Goal: Contribute content: Contribute content

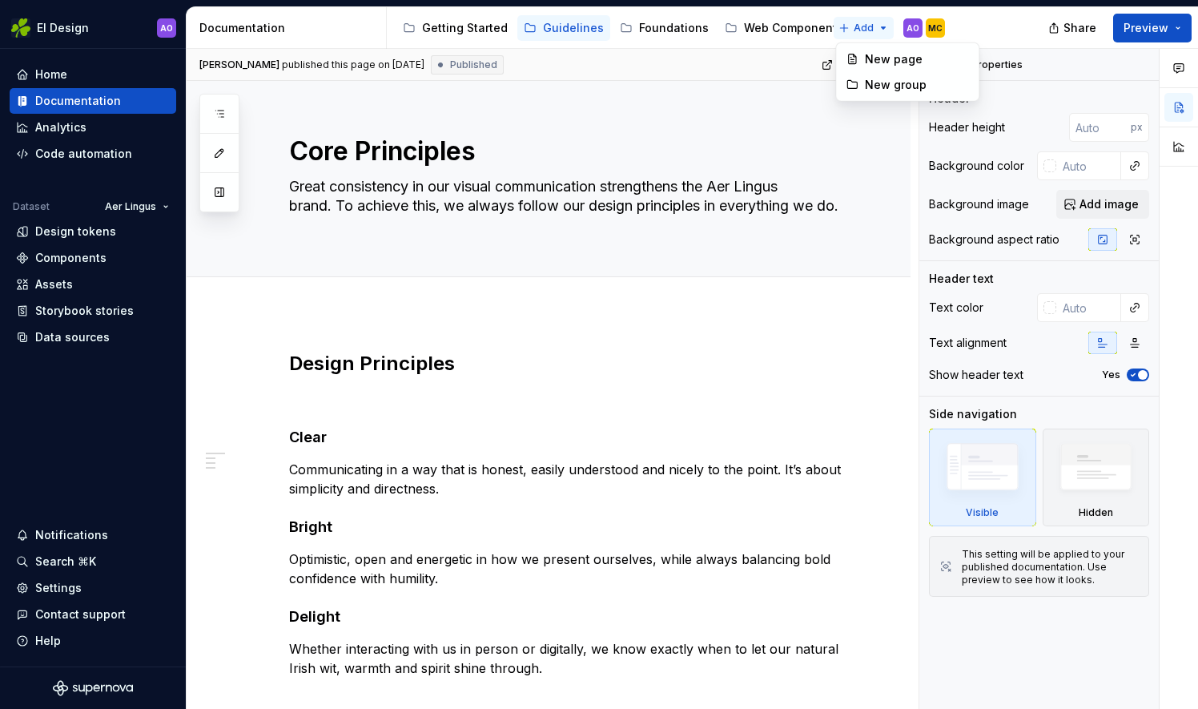
click at [862, 30] on html "EI Design AO Home Documentation Analytics Code automation Dataset Aer Lingus De…" at bounding box center [599, 354] width 1198 height 709
click at [891, 27] on html "EI Design AO Home Documentation Analytics Code automation Dataset Aer Lingus De…" at bounding box center [599, 354] width 1198 height 709
click at [890, 61] on div "New page" at bounding box center [939, 59] width 104 height 16
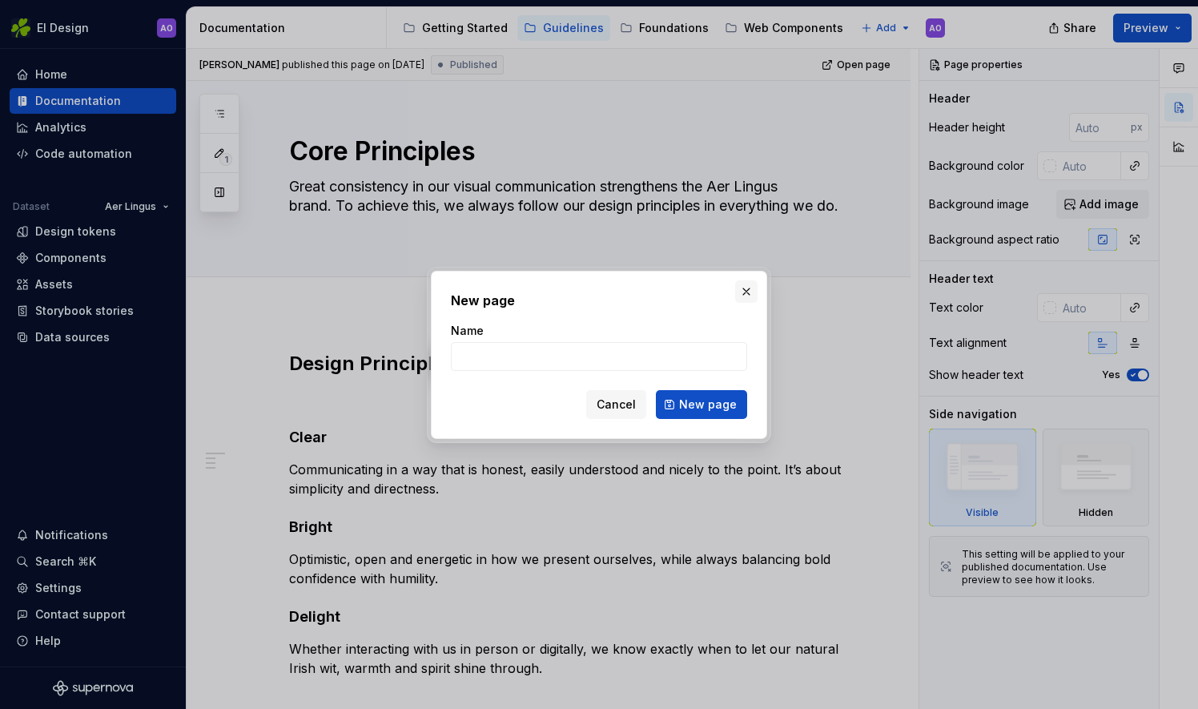
click at [748, 291] on button "button" at bounding box center [746, 291] width 22 height 22
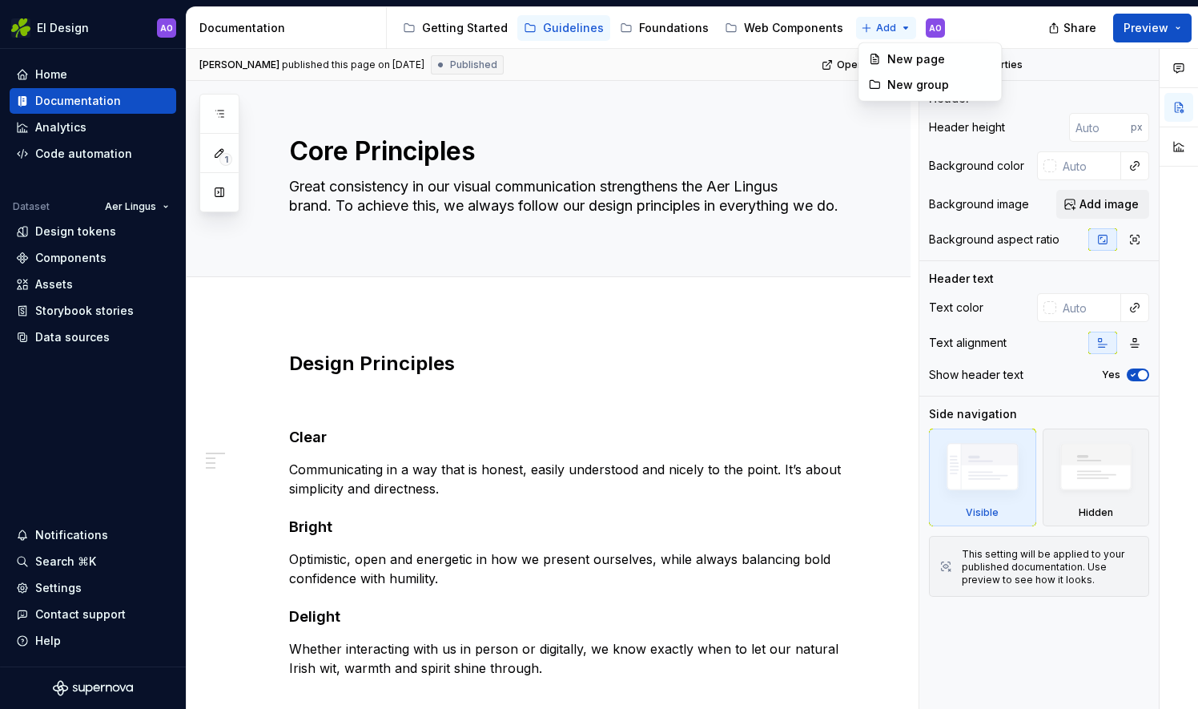
click at [870, 29] on html "EI Design AO Home Documentation Analytics Code automation Dataset Aer Lingus De…" at bounding box center [599, 354] width 1198 height 709
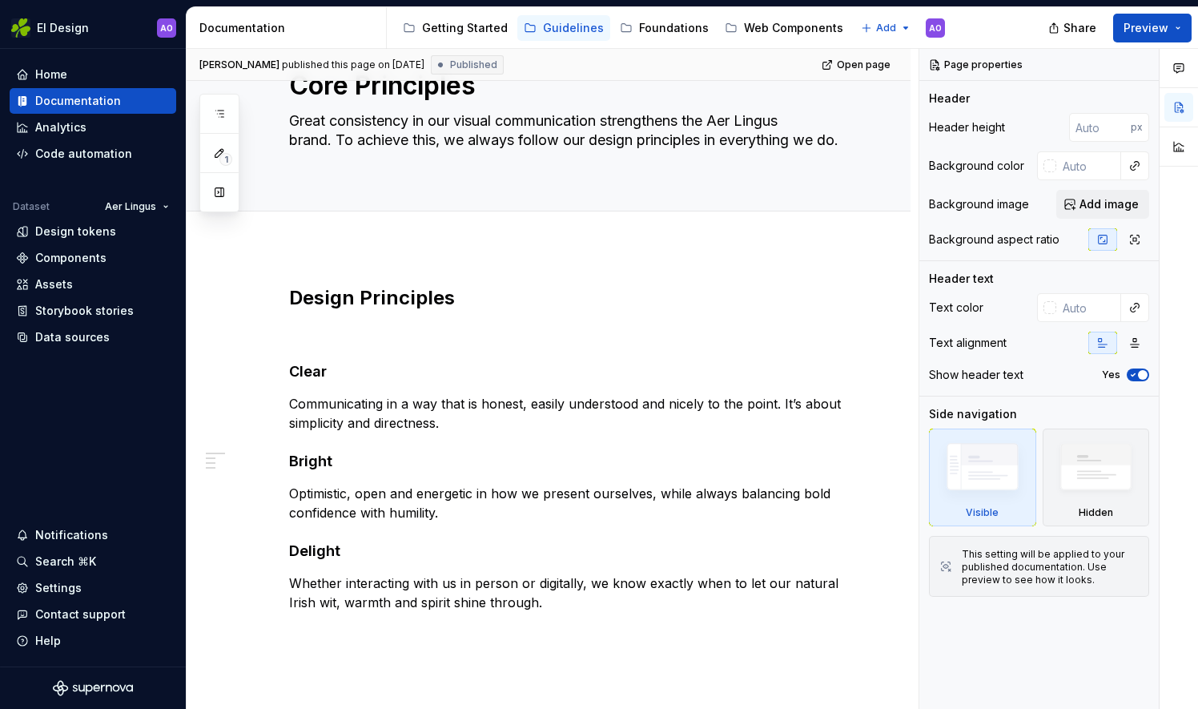
scroll to position [199, 0]
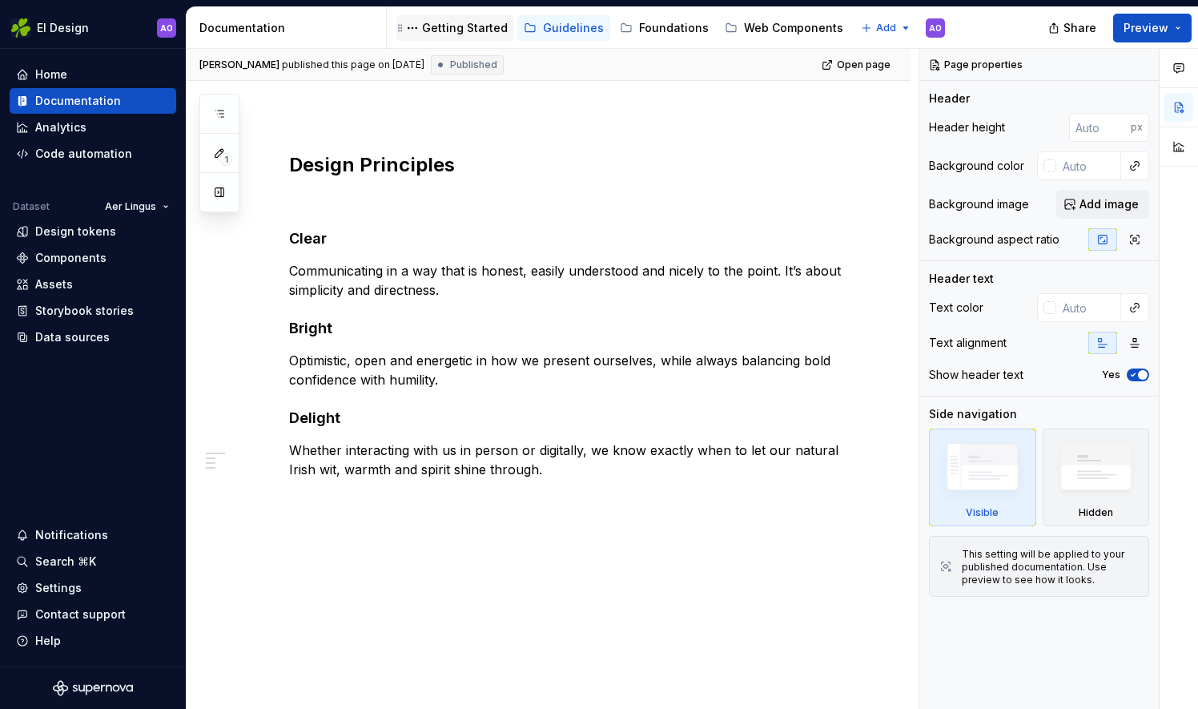
click at [464, 30] on div "Getting Started" at bounding box center [465, 28] width 86 height 16
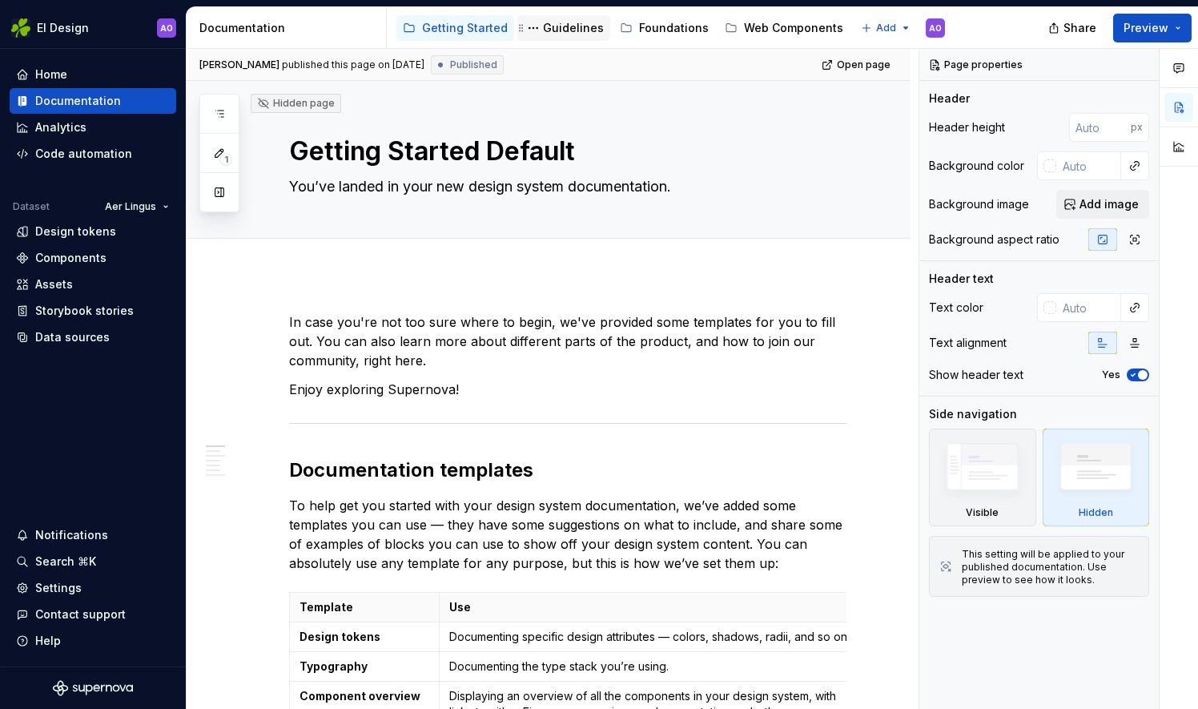
click at [568, 34] on div "Guidelines" at bounding box center [573, 28] width 61 height 16
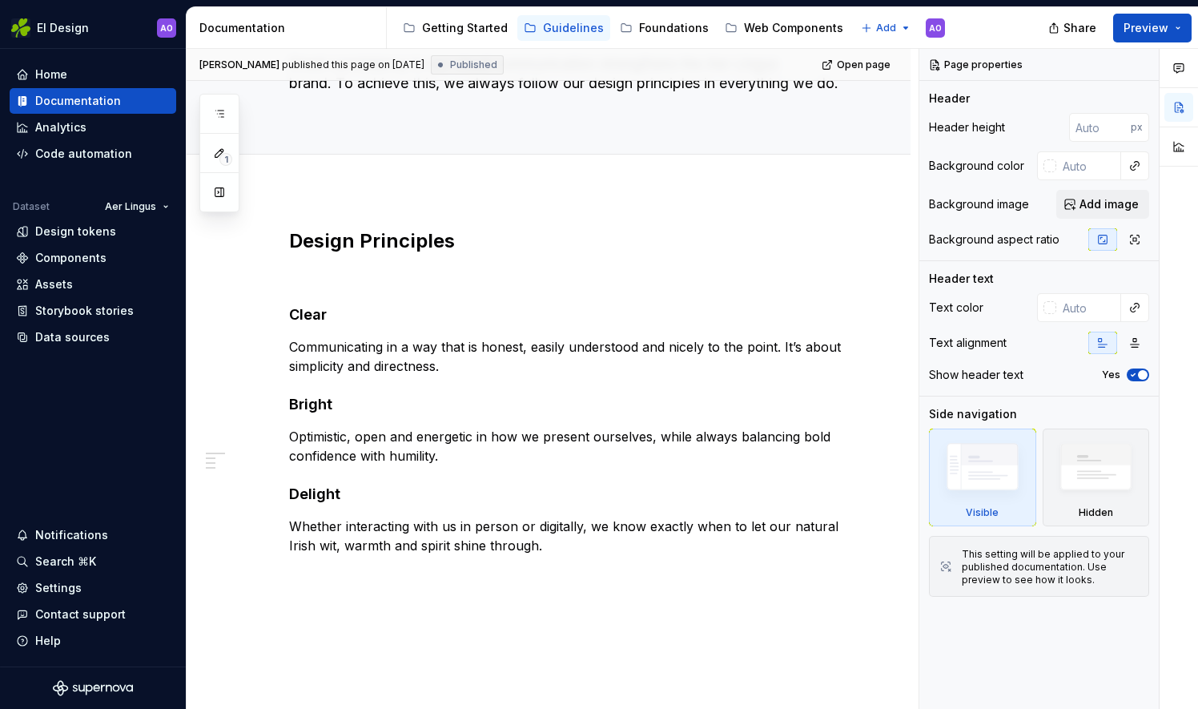
scroll to position [199, 0]
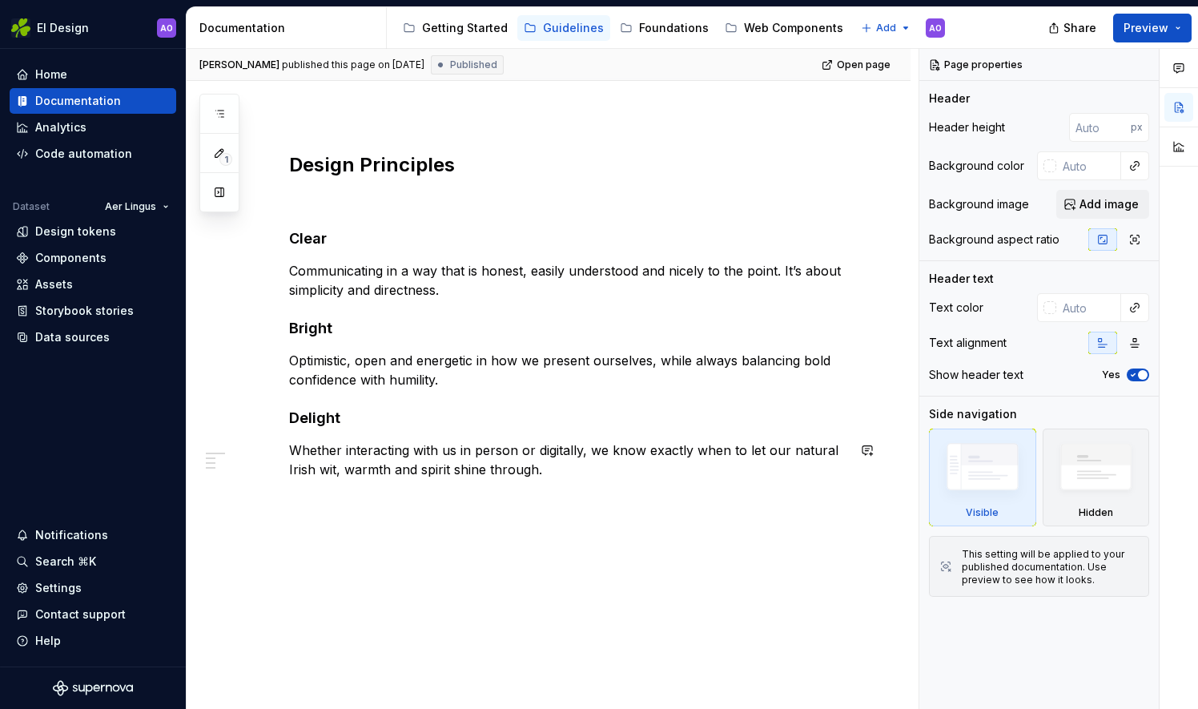
click at [627, 479] on div "Design Principles Clear Communicating in a way that is honest, easily understoo…" at bounding box center [567, 325] width 557 height 346
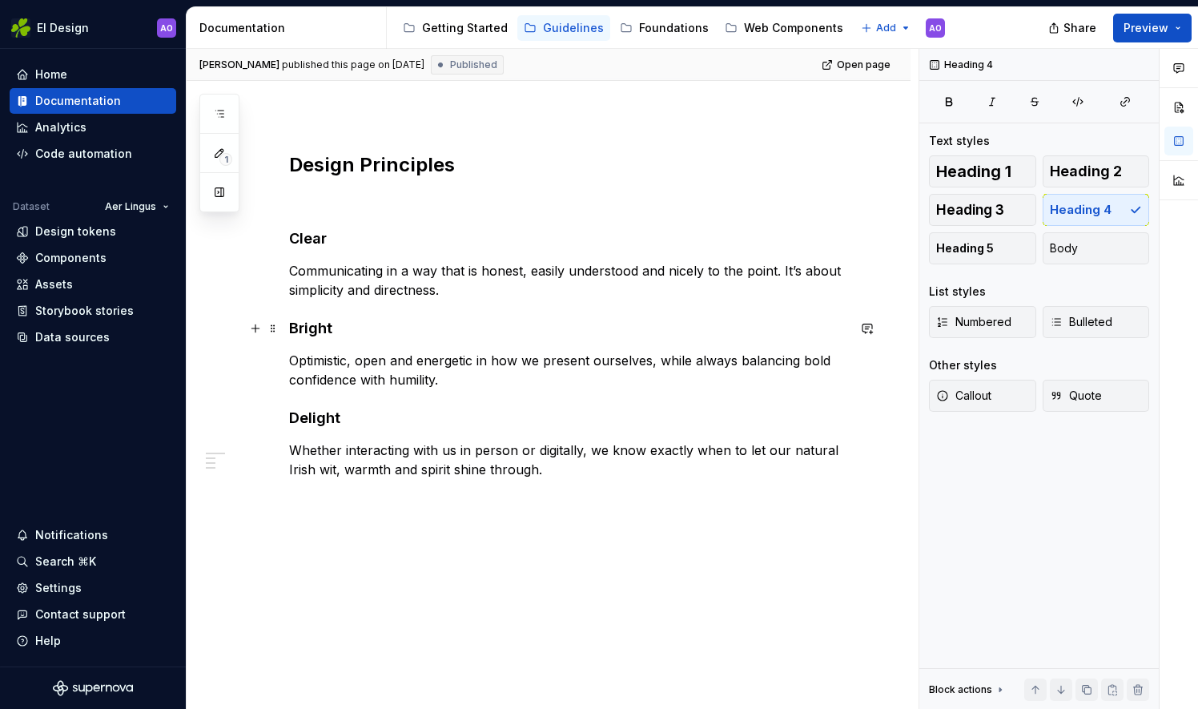
click at [326, 327] on h4 "Bright" at bounding box center [567, 328] width 557 height 19
click at [323, 416] on h4 "Delight" at bounding box center [567, 417] width 557 height 19
click at [341, 468] on p "Whether interacting with us in person or digitally, we know exactly when to let…" at bounding box center [567, 459] width 557 height 38
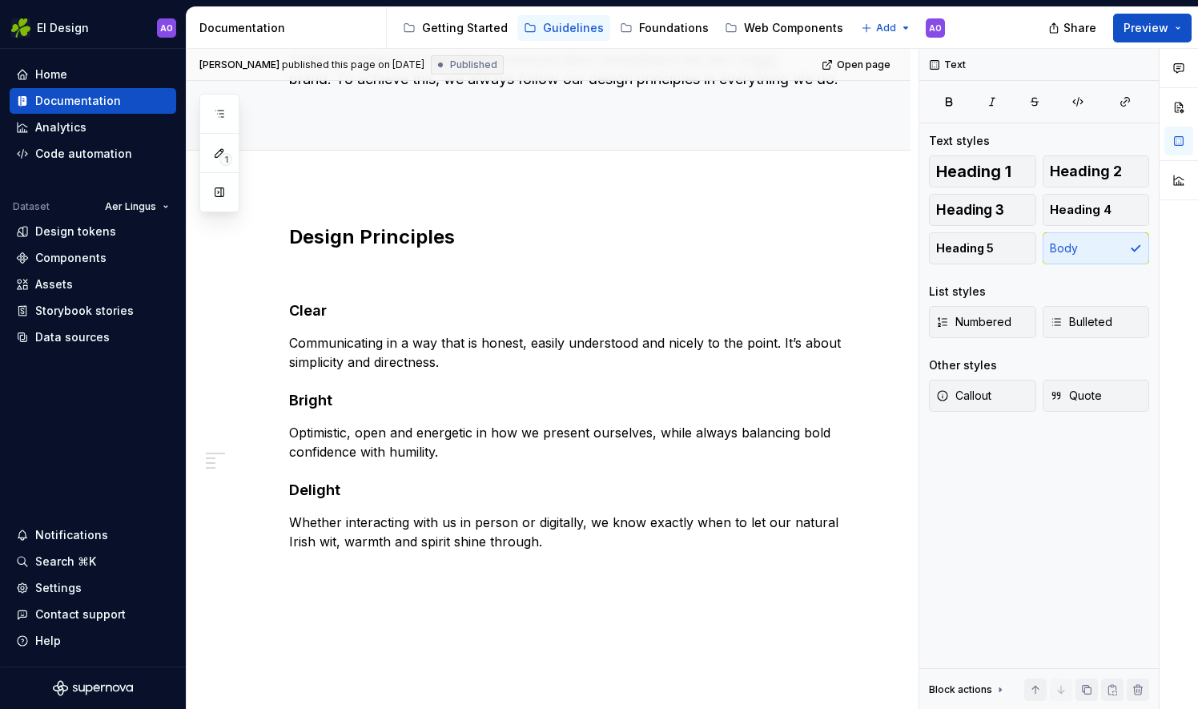
scroll to position [0, 0]
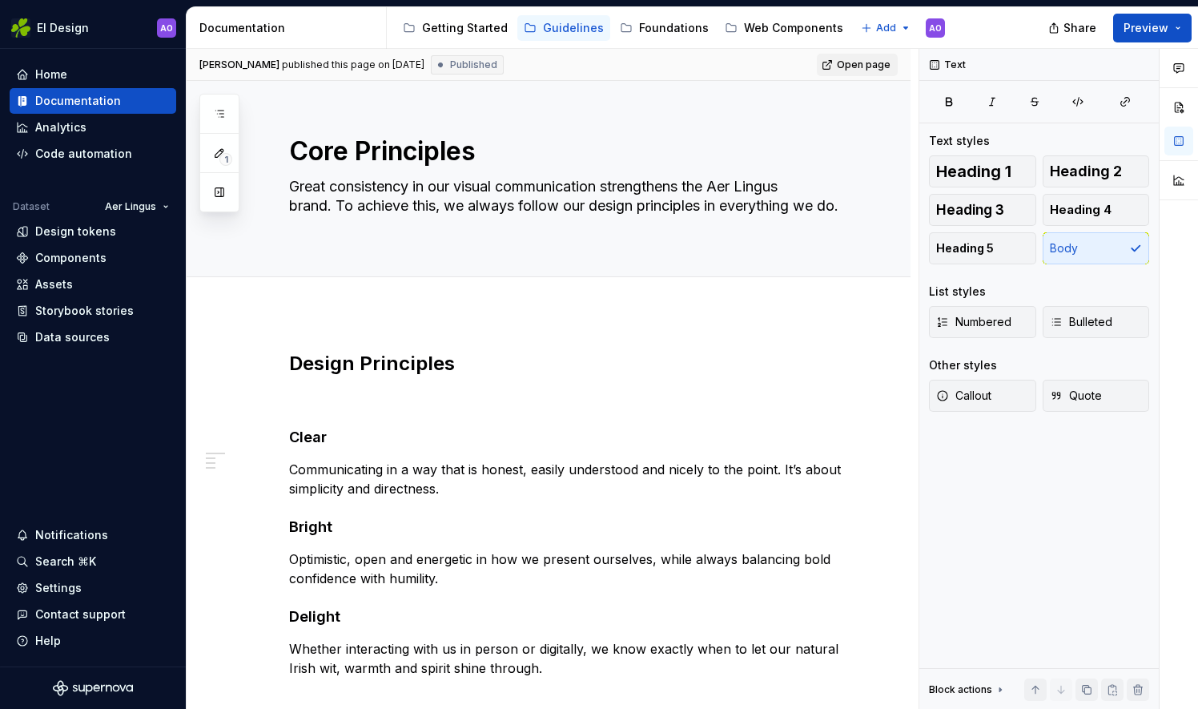
click at [842, 66] on span "Open page" at bounding box center [864, 64] width 54 height 13
click at [639, 30] on div "Foundations" at bounding box center [674, 28] width 70 height 16
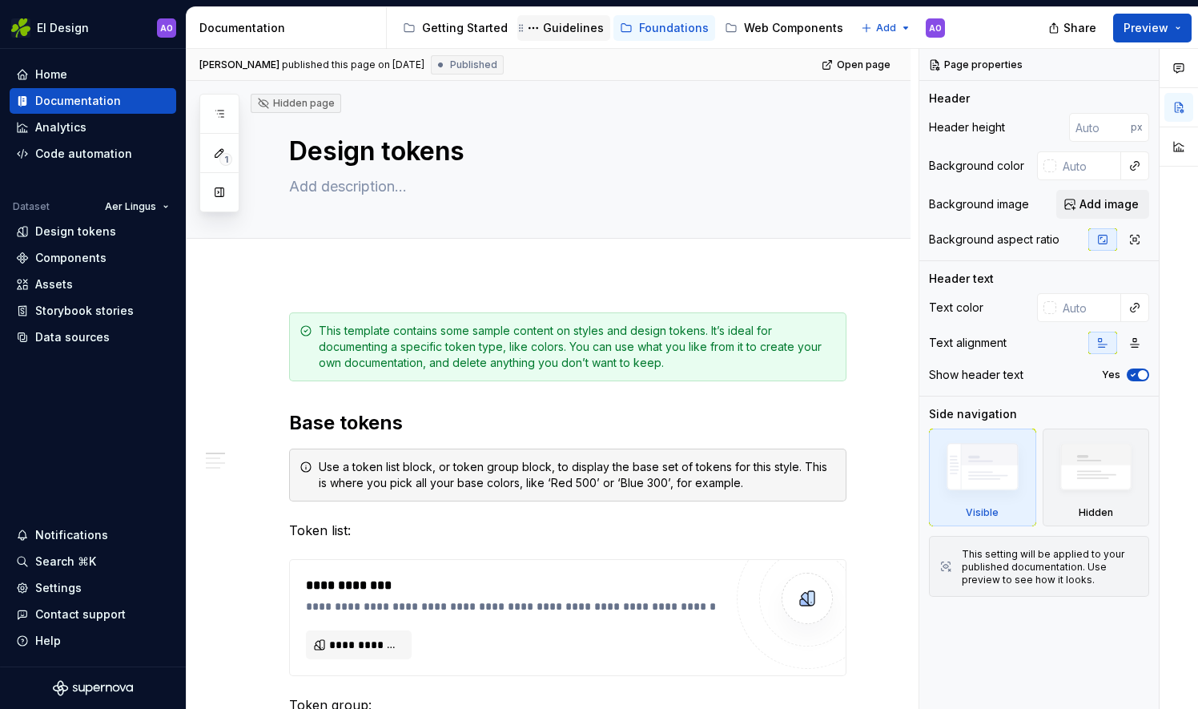
click at [556, 29] on div "Guidelines" at bounding box center [573, 28] width 61 height 16
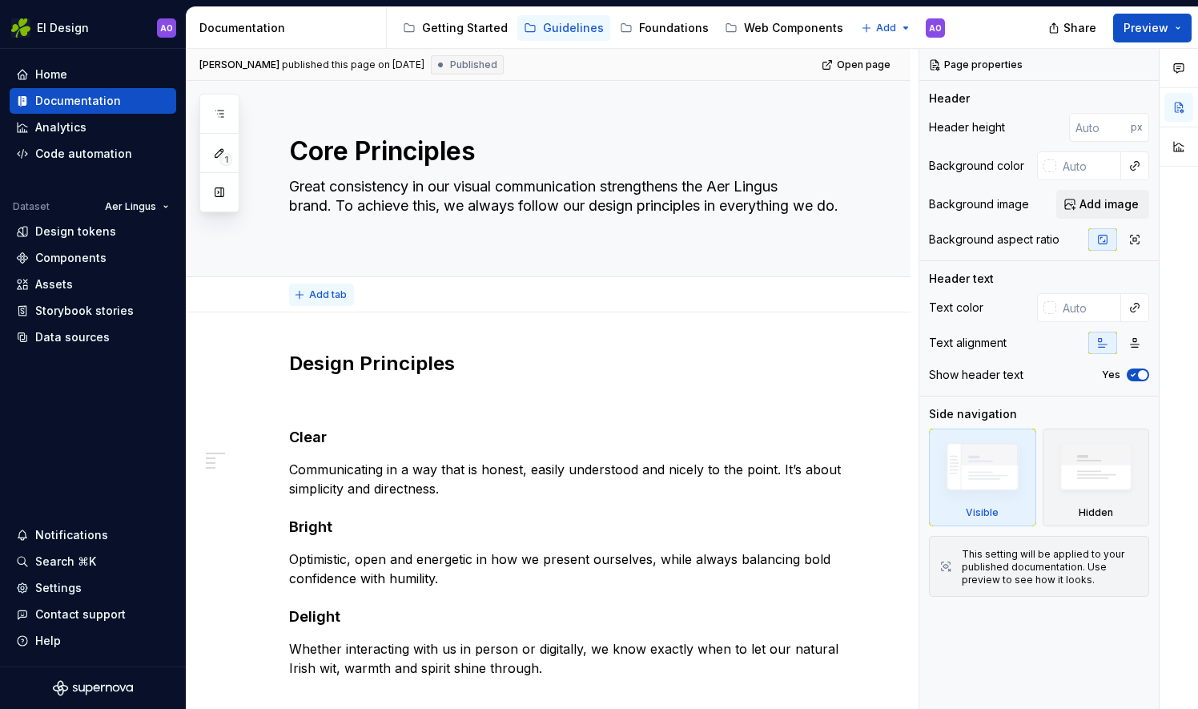
click at [323, 299] on span "Add tab" at bounding box center [328, 294] width 38 height 13
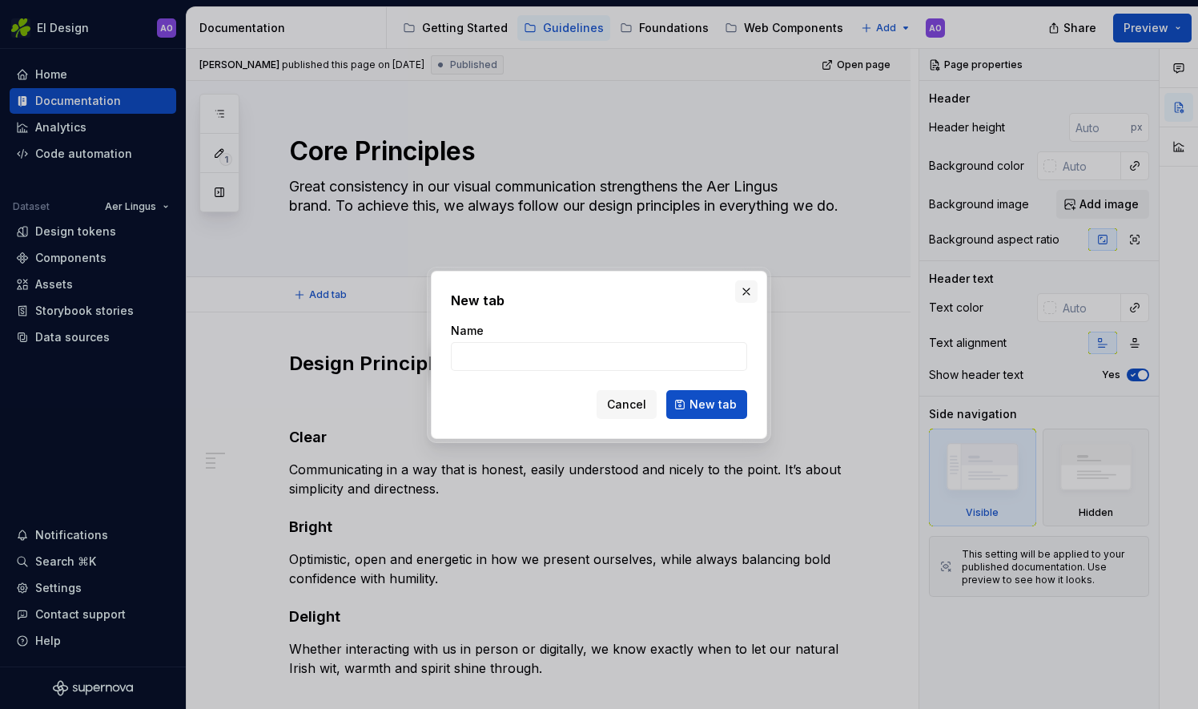
click at [749, 295] on button "button" at bounding box center [746, 291] width 22 height 22
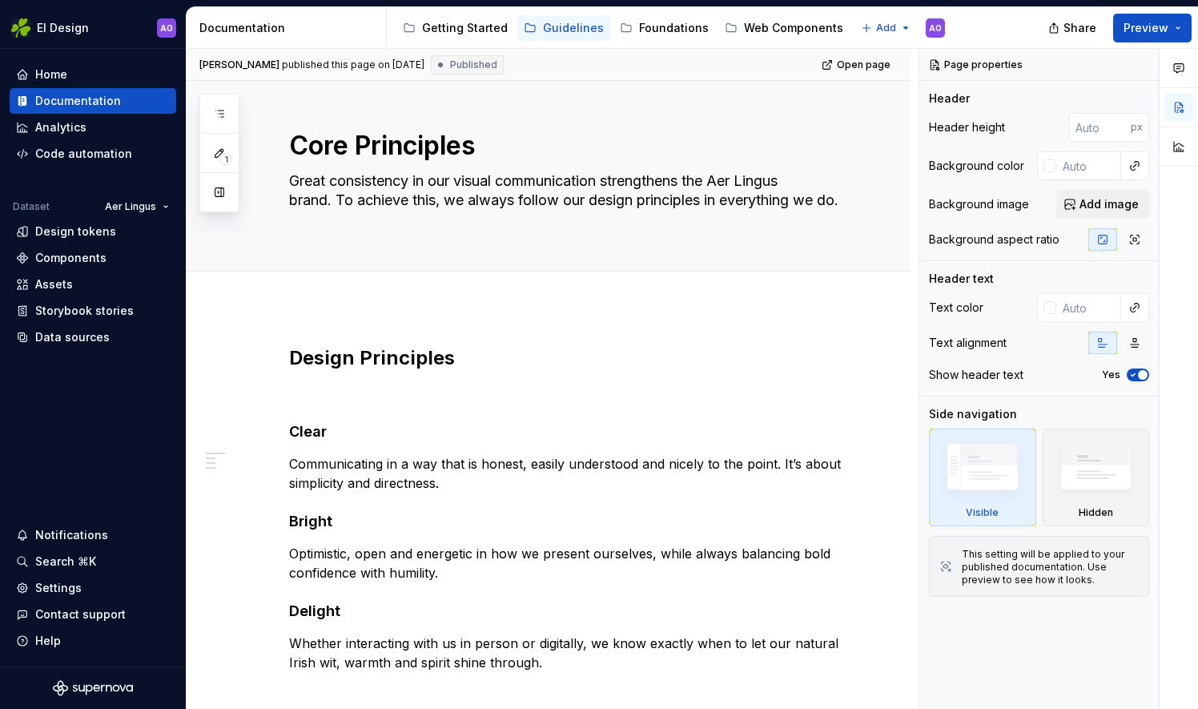
scroll to position [199, 0]
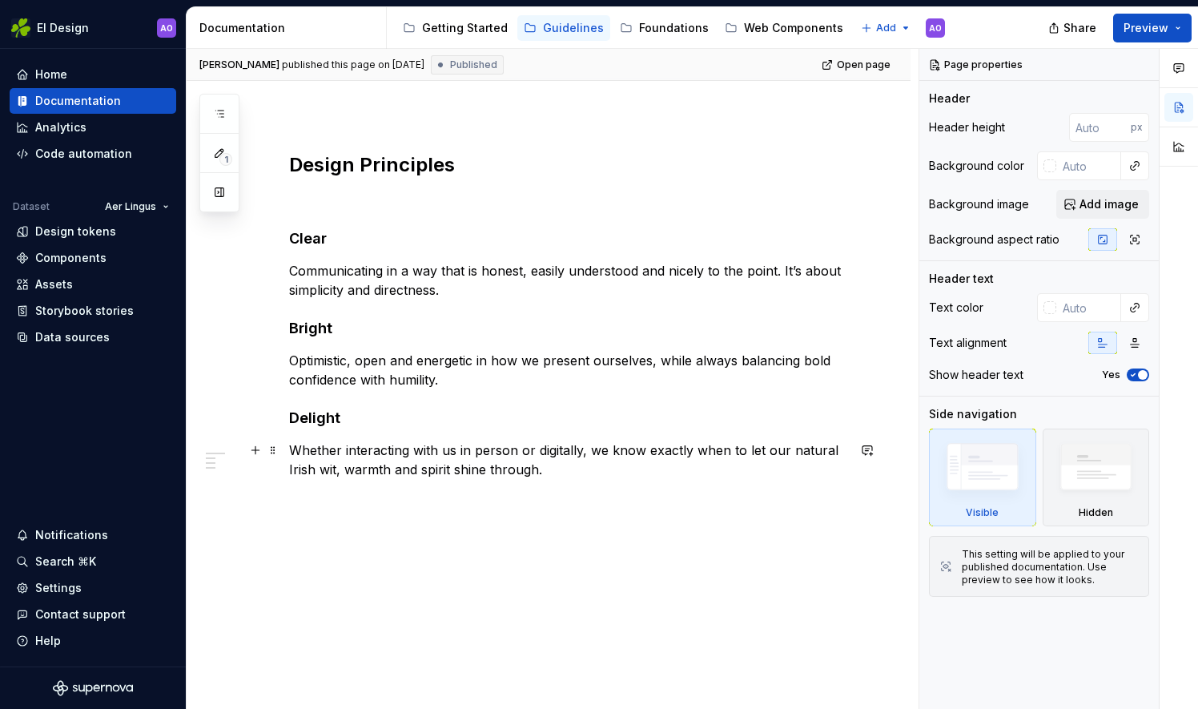
click at [910, 444] on div "Design Principles Clear Communicating in a way that is honest, easily understoo…" at bounding box center [549, 412] width 724 height 597
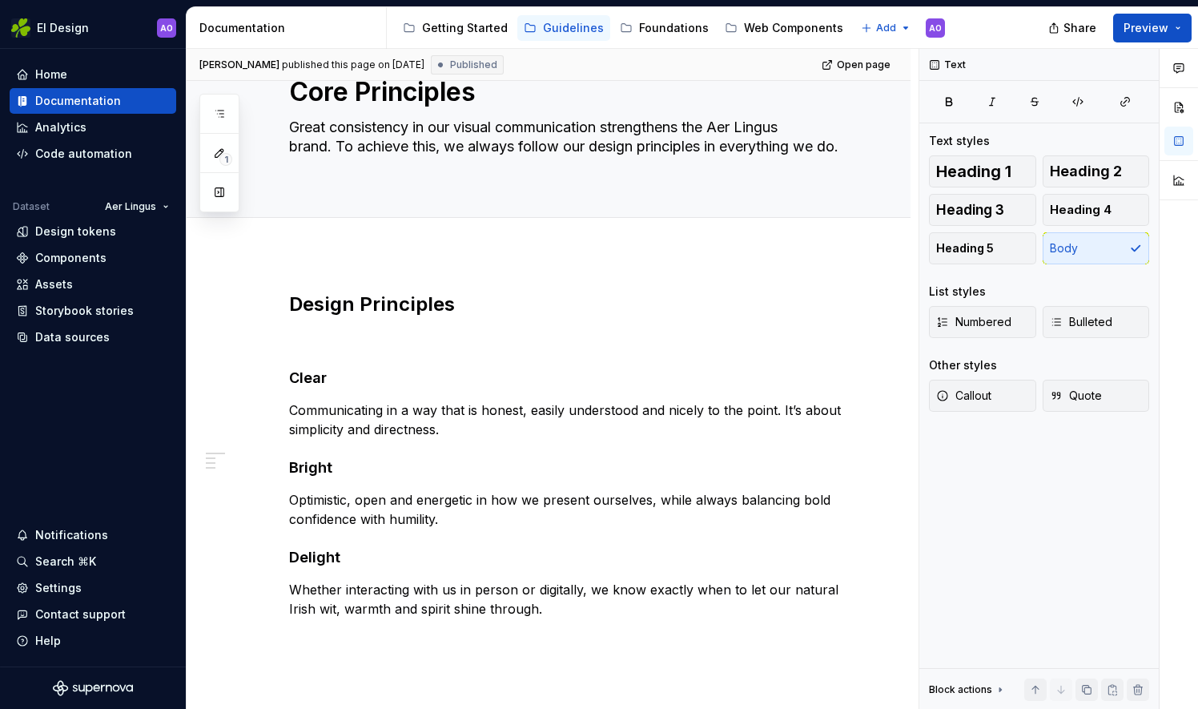
scroll to position [0, 0]
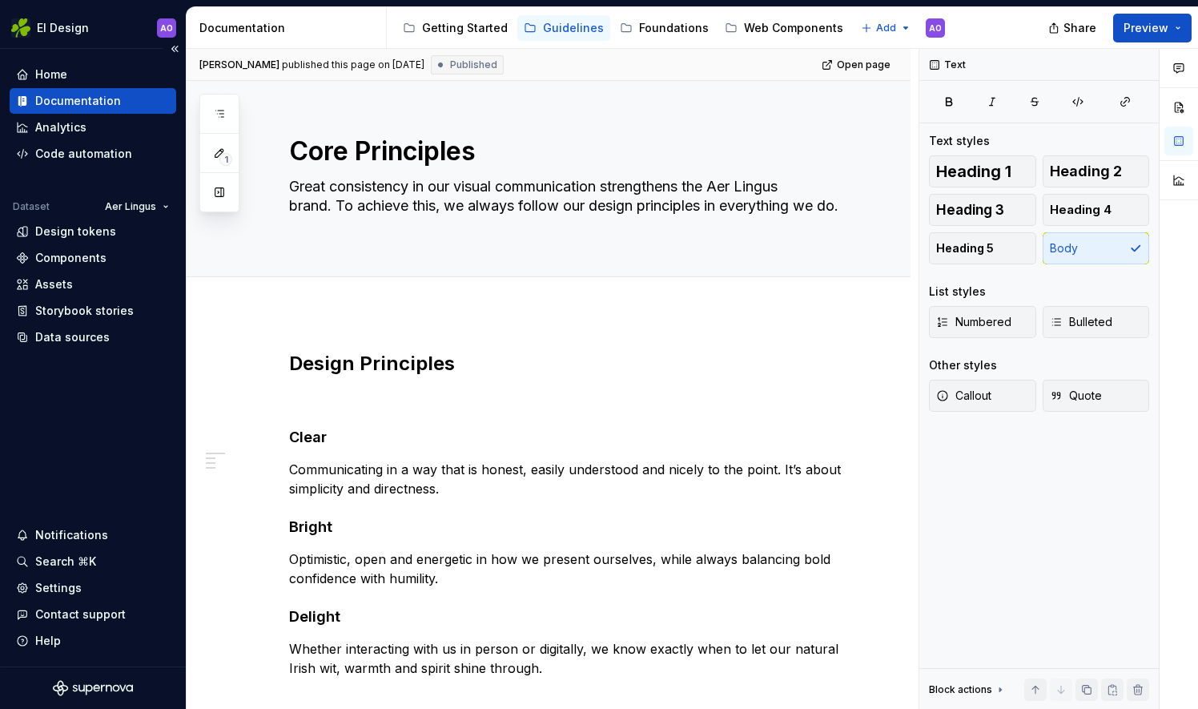
click at [111, 96] on div "Documentation" at bounding box center [78, 101] width 86 height 16
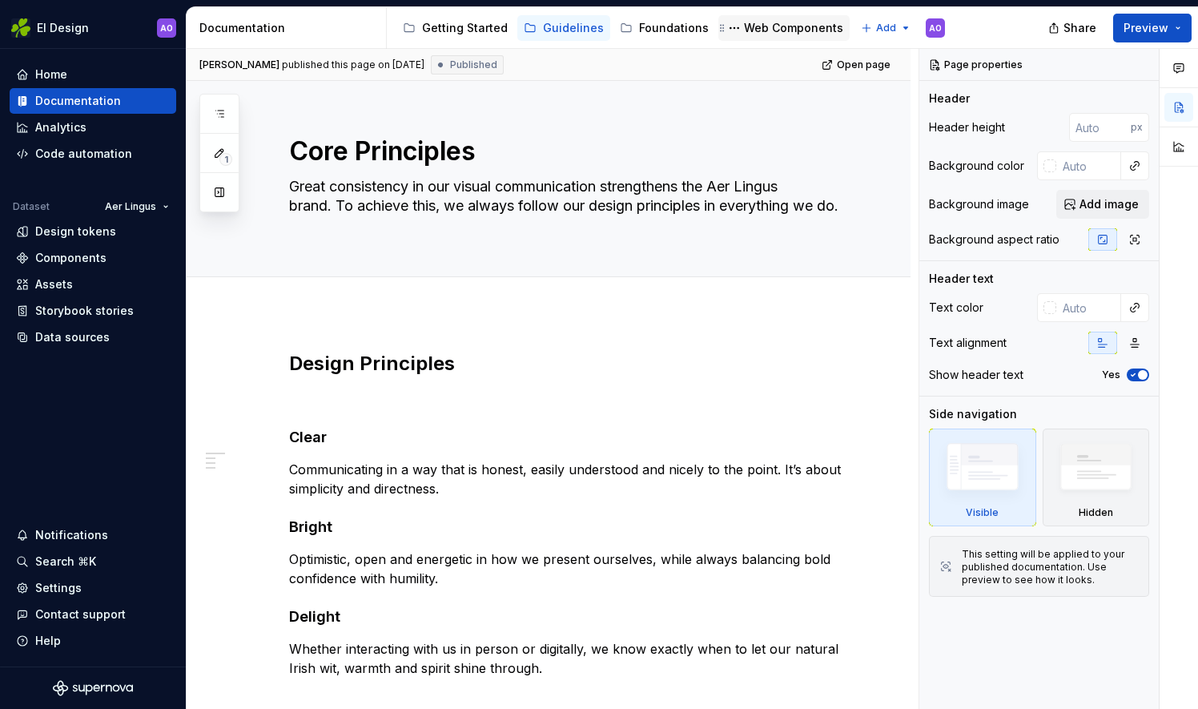
click at [822, 24] on div "Web Components" at bounding box center [793, 28] width 99 height 16
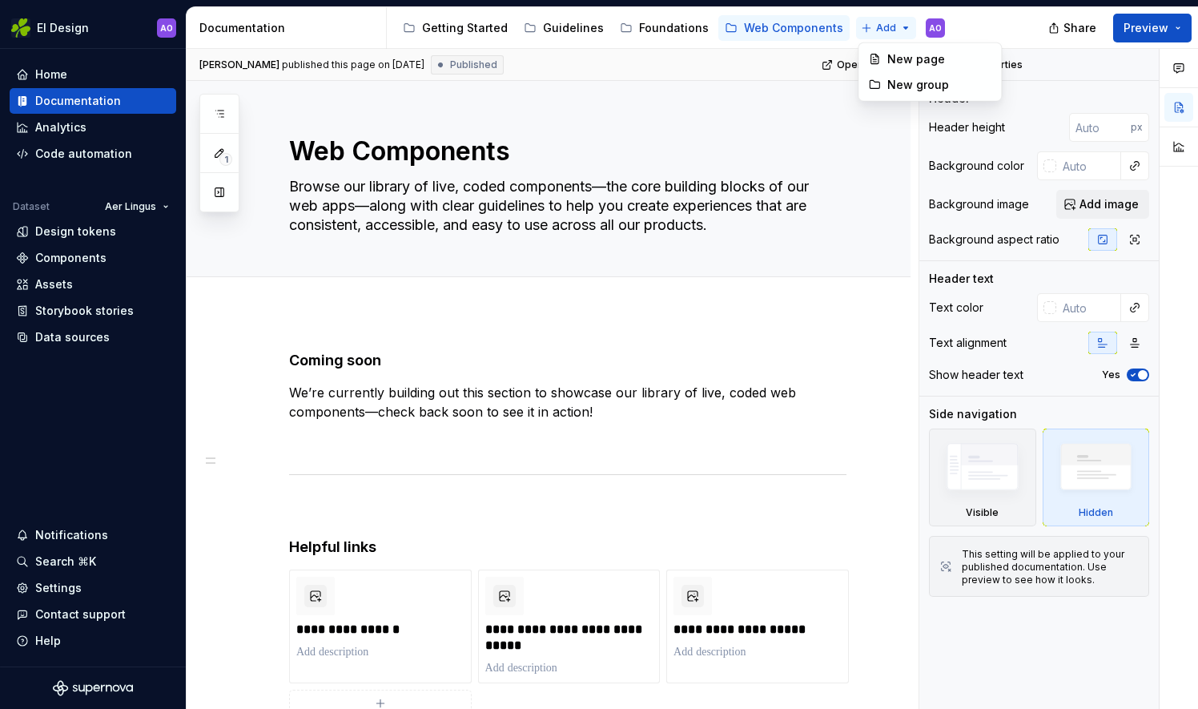
click at [897, 32] on html "EI Design AO Home Documentation Analytics Code automation Dataset Aer Lingus De…" at bounding box center [599, 354] width 1198 height 709
click at [559, 28] on html "EI Design AO Home Documentation Analytics Code automation Dataset Aer Lingus De…" at bounding box center [599, 354] width 1198 height 709
click at [559, 28] on div "Guidelines" at bounding box center [573, 28] width 61 height 16
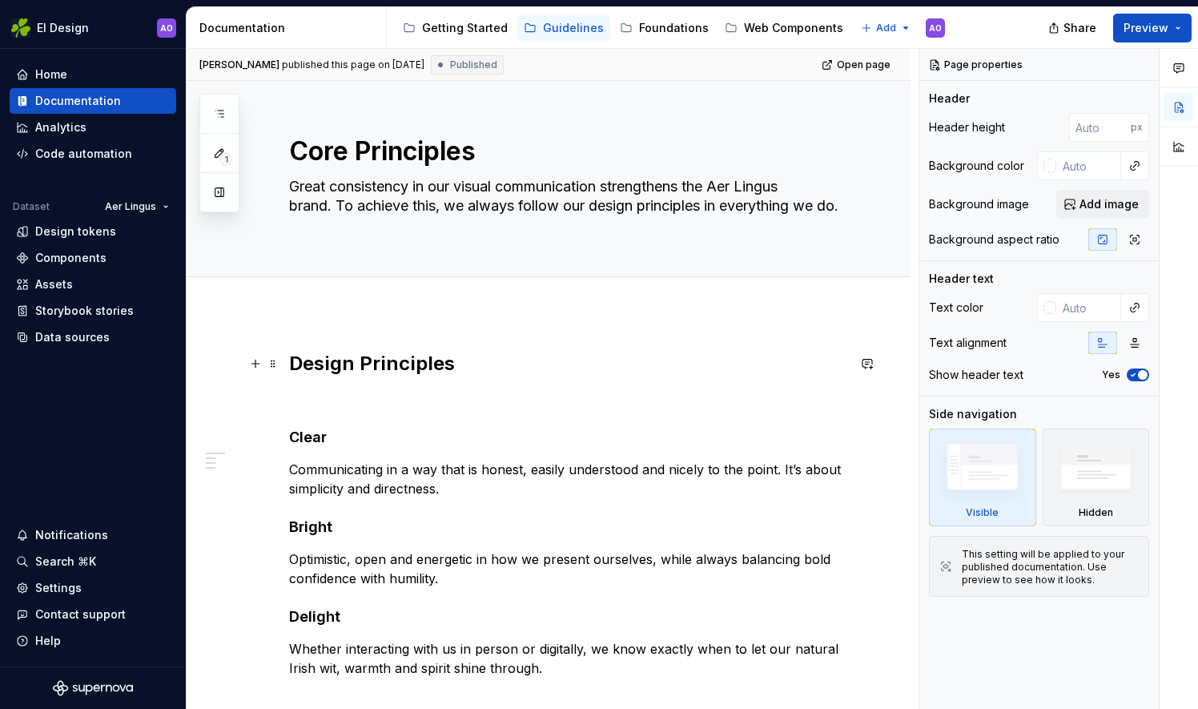
click at [466, 365] on h2 "Design Principles" at bounding box center [567, 364] width 557 height 26
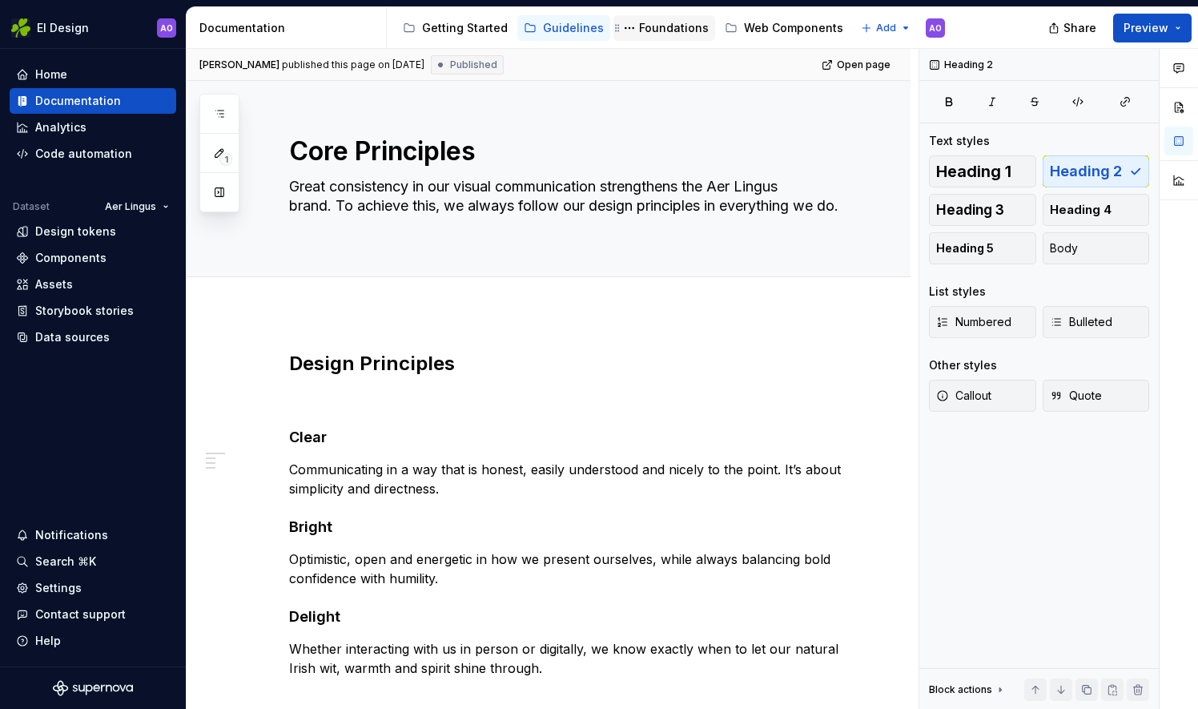
click at [686, 26] on div "Foundations" at bounding box center [674, 28] width 70 height 16
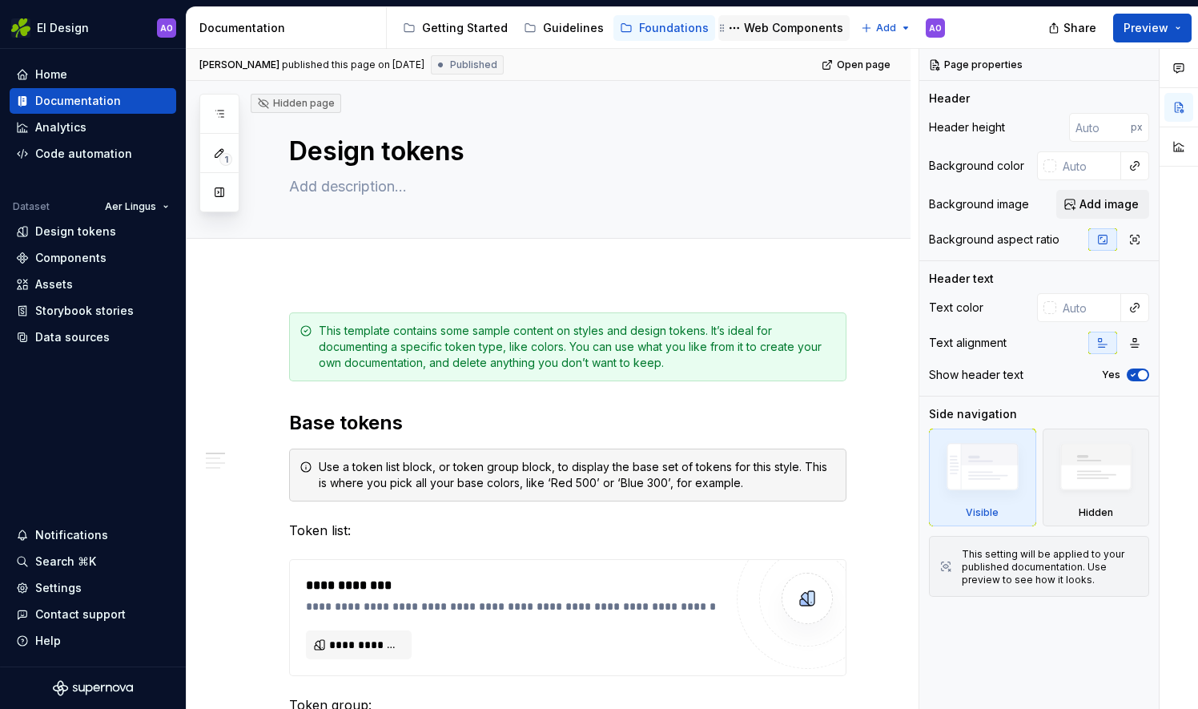
click at [757, 39] on div "Web Components" at bounding box center [783, 28] width 131 height 26
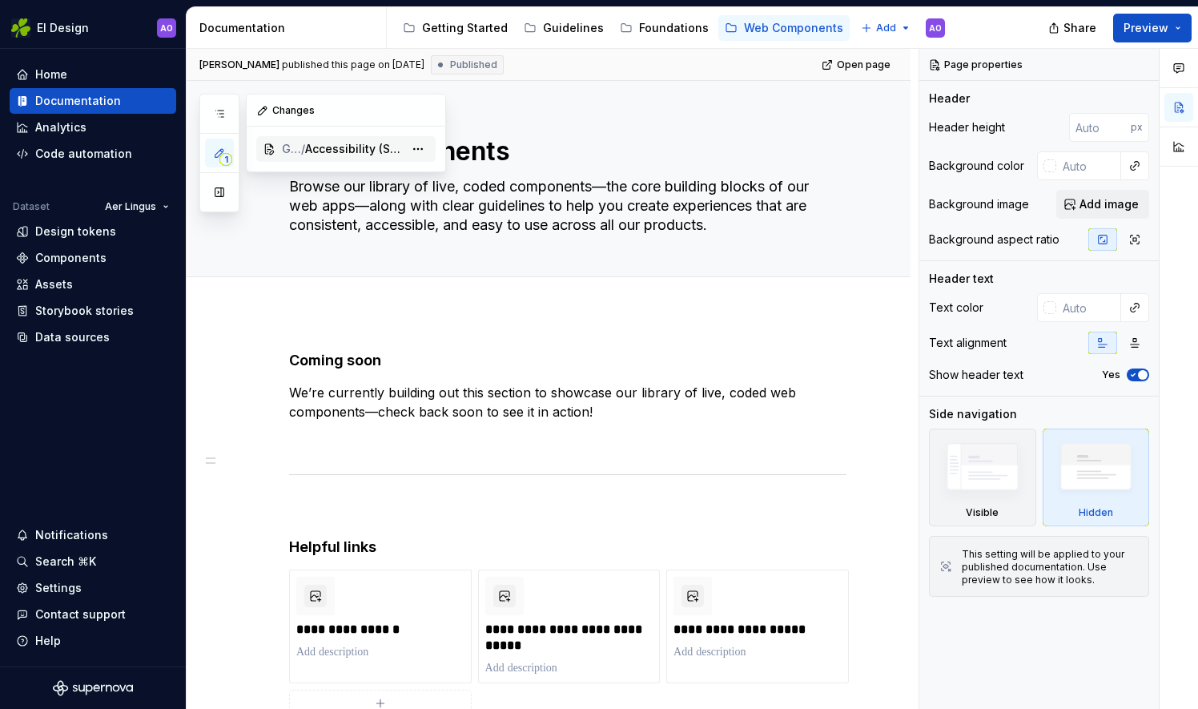
click at [288, 139] on div "Guidelines / Interaction Design / Accessibility (Short version)" at bounding box center [345, 149] width 179 height 26
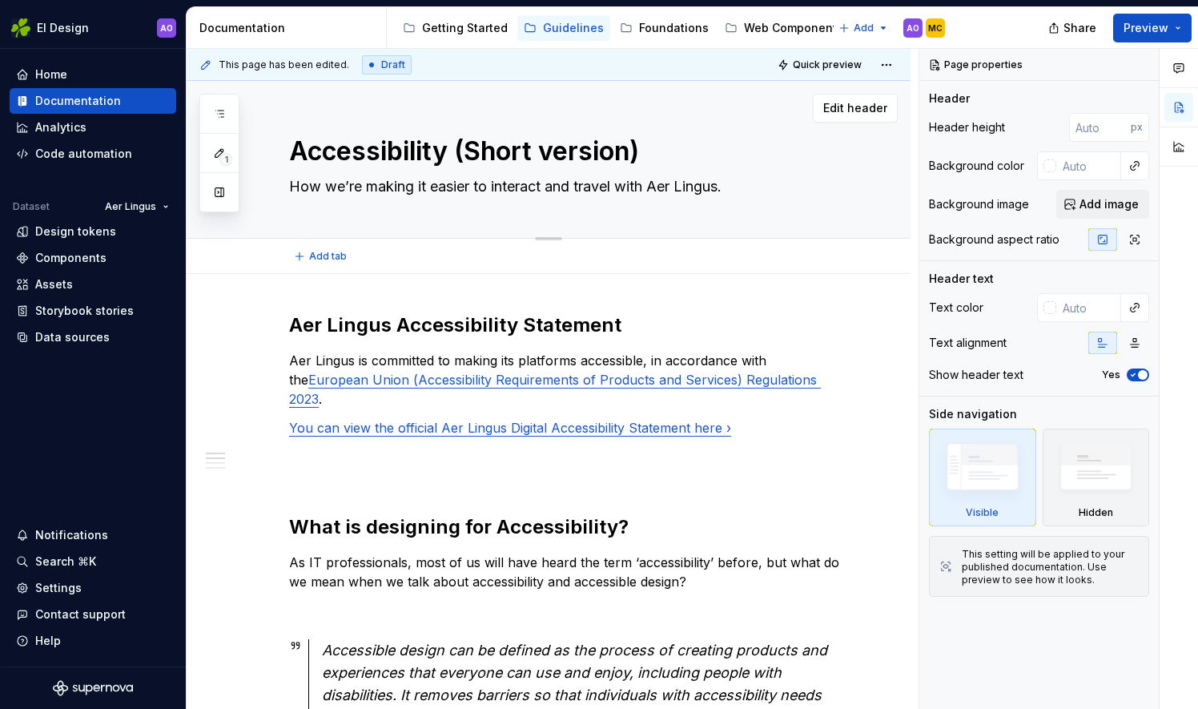
click at [565, 81] on div "Accessibility (Short version) How we’re making it easier to interact and travel…" at bounding box center [567, 159] width 557 height 157
click at [548, 26] on div "Guidelines" at bounding box center [573, 28] width 61 height 16
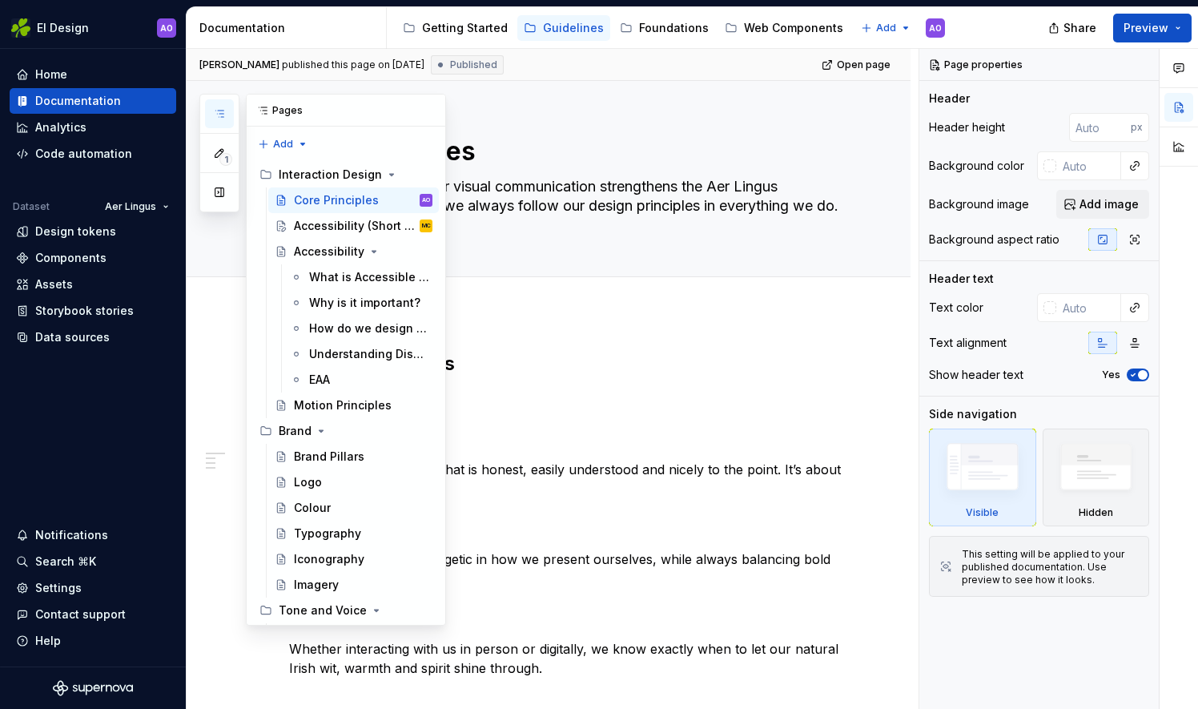
click at [219, 118] on icon "button" at bounding box center [219, 113] width 13 height 13
click at [303, 479] on div "Logo" at bounding box center [308, 482] width 28 height 16
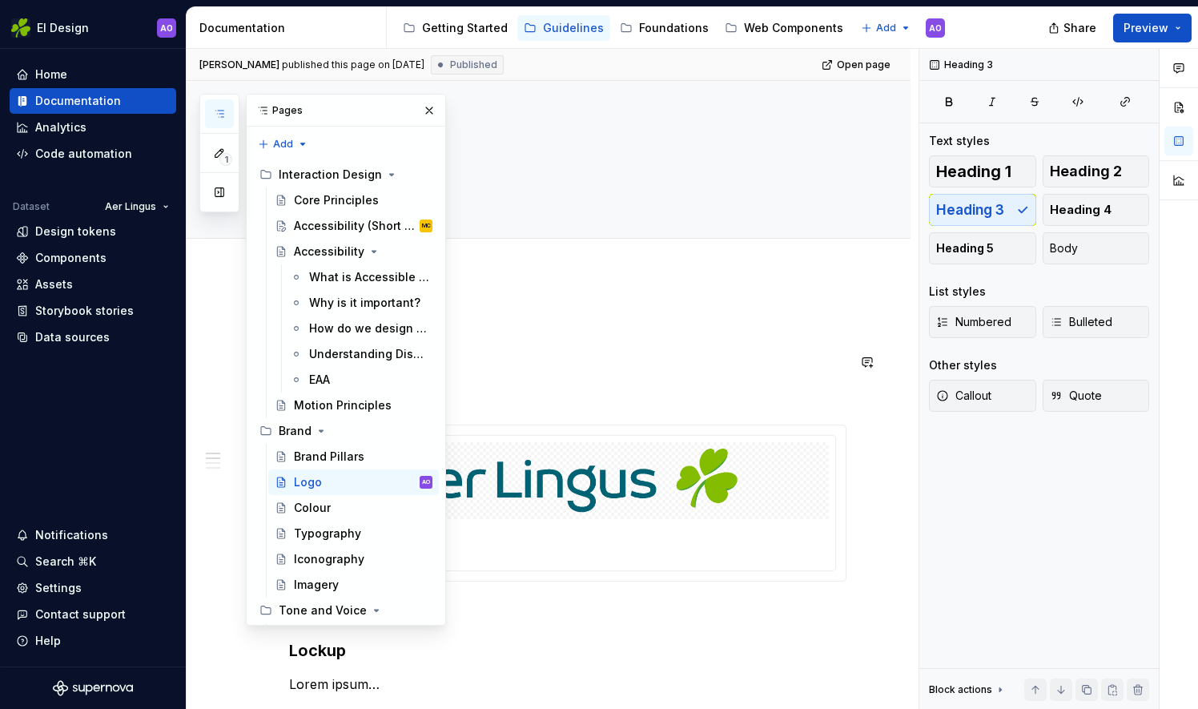
click at [527, 360] on h3 "Logo" at bounding box center [567, 362] width 557 height 22
click at [330, 511] on div "Colour" at bounding box center [363, 507] width 139 height 22
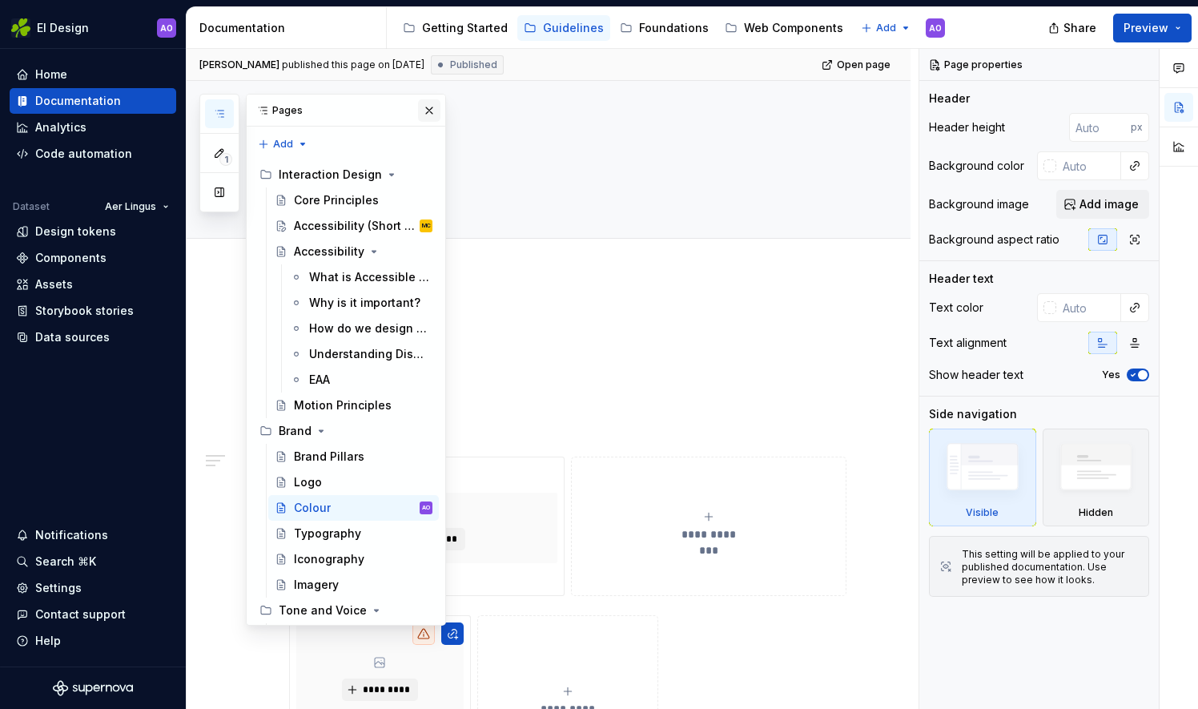
click at [426, 117] on button "button" at bounding box center [429, 110] width 22 height 22
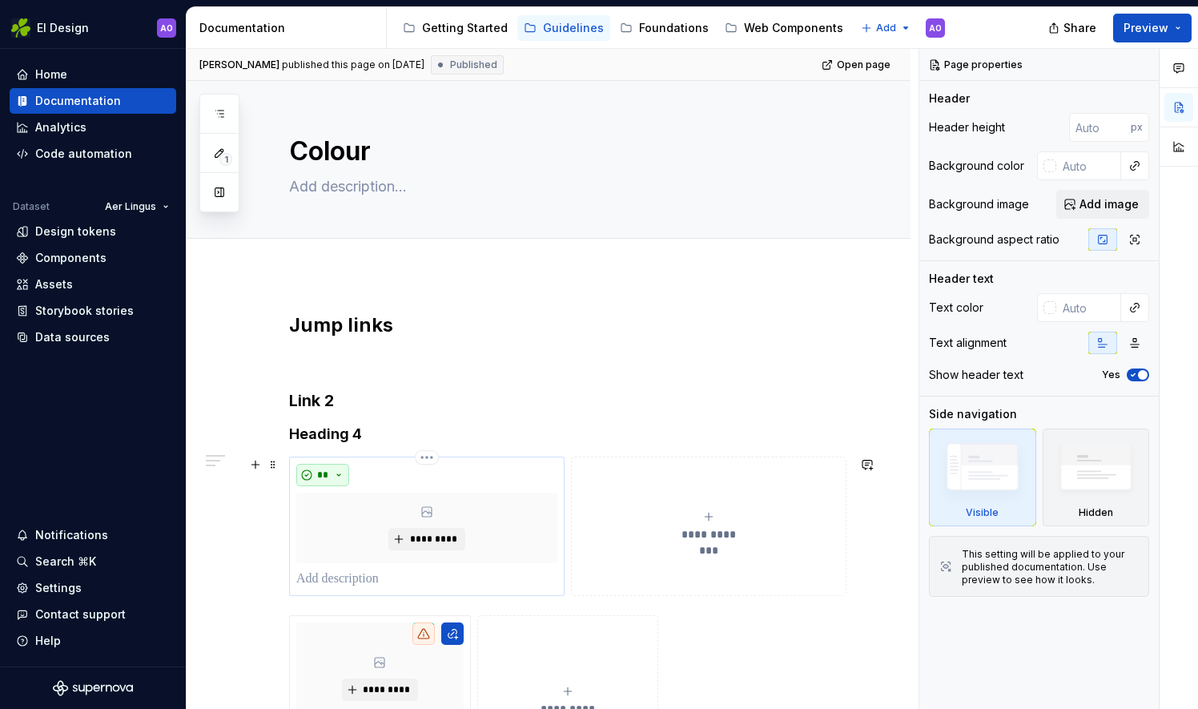
click at [343, 479] on button "**" at bounding box center [322, 475] width 53 height 22
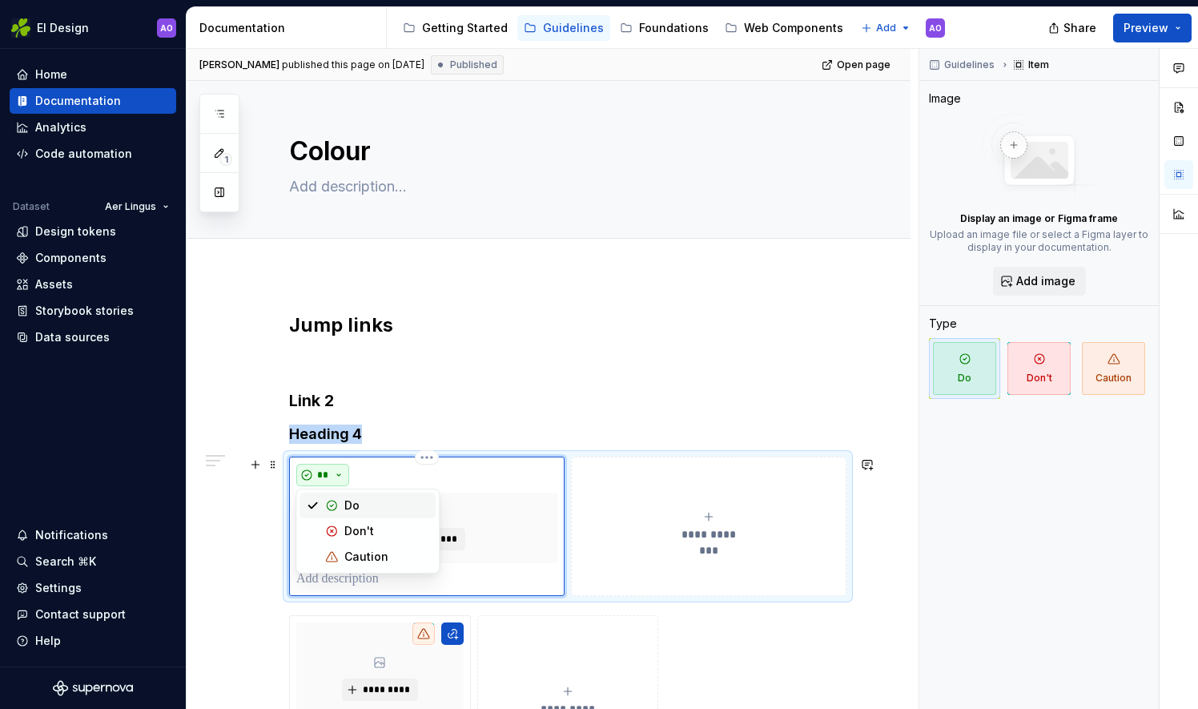
click at [343, 480] on button "**" at bounding box center [322, 475] width 53 height 22
click at [655, 491] on button "**********" at bounding box center [708, 525] width 275 height 139
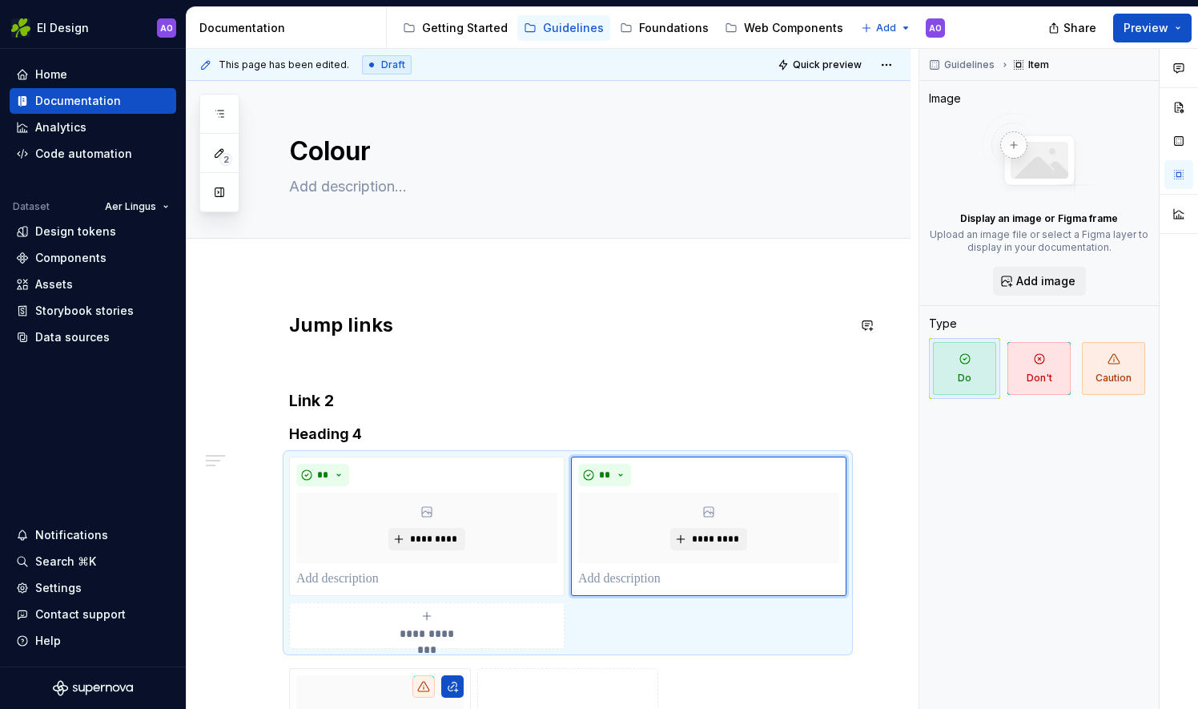
click at [533, 312] on h2 "Jump links" at bounding box center [567, 325] width 557 height 26
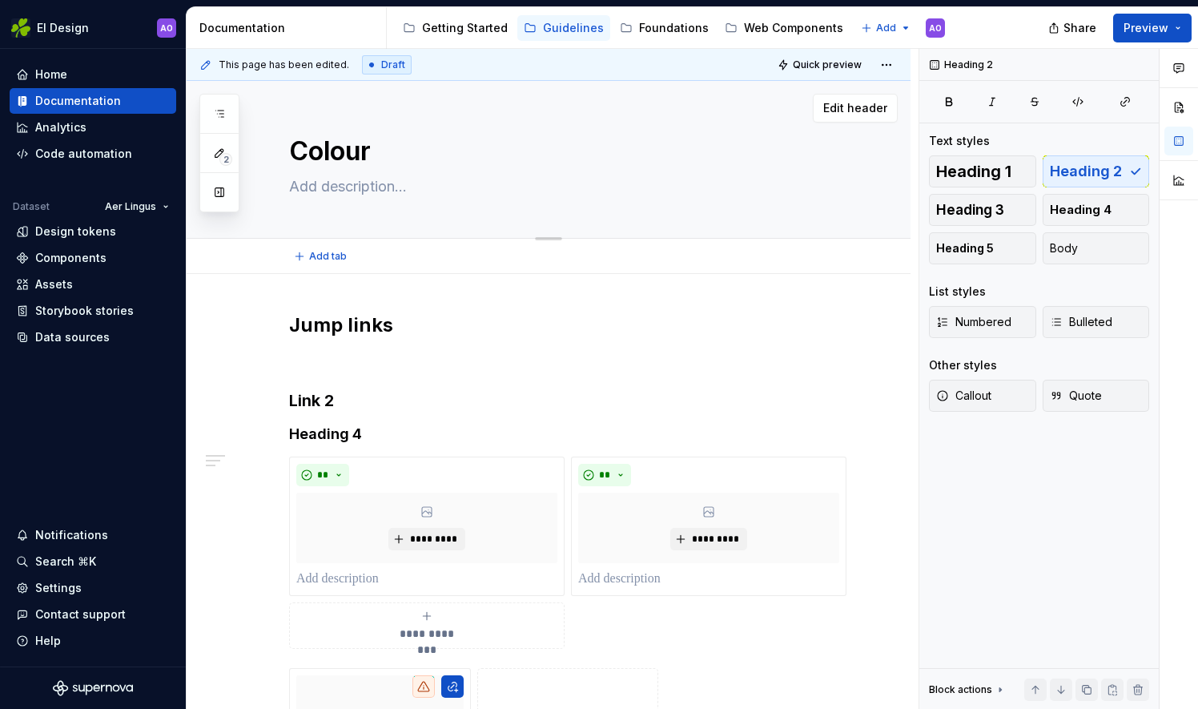
click at [327, 195] on textarea at bounding box center [564, 187] width 557 height 26
paste textarea "Just like us, the colours we use are friendly, warm and welcoming."
type textarea "*"
type textarea "Just like us, the colours we use are friendly, warm and welcoming."
click at [423, 181] on textarea "Just like us, the colours we use are friendly, warm and welcoming." at bounding box center [564, 187] width 557 height 26
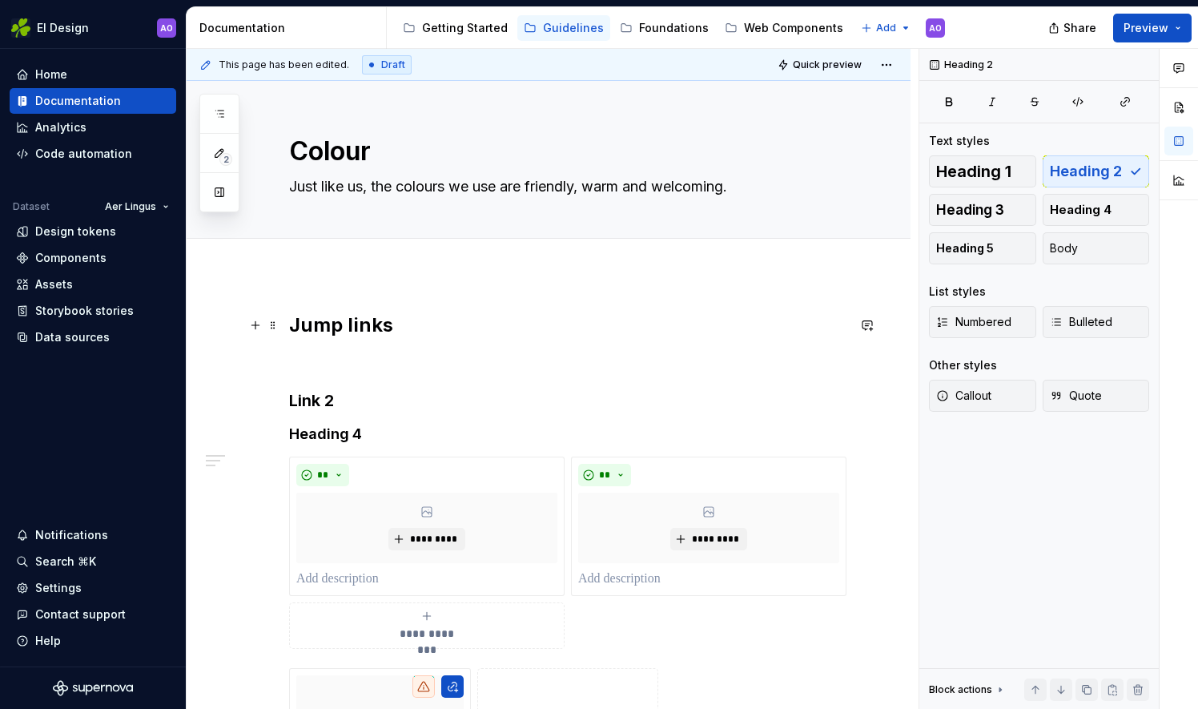
type textarea "*"
type textarea "Just like us, the colours we use are friendly, warm and welcoming."
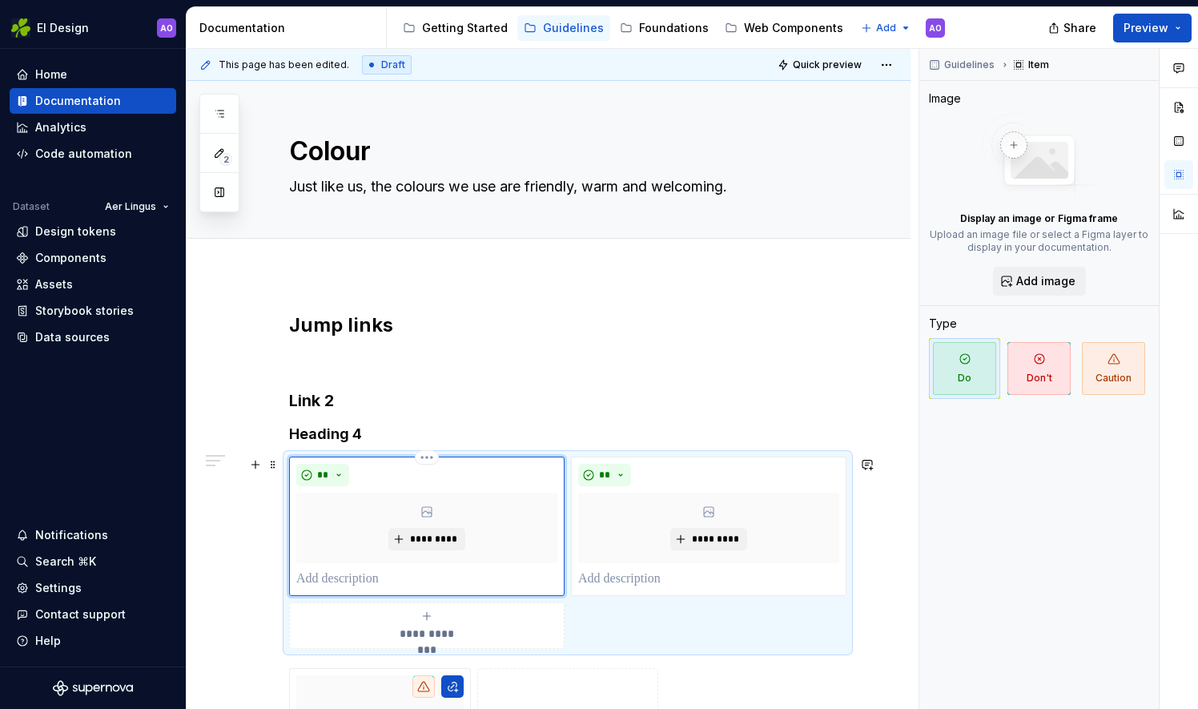
drag, startPoint x: 392, startPoint y: 501, endPoint x: 381, endPoint y: 408, distance: 94.3
click at [381, 408] on h3 "Link 2" at bounding box center [567, 400] width 557 height 22
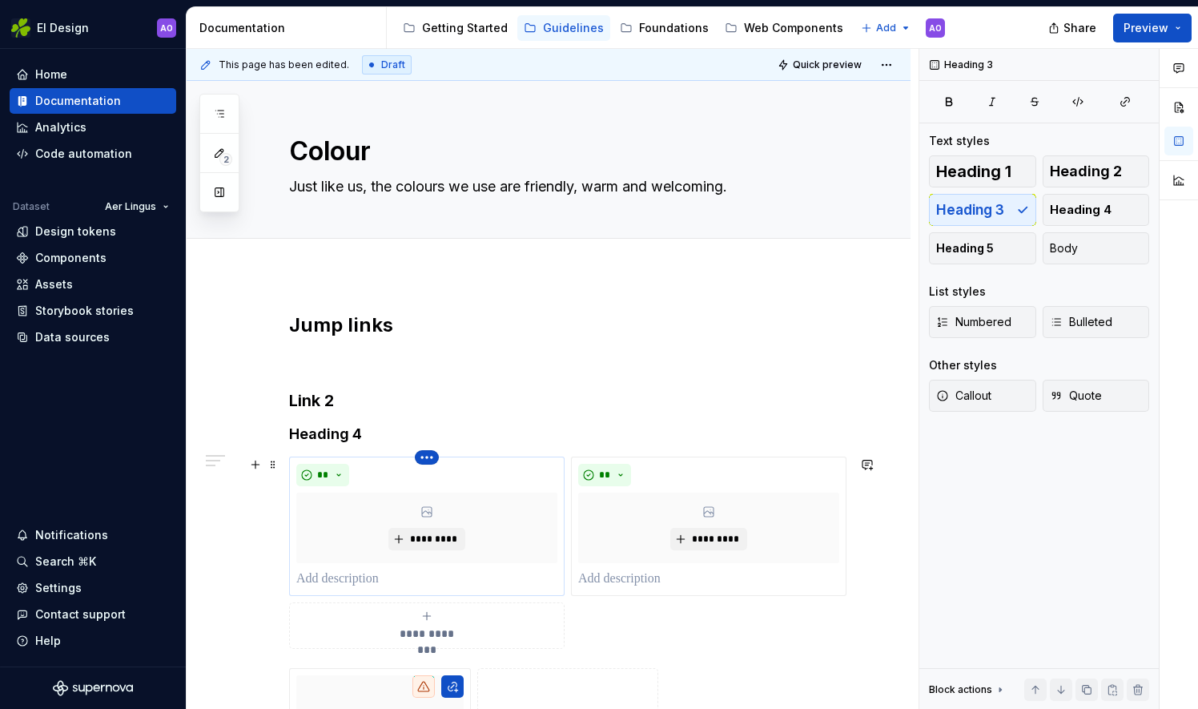
click at [430, 459] on html "EI Design AO Home Documentation Analytics Code automation Dataset Aer Lingus De…" at bounding box center [599, 354] width 1198 height 709
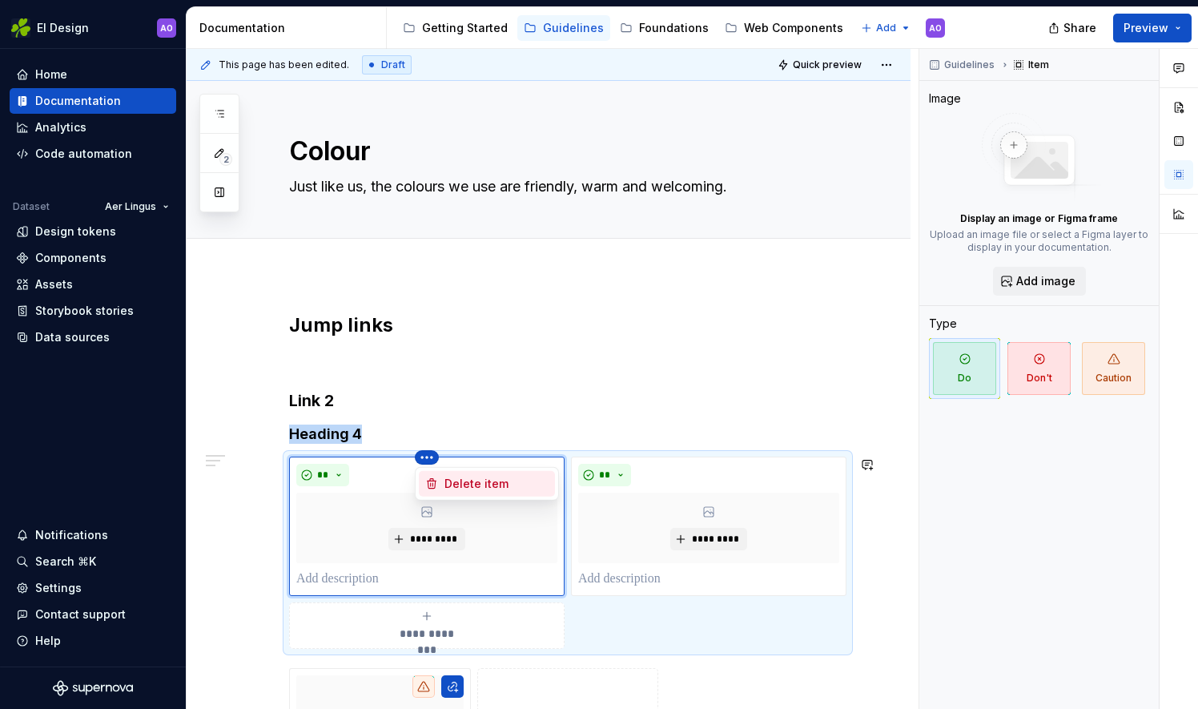
click at [451, 488] on div "Delete item" at bounding box center [496, 484] width 104 height 16
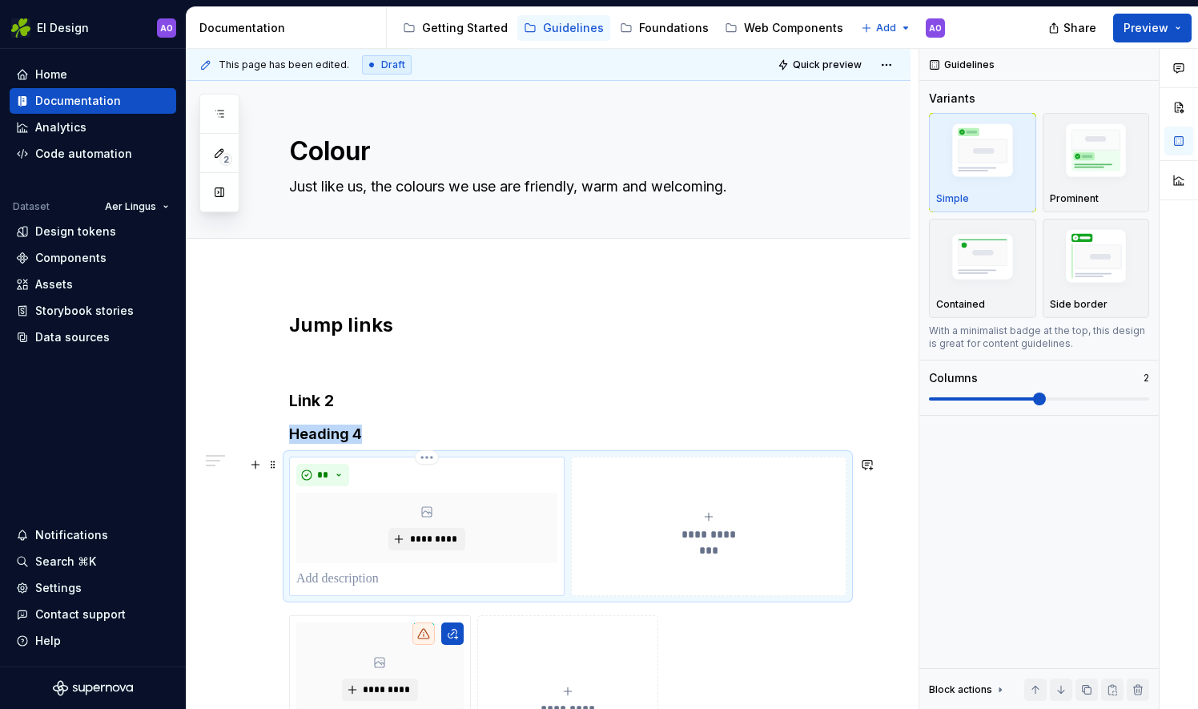
click at [424, 458] on html "EI Design AO Home Documentation Analytics Code automation Dataset Aer Lingus De…" at bounding box center [599, 354] width 1198 height 709
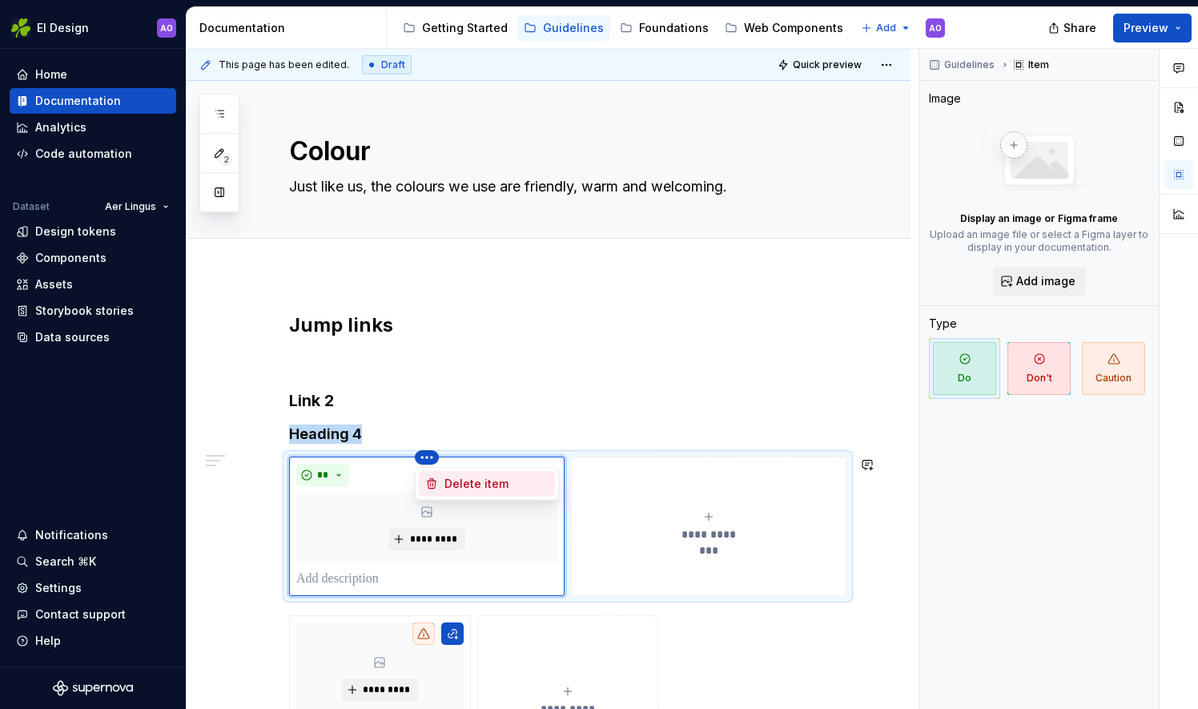
click at [454, 486] on div "Delete item" at bounding box center [496, 484] width 104 height 16
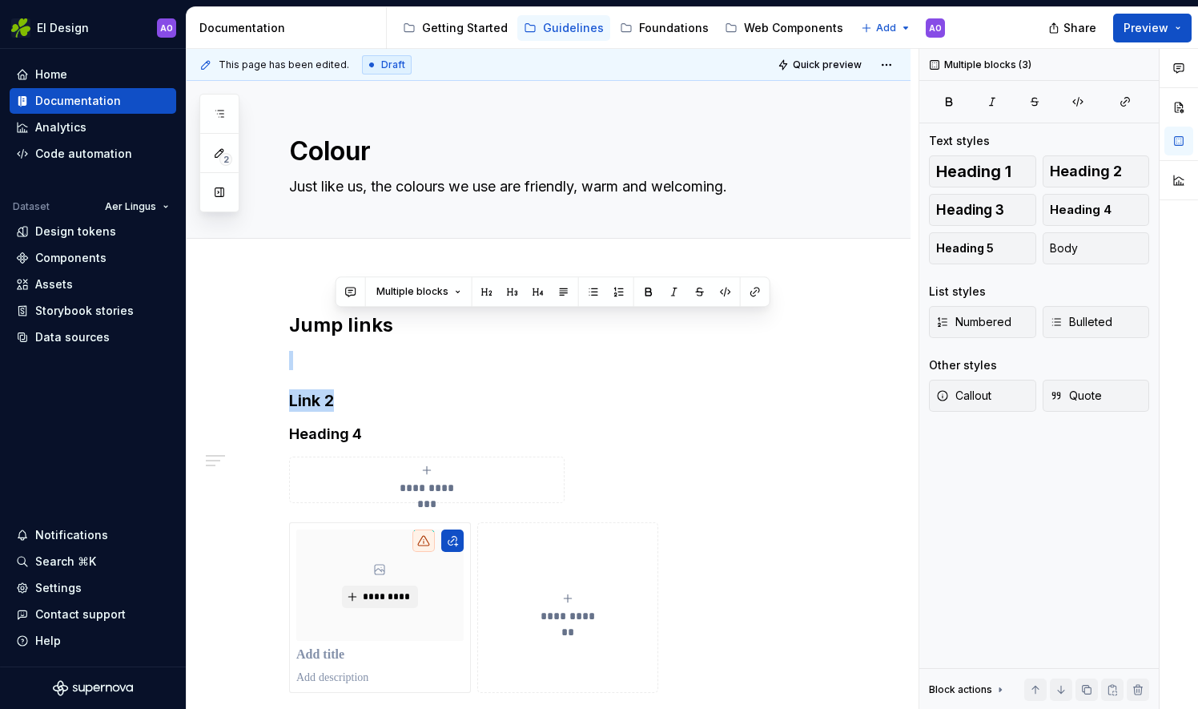
drag, startPoint x: 918, startPoint y: 335, endPoint x: 914, endPoint y: 375, distance: 39.4
click at [914, 375] on div "**********" at bounding box center [553, 379] width 733 height 661
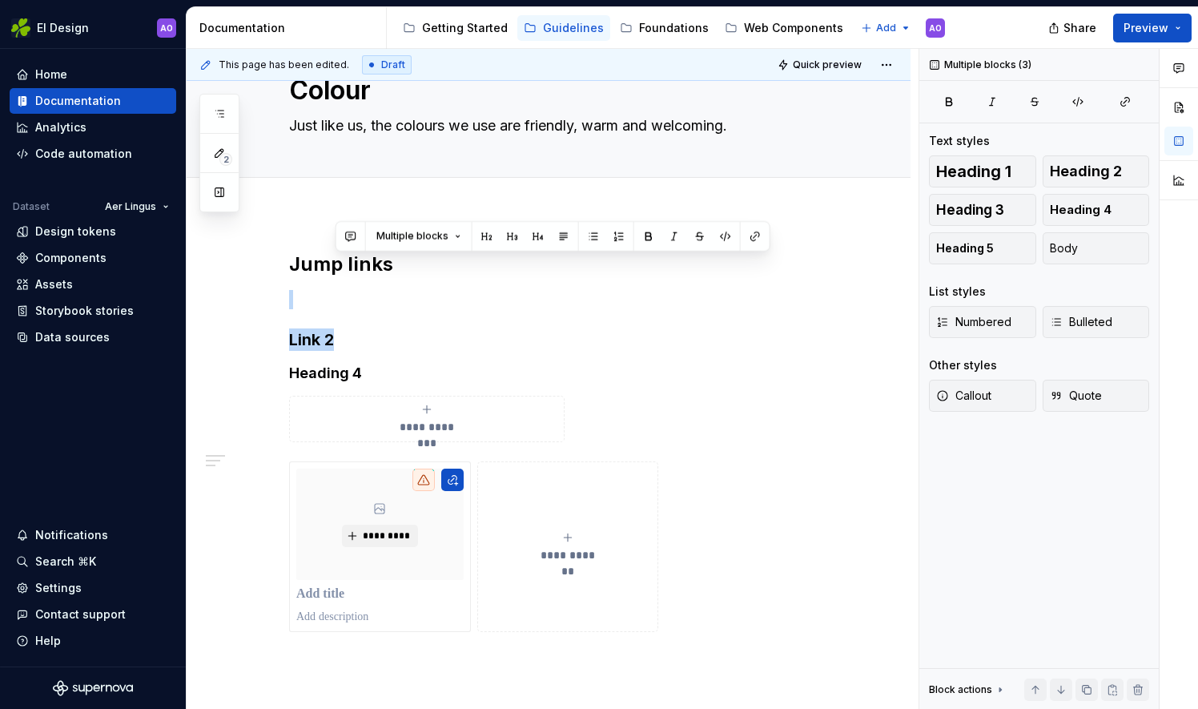
scroll to position [66, 0]
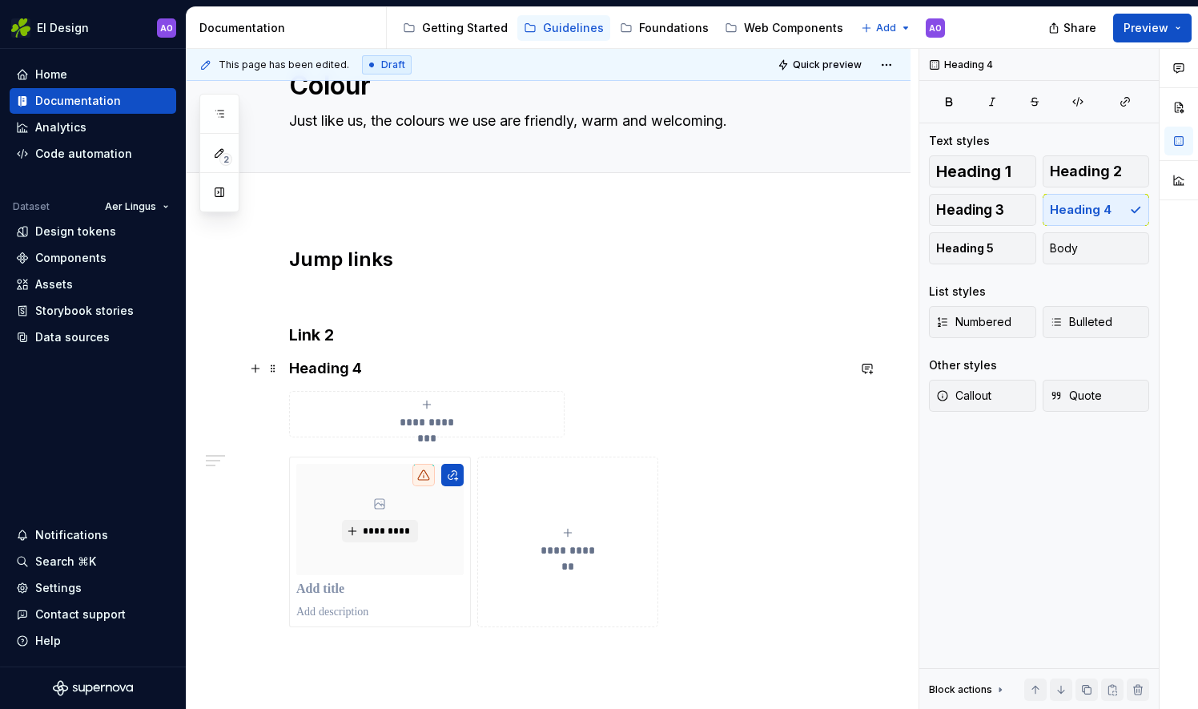
click at [380, 367] on h4 "Heading 4" at bounding box center [567, 368] width 557 height 19
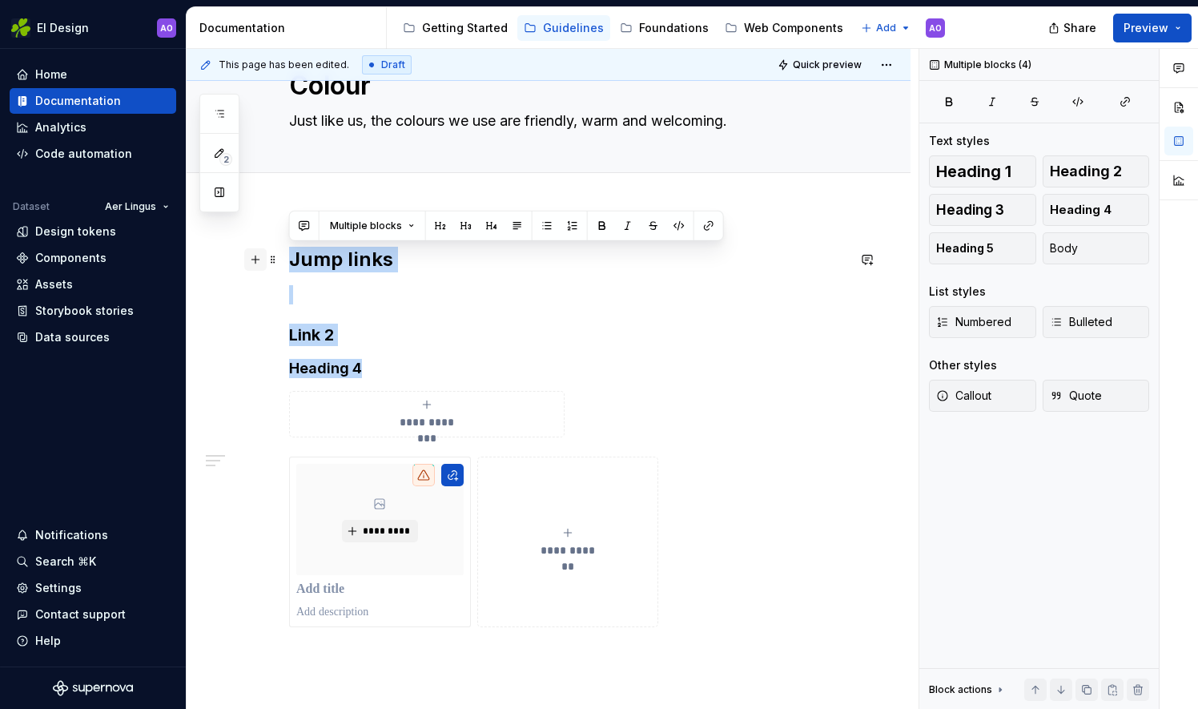
drag, startPoint x: 380, startPoint y: 367, endPoint x: 245, endPoint y: 259, distance: 172.1
click at [289, 259] on div "**********" at bounding box center [567, 447] width 557 height 400
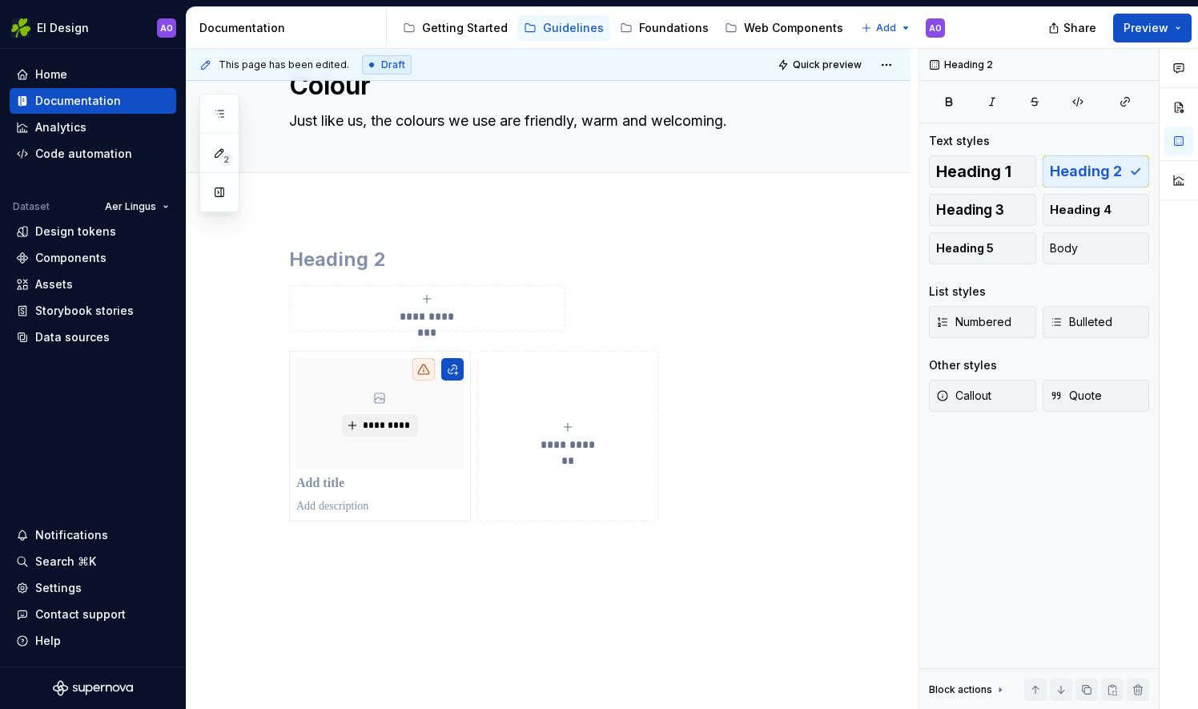
scroll to position [0, 0]
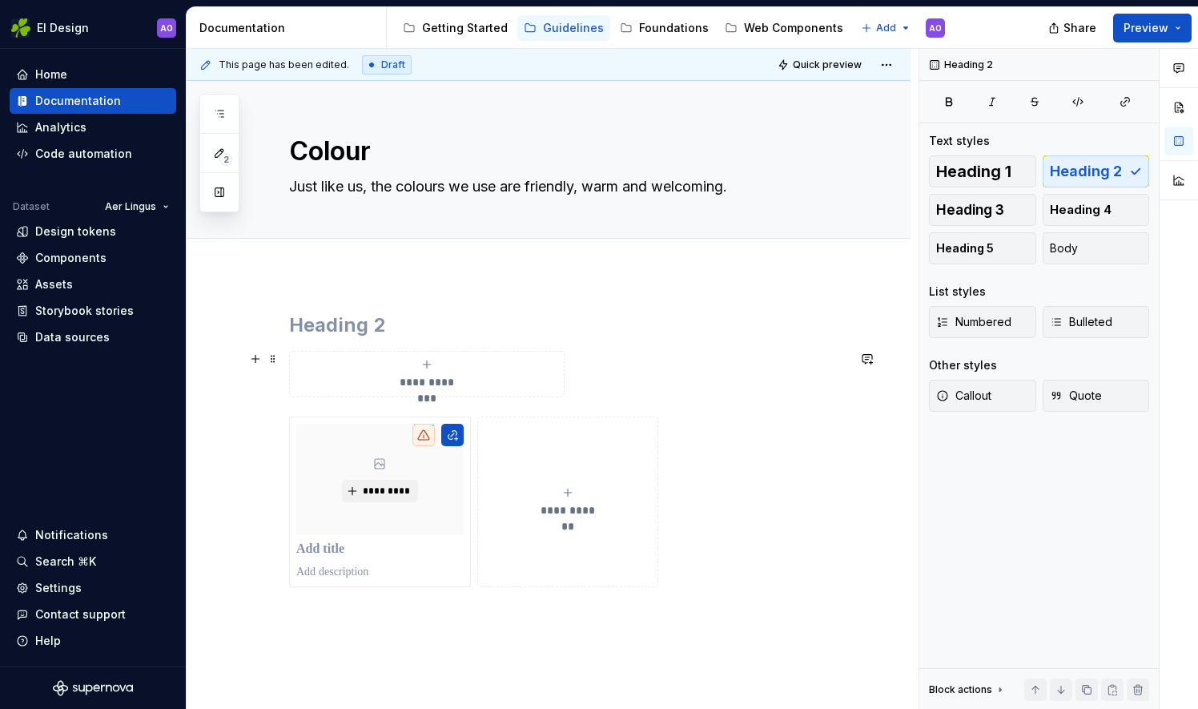
click at [341, 371] on div "**********" at bounding box center [426, 374] width 261 height 32
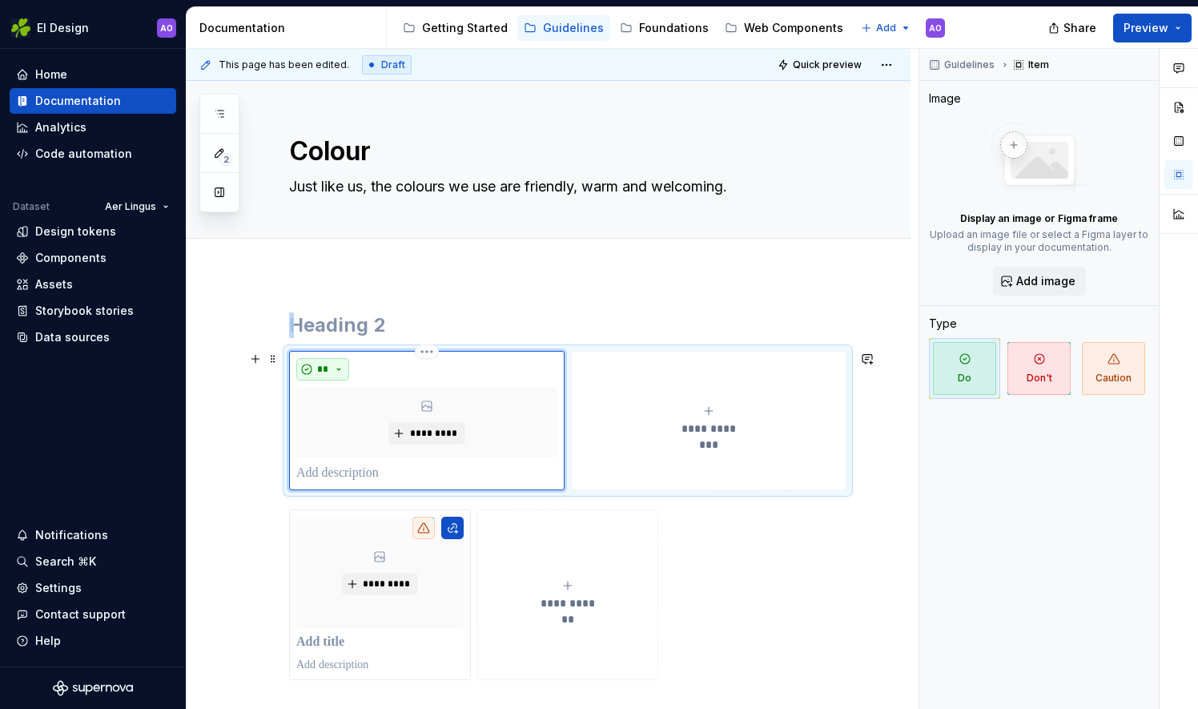
click at [341, 371] on button "**" at bounding box center [322, 369] width 53 height 22
click at [339, 367] on button "**" at bounding box center [322, 369] width 53 height 22
click at [428, 351] on html "EI Design AO Home Documentation Analytics Code automation Dataset Aer Lingus De…" at bounding box center [599, 354] width 1198 height 709
click at [454, 378] on div "Delete item" at bounding box center [496, 378] width 104 height 16
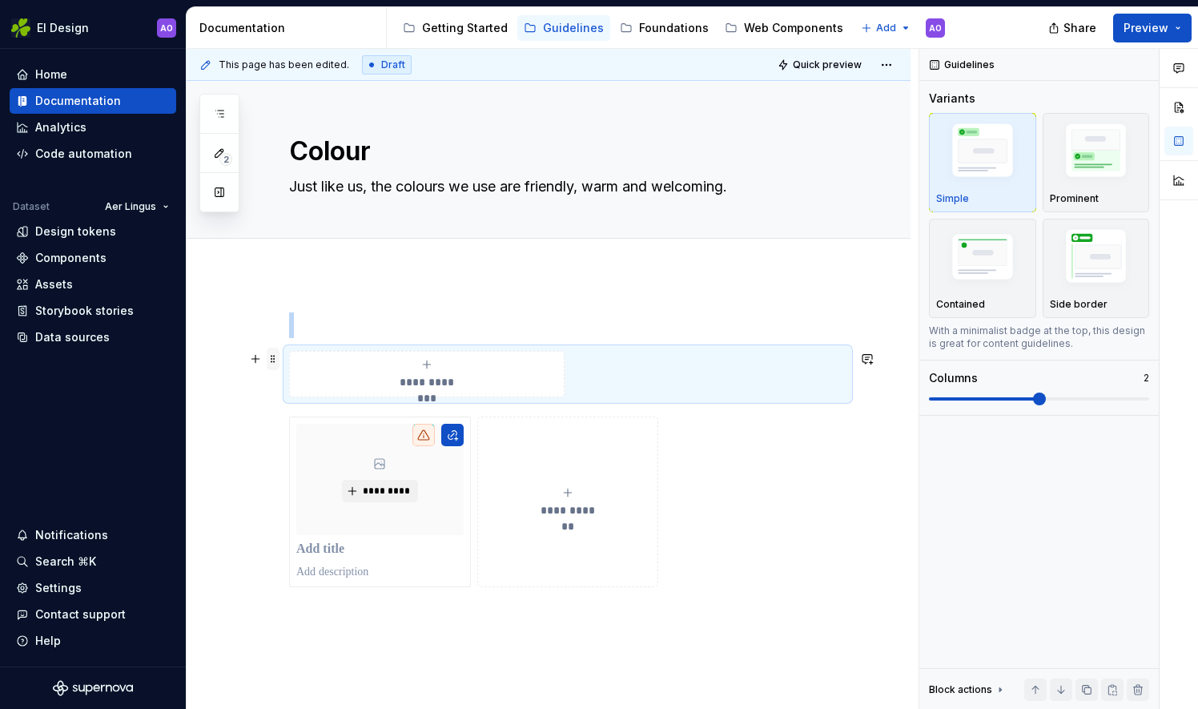
click at [271, 364] on span at bounding box center [273, 358] width 13 height 22
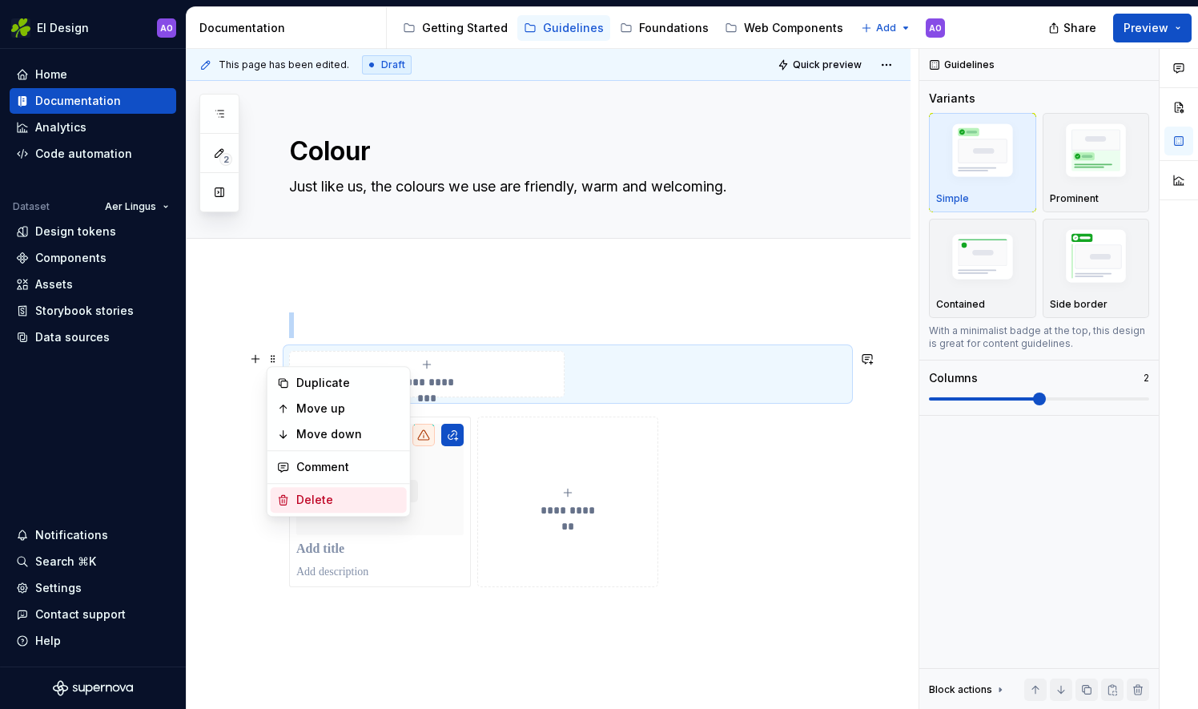
click at [336, 501] on div "Delete" at bounding box center [348, 500] width 104 height 16
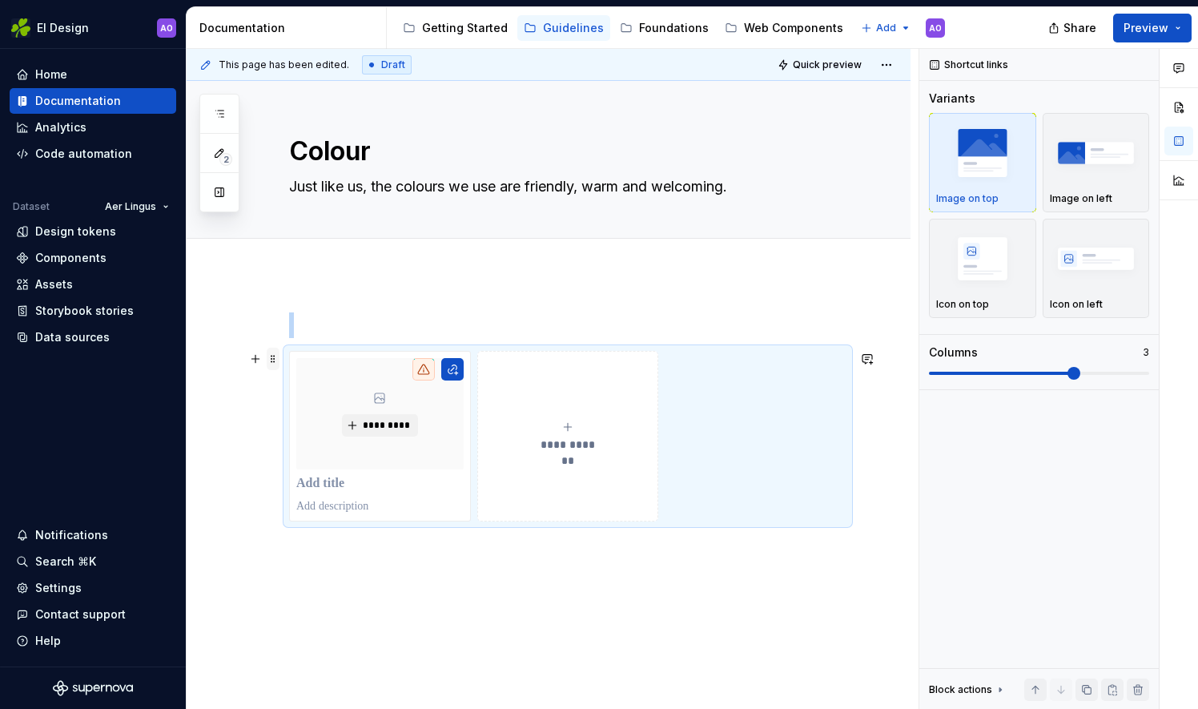
click at [271, 364] on span at bounding box center [273, 358] width 13 height 22
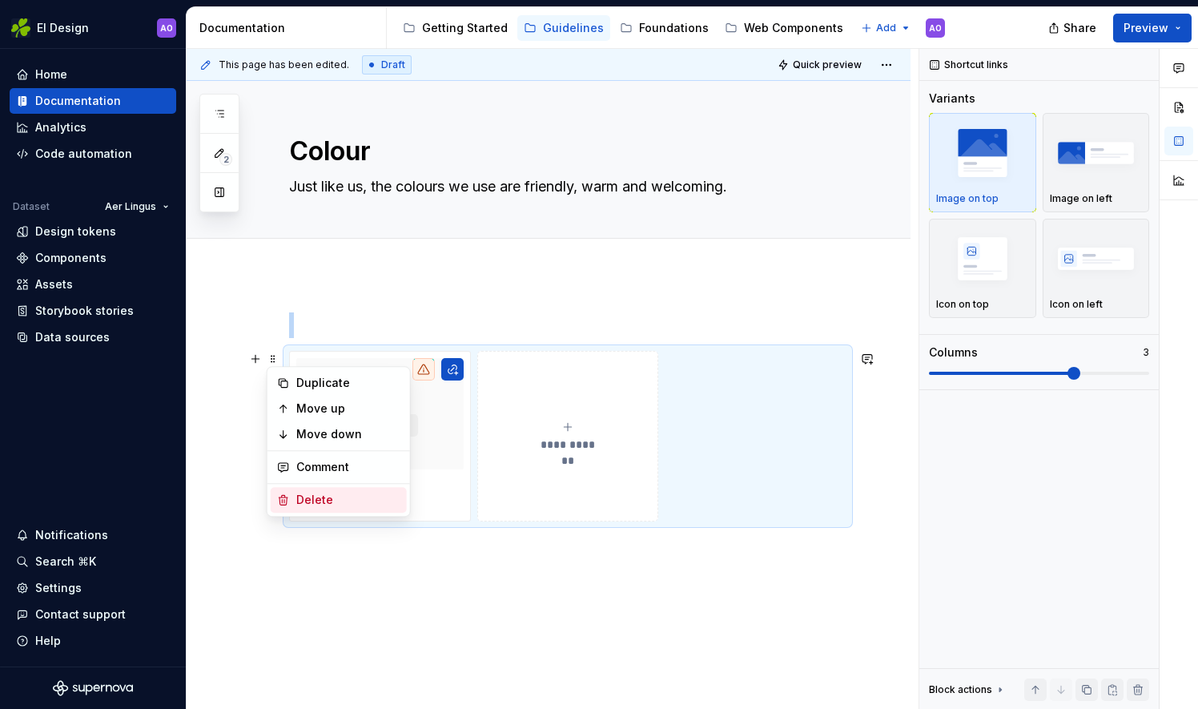
click at [311, 506] on div "Delete" at bounding box center [348, 500] width 104 height 16
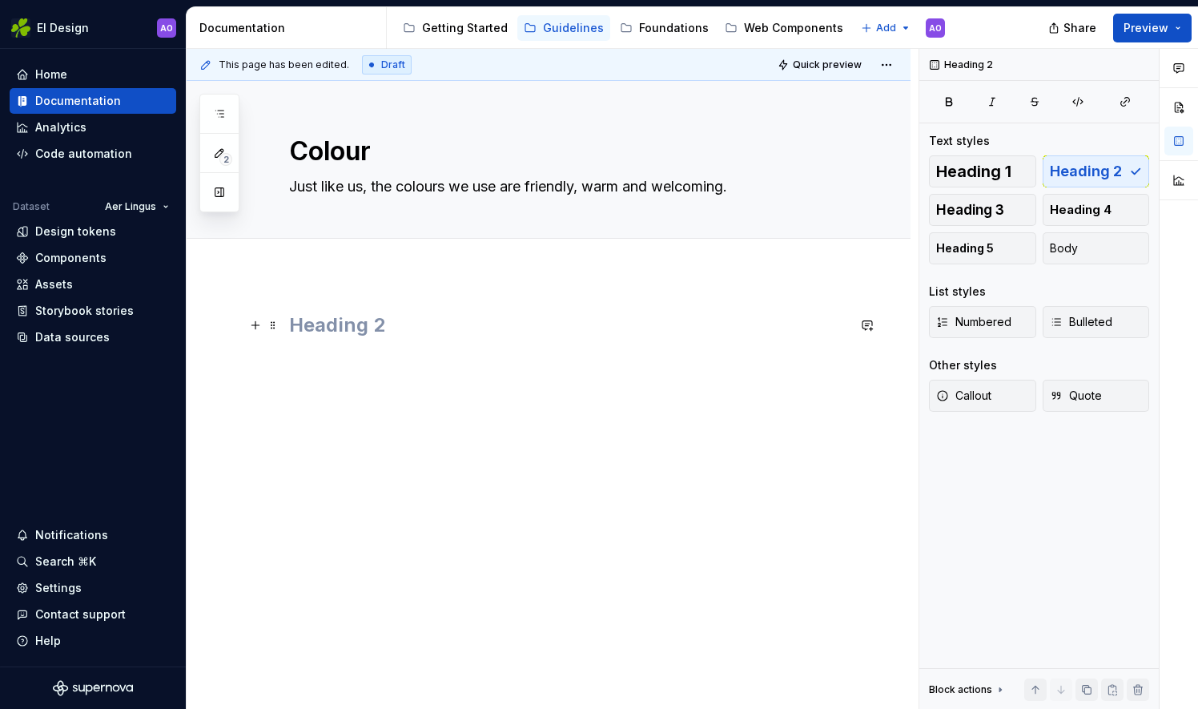
click at [388, 331] on h2 at bounding box center [567, 325] width 557 height 26
click at [1118, 215] on button "Heading 4" at bounding box center [1095, 210] width 107 height 32
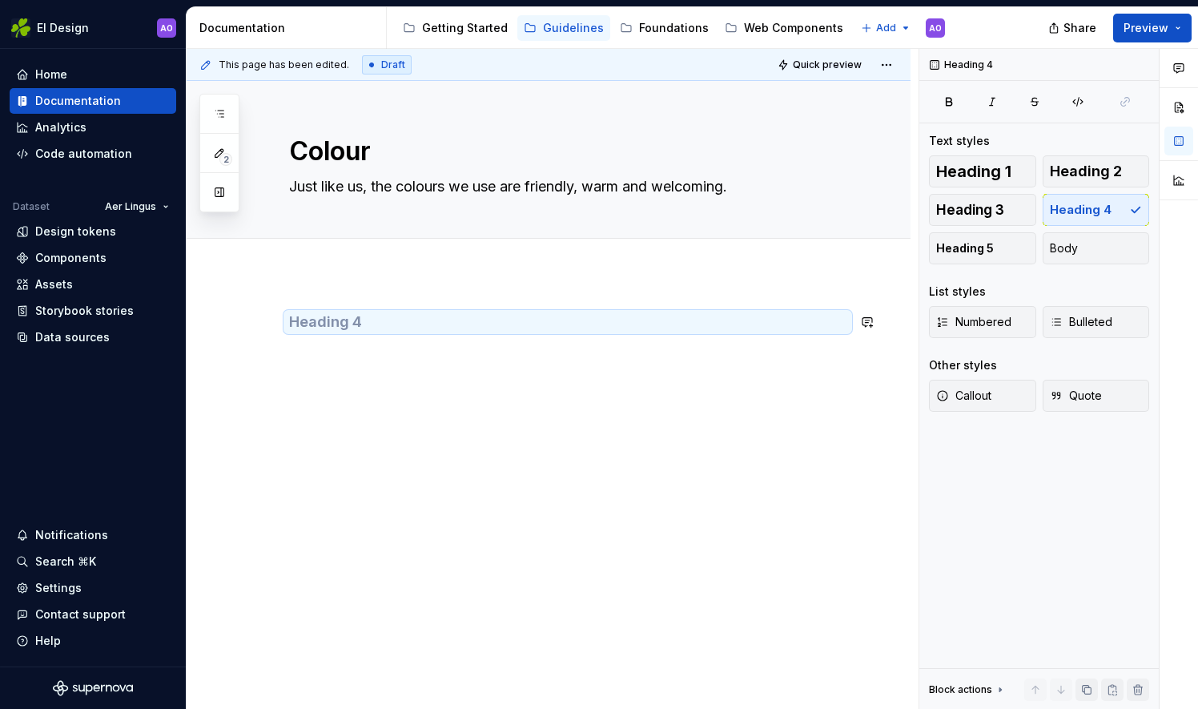
click at [344, 368] on div at bounding box center [567, 342] width 557 height 61
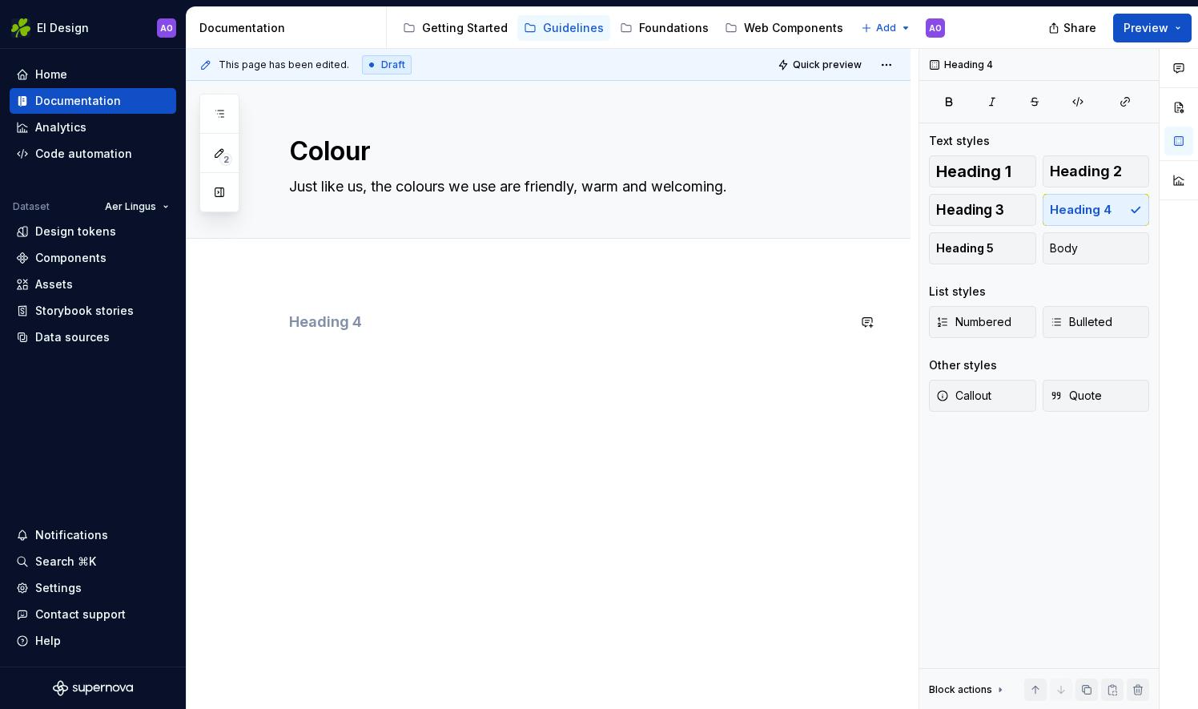
click at [339, 400] on div at bounding box center [549, 439] width 724 height 331
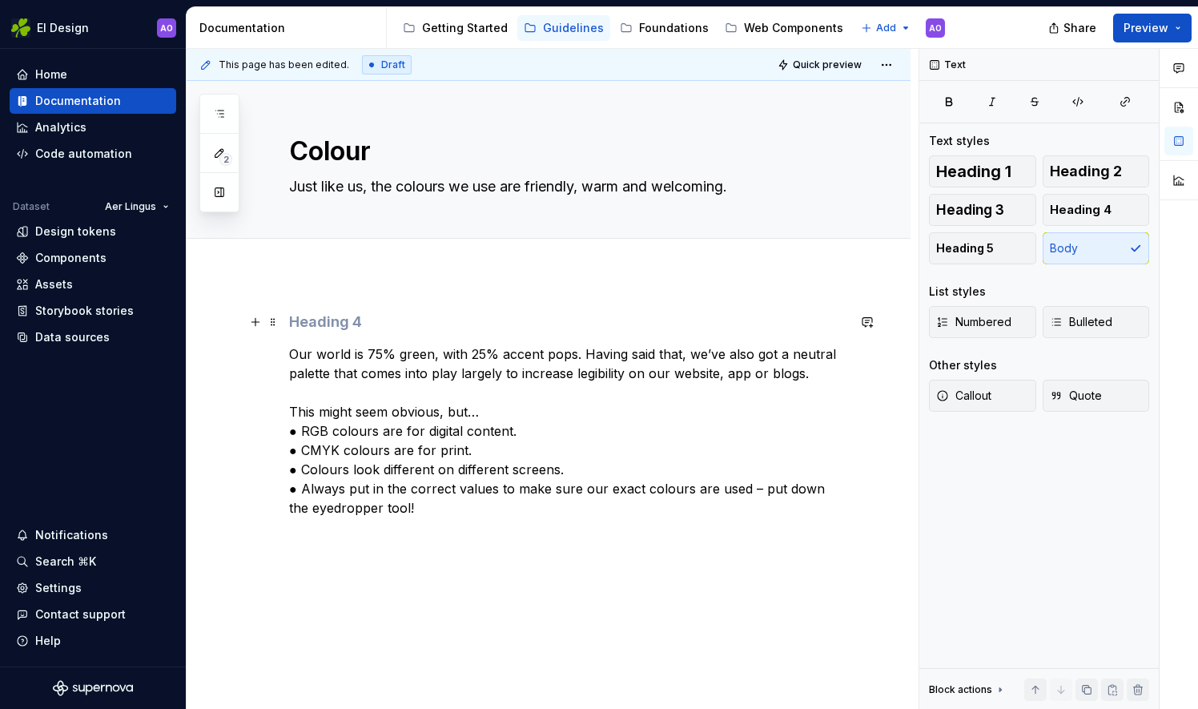
click at [320, 320] on h4 at bounding box center [567, 321] width 557 height 19
click at [258, 322] on button "button" at bounding box center [255, 322] width 22 height 22
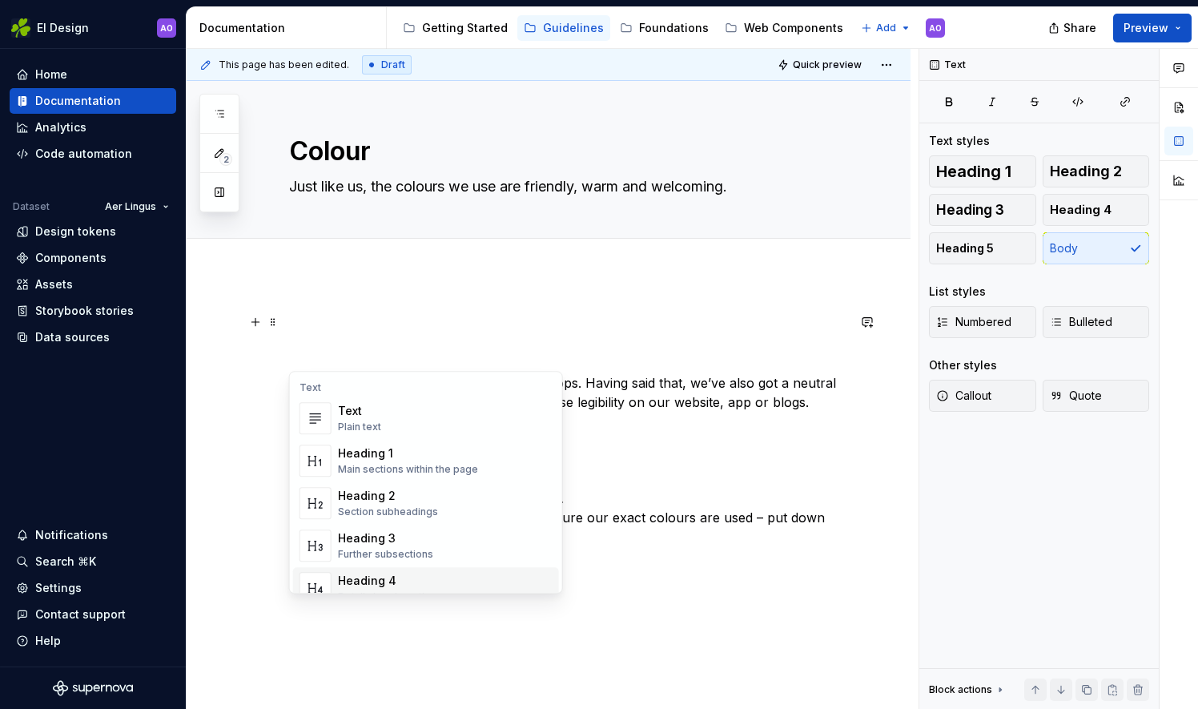
click at [414, 574] on div "Heading 4" at bounding box center [390, 580] width 104 height 16
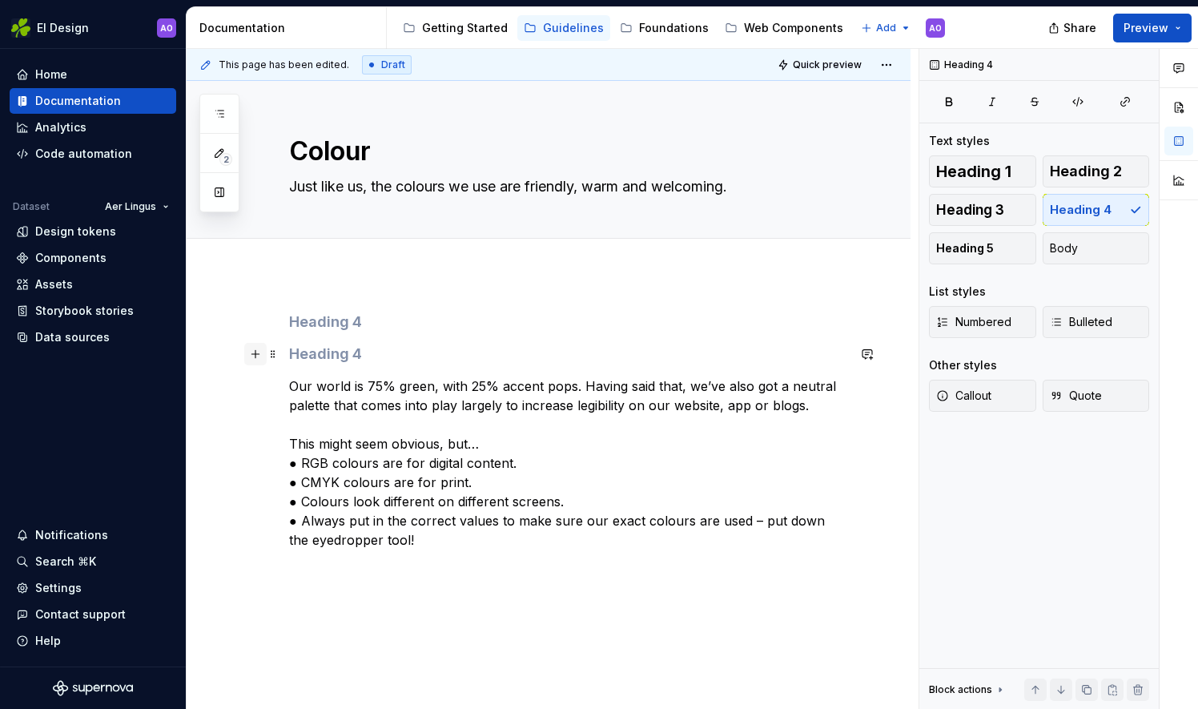
click at [259, 354] on button "button" at bounding box center [255, 354] width 22 height 22
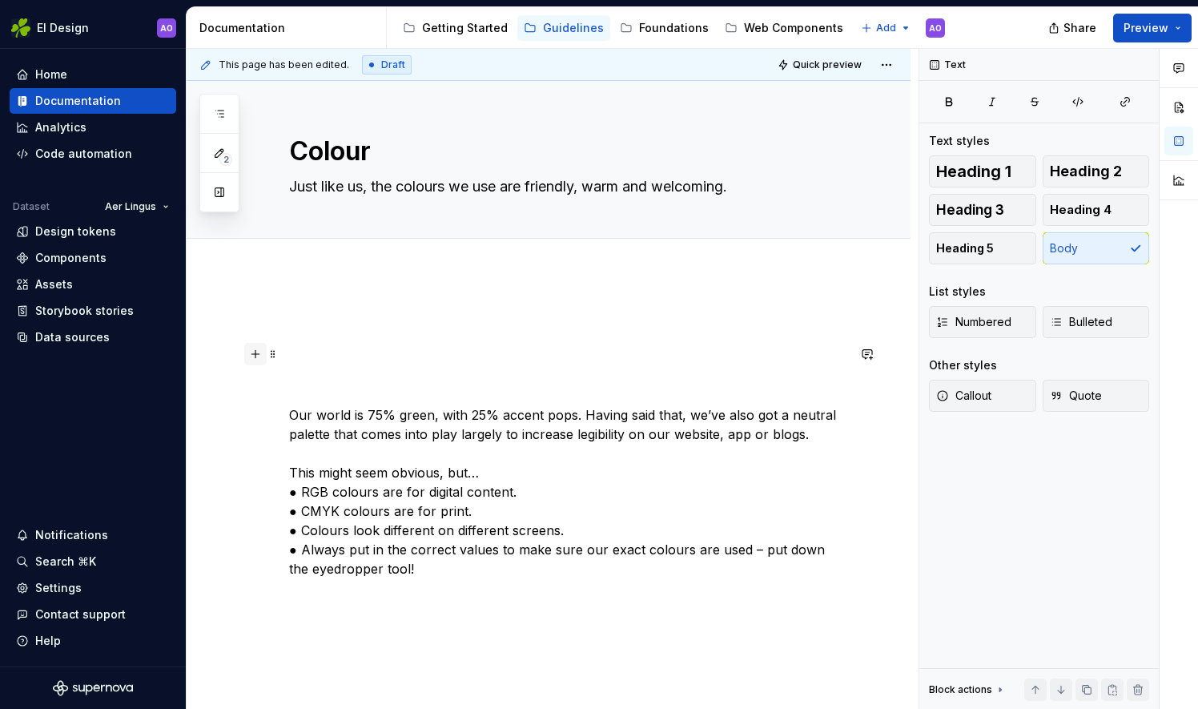
click at [253, 352] on button "button" at bounding box center [255, 354] width 22 height 22
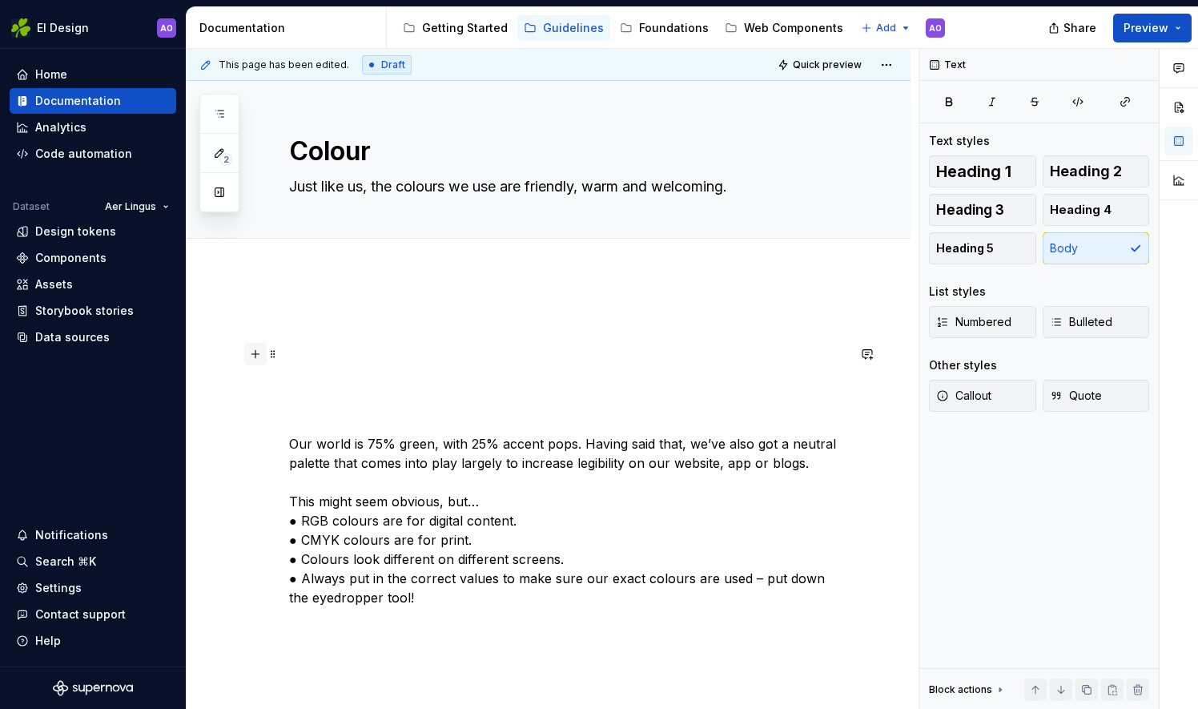
click at [253, 352] on button "button" at bounding box center [255, 354] width 22 height 22
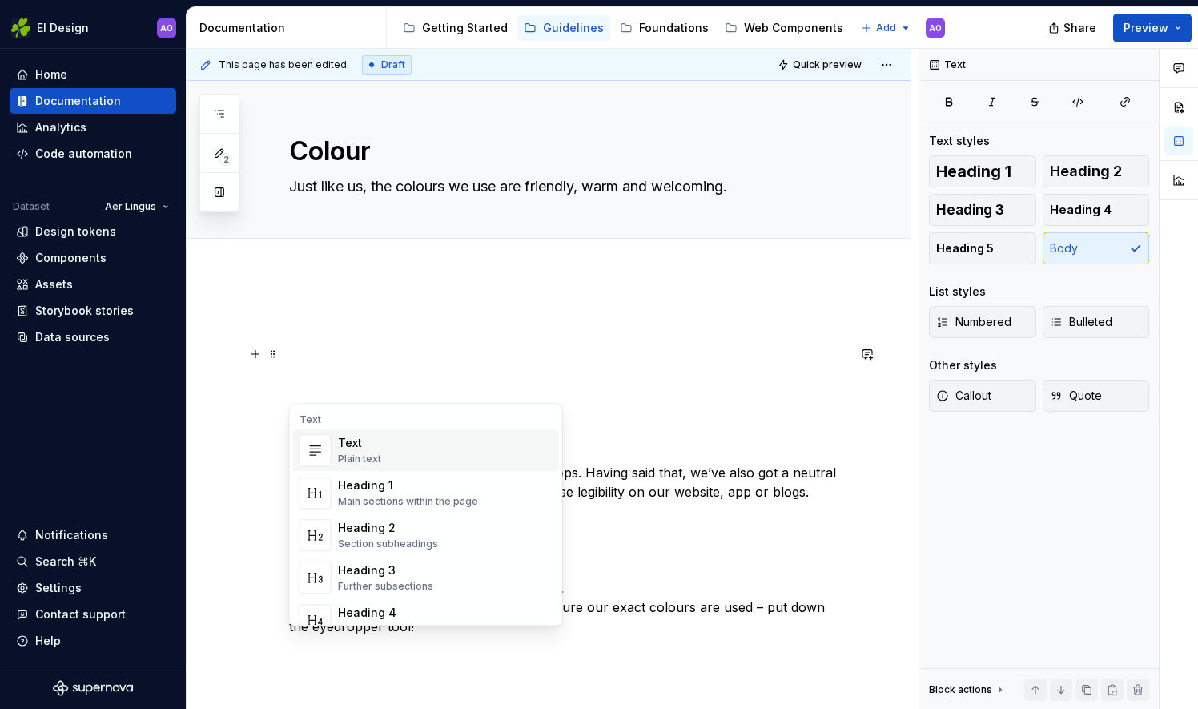
scroll to position [1592, 0]
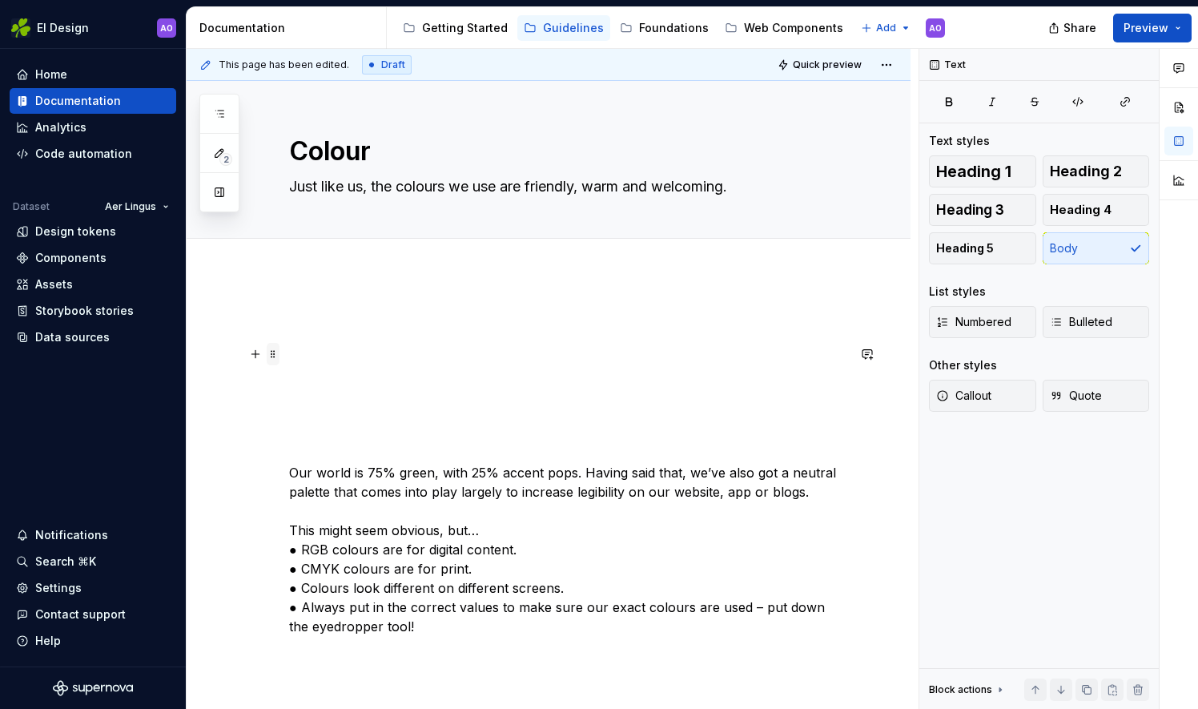
click at [271, 357] on span at bounding box center [273, 354] width 13 height 22
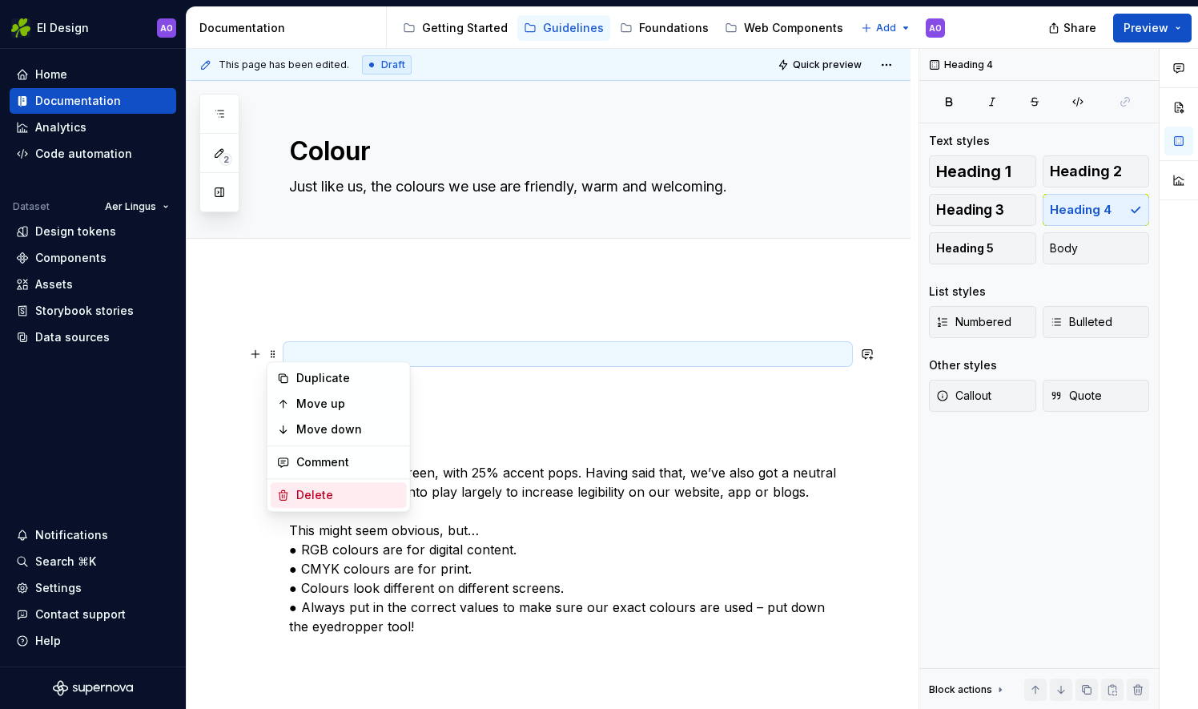
click at [299, 485] on div "Delete" at bounding box center [339, 495] width 136 height 26
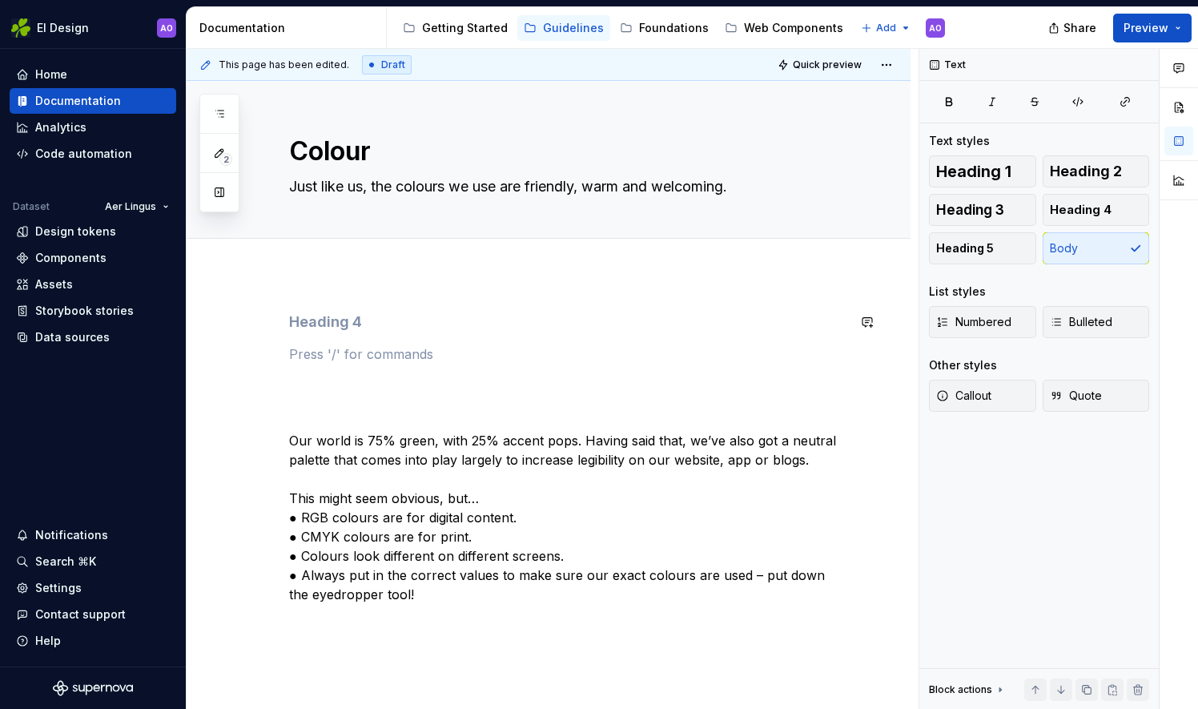
click at [309, 303] on div "Our world is 75% green, with 25% accent pops. Having said that, we’ve also got …" at bounding box center [549, 555] width 724 height 562
click at [331, 341] on div "Our world is 75% green, with 25% accent pops. Having said that, we’ve also got …" at bounding box center [567, 457] width 557 height 291
click at [338, 323] on h4 at bounding box center [567, 321] width 557 height 19
click at [316, 359] on p at bounding box center [567, 353] width 557 height 19
click at [275, 357] on span at bounding box center [273, 354] width 13 height 22
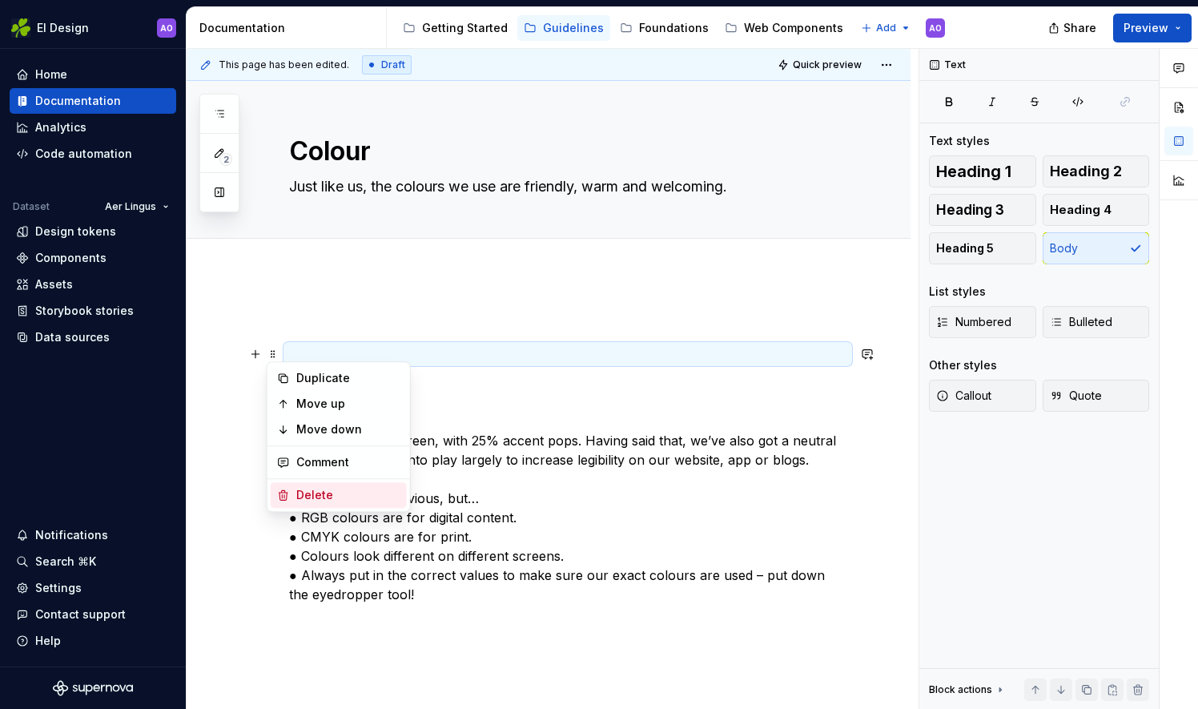
click at [315, 494] on div "Delete" at bounding box center [348, 495] width 104 height 16
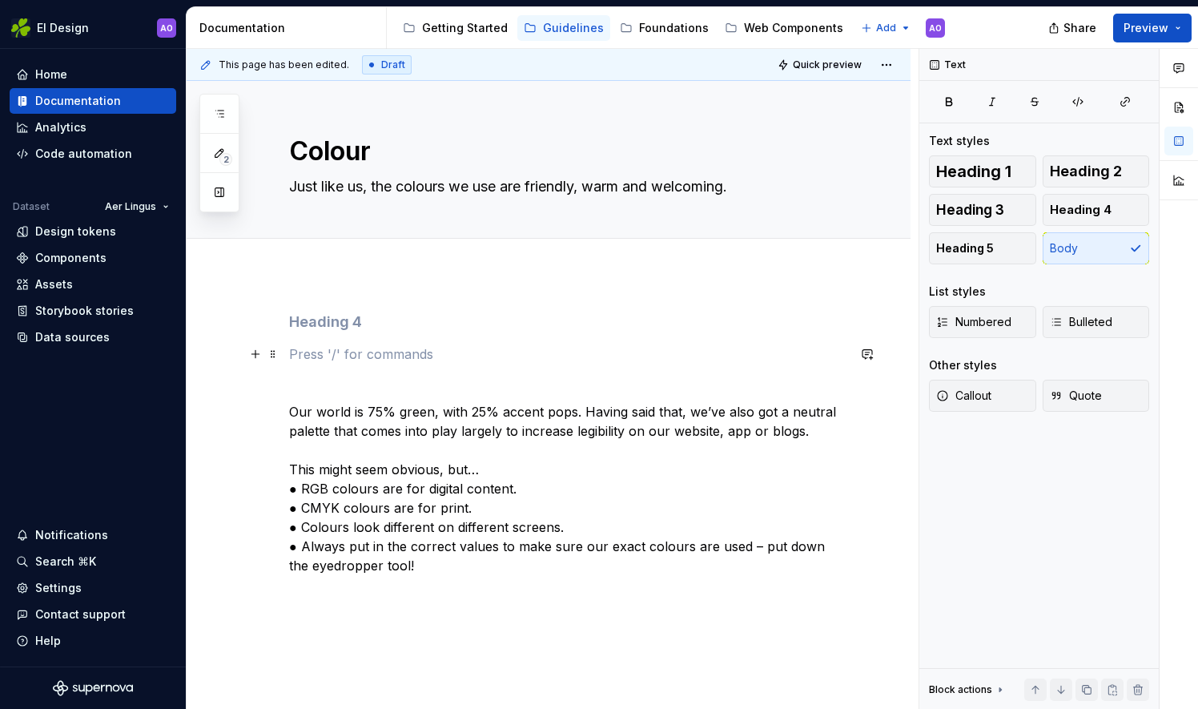
click at [328, 356] on p at bounding box center [567, 353] width 557 height 19
click at [274, 353] on span at bounding box center [273, 354] width 13 height 22
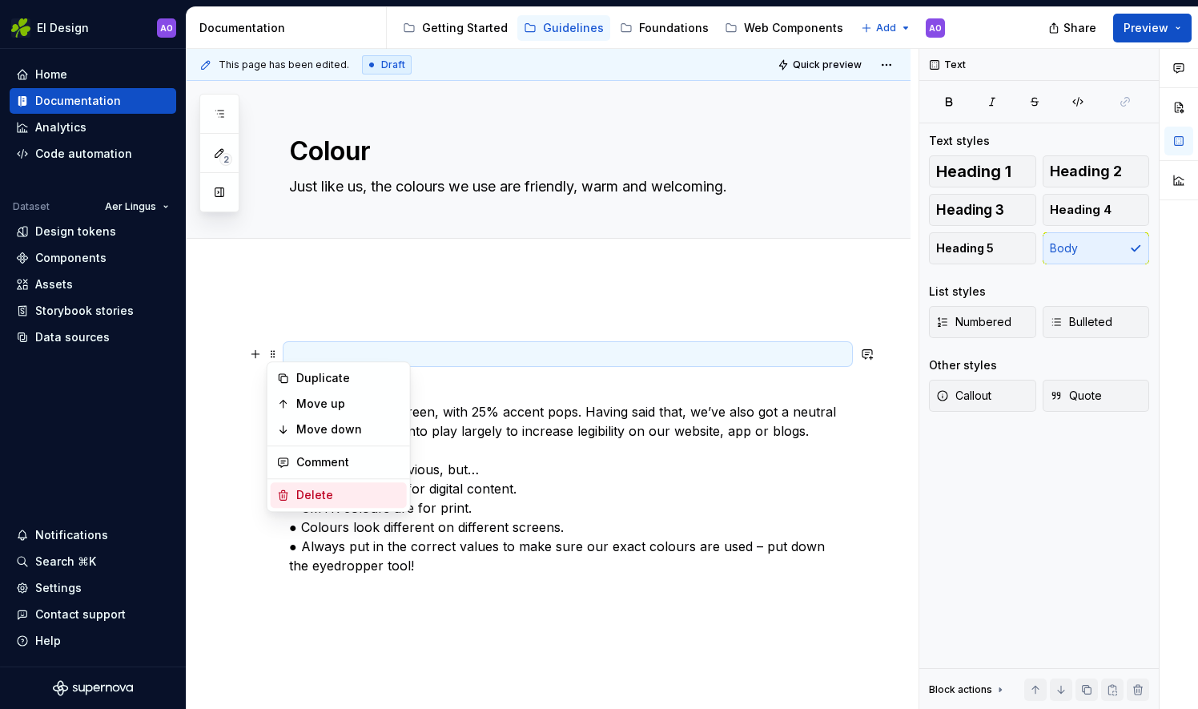
click at [311, 495] on div "Delete" at bounding box center [348, 495] width 104 height 16
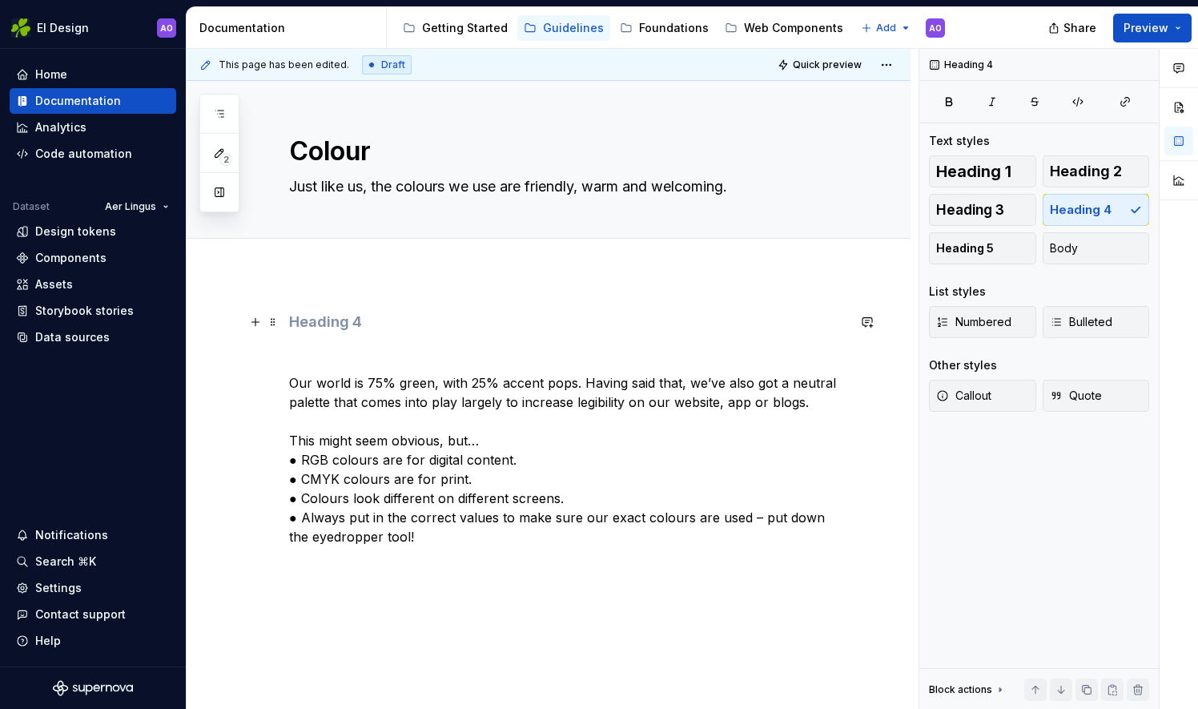
click at [318, 327] on h4 at bounding box center [567, 321] width 557 height 19
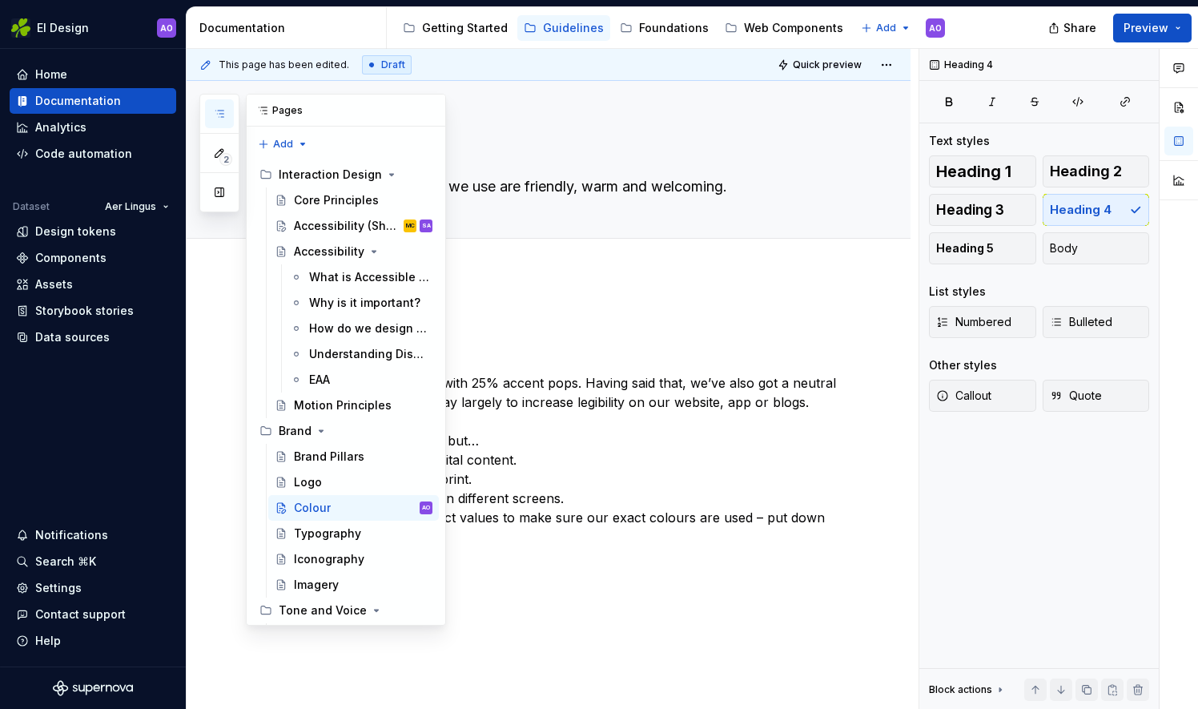
click at [227, 112] on button "button" at bounding box center [219, 113] width 29 height 29
click at [339, 535] on div "Typography" at bounding box center [327, 533] width 67 height 16
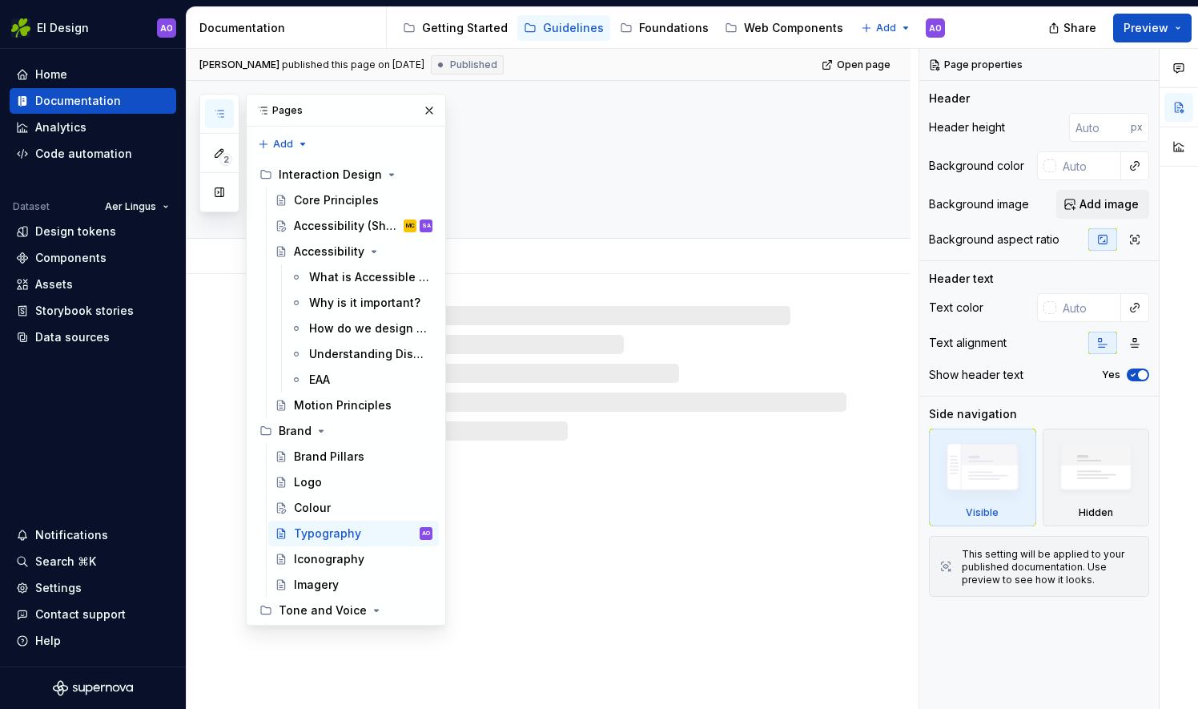
click at [545, 208] on div "Typography" at bounding box center [567, 159] width 557 height 157
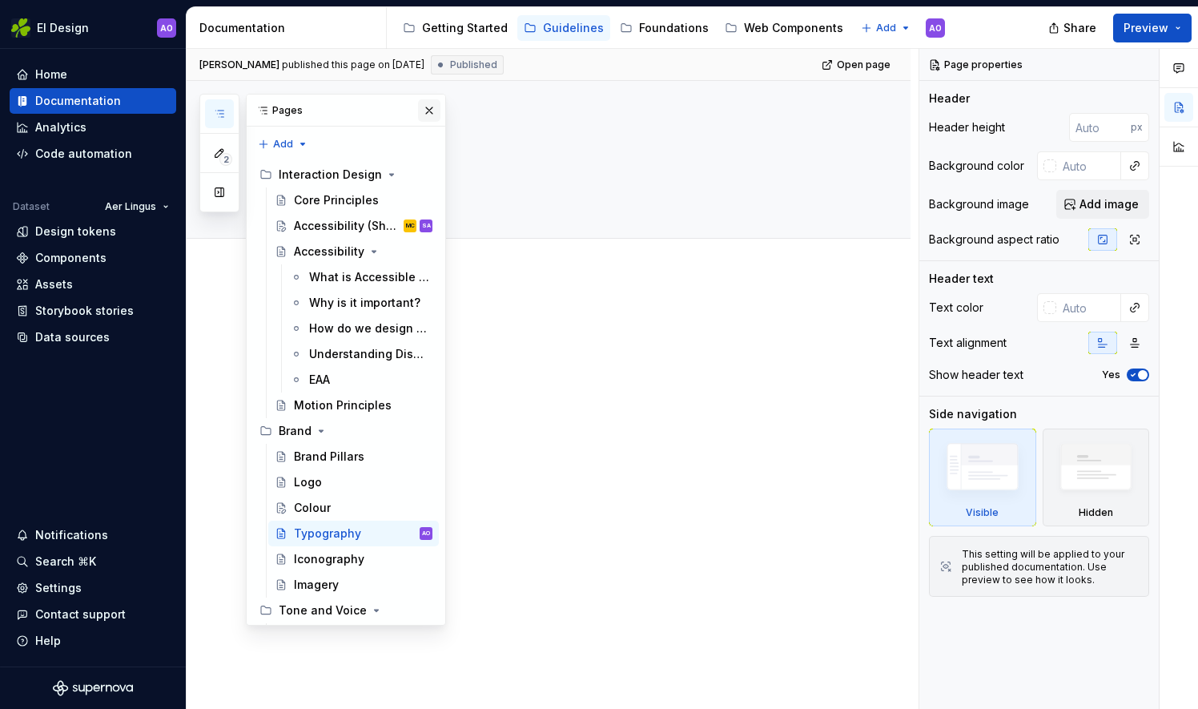
click at [420, 107] on button "button" at bounding box center [429, 110] width 22 height 22
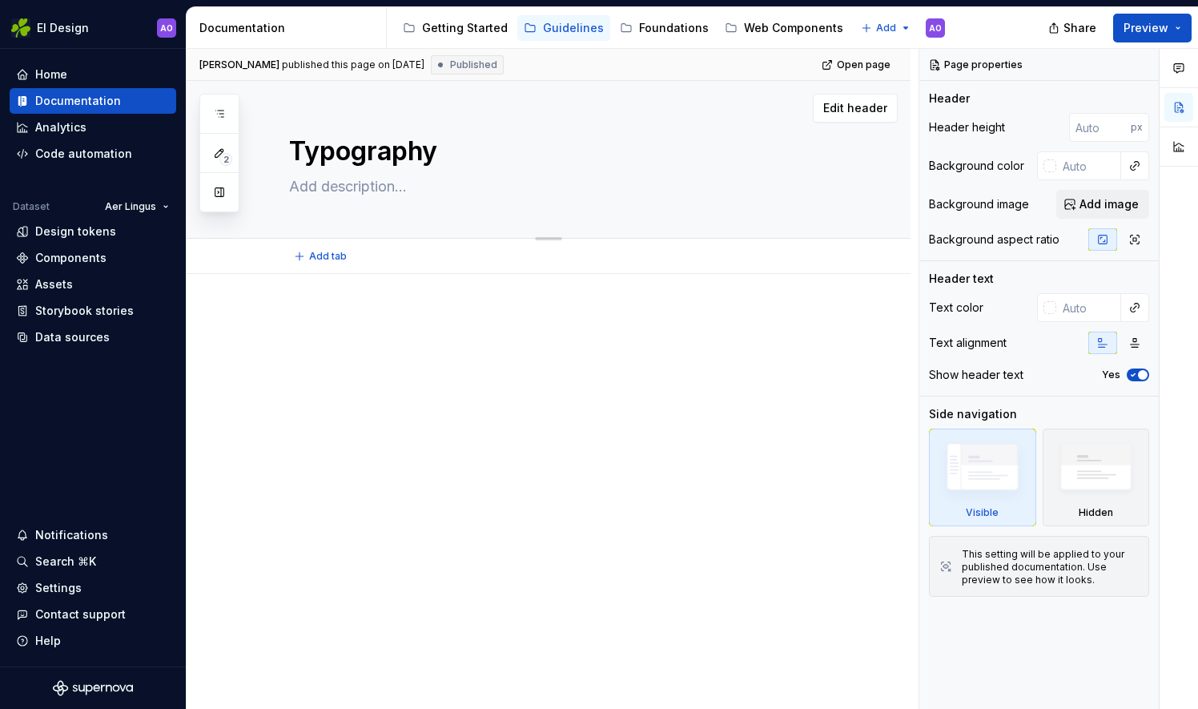
click at [396, 195] on textarea at bounding box center [564, 187] width 557 height 26
paste textarea "Modern, open and distinctive, [GEOGRAPHIC_DATA] is our go-to font."
type textarea "*"
type textarea "Modern, open and distinctive, [GEOGRAPHIC_DATA] is our go-to font."
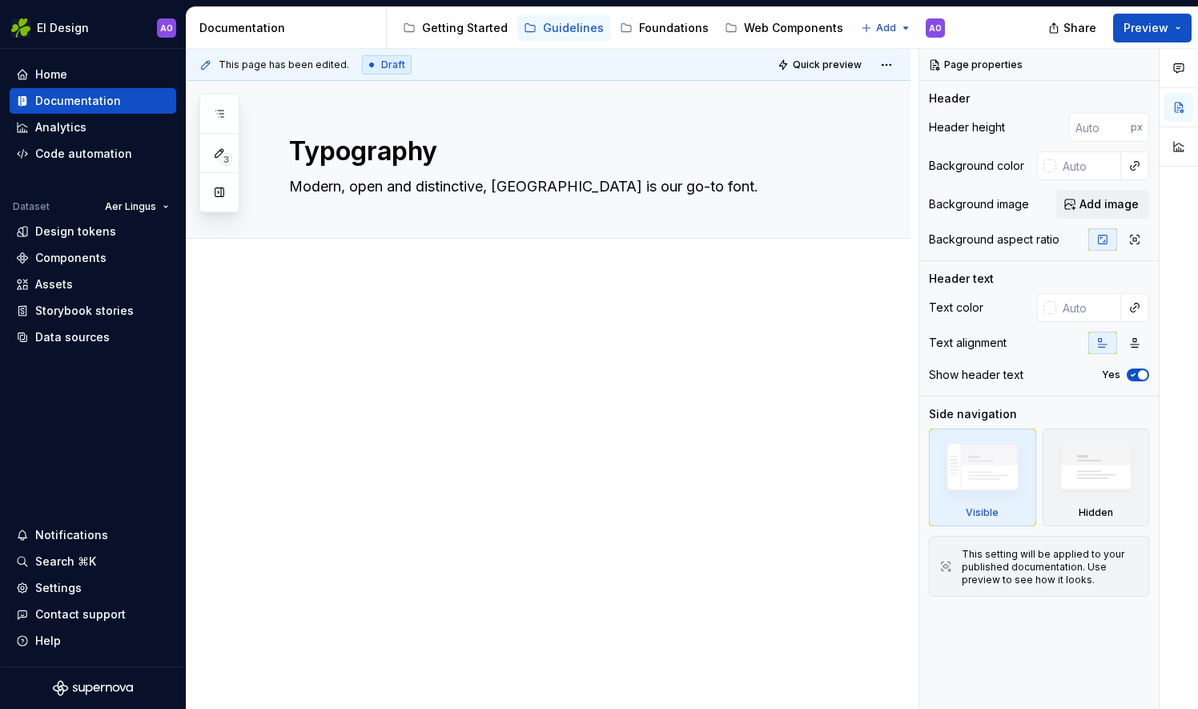
type textarea "*"
type textarea "Modern, open and distinctive, [GEOGRAPHIC_DATA] is our go-to font."
click at [365, 337] on div at bounding box center [567, 342] width 557 height 61
click at [420, 335] on div at bounding box center [567, 342] width 557 height 61
click at [339, 354] on div at bounding box center [567, 342] width 557 height 61
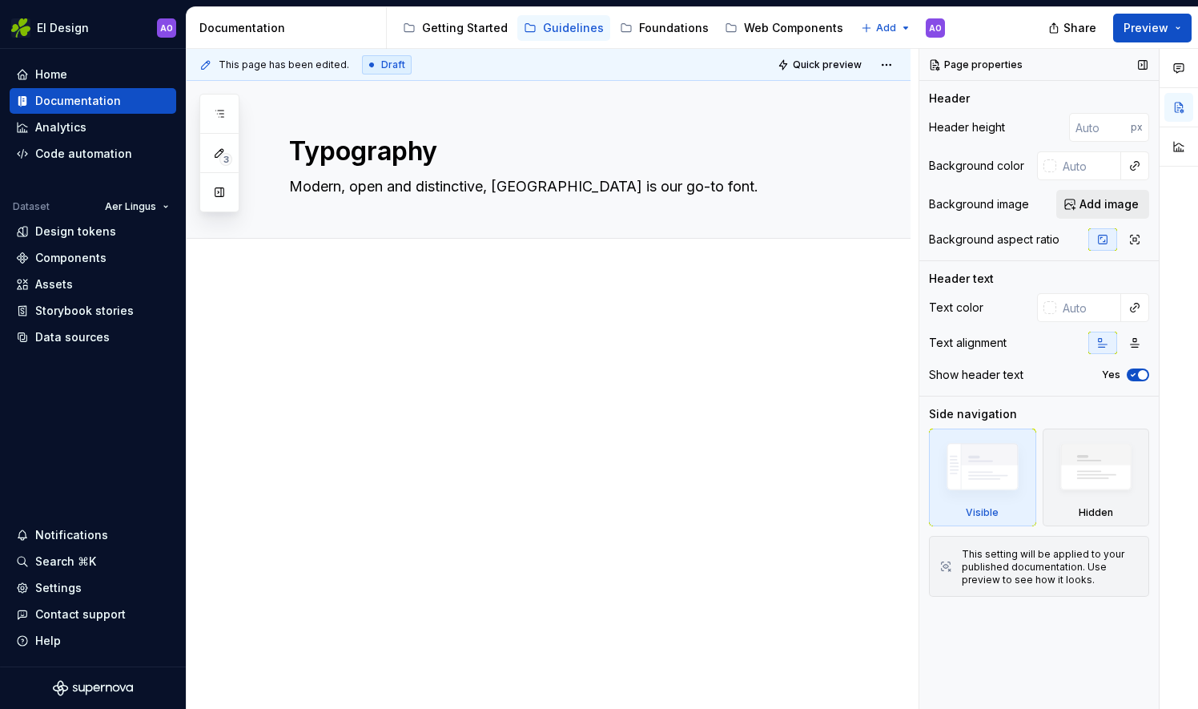
click at [1083, 212] on button "Add image" at bounding box center [1102, 204] width 93 height 29
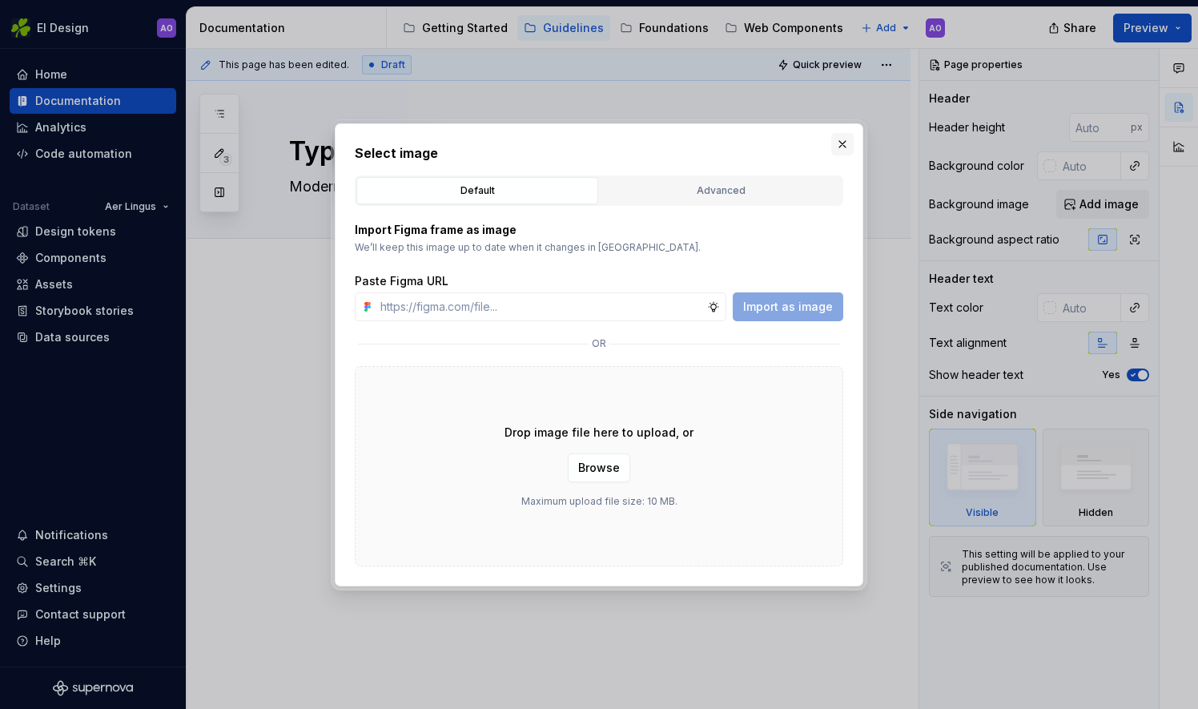
click at [836, 147] on button "button" at bounding box center [842, 144] width 22 height 22
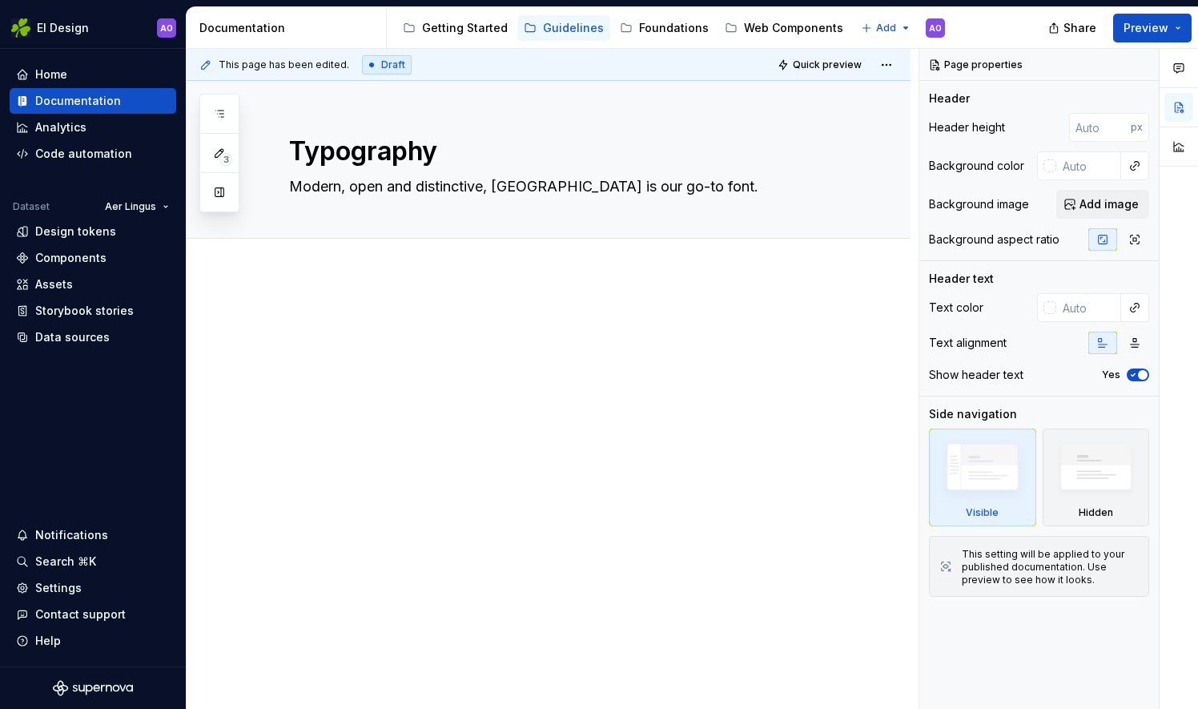
click at [846, 367] on div at bounding box center [549, 439] width 724 height 331
click at [293, 359] on div at bounding box center [567, 342] width 557 height 61
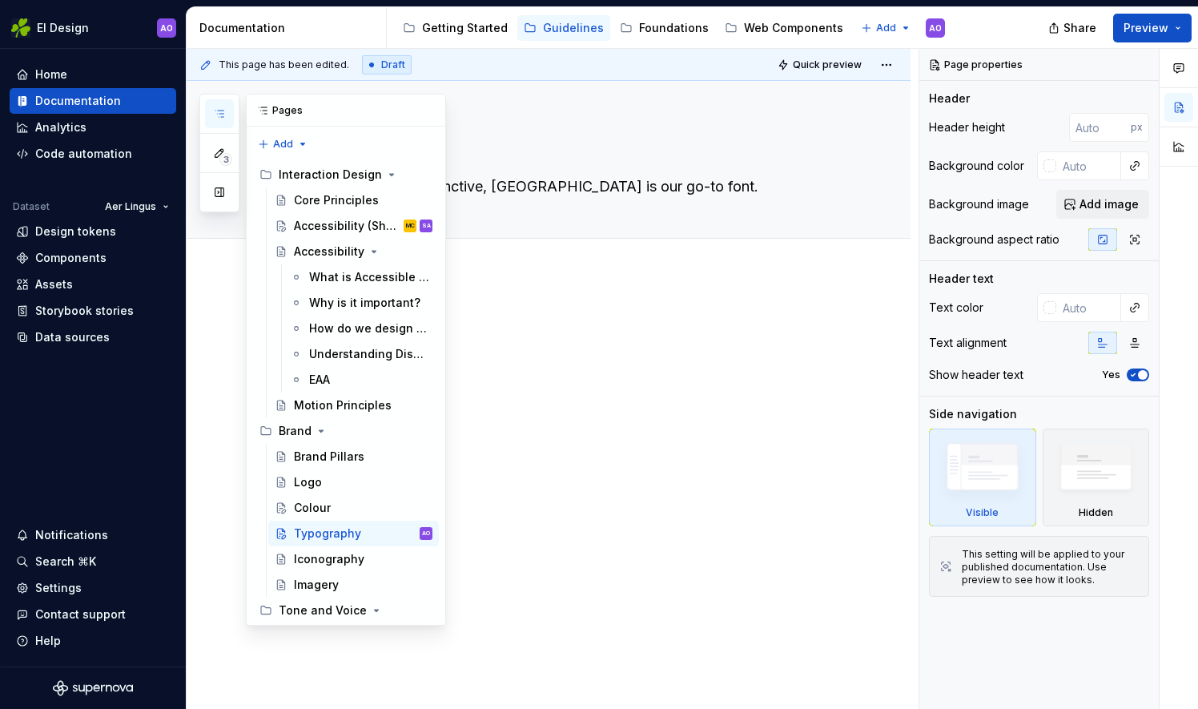
click at [219, 119] on icon "button" at bounding box center [219, 113] width 13 height 13
click at [420, 107] on button "button" at bounding box center [429, 110] width 22 height 22
type textarea "*"
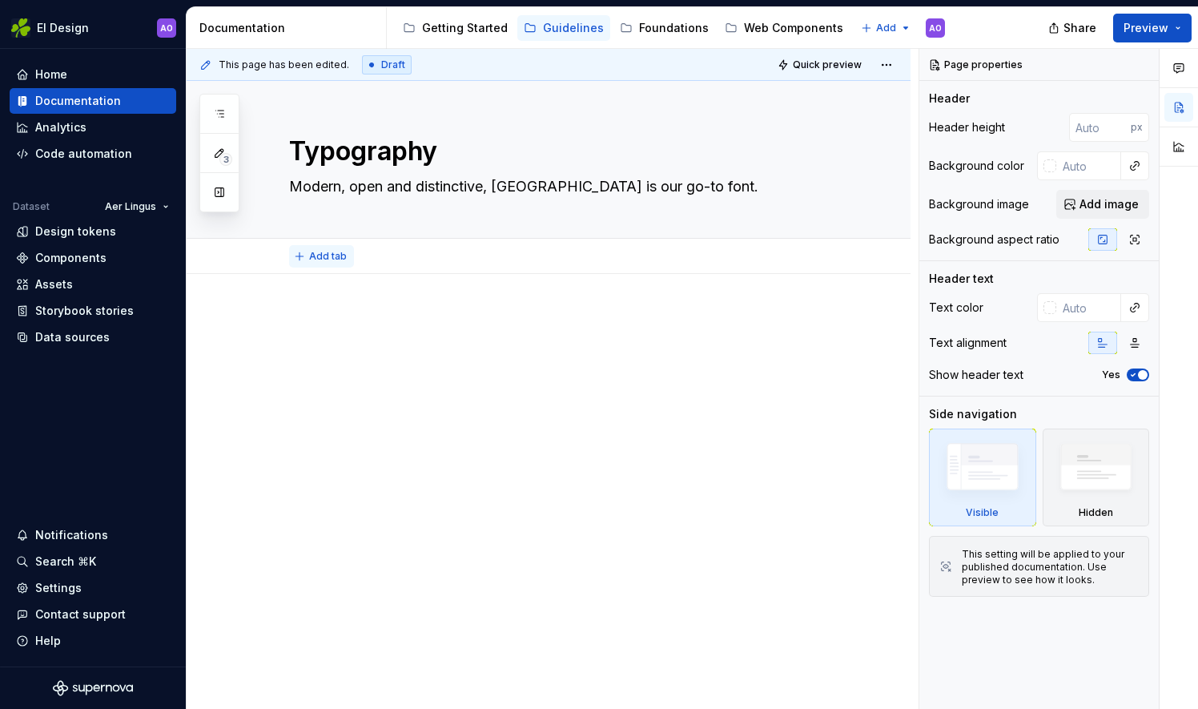
click at [311, 255] on span "Add tab" at bounding box center [328, 256] width 38 height 13
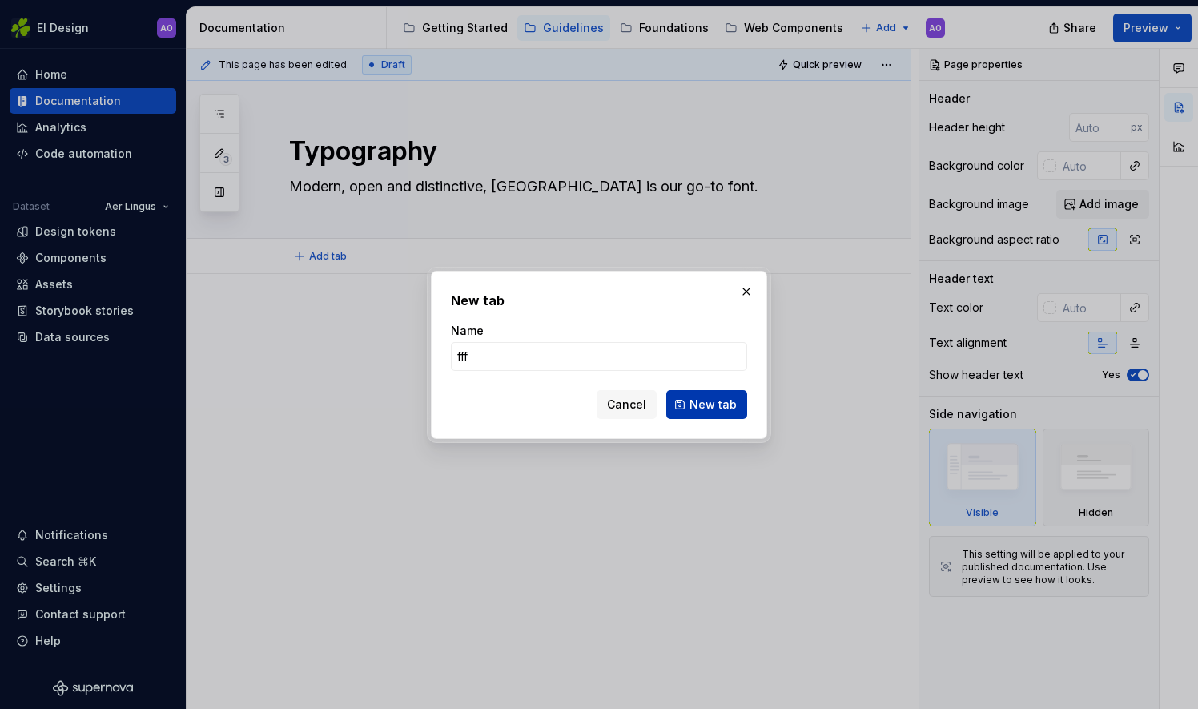
type input "fff"
click at [680, 416] on button "New tab" at bounding box center [706, 404] width 81 height 29
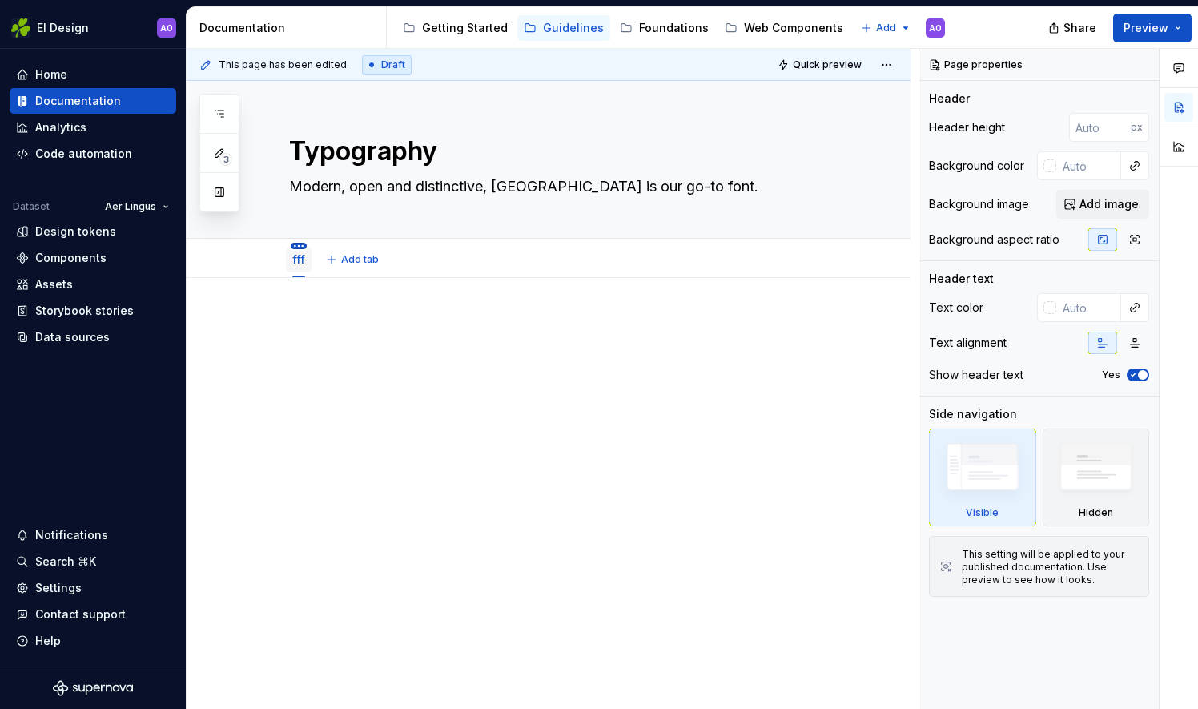
click at [299, 244] on html "EI Design AO Home Documentation Analytics Code automation Dataset Aer Lingus De…" at bounding box center [599, 354] width 1198 height 709
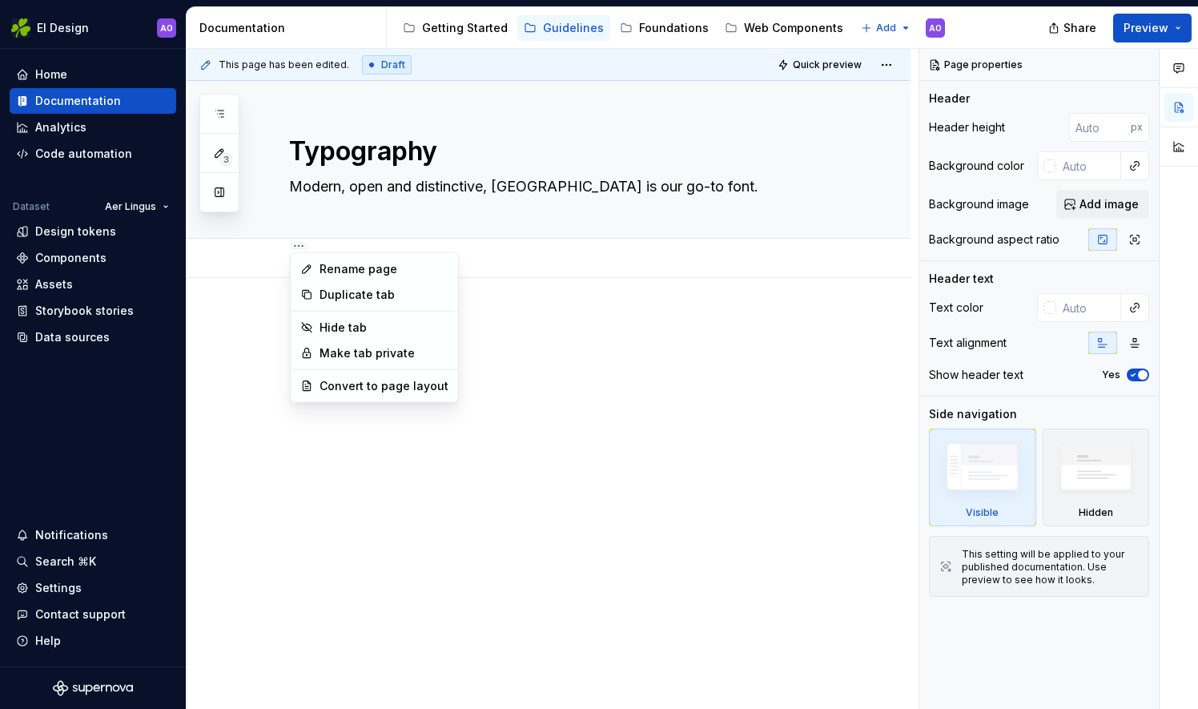
click at [296, 244] on html "EI Design AO Home Documentation Analytics Code automation Dataset Aer Lingus De…" at bounding box center [599, 354] width 1198 height 709
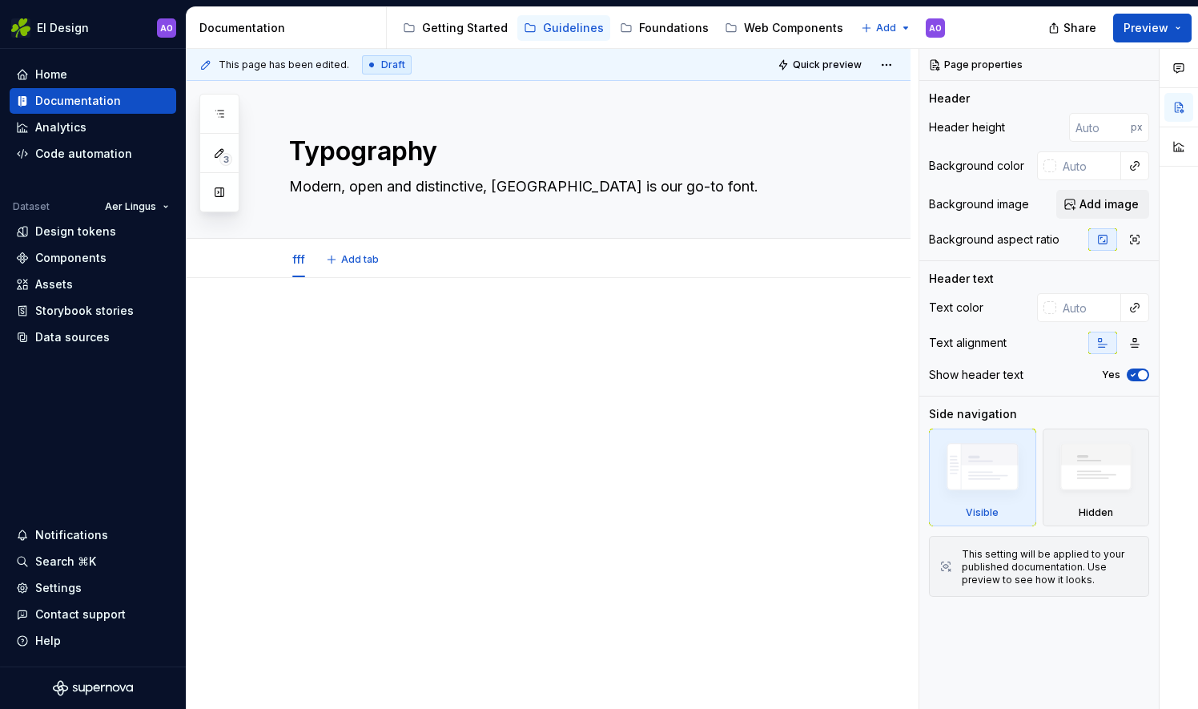
click at [296, 244] on html "EI Design AO Home Documentation Analytics Code automation Dataset Aer Lingus De…" at bounding box center [599, 354] width 1198 height 709
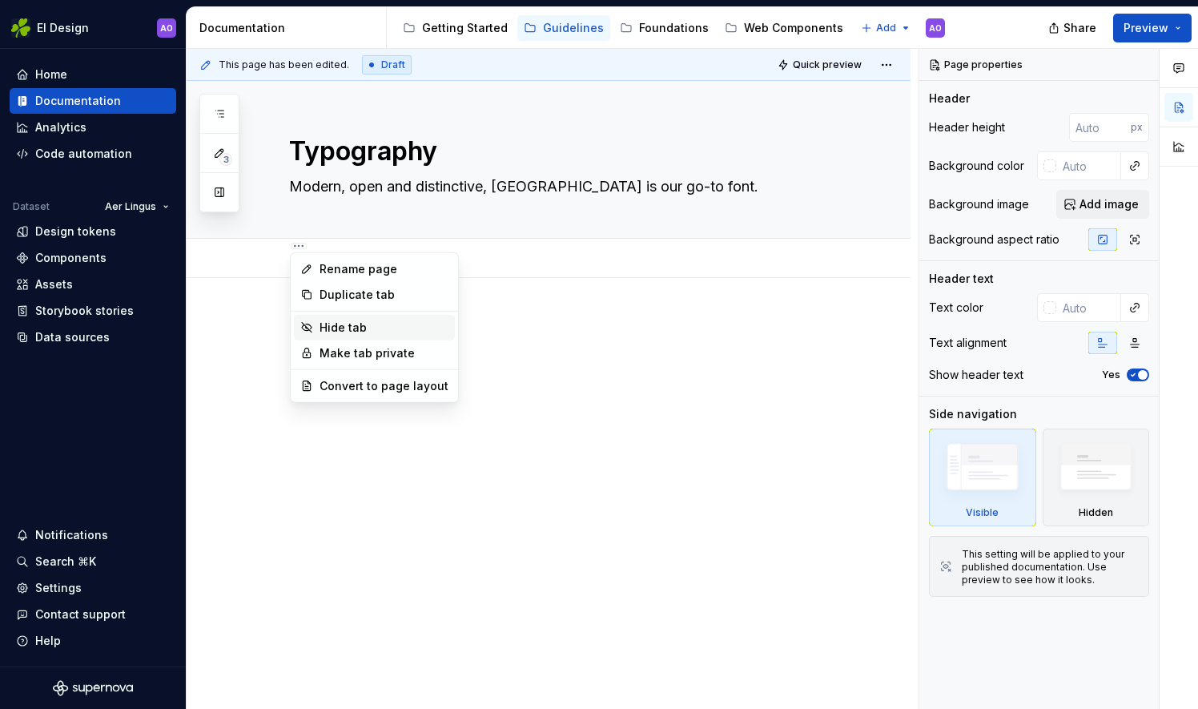
click at [344, 320] on div "Hide tab" at bounding box center [383, 327] width 129 height 16
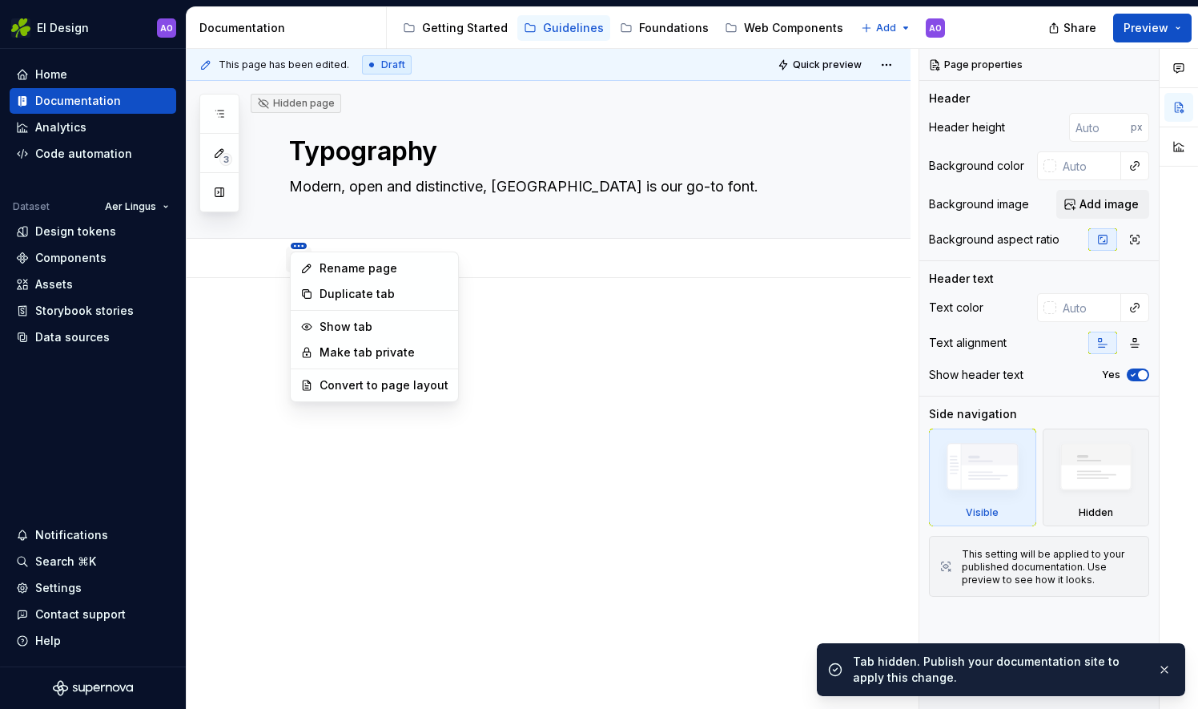
click at [299, 245] on html "EI Design AO Home Documentation Analytics Code automation Dataset Aer Lingus De…" at bounding box center [599, 354] width 1198 height 709
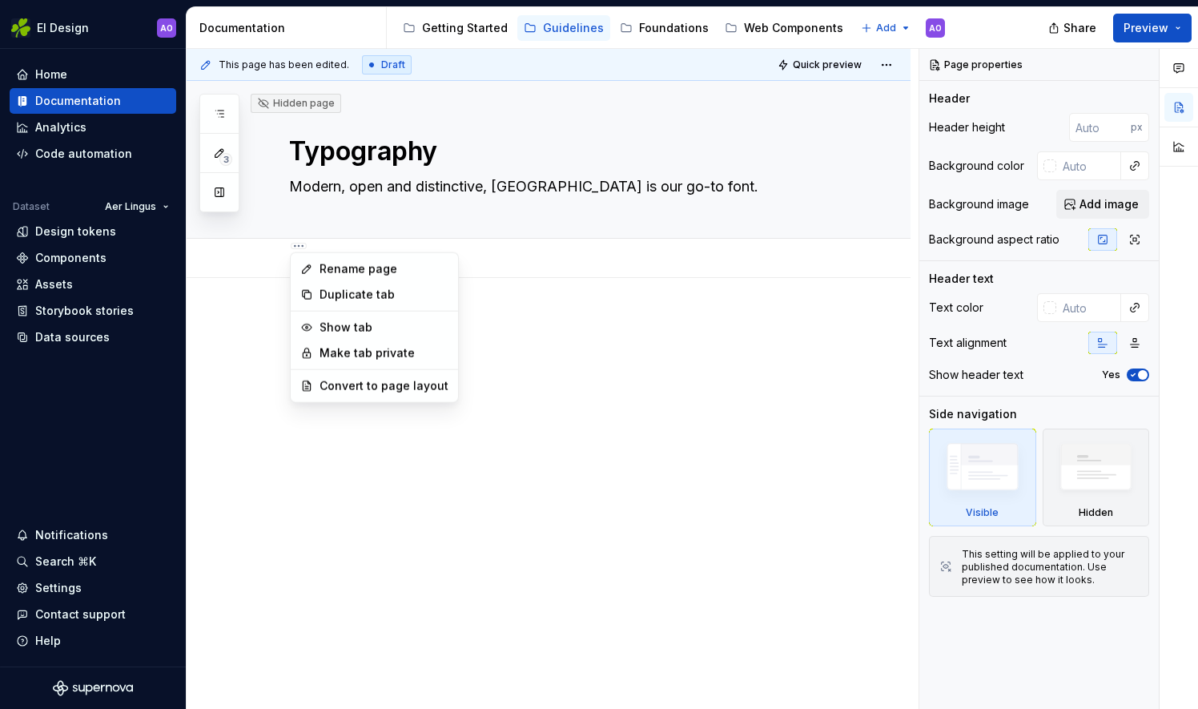
click at [343, 245] on html "EI Design AO Home Documentation Analytics Code automation Dataset Aer Lingus De…" at bounding box center [599, 354] width 1198 height 709
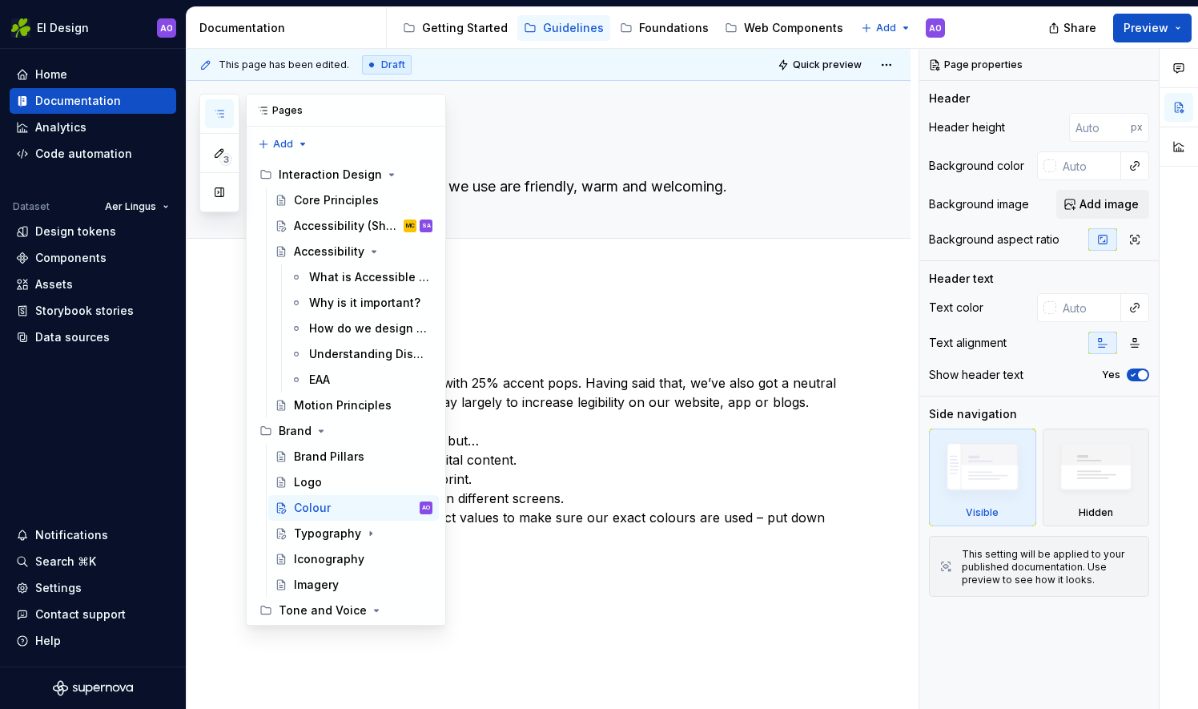
click at [210, 114] on button "button" at bounding box center [219, 113] width 29 height 29
click at [347, 528] on div "Typography" at bounding box center [327, 533] width 67 height 16
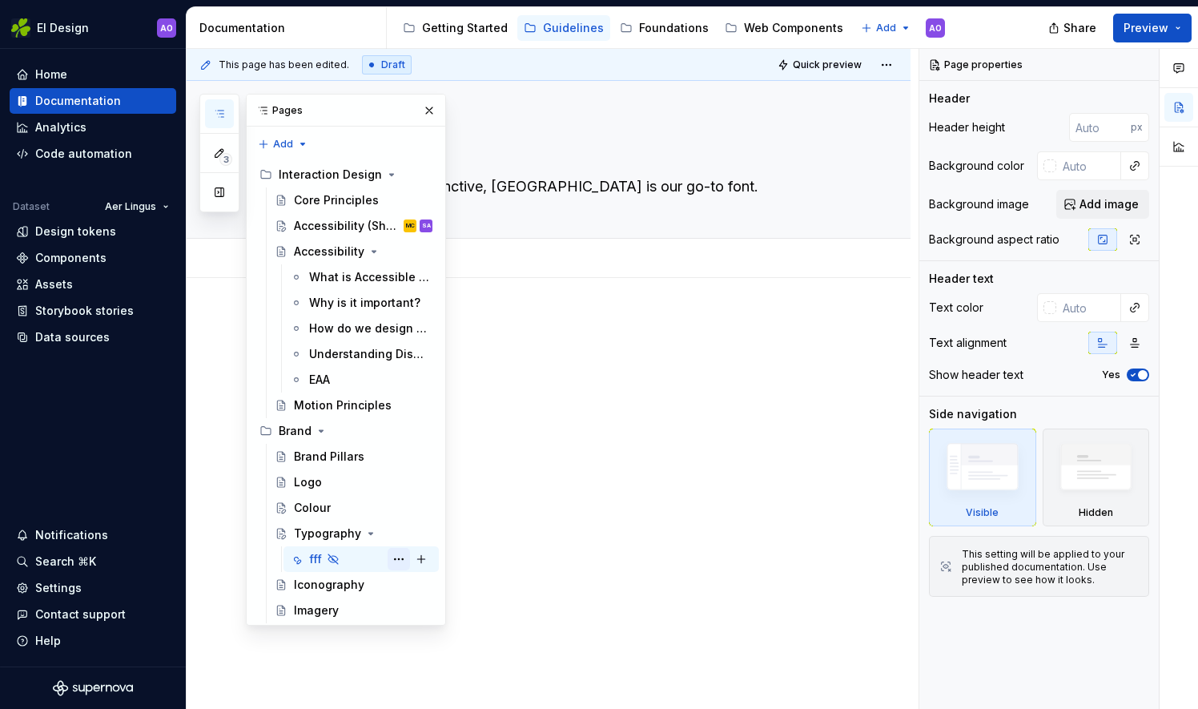
click at [392, 560] on button "Page tree" at bounding box center [399, 559] width 22 height 22
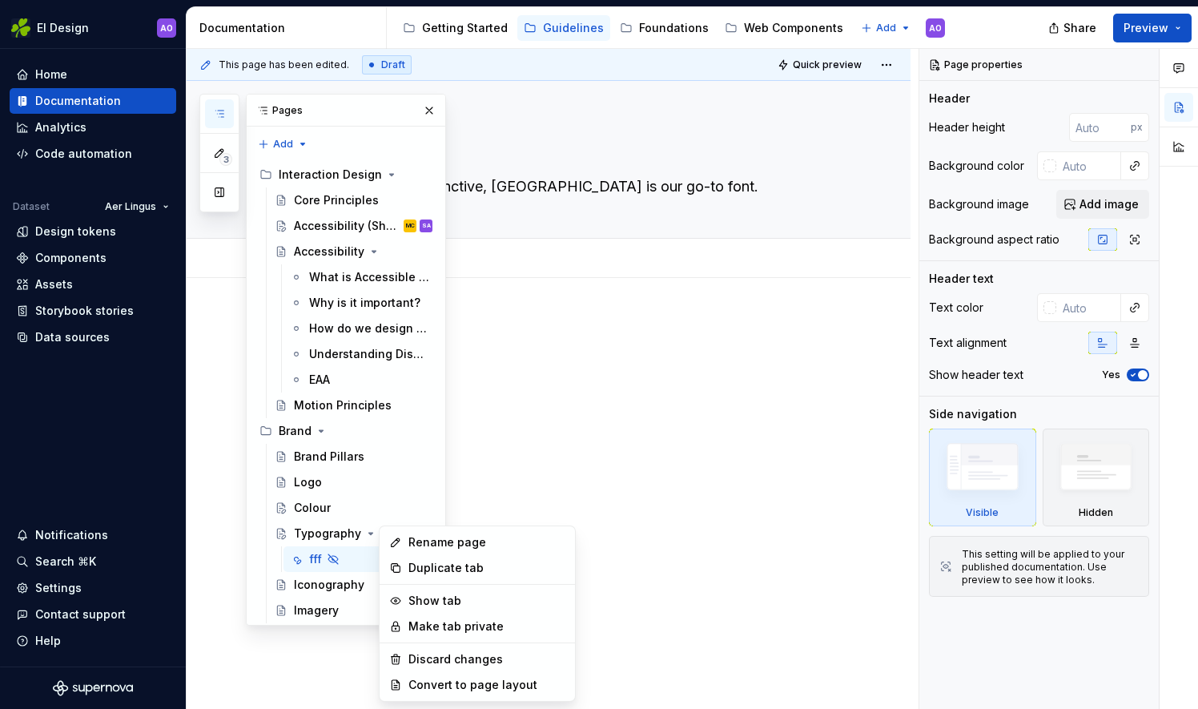
type textarea "*"
click at [453, 661] on div "Discard changes" at bounding box center [486, 659] width 157 height 16
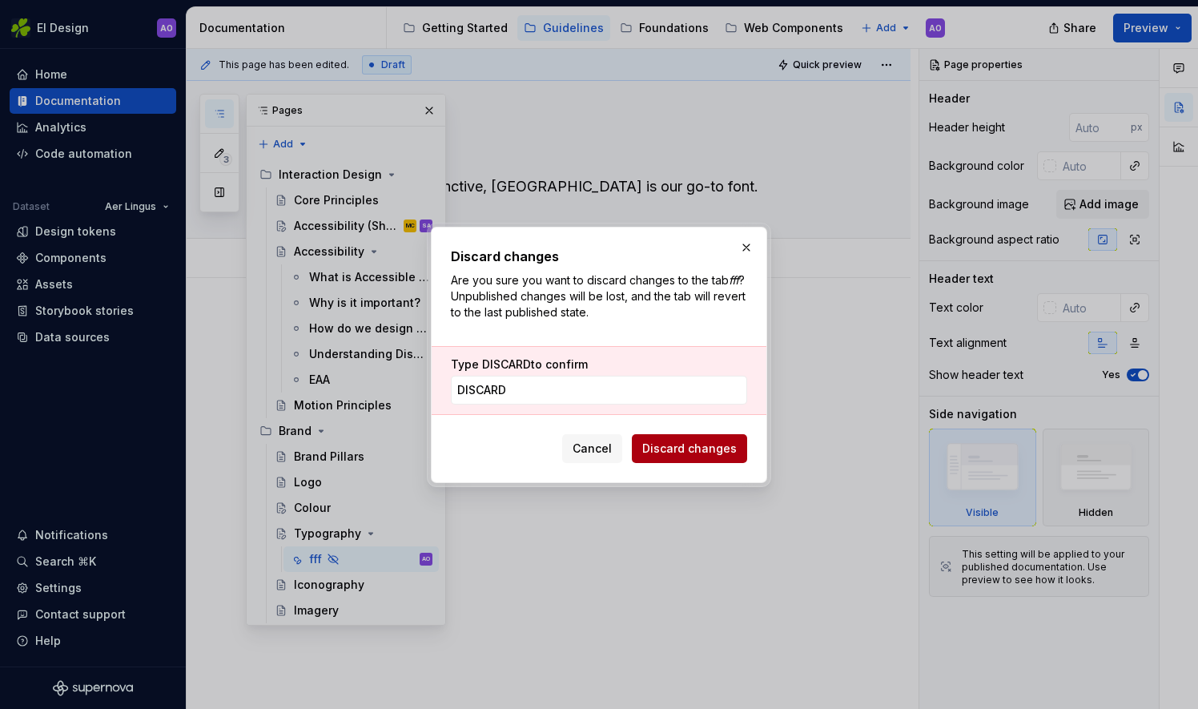
type input "DISCARD"
click at [676, 447] on span "Discard changes" at bounding box center [689, 448] width 94 height 16
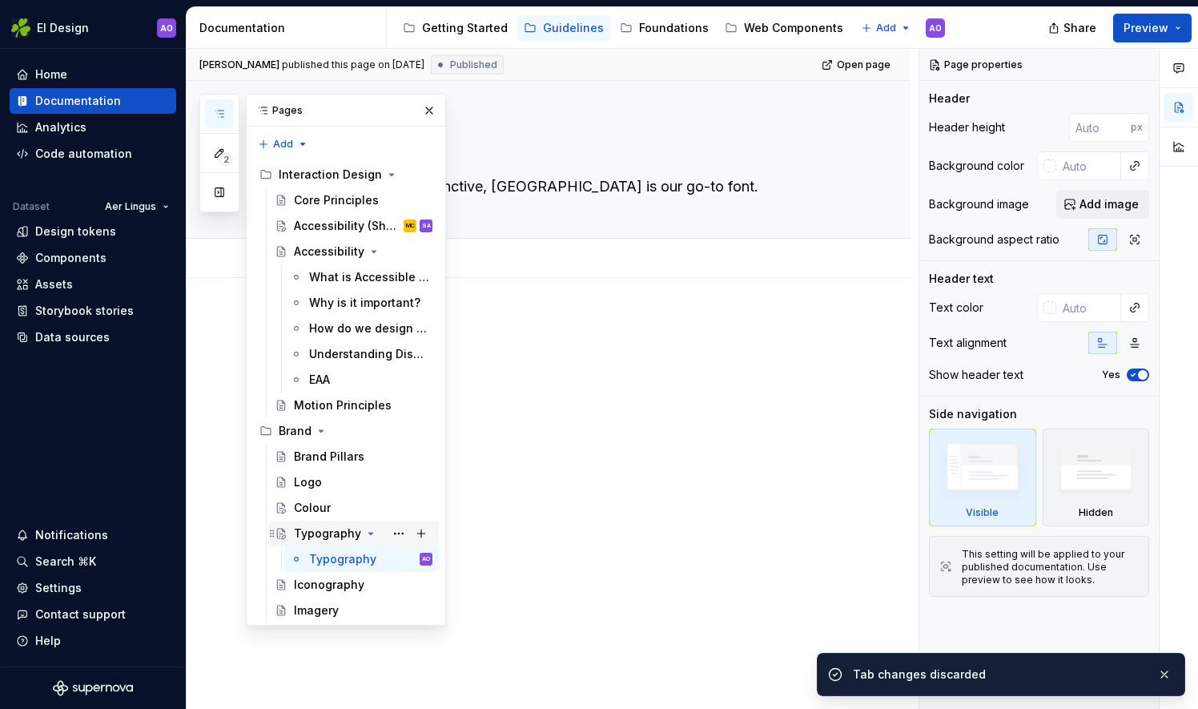
click at [319, 528] on div "Typography" at bounding box center [327, 533] width 67 height 16
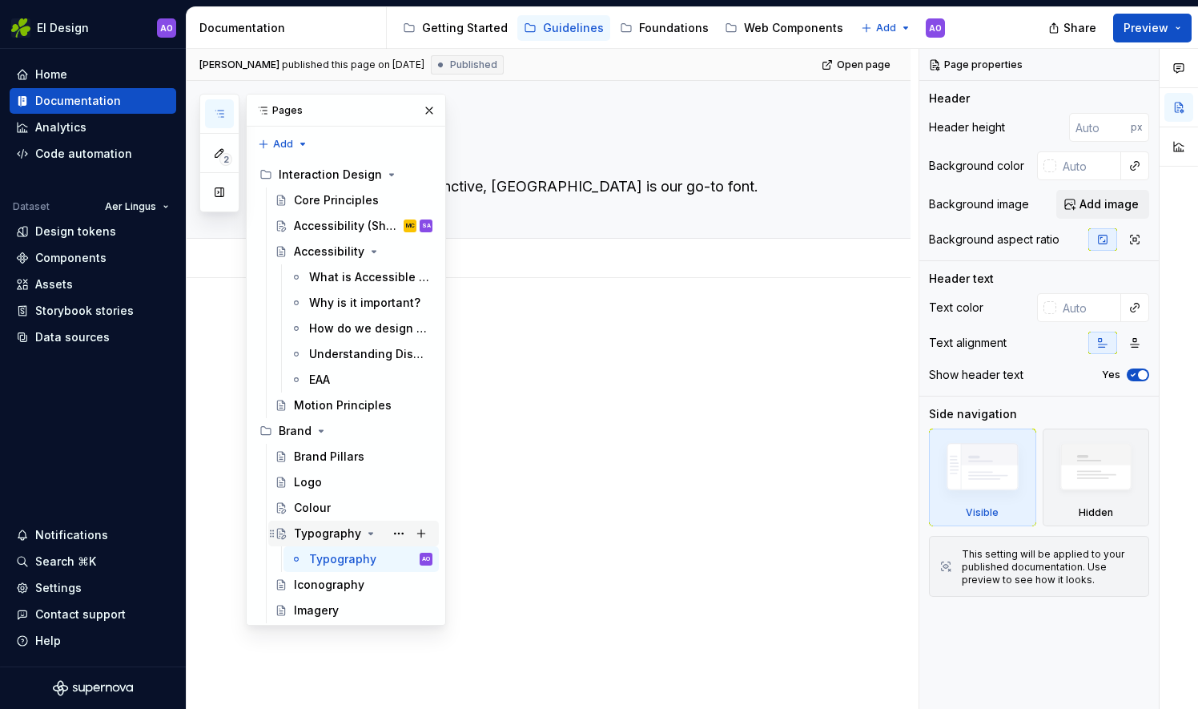
click at [372, 533] on icon "Page tree" at bounding box center [370, 533] width 13 height 13
click at [344, 532] on div "Typography" at bounding box center [327, 533] width 67 height 16
click at [343, 562] on div "Typography" at bounding box center [342, 559] width 67 height 16
click at [421, 107] on button "button" at bounding box center [429, 110] width 22 height 22
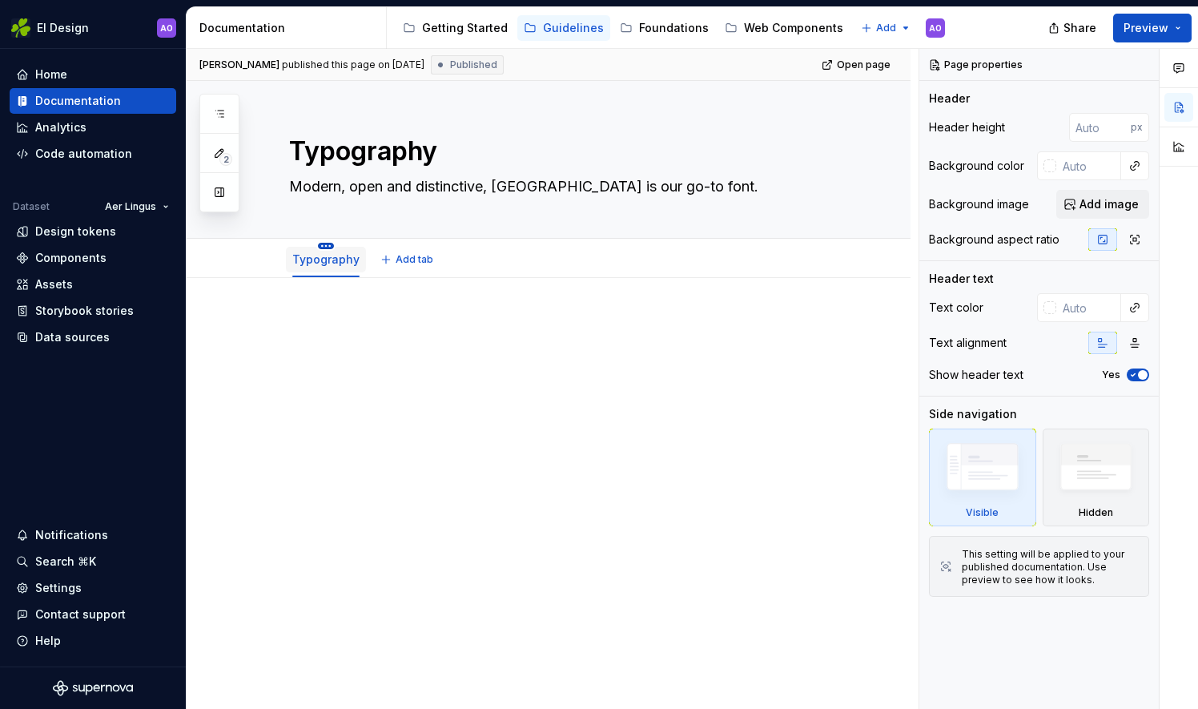
click at [319, 248] on html "EI Design AO Home Documentation Analytics Code automation Dataset Aer Lingus De…" at bounding box center [599, 354] width 1198 height 709
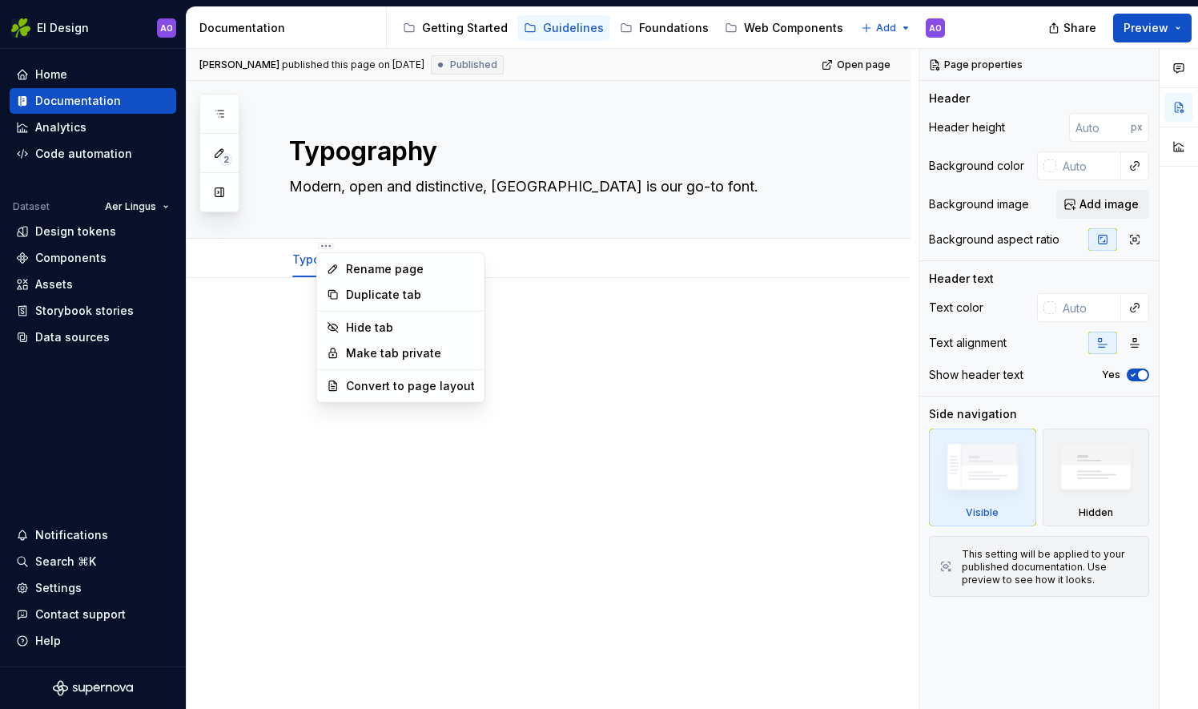
type textarea "*"
click at [408, 278] on div "Rename page" at bounding box center [400, 269] width 161 height 26
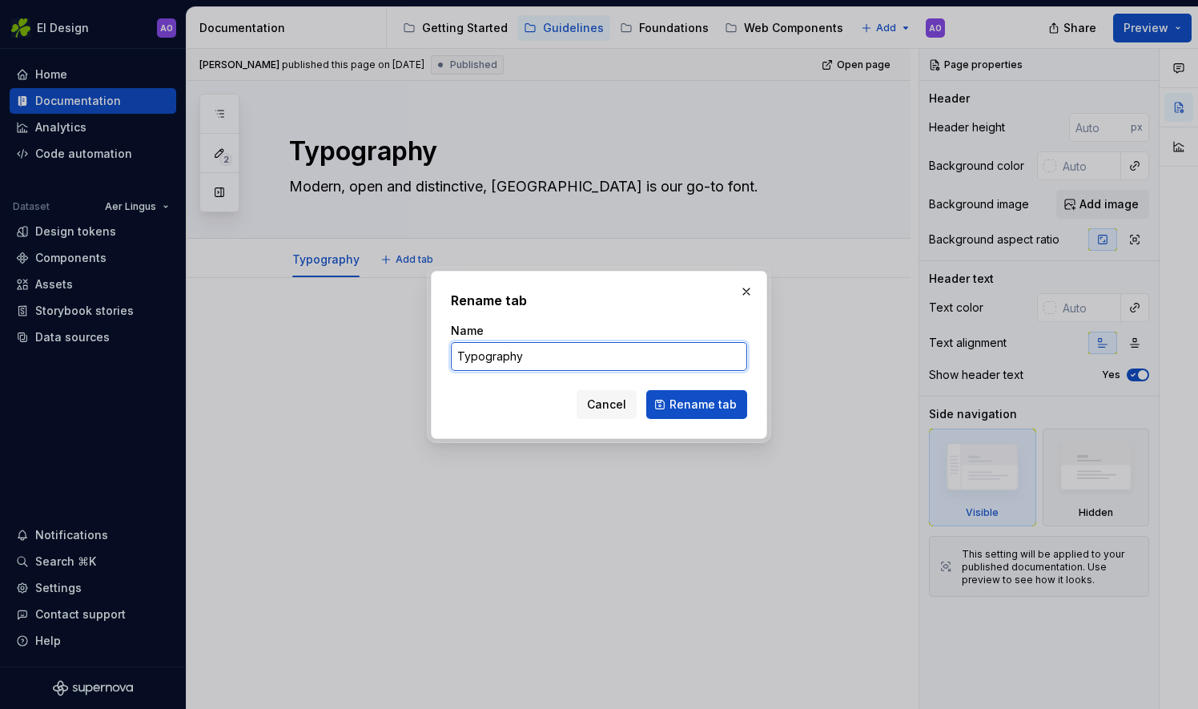
drag, startPoint x: 581, startPoint y: 362, endPoint x: 424, endPoint y: 315, distance: 164.4
click at [424, 315] on div "Rename tab Name Typography Cancel Rename tab" at bounding box center [599, 354] width 1198 height 709
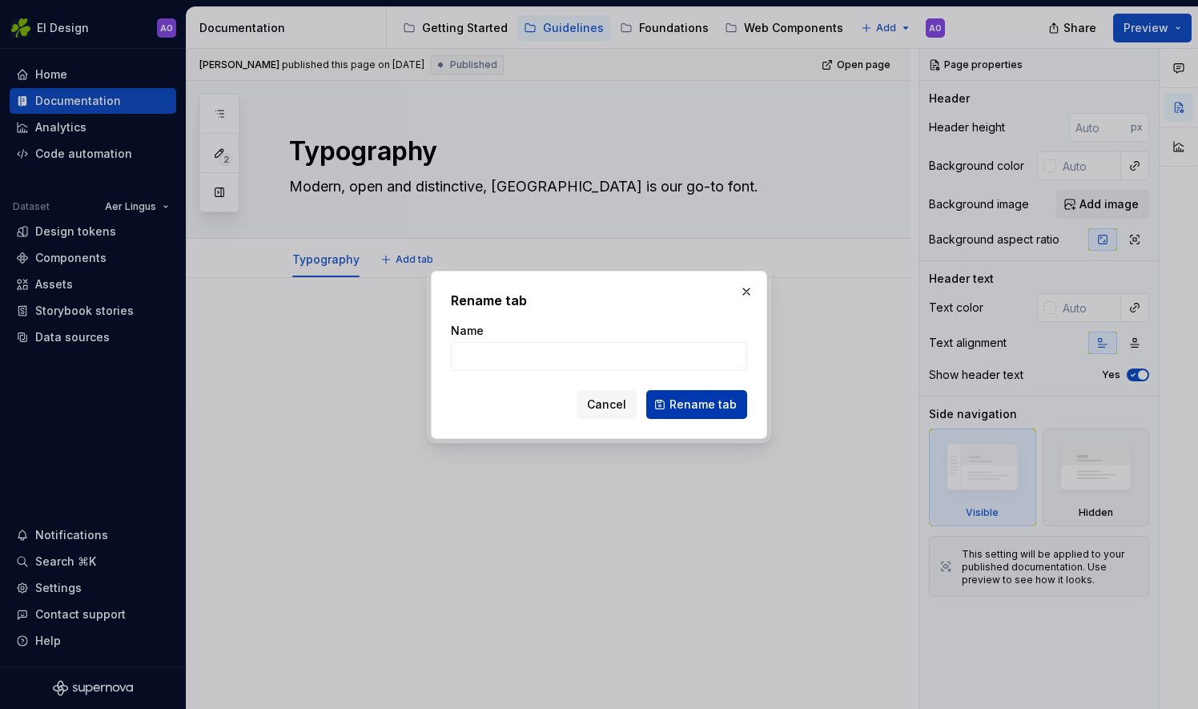
click at [697, 394] on button "Rename tab" at bounding box center [696, 404] width 101 height 29
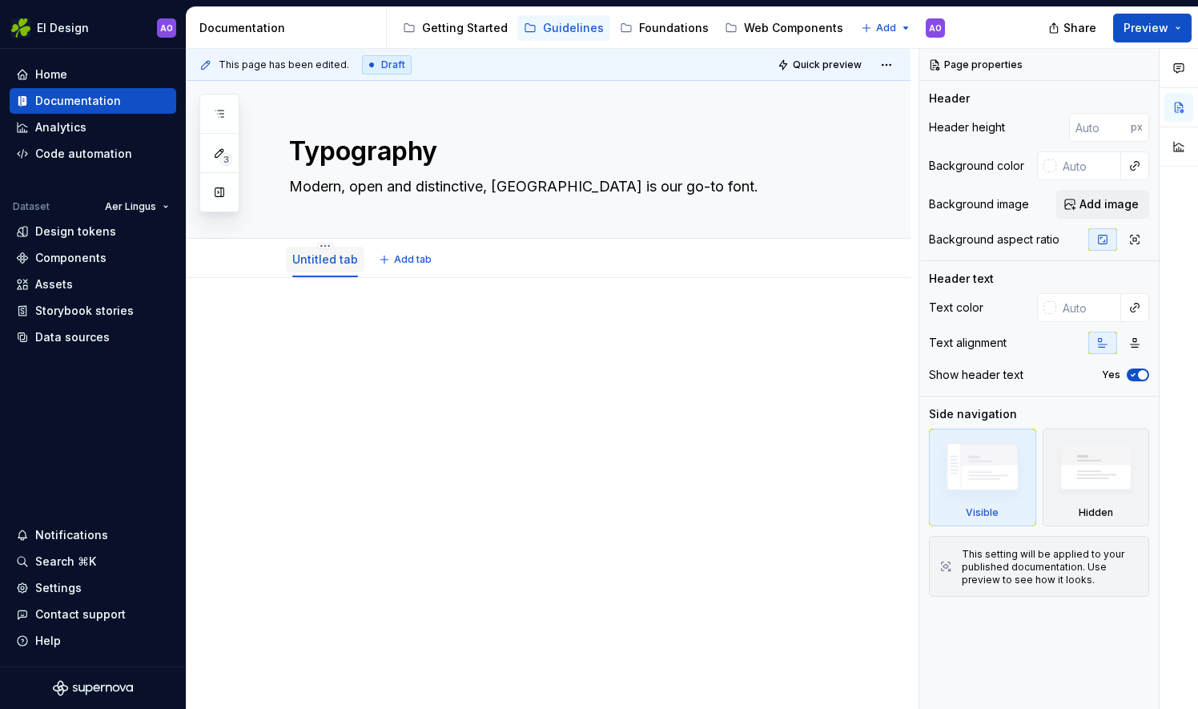
click at [319, 259] on link "Untitled tab" at bounding box center [325, 259] width 66 height 14
click at [327, 246] on html "EI Design AO Home Documentation Analytics Code automation Dataset Aer Lingus De…" at bounding box center [599, 354] width 1198 height 709
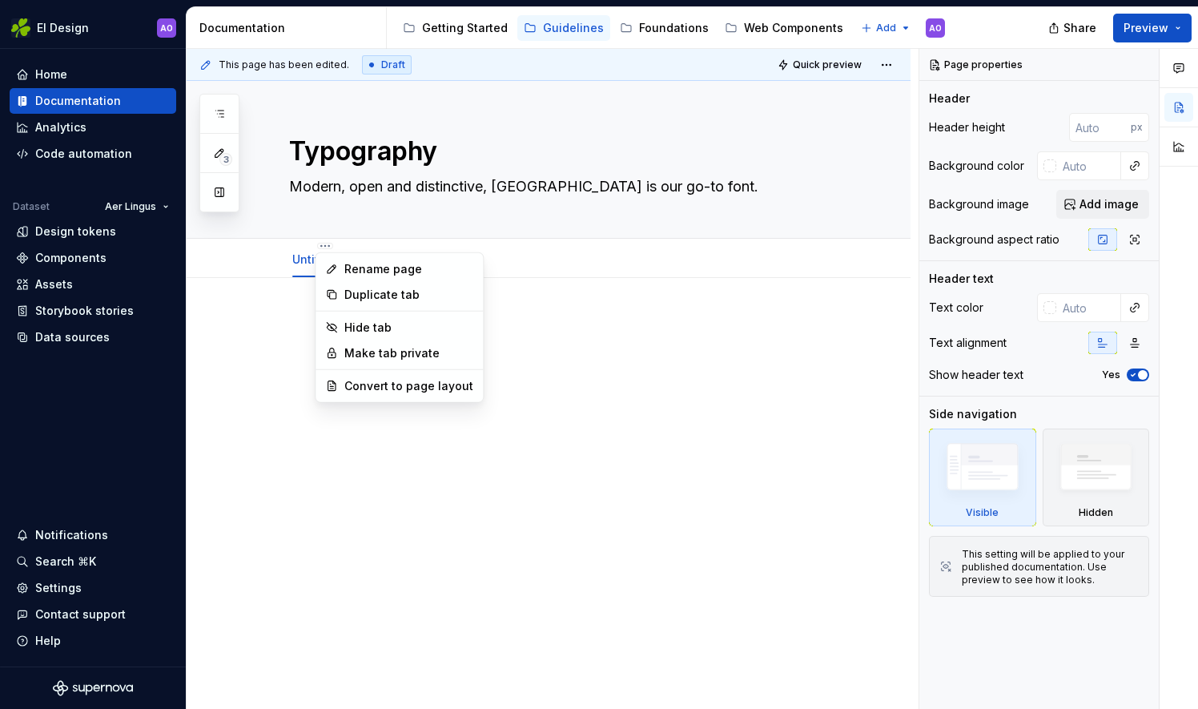
click at [227, 114] on div "3 Pages Add Accessibility guide for tree Page tree. Navigate the tree with the …" at bounding box center [219, 153] width 40 height 119
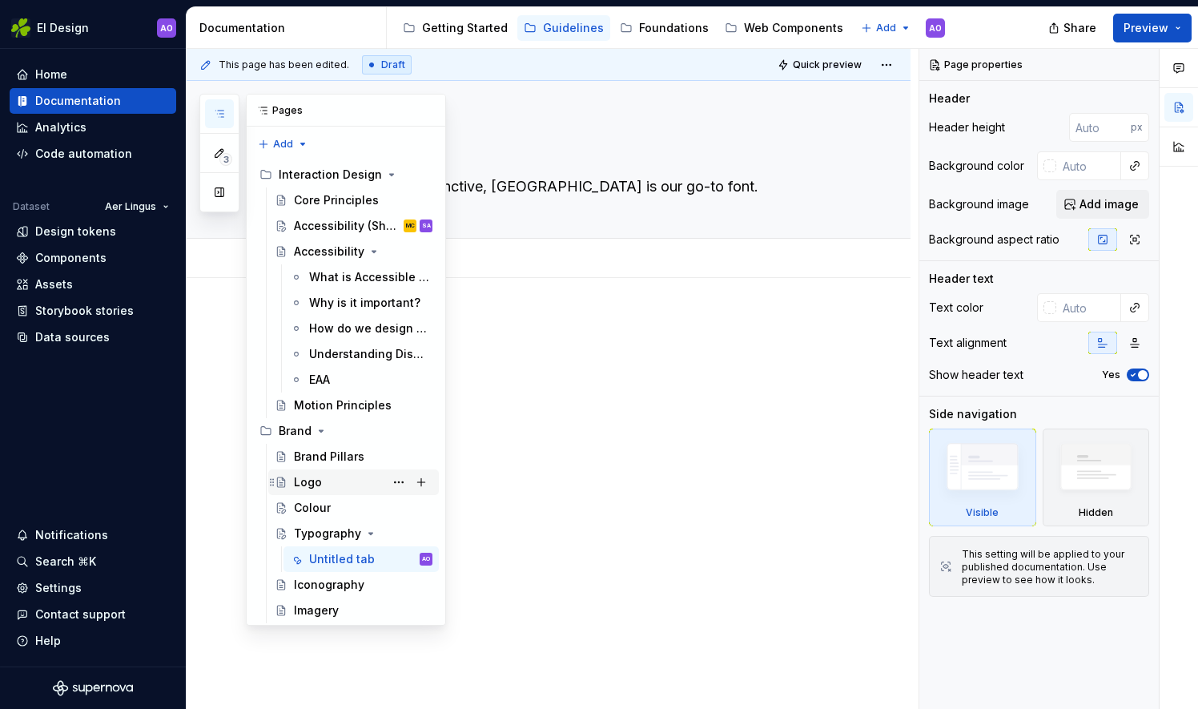
click at [348, 480] on div "Logo" at bounding box center [363, 482] width 139 height 22
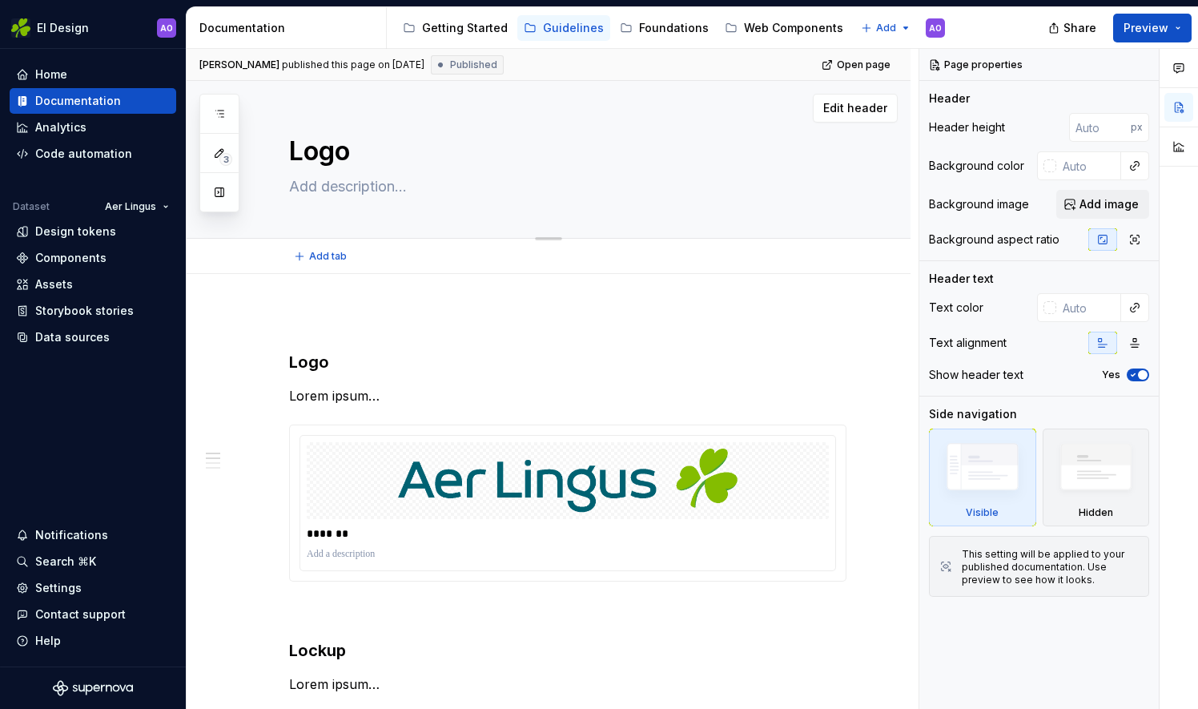
click at [380, 184] on textarea at bounding box center [564, 187] width 557 height 26
paste textarea "We’ve got two versions of our logo, which keeps us flexible in different situat…"
type textarea "*"
type textarea "We’ve got two versions of our logo, which keeps us flexible in different situat…"
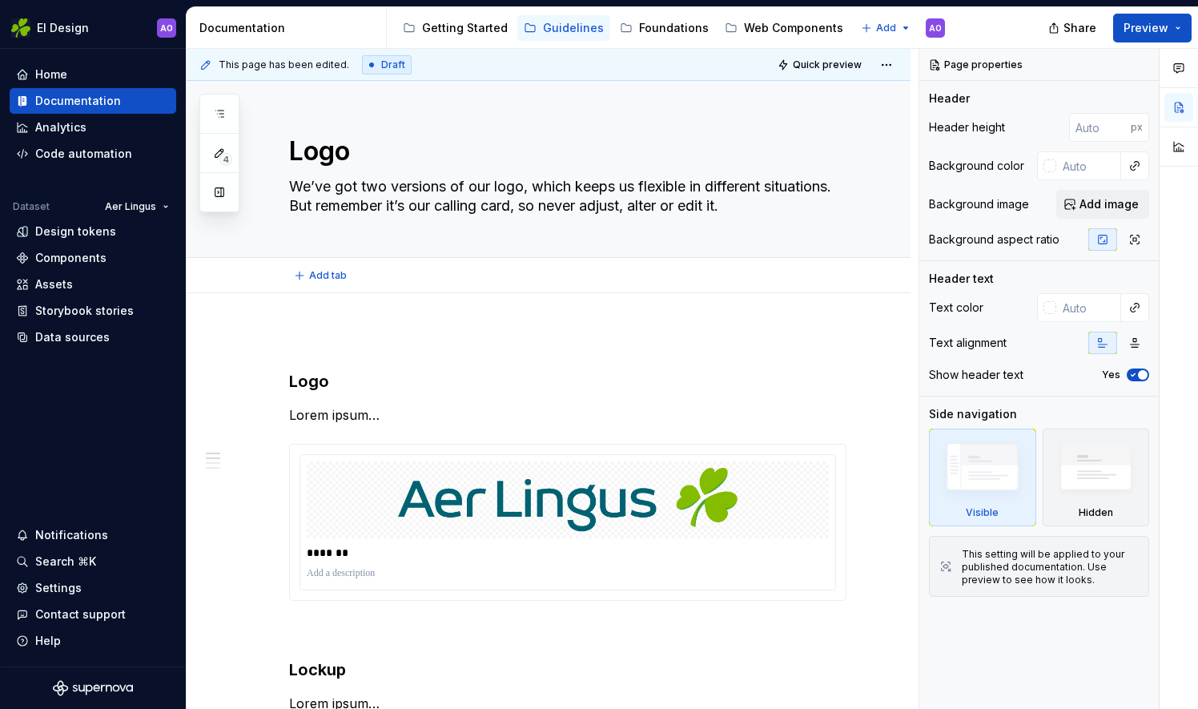
type textarea "*"
type textarea "We’ve got two versions of our logo, which keeps us flexible in different situat…"
click at [812, 226] on div "Logo We’ve got two versions of our logo, which keeps us flexible in different s…" at bounding box center [567, 169] width 557 height 176
click at [1180, 29] on button "Preview" at bounding box center [1152, 28] width 78 height 29
drag, startPoint x: 1180, startPoint y: 29, endPoint x: 1042, endPoint y: 30, distance: 138.5
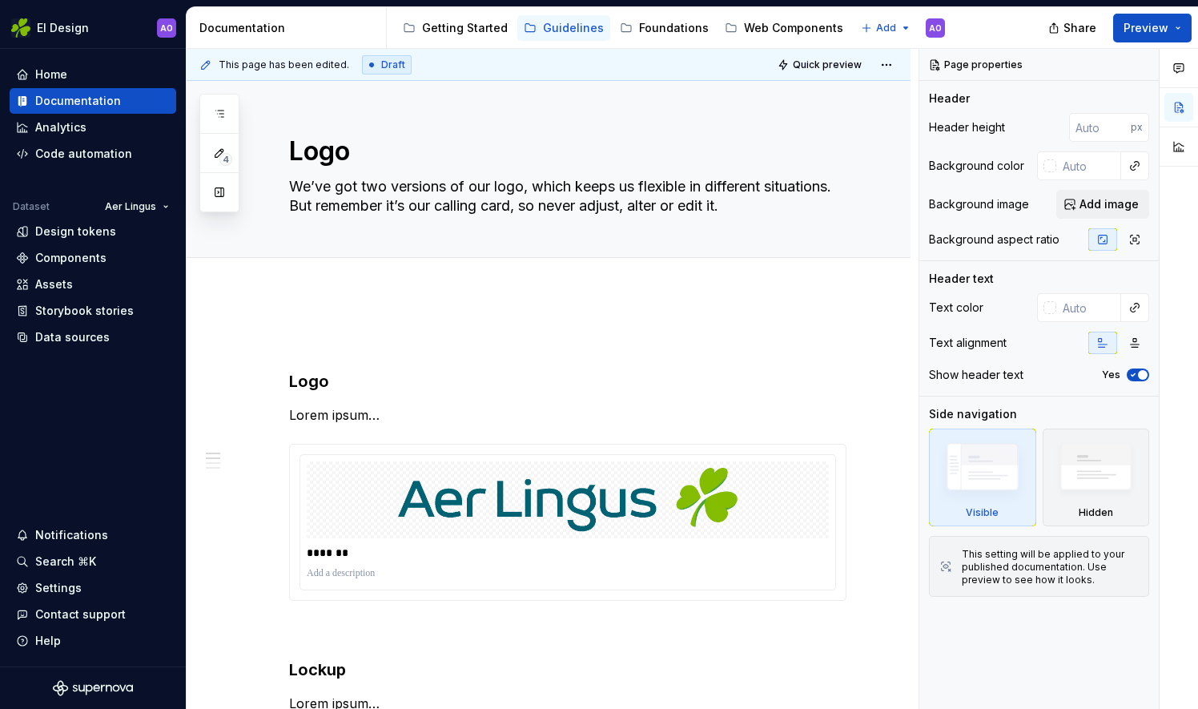
click at [1042, 30] on div "Share Preview" at bounding box center [1078, 27] width 240 height 41
click at [1179, 27] on button "Preview" at bounding box center [1152, 28] width 78 height 29
click at [368, 65] on icon at bounding box center [371, 64] width 13 height 13
click at [876, 82] on div "Logo We’ve got two versions of our logo, which keeps us flexible in different s…" at bounding box center [549, 169] width 724 height 177
click at [889, 67] on html "EI Design AO Home Documentation Analytics Code automation Dataset Aer Lingus De…" at bounding box center [599, 354] width 1198 height 709
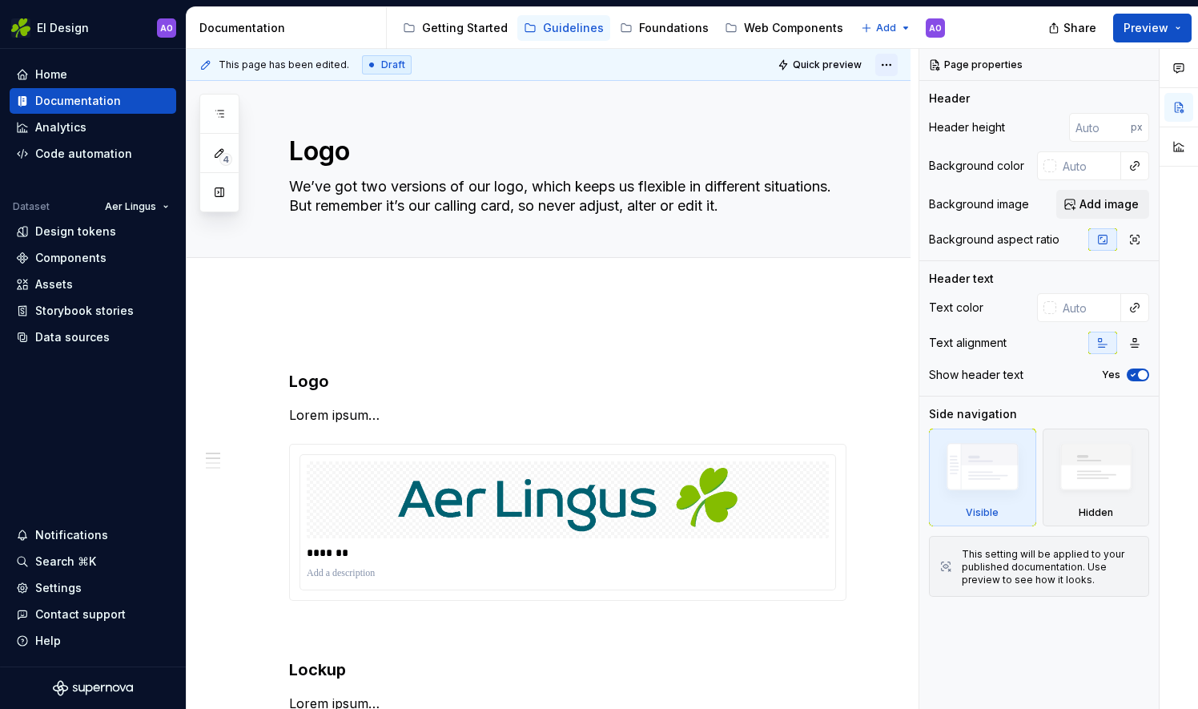
click at [889, 67] on html "EI Design AO Home Documentation Analytics Code automation Dataset Aer Lingus De…" at bounding box center [599, 354] width 1198 height 709
click at [854, 100] on div "Open preview" at bounding box center [835, 96] width 104 height 16
type textarea "*"
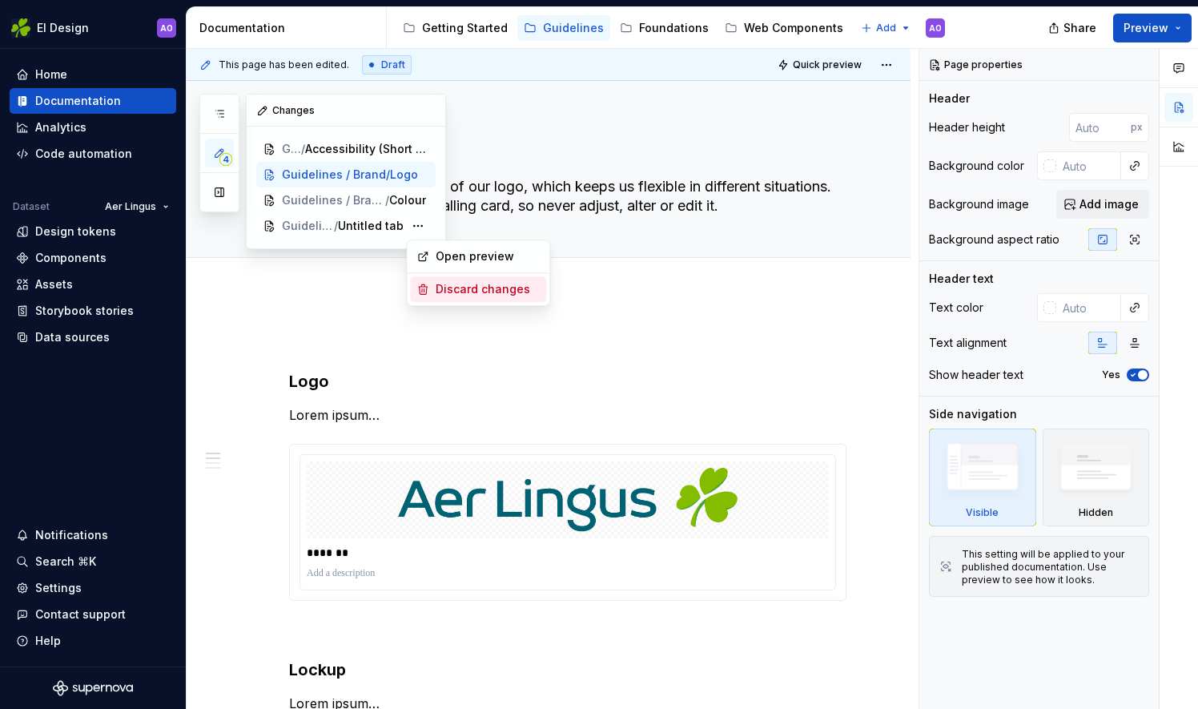
click at [439, 283] on div "Discard changes" at bounding box center [488, 289] width 104 height 16
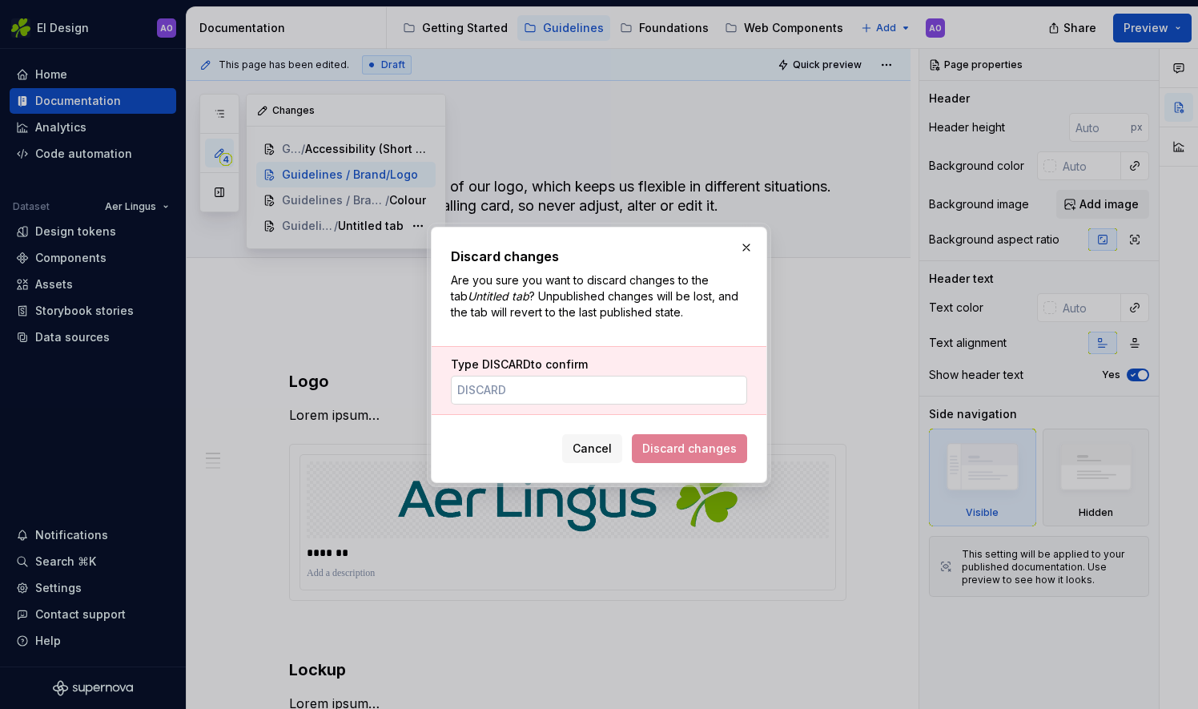
click at [532, 382] on input "Type DISCARD to confirm" at bounding box center [599, 390] width 296 height 29
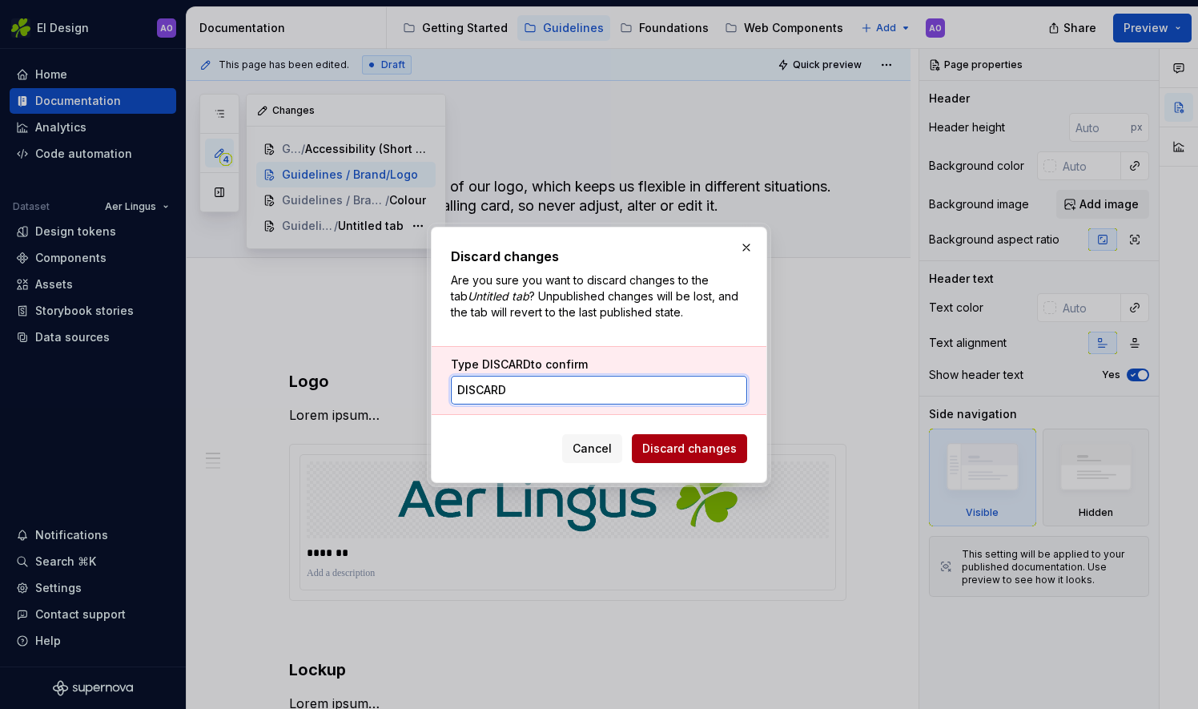
type input "DISCARD"
click at [669, 447] on span "Discard changes" at bounding box center [689, 448] width 94 height 16
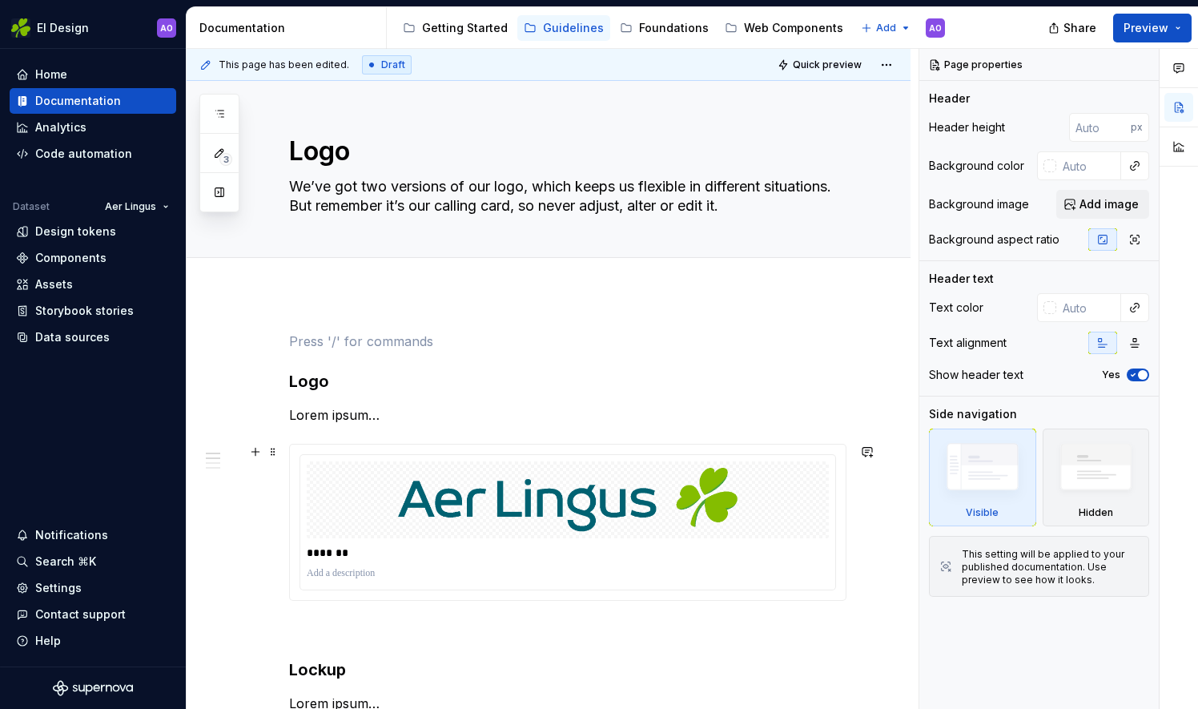
click at [671, 444] on div "*******" at bounding box center [567, 522] width 557 height 157
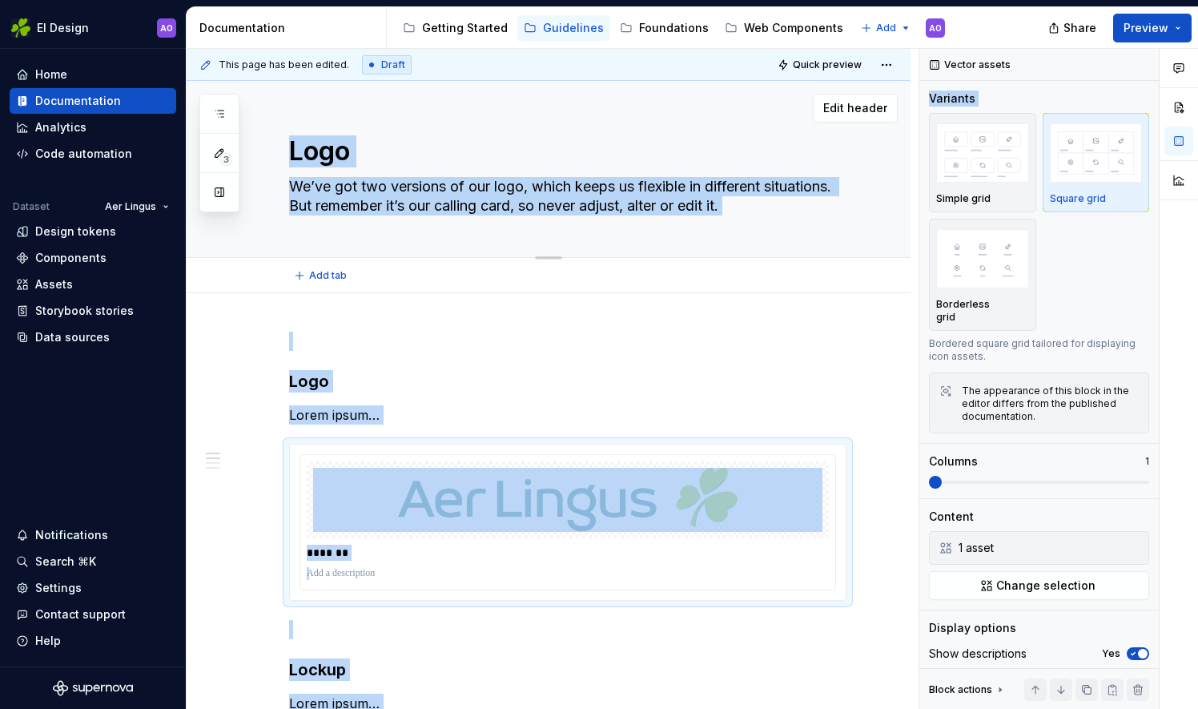
drag, startPoint x: 920, startPoint y: 117, endPoint x: 887, endPoint y: 170, distance: 62.2
click at [887, 170] on div "**********" at bounding box center [692, 379] width 1011 height 661
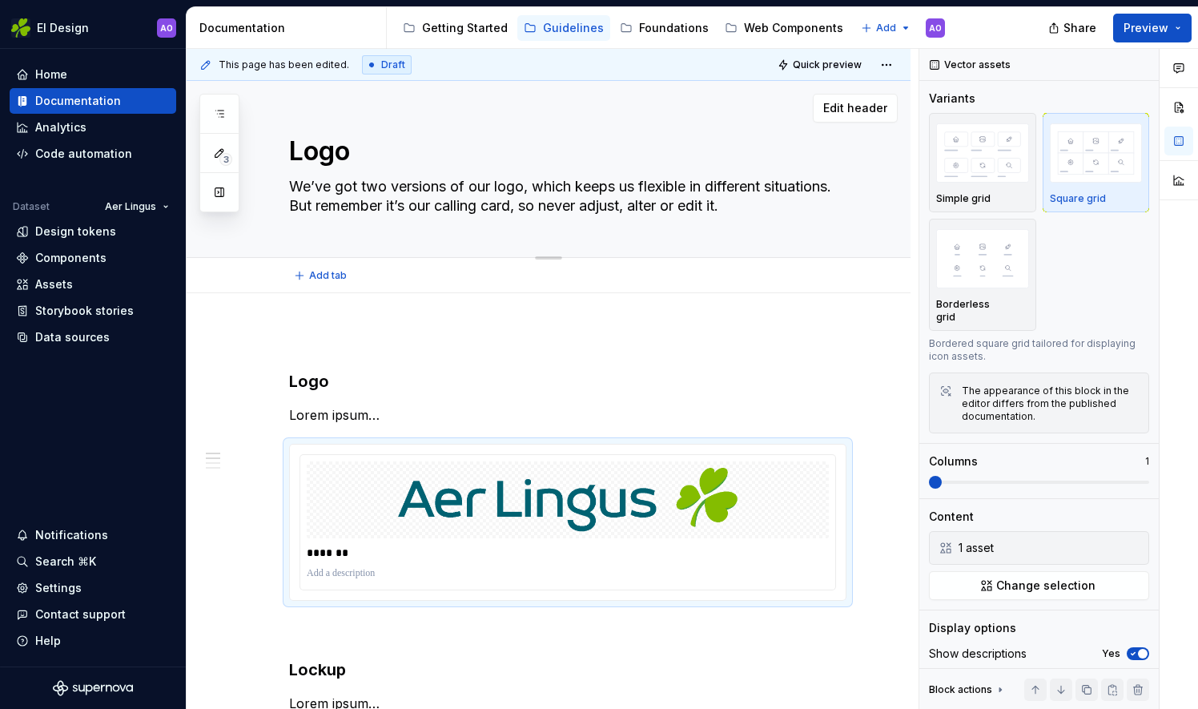
click at [894, 170] on div "Logo We’ve got two versions of our logo, which keeps us flexible in different s…" at bounding box center [549, 169] width 724 height 177
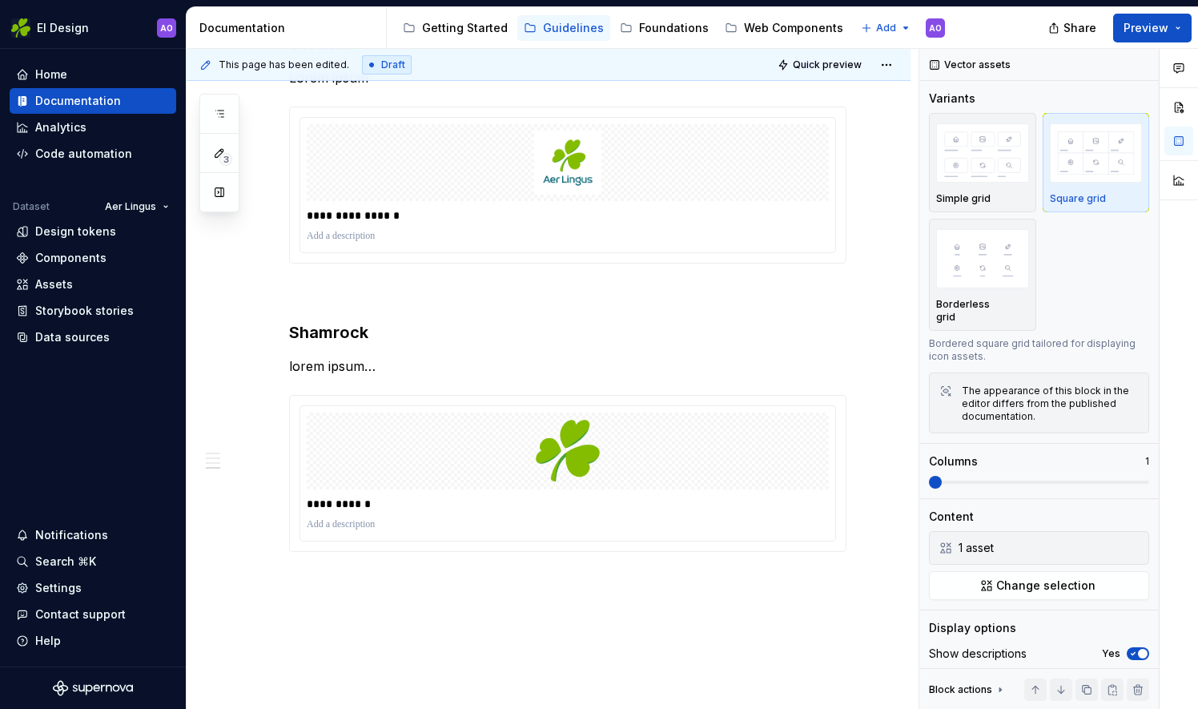
scroll to position [982, 0]
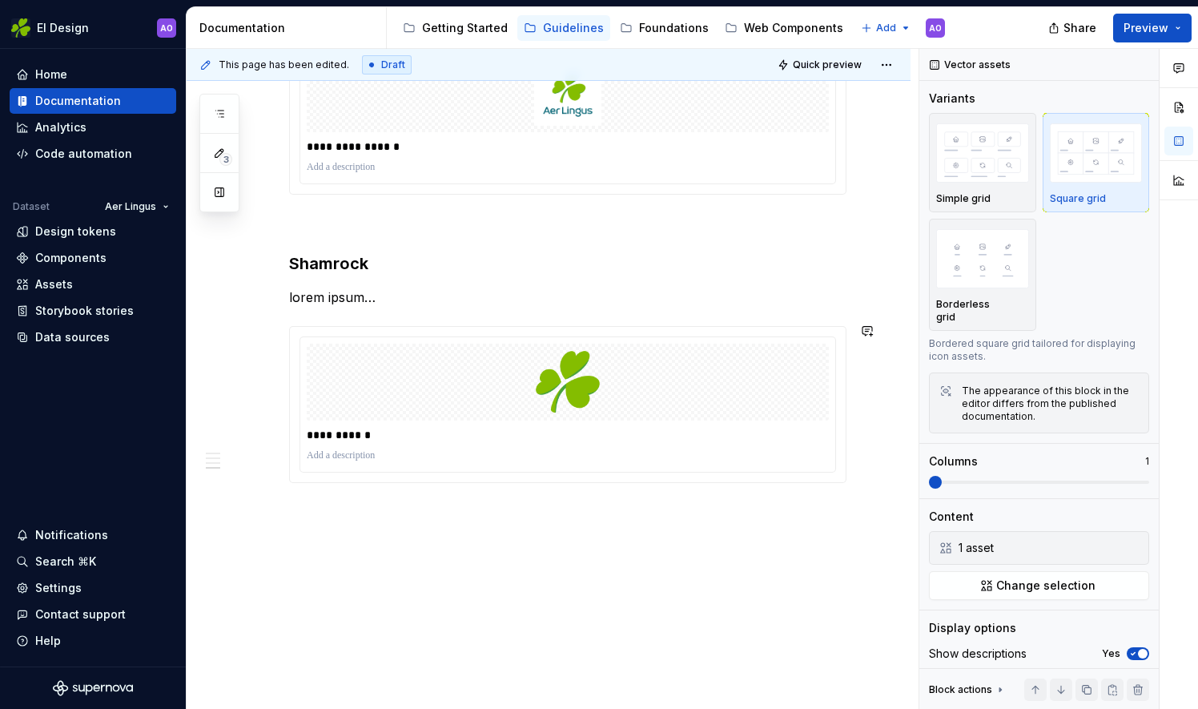
click at [469, 548] on div "**********" at bounding box center [549, 13] width 724 height 1404
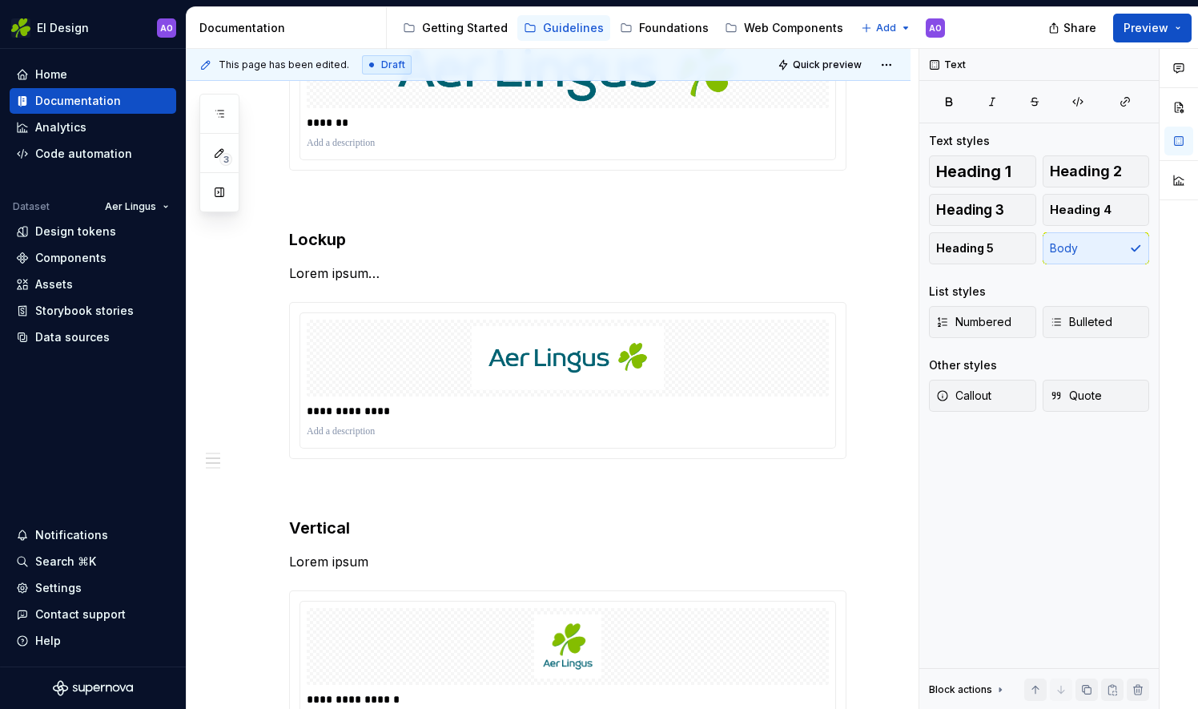
scroll to position [432, 0]
click at [909, 286] on div "**********" at bounding box center [549, 582] width 724 height 1443
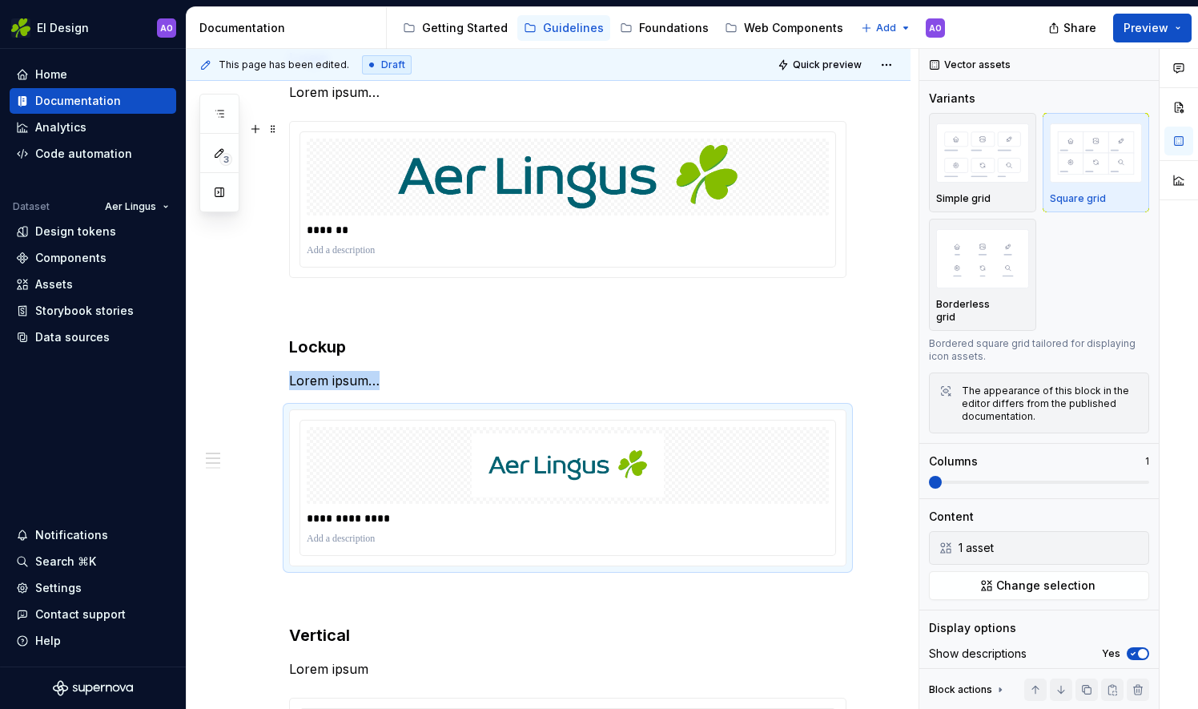
scroll to position [324, 0]
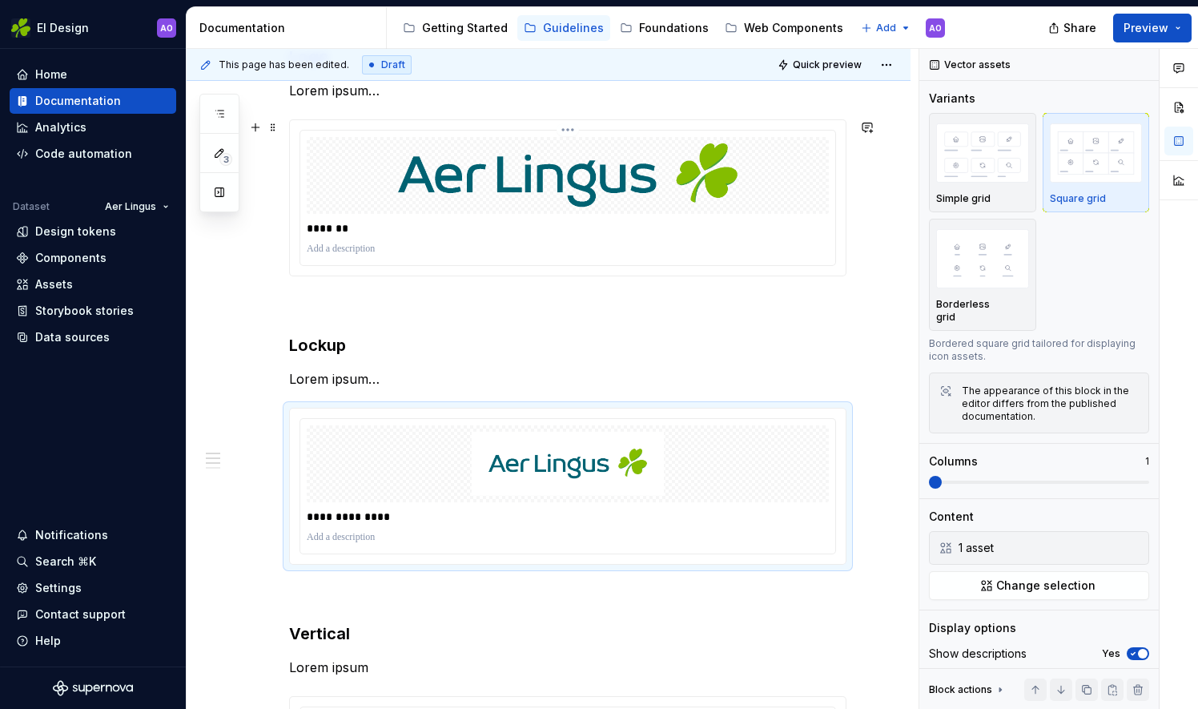
click at [356, 245] on p at bounding box center [568, 249] width 522 height 13
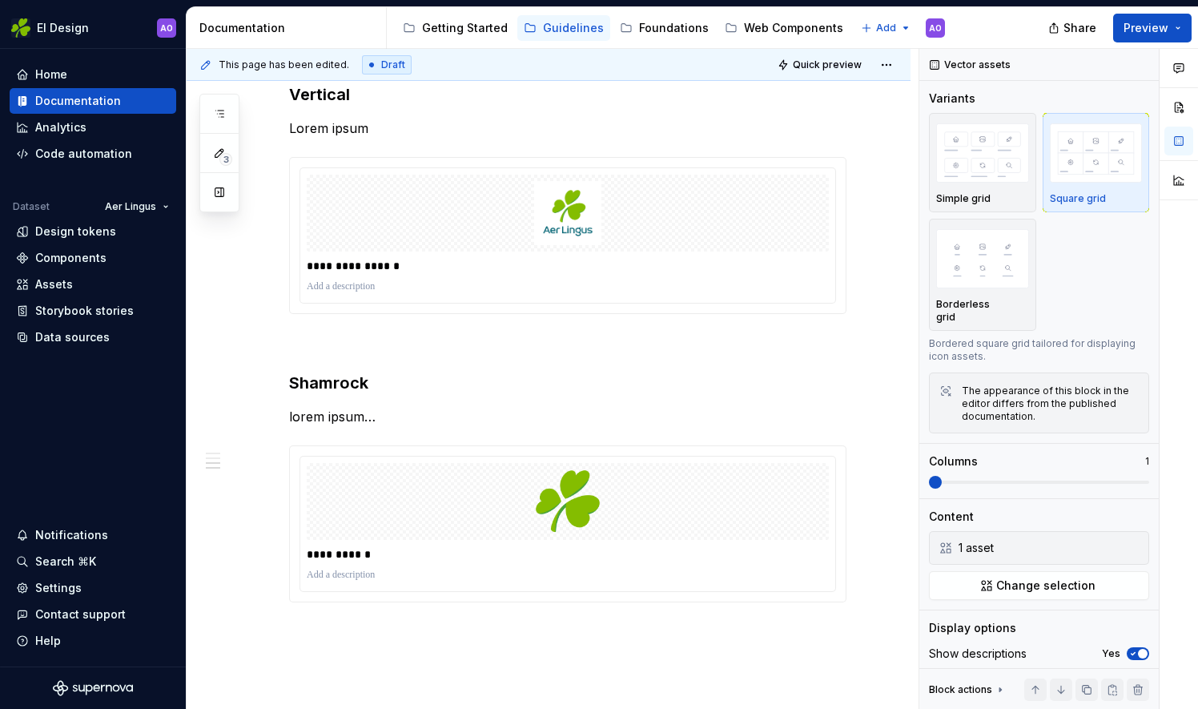
scroll to position [865, 0]
click at [350, 279] on p at bounding box center [568, 285] width 522 height 13
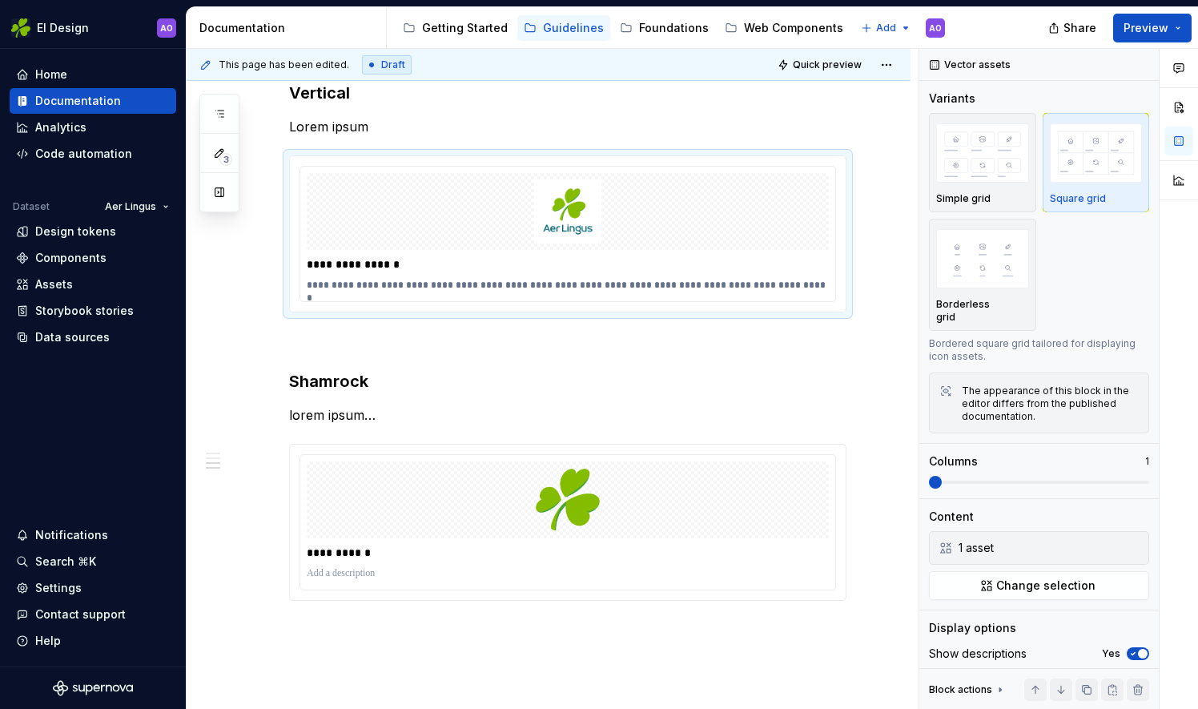
click at [905, 421] on div "**********" at bounding box center [549, 149] width 724 height 1443
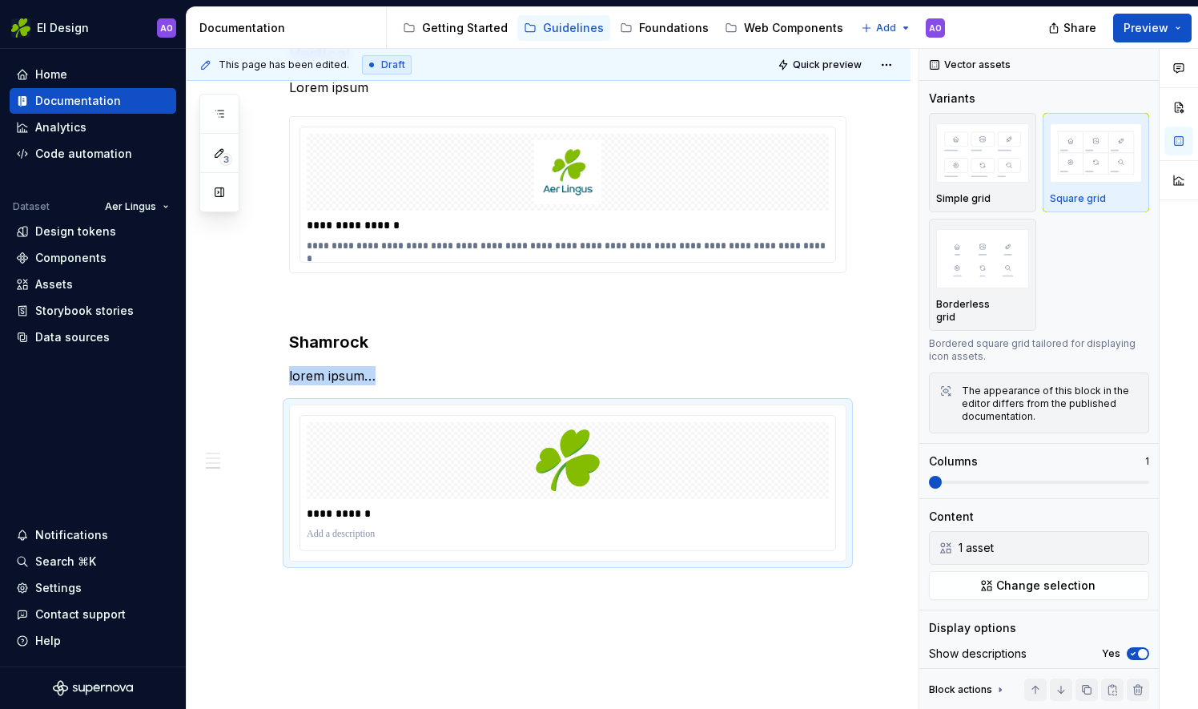
scroll to position [1021, 0]
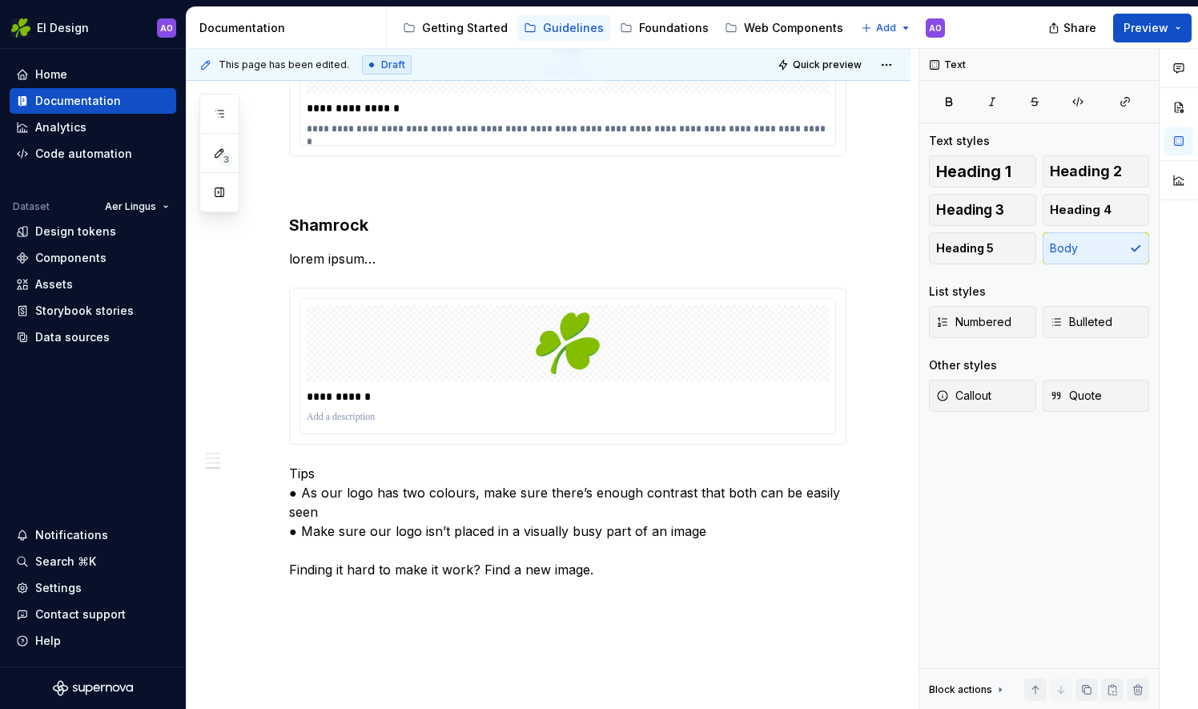
click at [204, 64] on icon at bounding box center [205, 64] width 13 height 13
click at [384, 64] on span "Draft" at bounding box center [393, 64] width 24 height 13
click at [889, 62] on html "EI Design AO Home Documentation Analytics Code automation Dataset Aer Lingus De…" at bounding box center [599, 354] width 1198 height 709
click at [882, 66] on html "EI Design AO Home Documentation Analytics Code automation Dataset Aer Lingus De…" at bounding box center [599, 354] width 1198 height 709
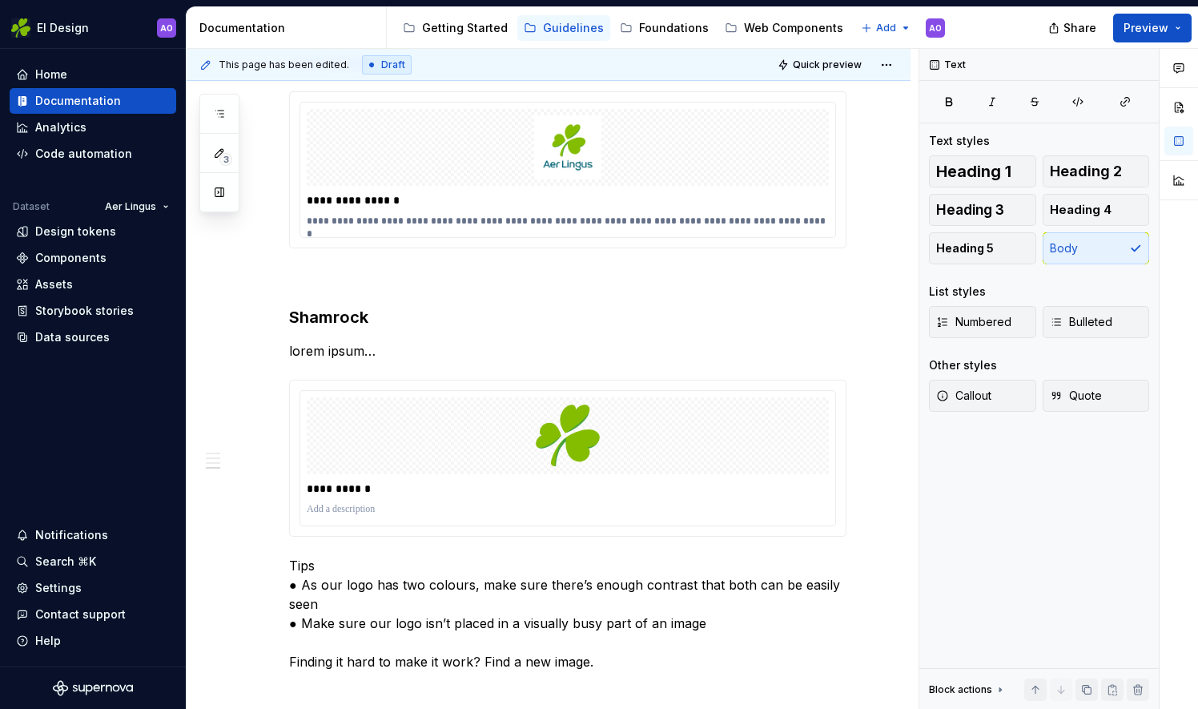
scroll to position [1117, 0]
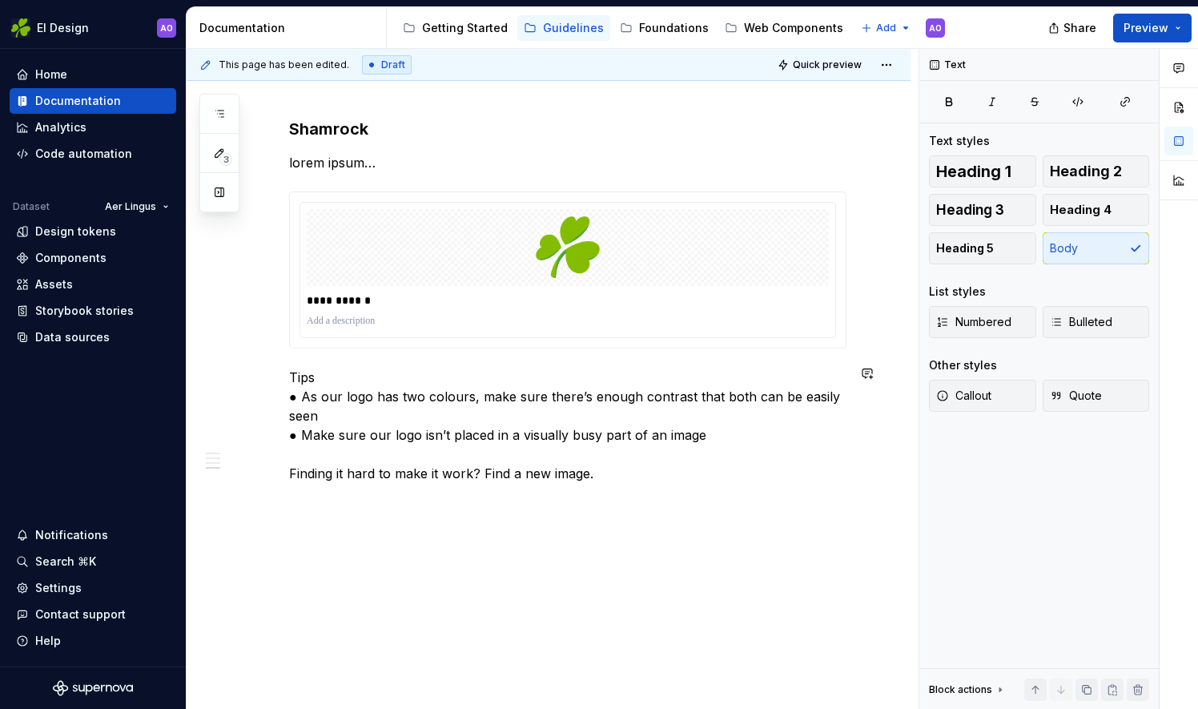
click at [867, 498] on button "button" at bounding box center [867, 498] width 22 height 22
click at [253, 493] on button "button" at bounding box center [255, 498] width 22 height 22
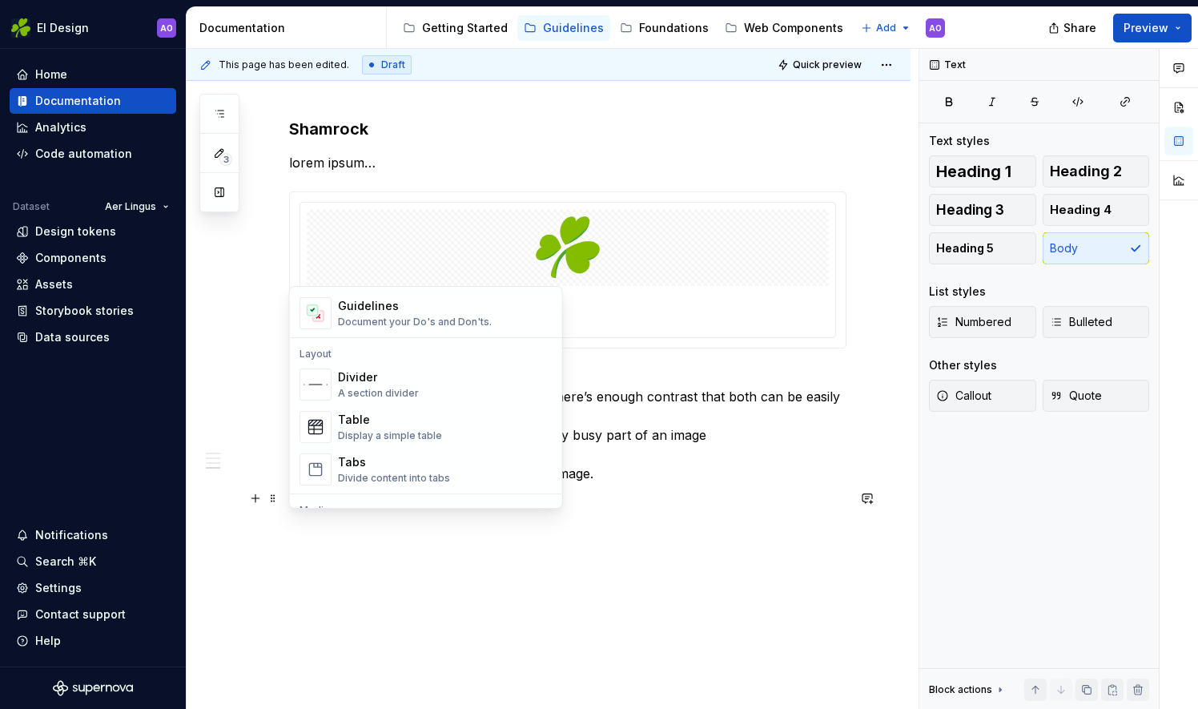
scroll to position [453, 0]
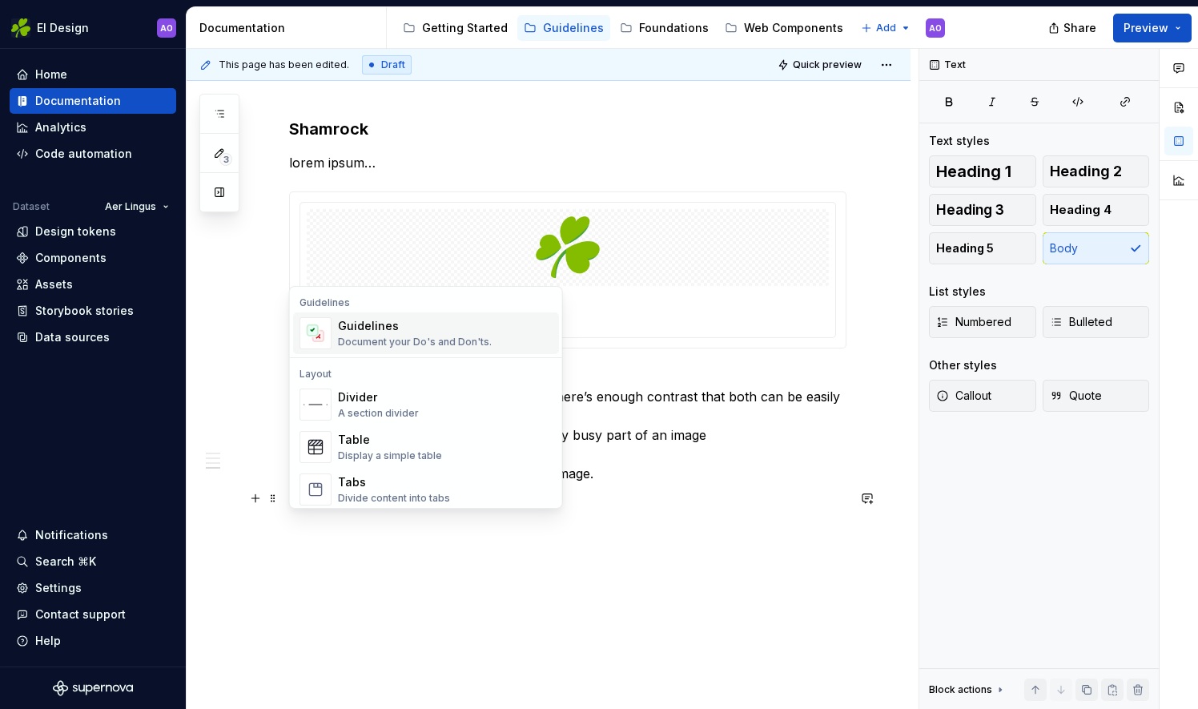
click at [474, 326] on div "Guidelines" at bounding box center [415, 326] width 154 height 16
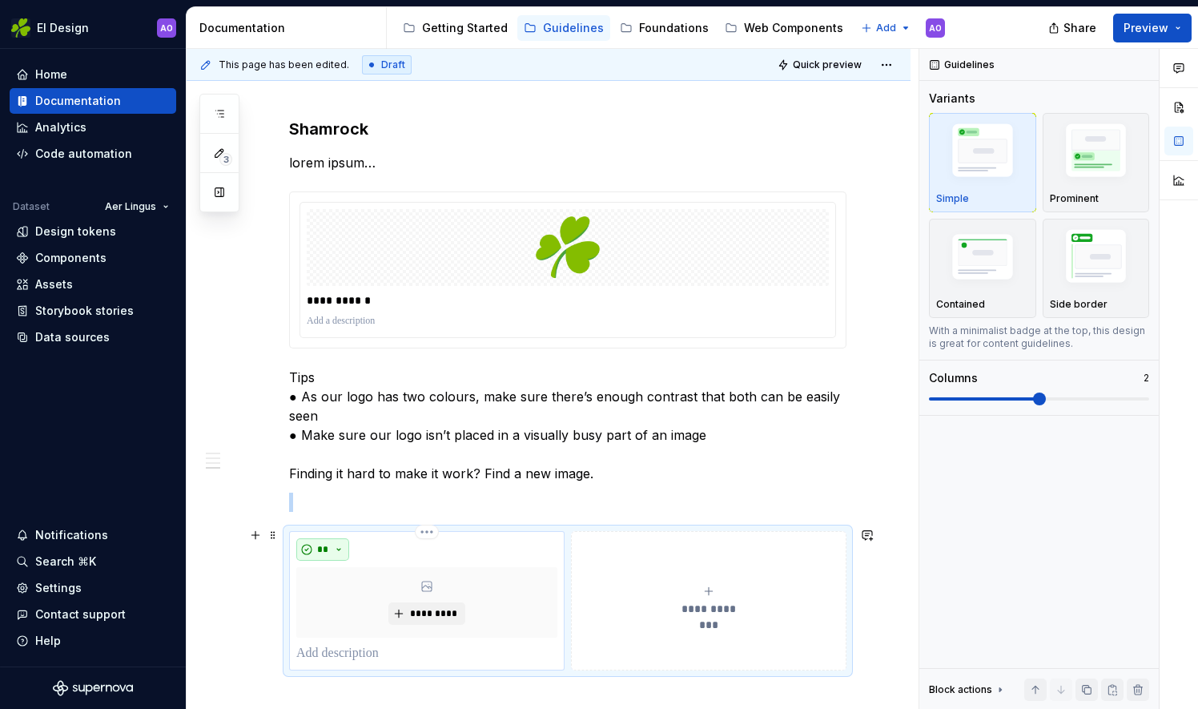
click at [339, 538] on button "**" at bounding box center [322, 549] width 53 height 22
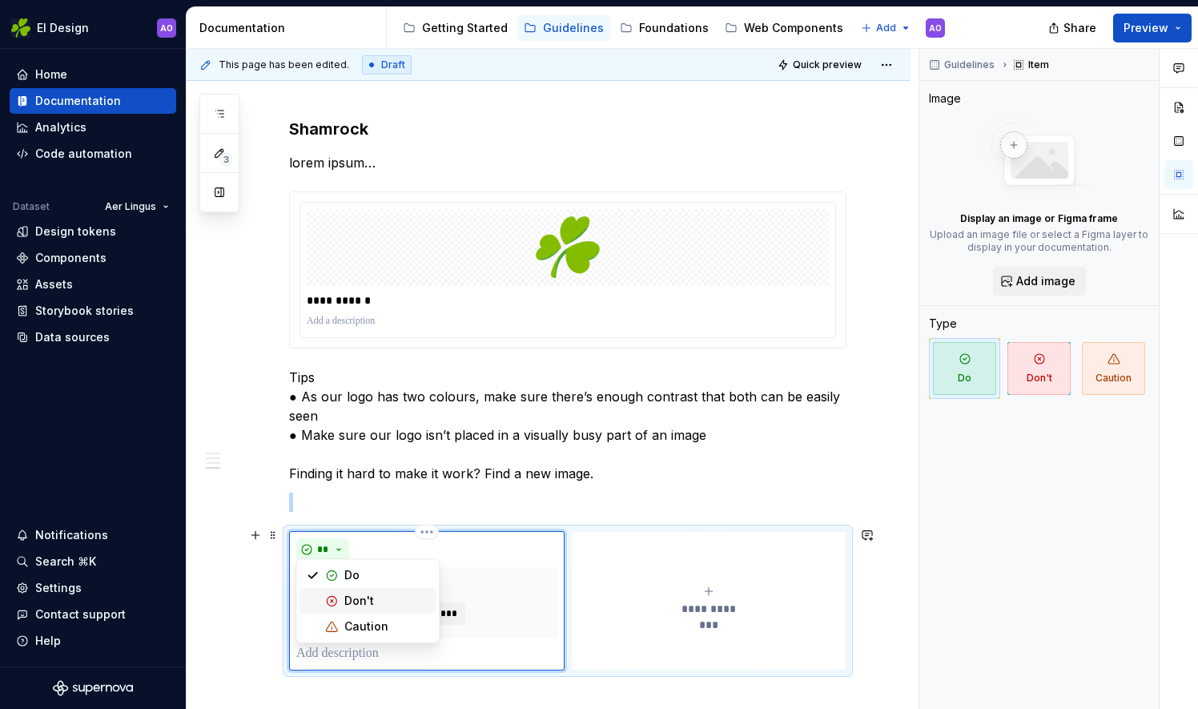
click at [361, 606] on div "Don't" at bounding box center [359, 601] width 30 height 16
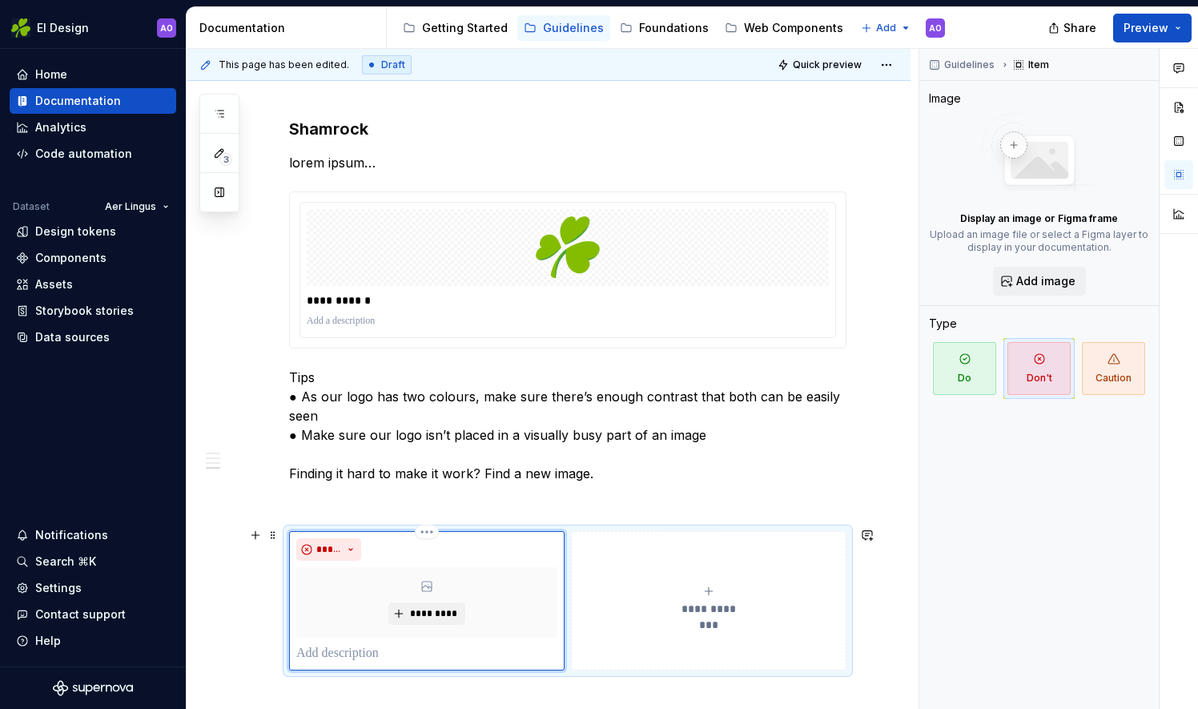
click at [351, 645] on p at bounding box center [426, 653] width 261 height 19
click at [668, 568] on button "**********" at bounding box center [709, 600] width 275 height 139
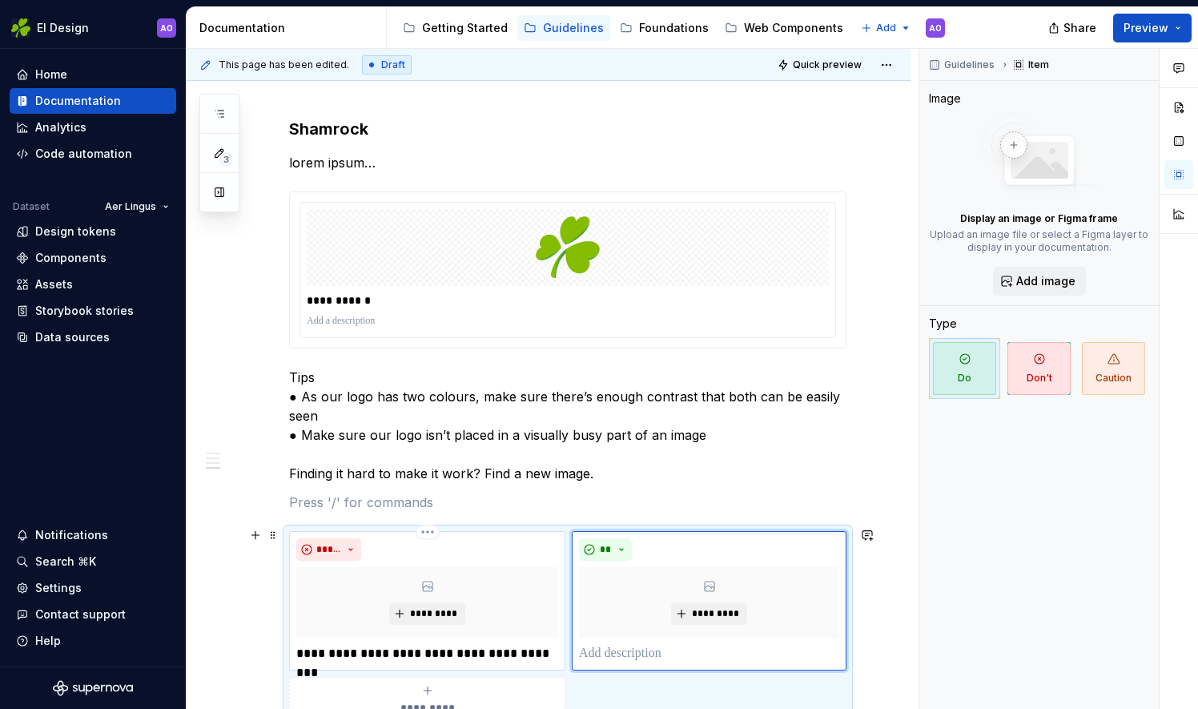
click at [339, 648] on p "**********" at bounding box center [427, 653] width 262 height 19
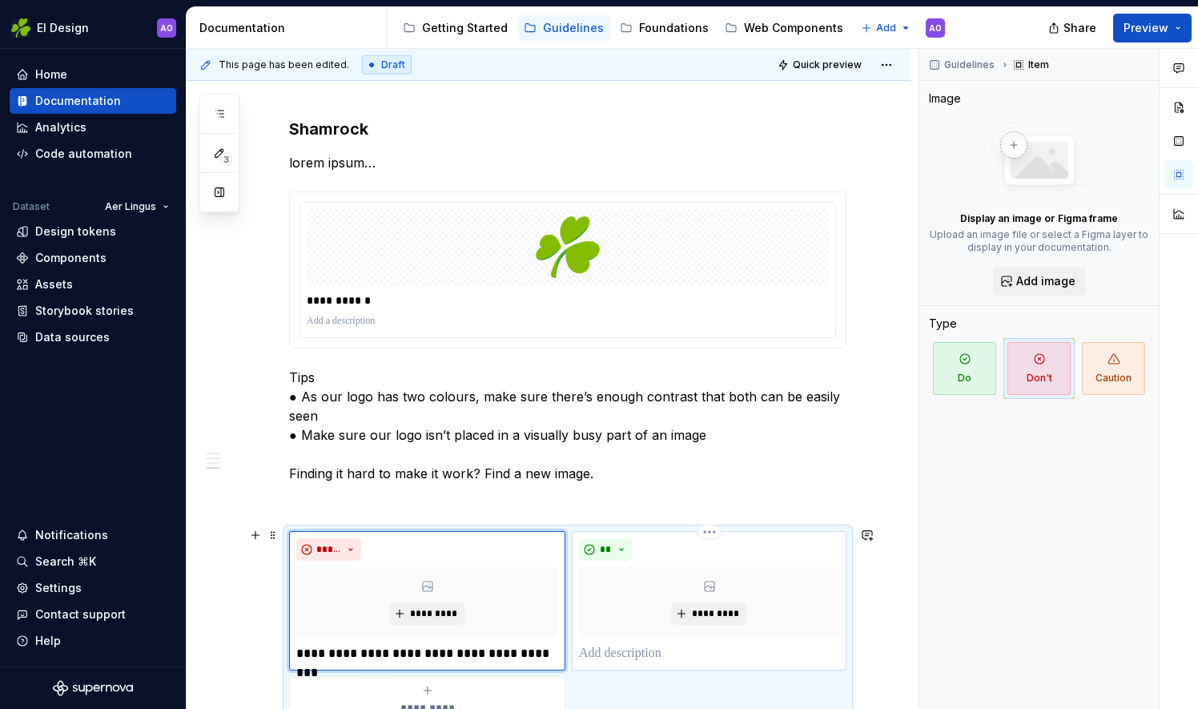
click at [621, 651] on p at bounding box center [709, 653] width 260 height 19
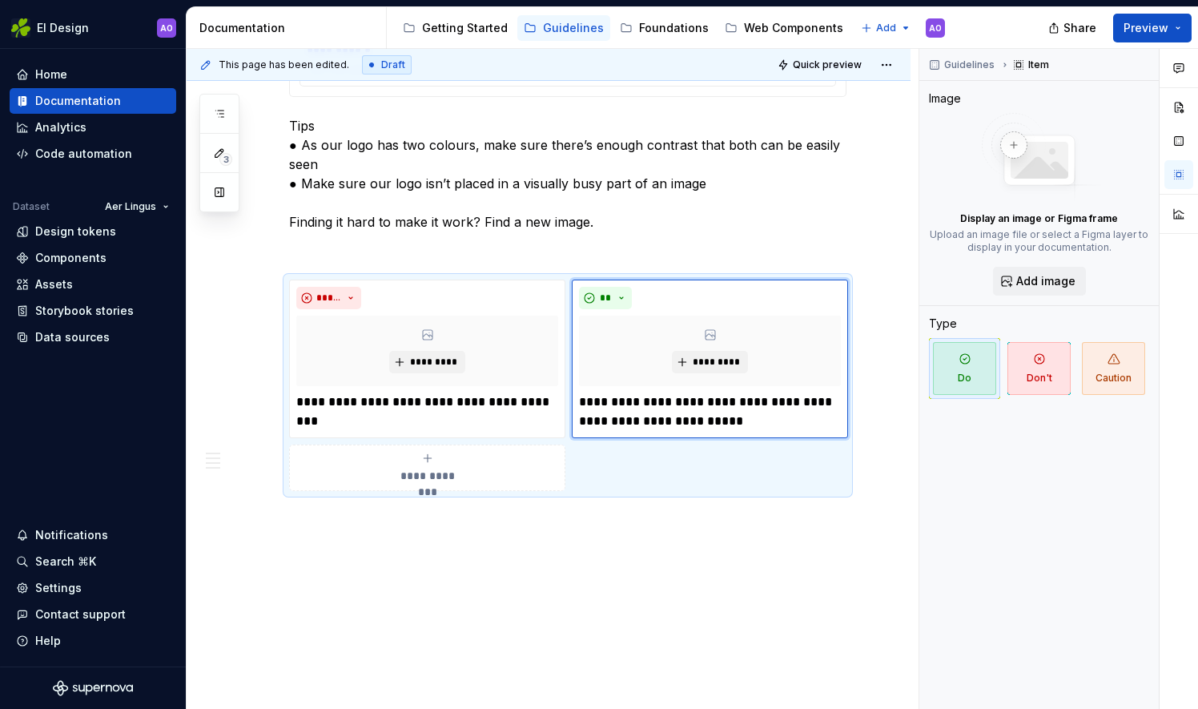
scroll to position [1376, 0]
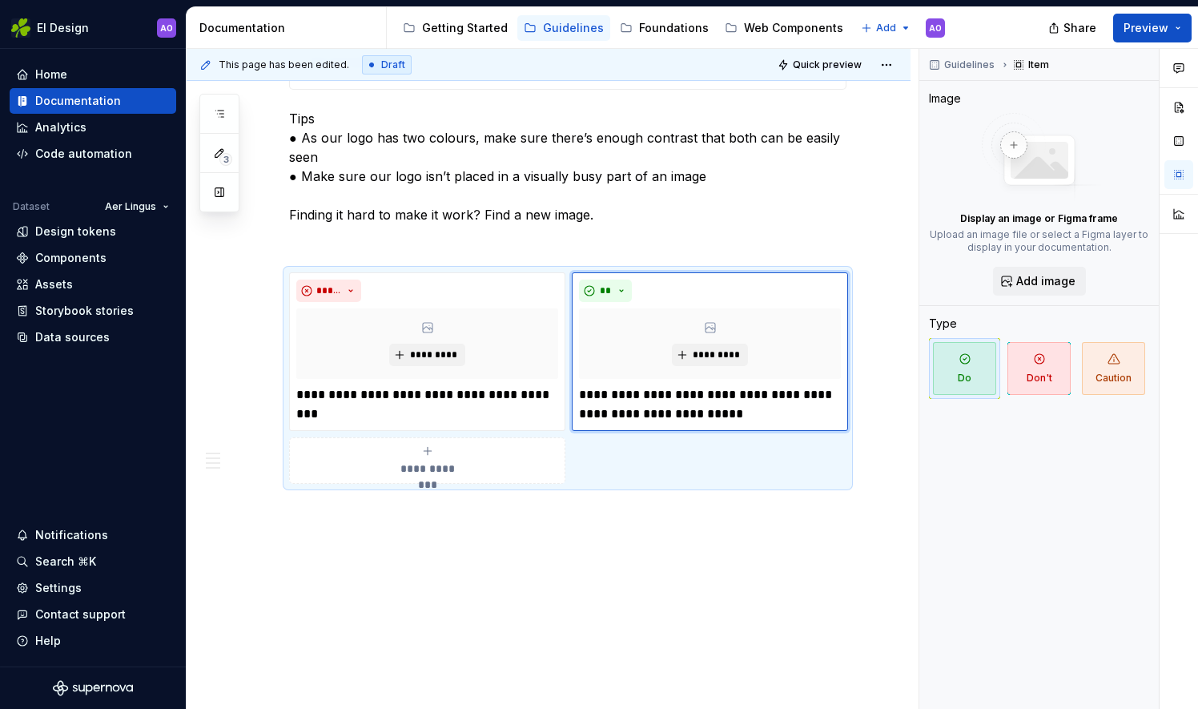
type textarea "*"
click at [341, 392] on p "**********" at bounding box center [427, 394] width 262 height 19
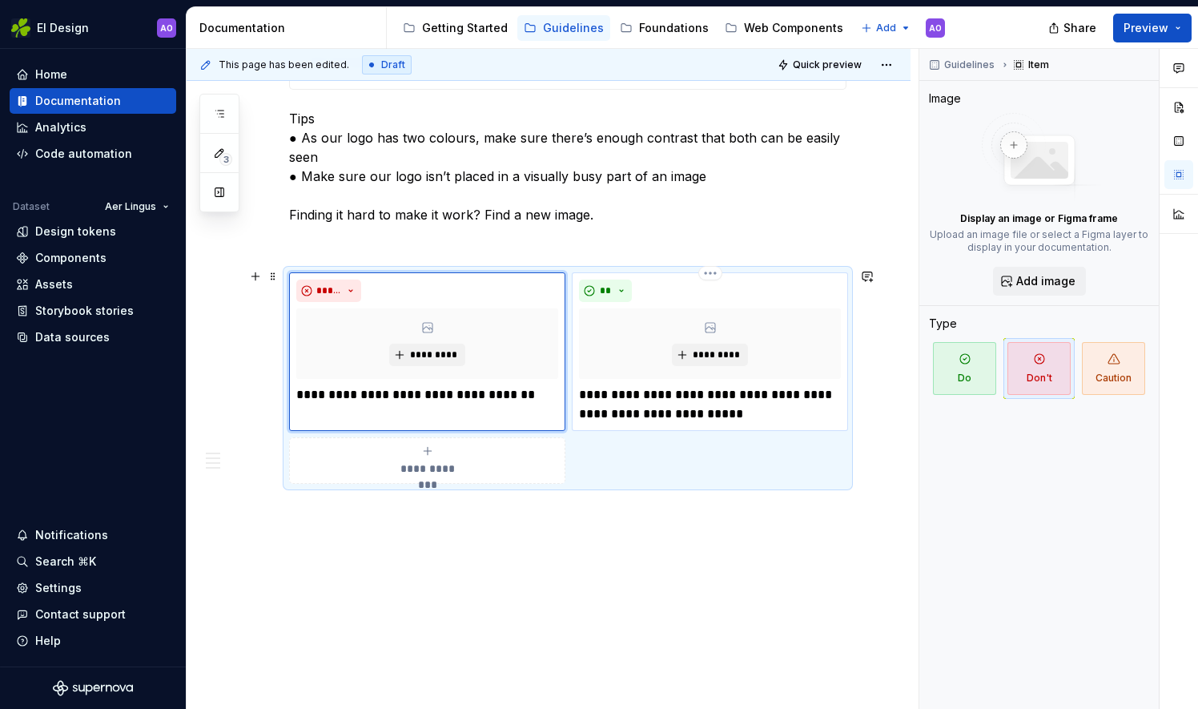
click at [605, 385] on p "**********" at bounding box center [710, 404] width 262 height 38
click at [424, 359] on button "*********" at bounding box center [427, 354] width 76 height 22
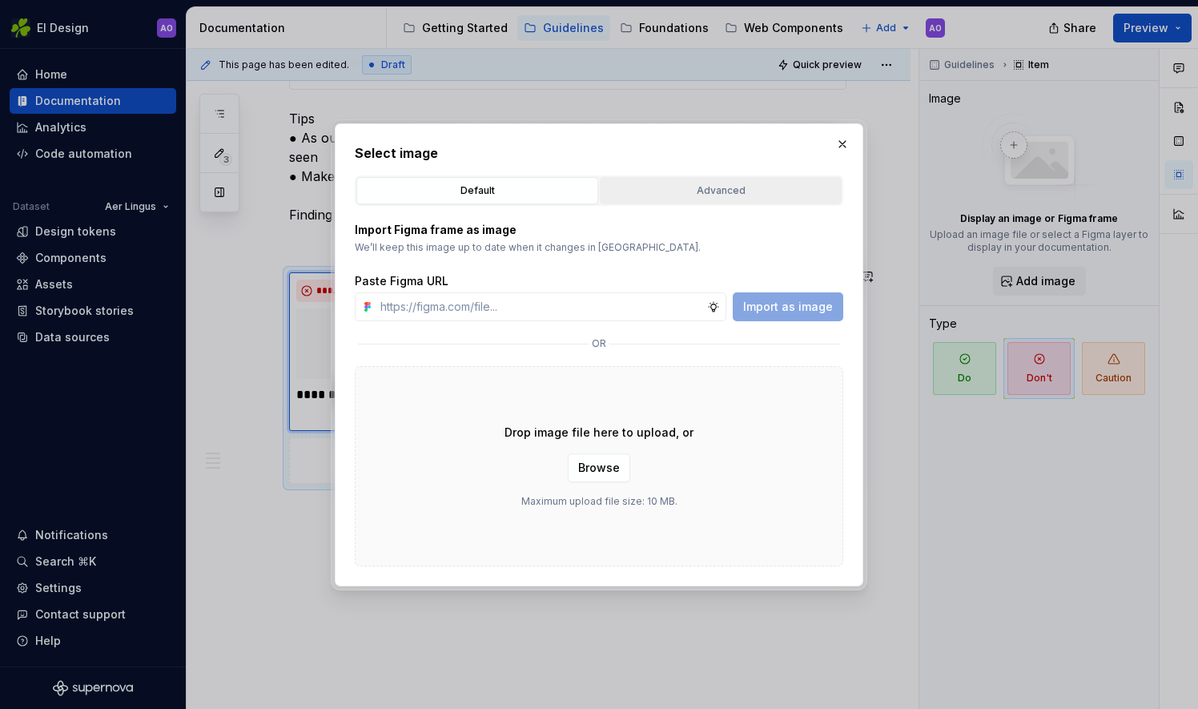
click at [668, 201] on button "Advanced" at bounding box center [721, 190] width 242 height 27
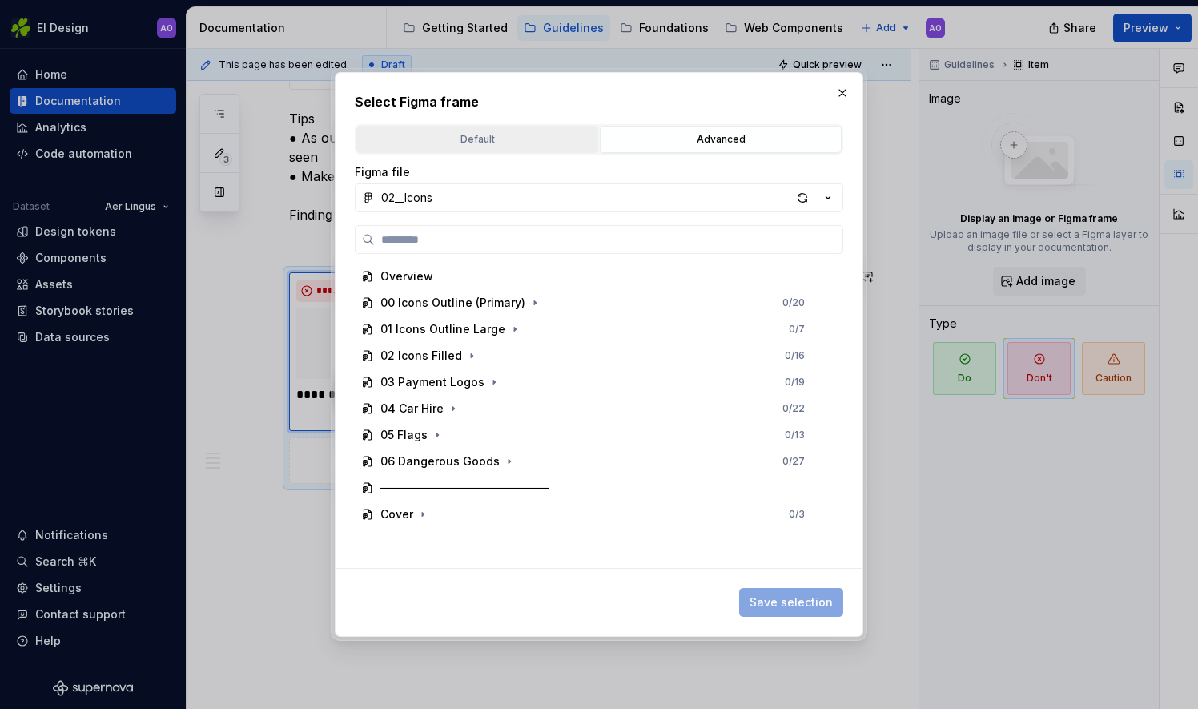
click at [576, 131] on div "Default" at bounding box center [477, 139] width 231 height 16
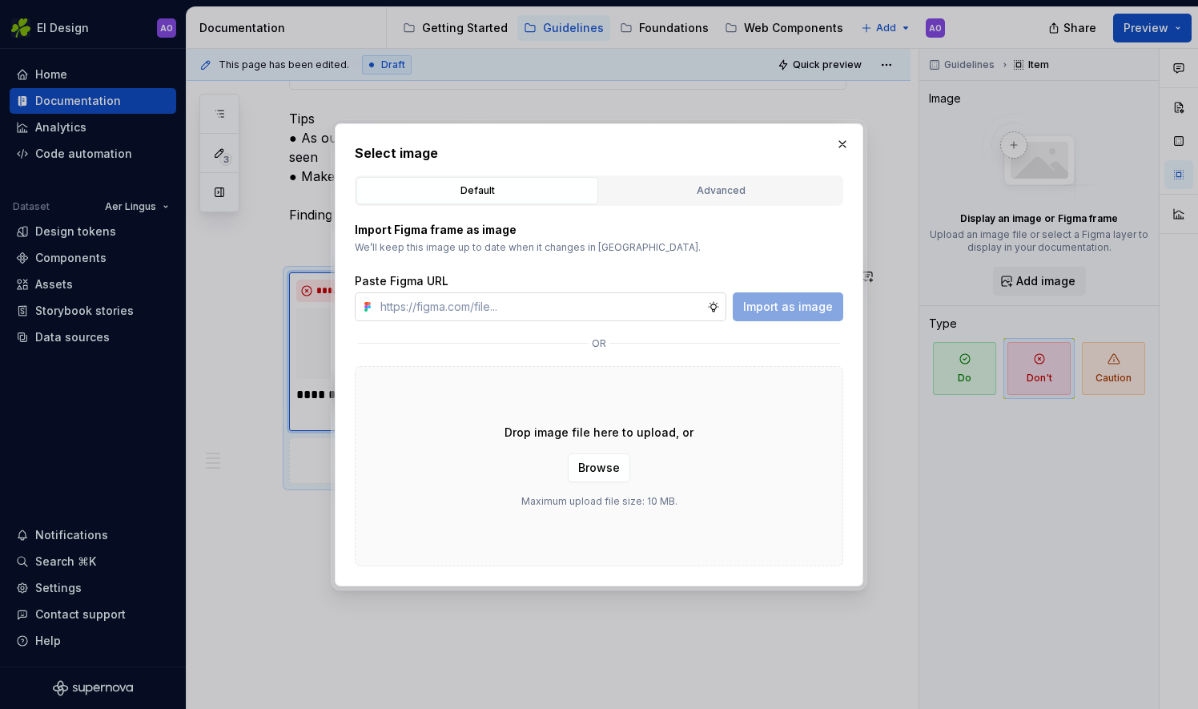
click at [536, 305] on input "text" at bounding box center [540, 306] width 333 height 29
click at [670, 194] on div "Advanced" at bounding box center [720, 191] width 231 height 16
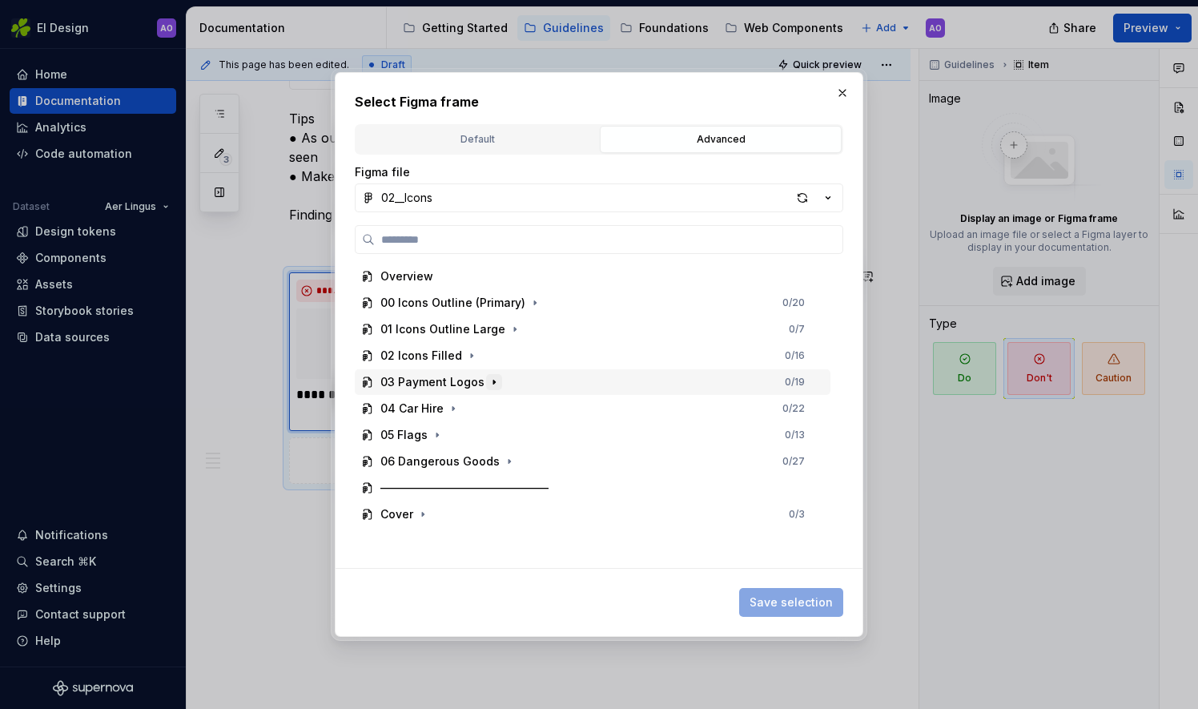
click at [488, 388] on button "button" at bounding box center [494, 382] width 16 height 16
click at [828, 203] on icon "button" at bounding box center [828, 198] width 16 height 16
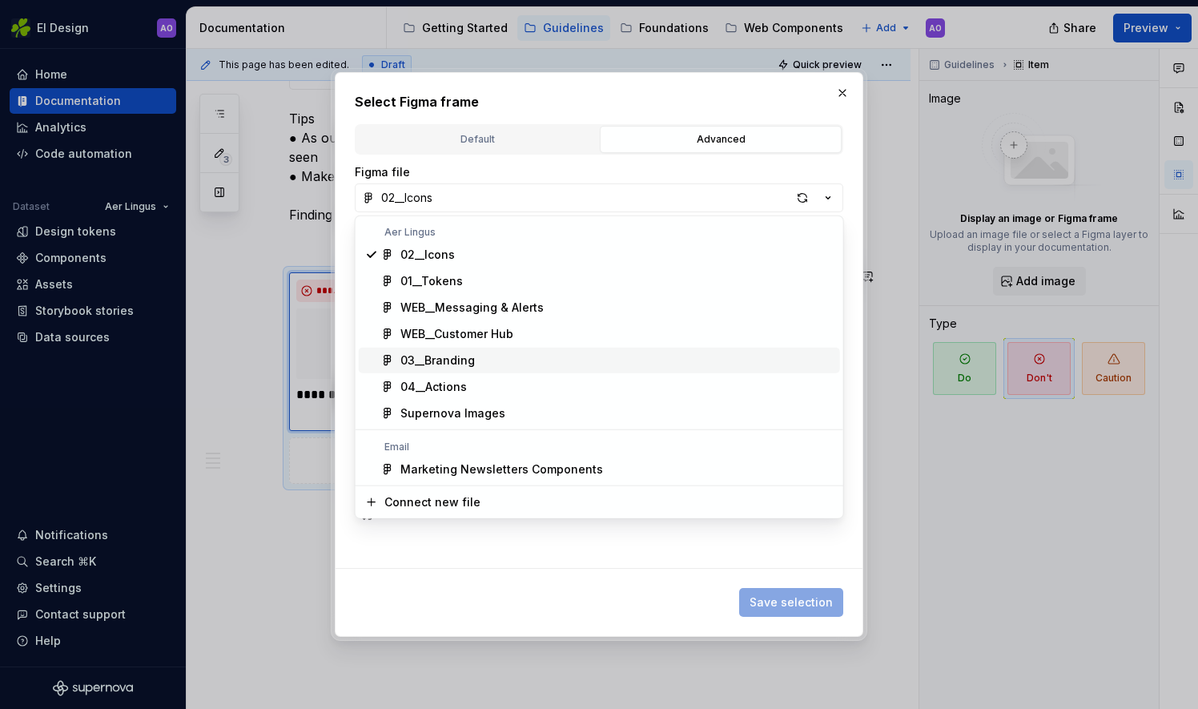
click at [548, 360] on div "03__Branding" at bounding box center [616, 360] width 433 height 16
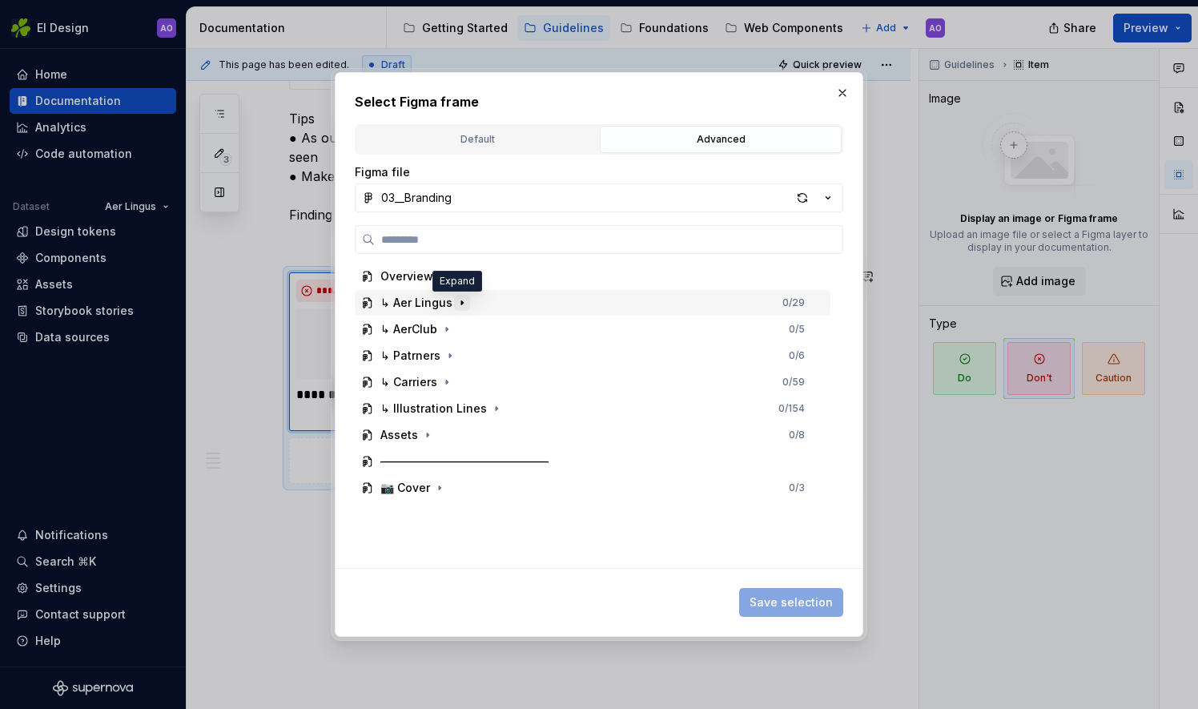
click at [461, 303] on icon "button" at bounding box center [462, 302] width 2 height 4
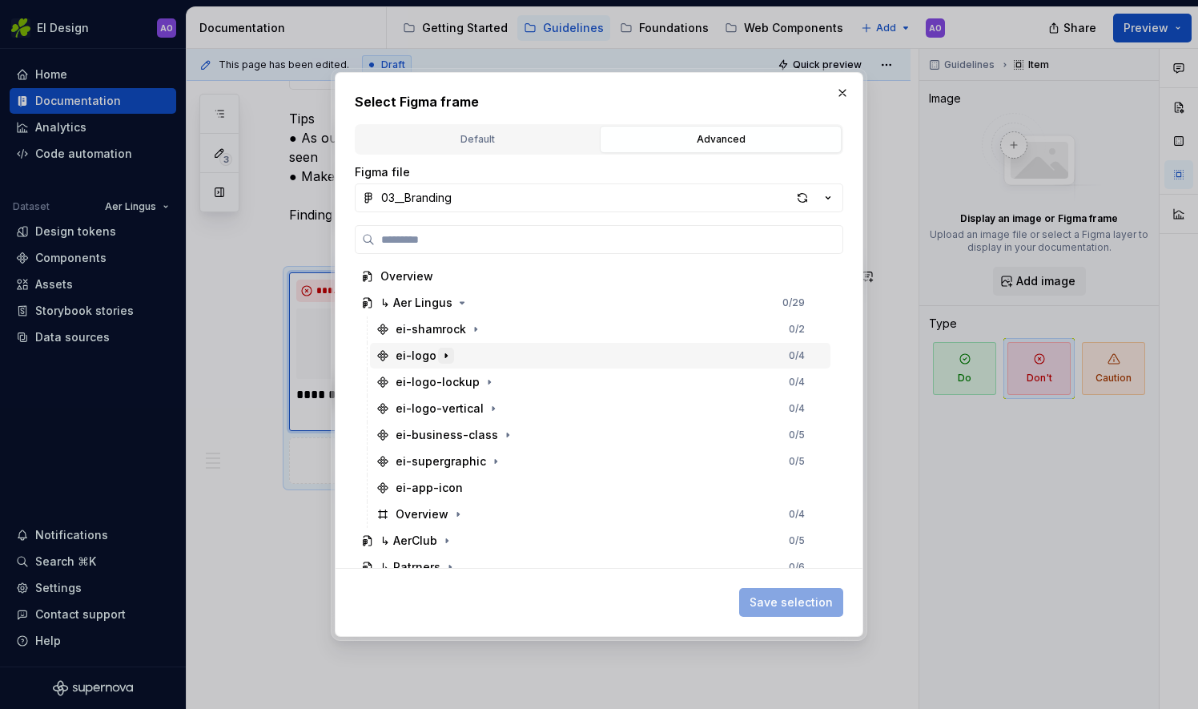
click at [441, 356] on icon "button" at bounding box center [446, 355] width 13 height 13
click at [444, 356] on icon "button" at bounding box center [446, 356] width 4 height 2
click at [834, 197] on icon "button" at bounding box center [828, 198] width 16 height 16
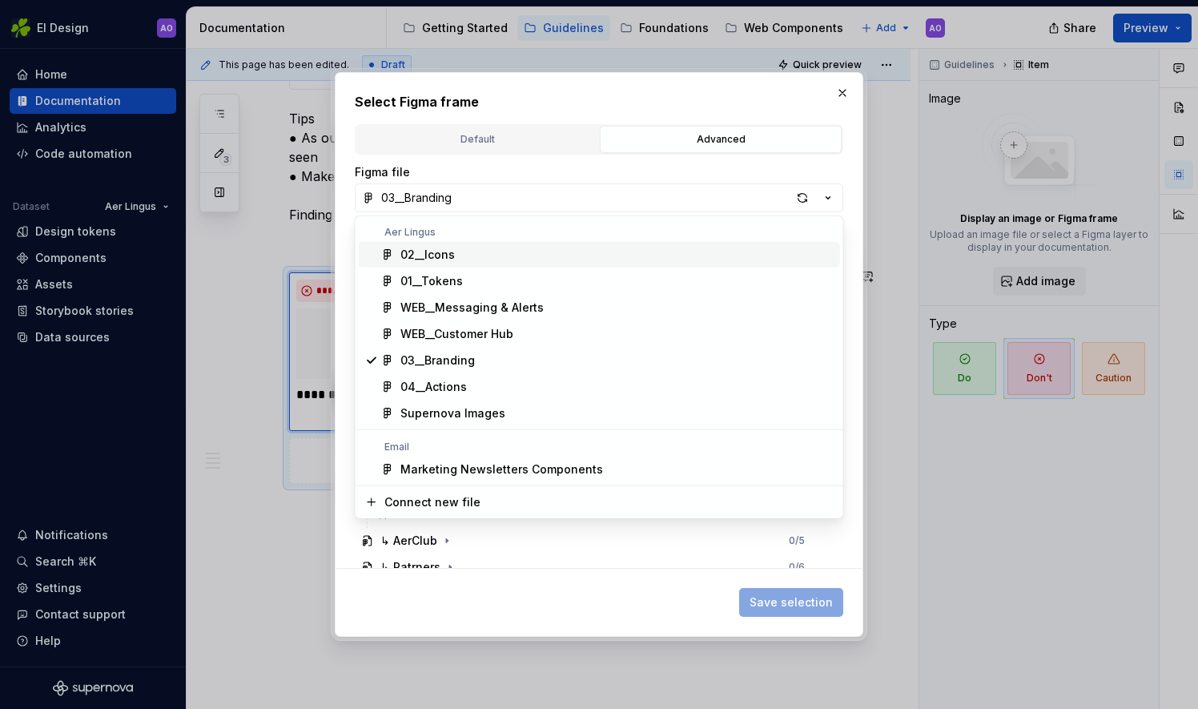
click at [833, 194] on div "Select Figma frame Default Advanced Import Figma frame as image We’ll keep this…" at bounding box center [599, 354] width 1198 height 709
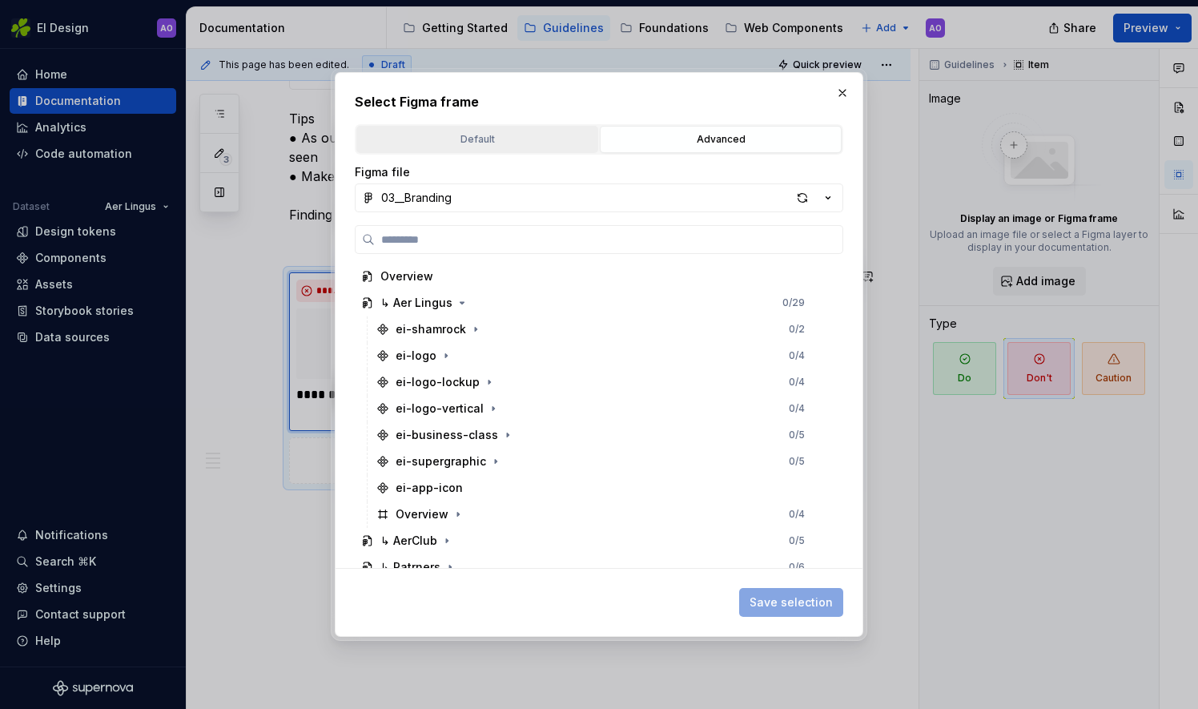
click at [553, 136] on div "Default" at bounding box center [477, 139] width 231 height 16
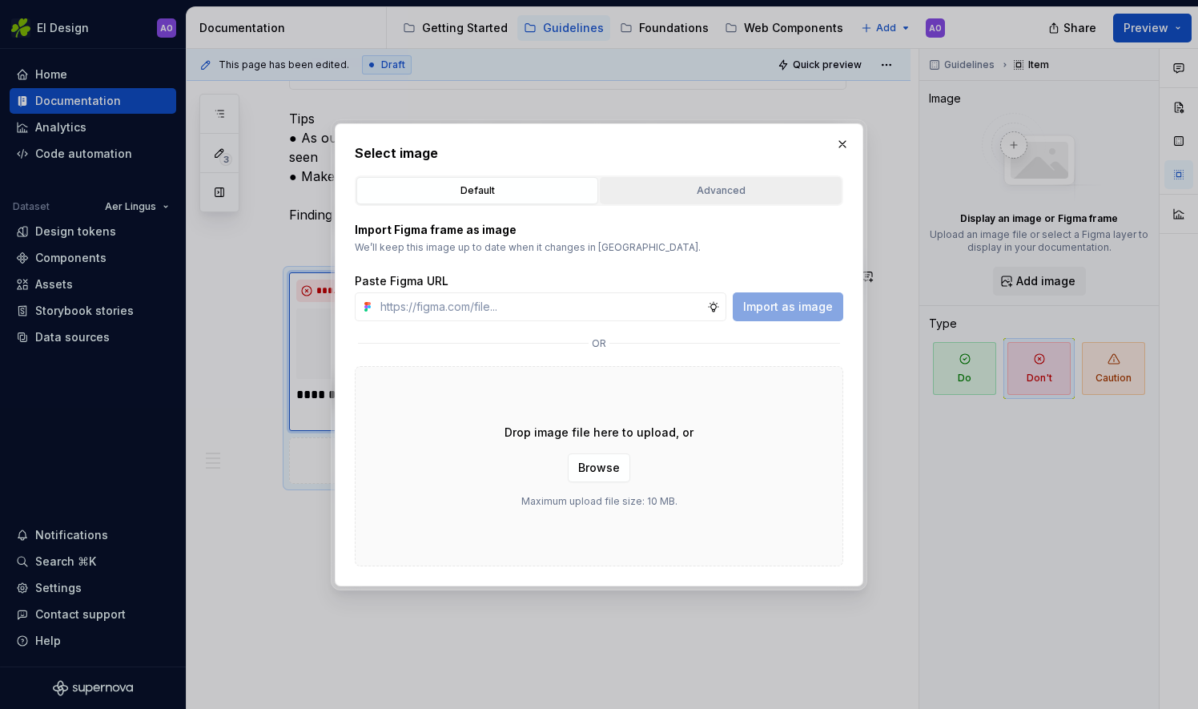
click at [639, 200] on button "Advanced" at bounding box center [721, 190] width 242 height 27
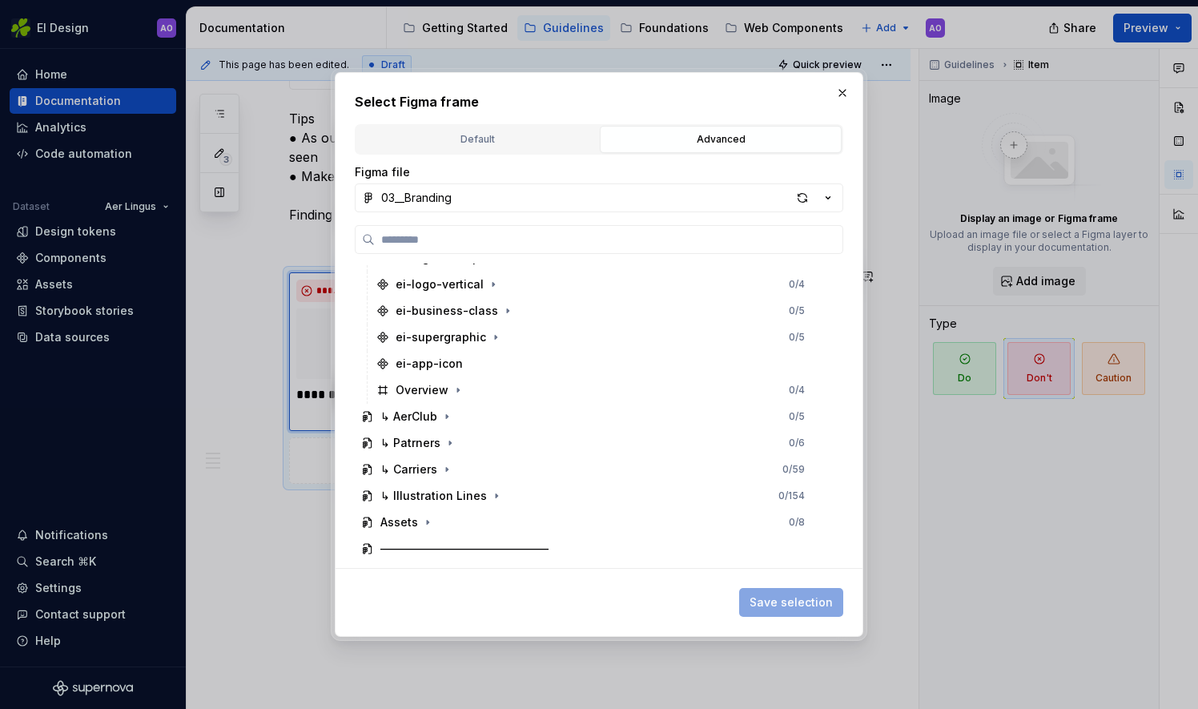
scroll to position [123, 0]
click at [836, 86] on button "button" at bounding box center [842, 93] width 22 height 22
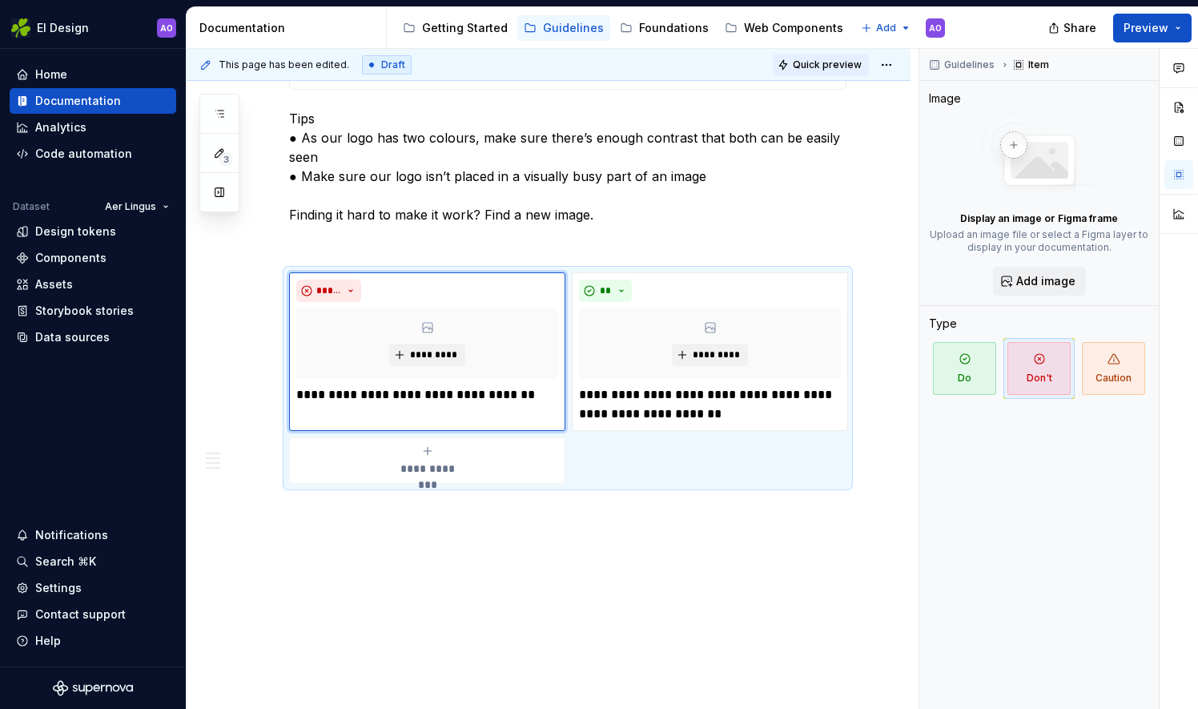
click at [839, 66] on span "Quick preview" at bounding box center [827, 64] width 69 height 13
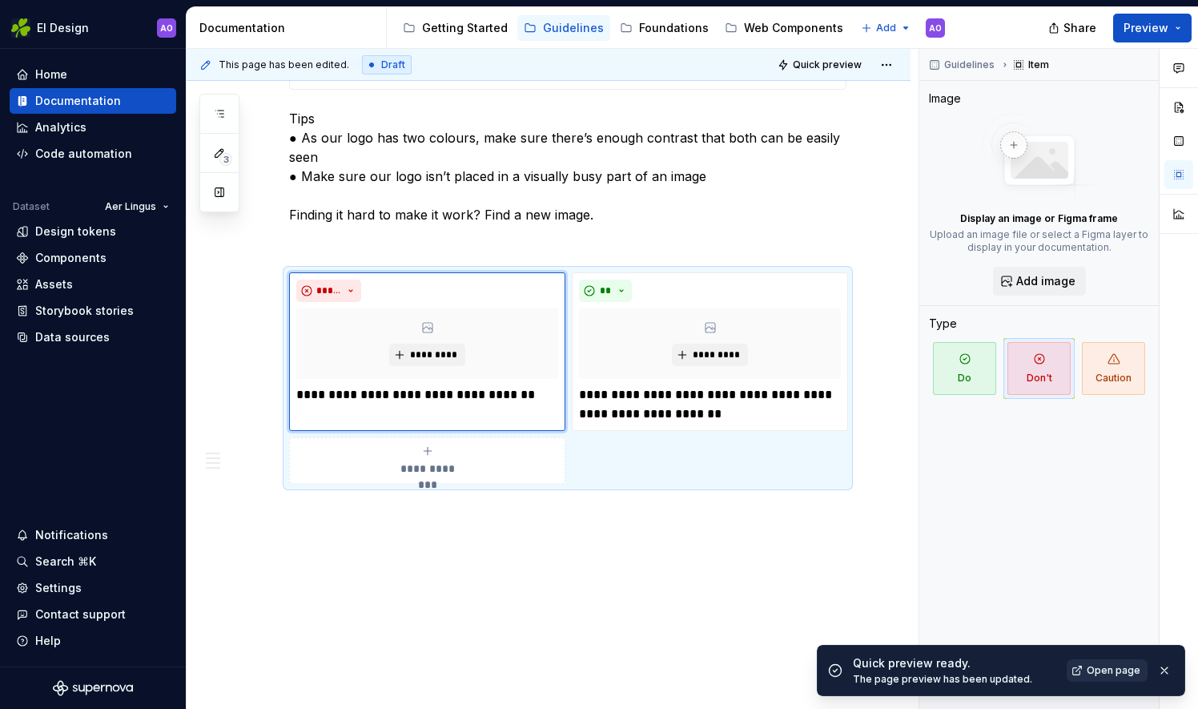
click at [1101, 669] on span "Open page" at bounding box center [1114, 670] width 54 height 13
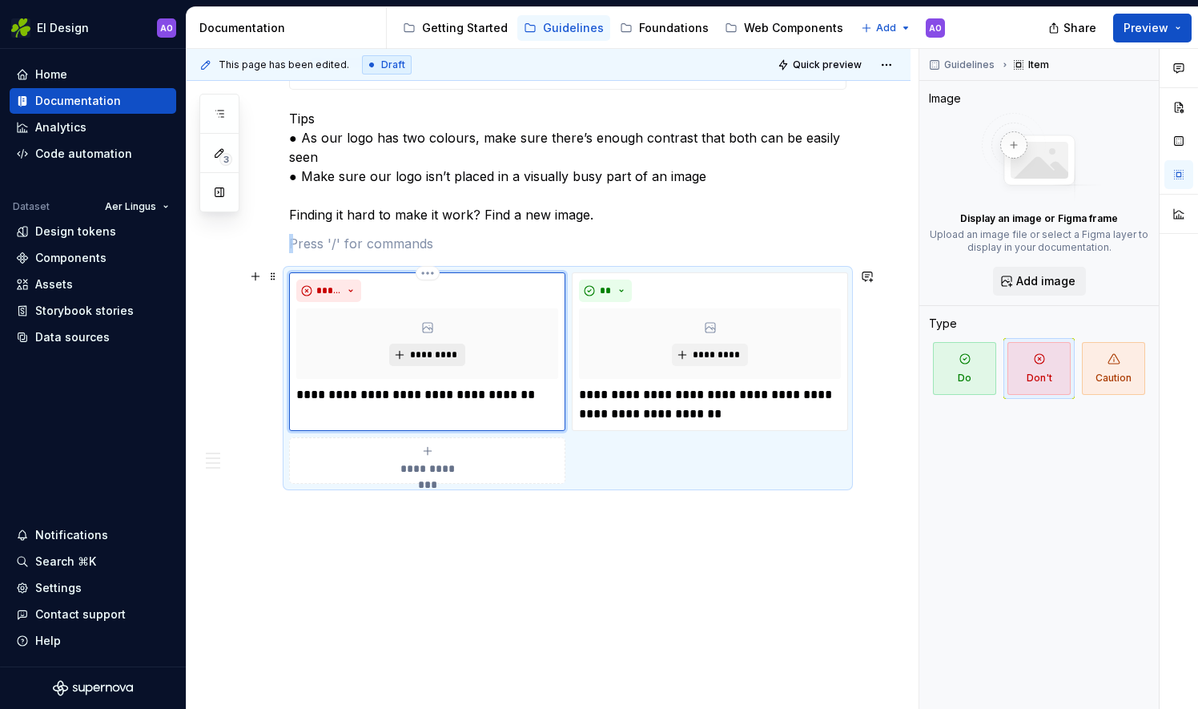
click at [423, 343] on button "*********" at bounding box center [427, 354] width 76 height 22
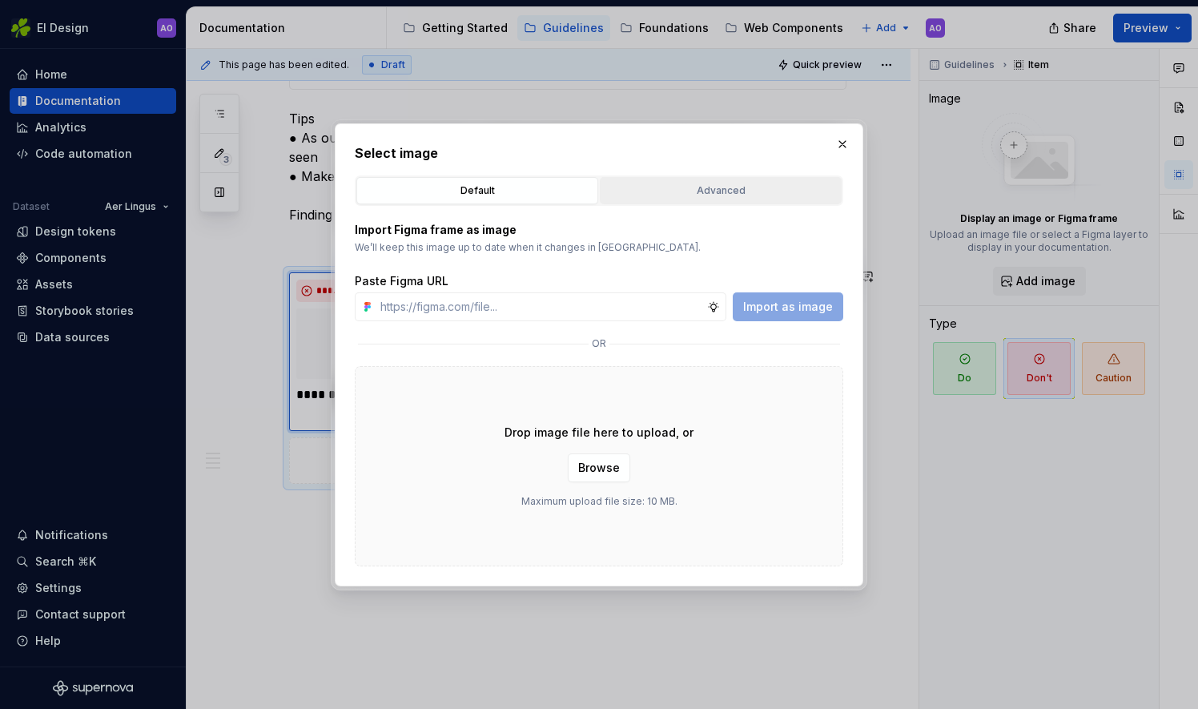
click at [681, 197] on div "Advanced" at bounding box center [720, 191] width 231 height 16
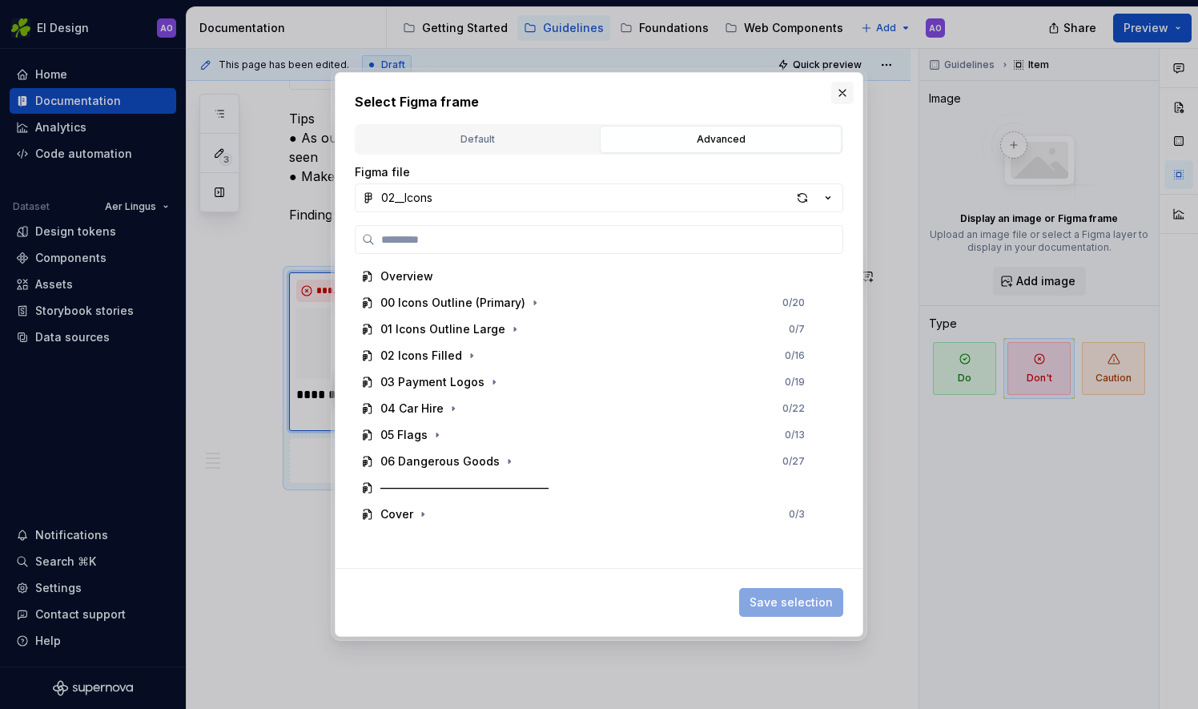
click at [840, 94] on button "button" at bounding box center [842, 93] width 22 height 22
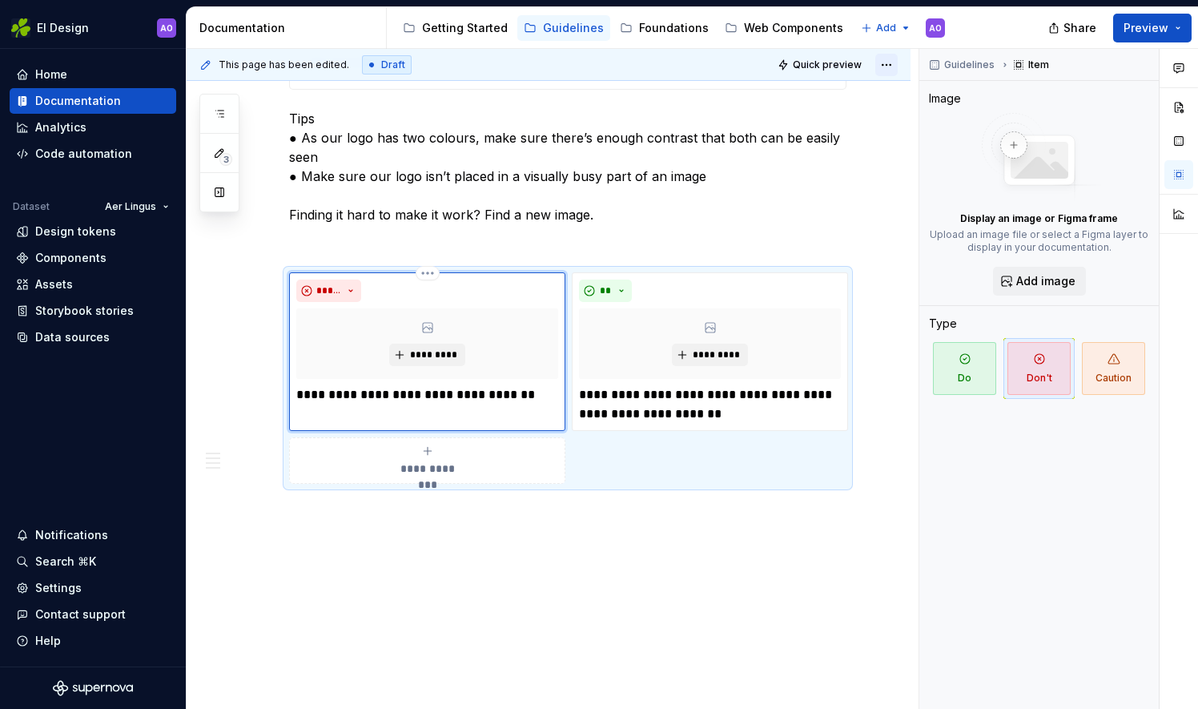
click at [887, 66] on html "EI Design AO Home Documentation Analytics Code automation Dataset Aer Lingus De…" at bounding box center [599, 354] width 1198 height 709
click at [854, 90] on div "Open preview" at bounding box center [835, 96] width 104 height 16
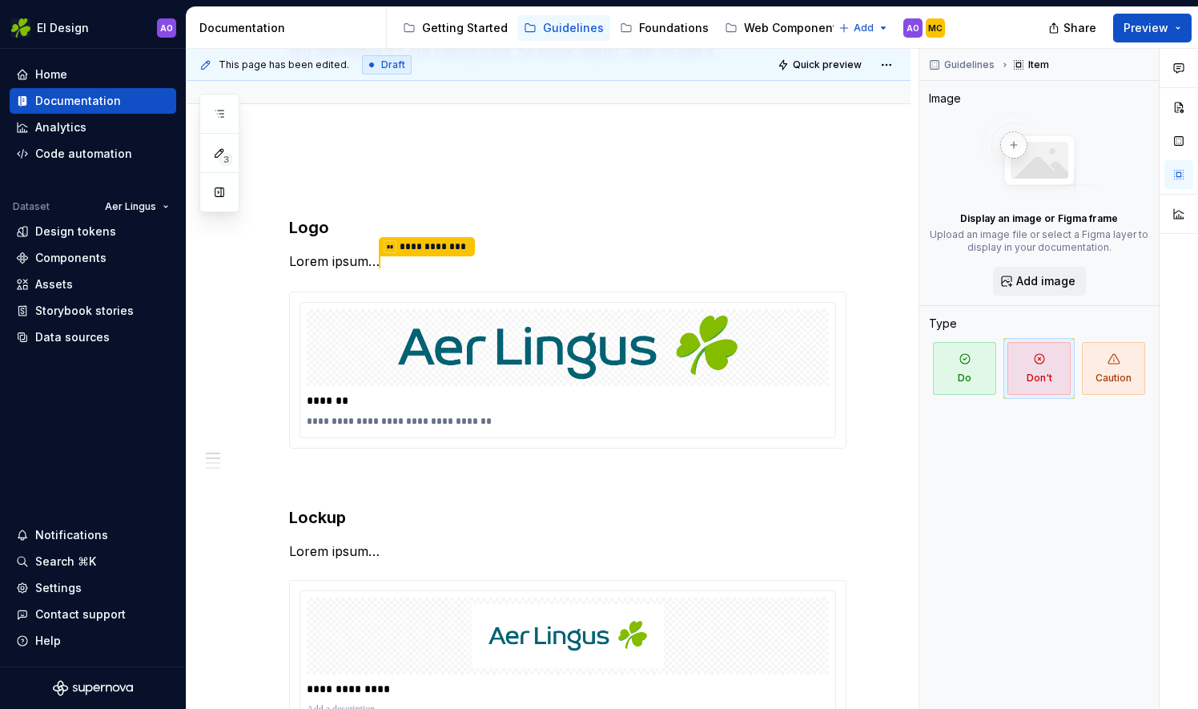
scroll to position [123, 0]
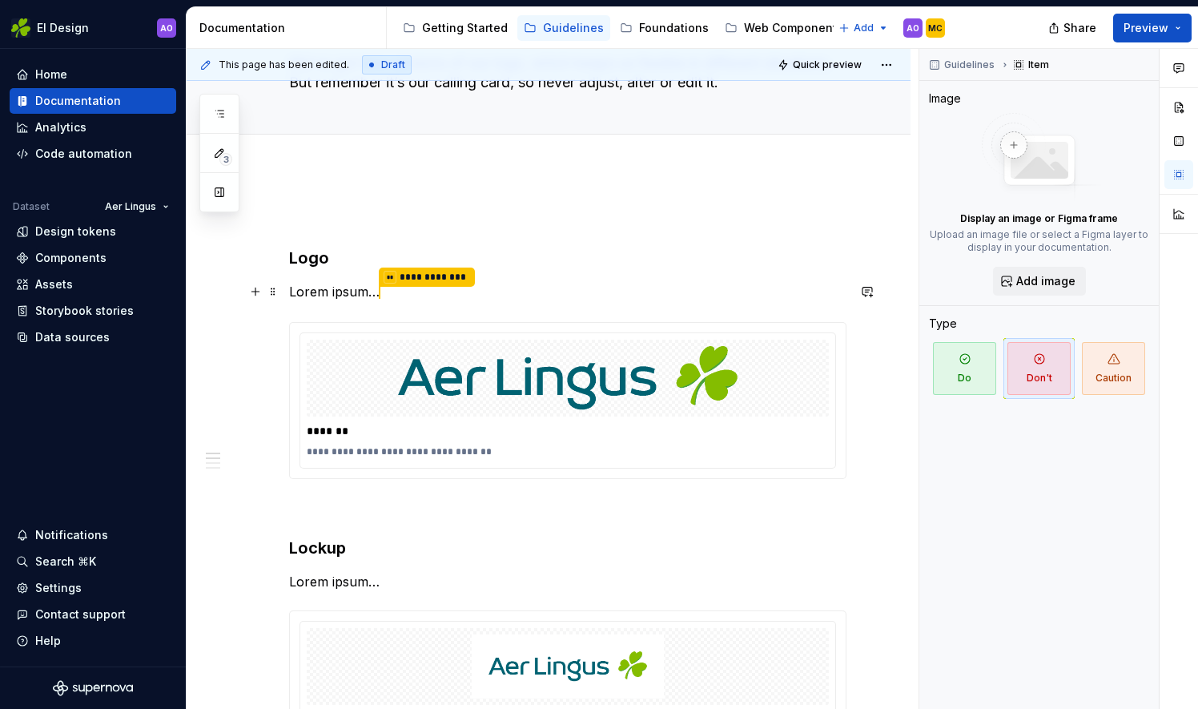
click at [396, 292] on p "**********" at bounding box center [567, 292] width 557 height 21
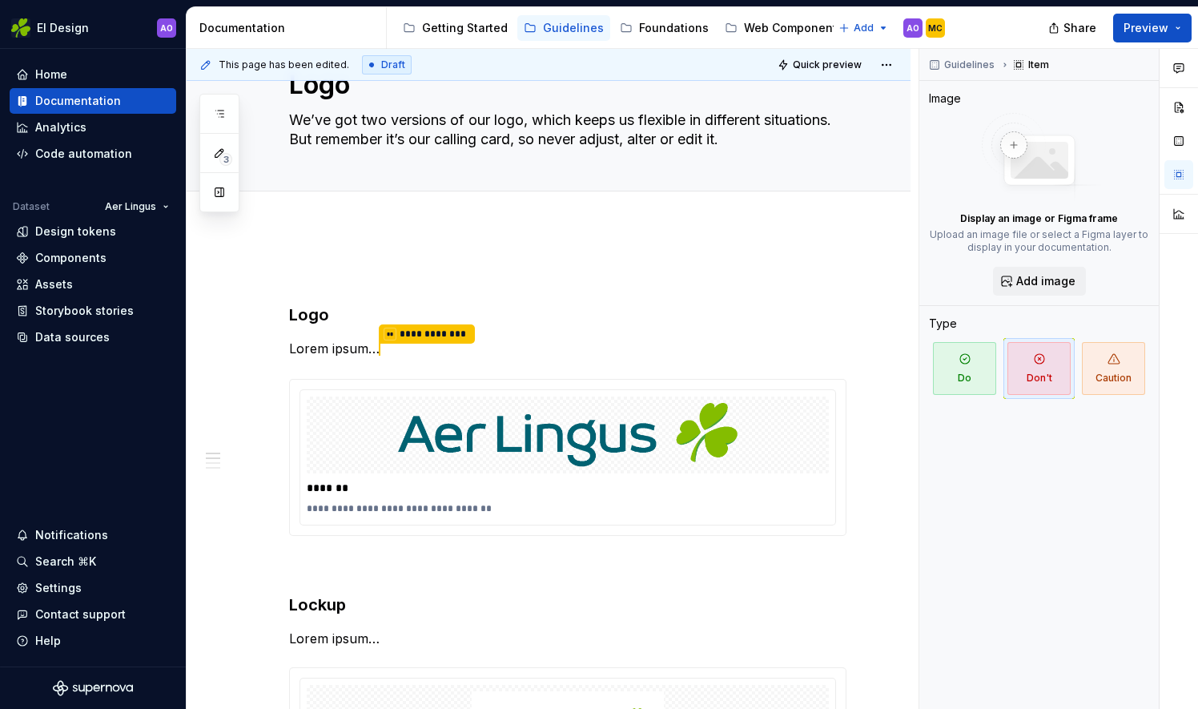
scroll to position [0, 0]
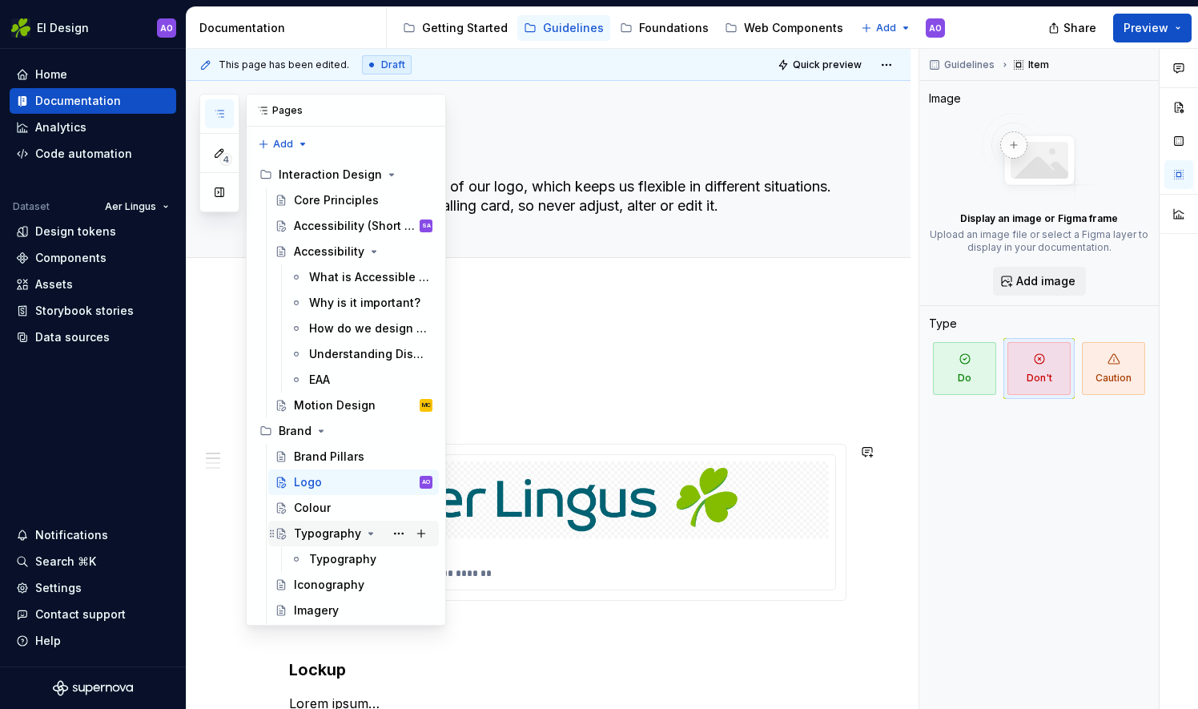
click at [315, 528] on div "Typography" at bounding box center [327, 533] width 67 height 16
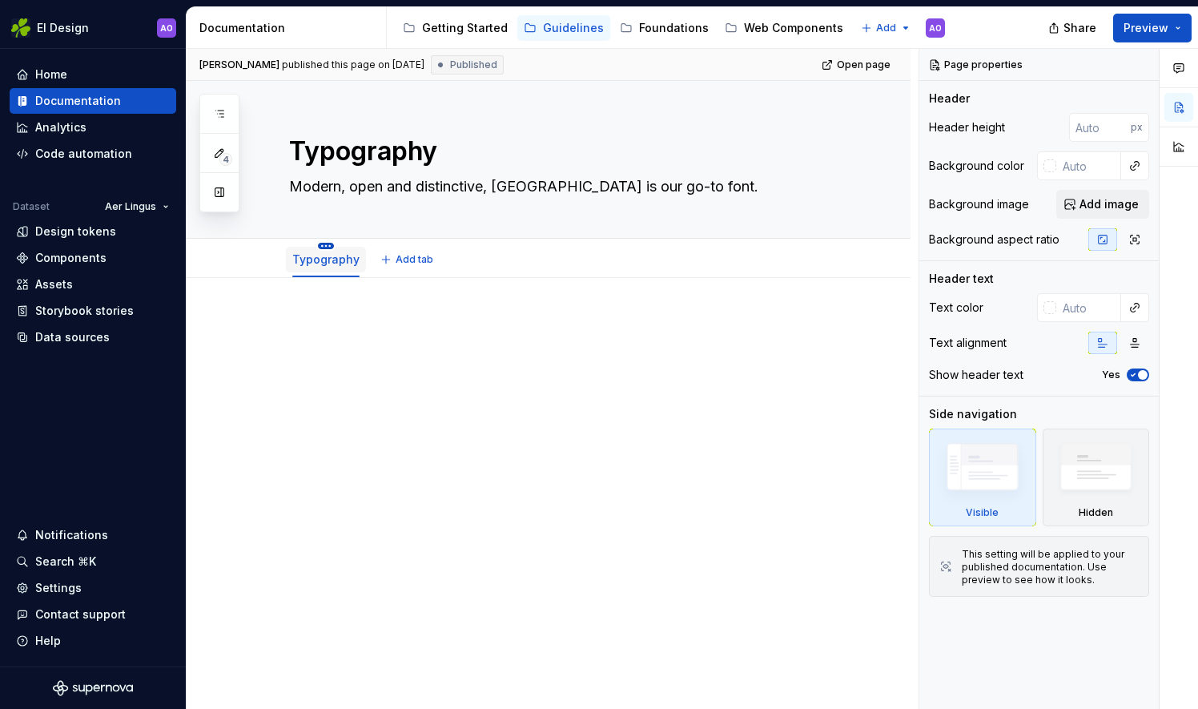
click at [325, 243] on html "EI Design AO Home Documentation Analytics Code automation Dataset Aer Lingus De…" at bounding box center [599, 354] width 1198 height 709
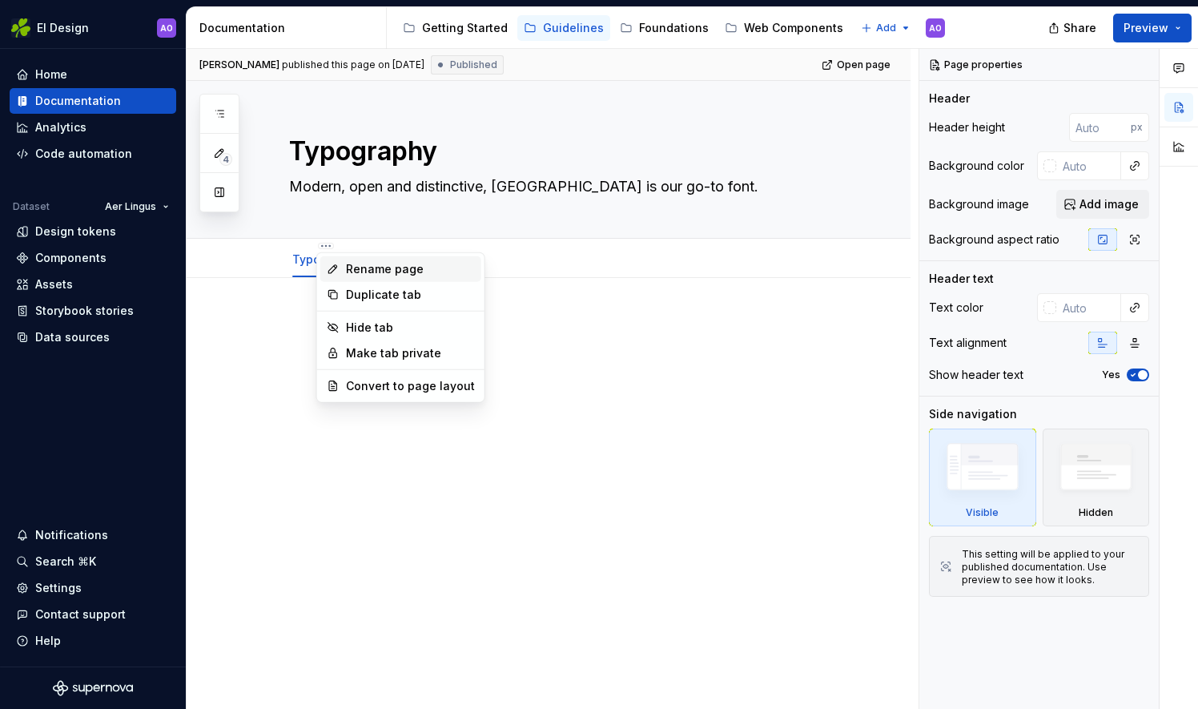
click at [410, 256] on div "Rename page" at bounding box center [400, 269] width 161 height 26
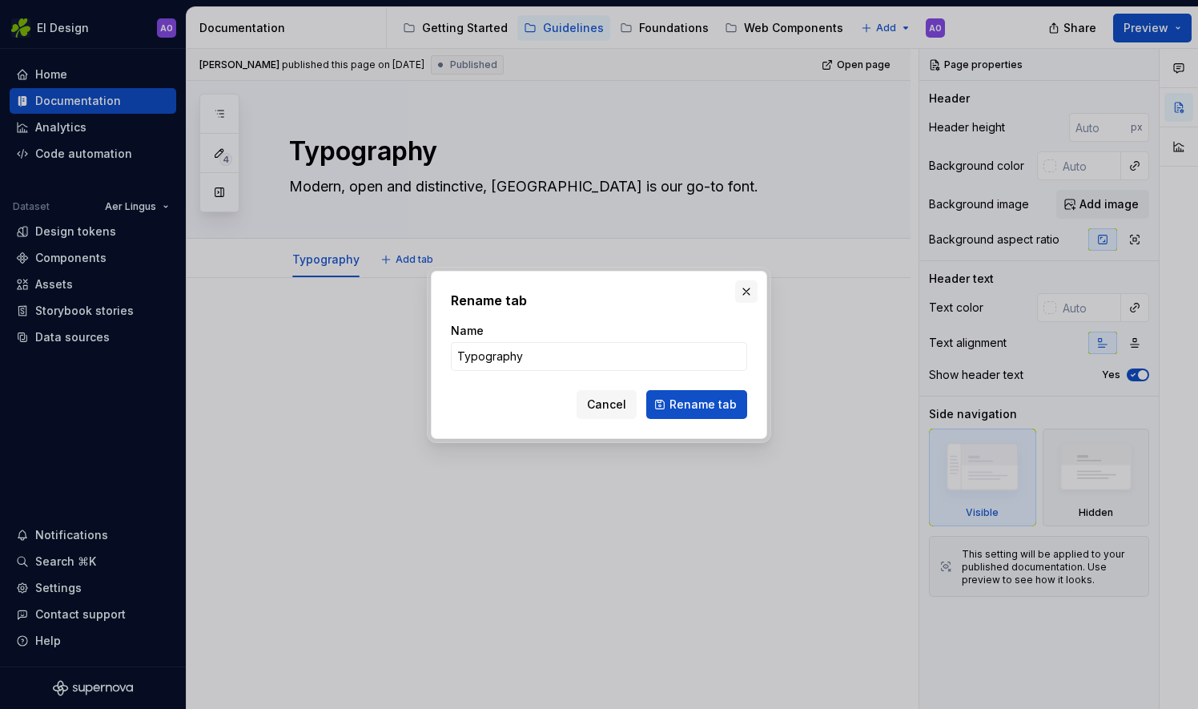
click at [744, 287] on button "button" at bounding box center [746, 291] width 22 height 22
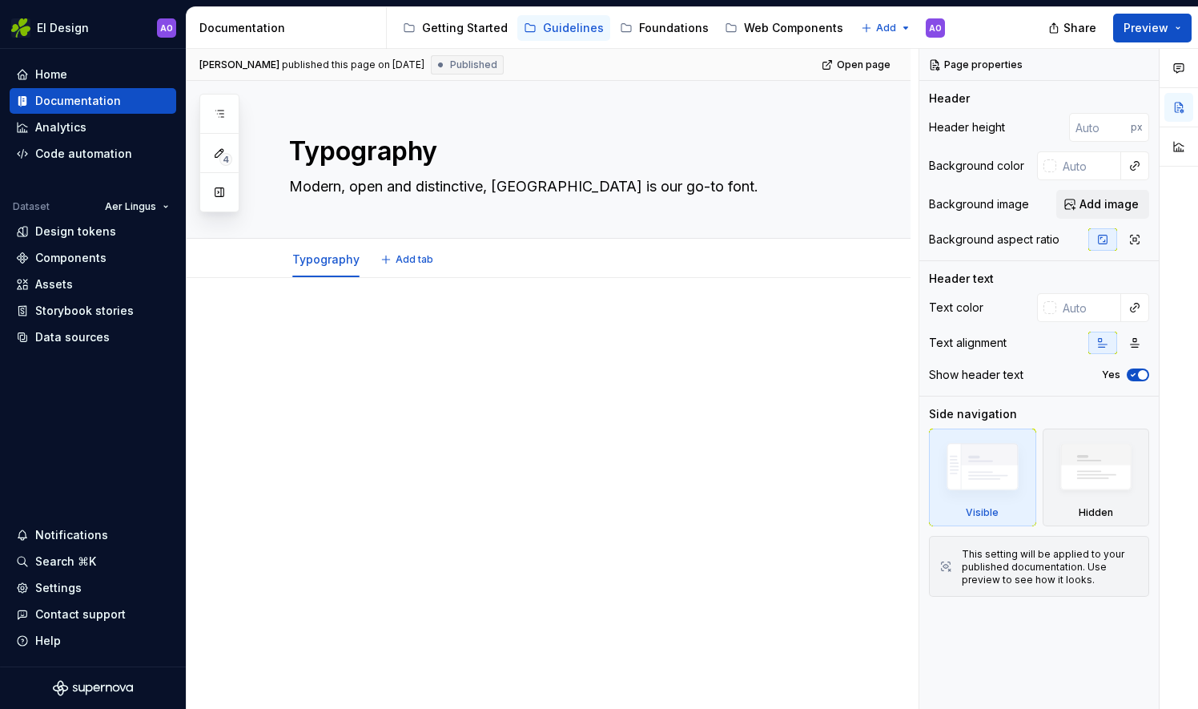
drag, startPoint x: 336, startPoint y: 270, endPoint x: 447, endPoint y: 239, distance: 114.8
click at [447, 239] on div "Typography Add tab" at bounding box center [549, 258] width 724 height 39
click at [323, 247] on html "EI Design AO Home Documentation Analytics Code automation Dataset Aer Lingus De…" at bounding box center [599, 354] width 1198 height 709
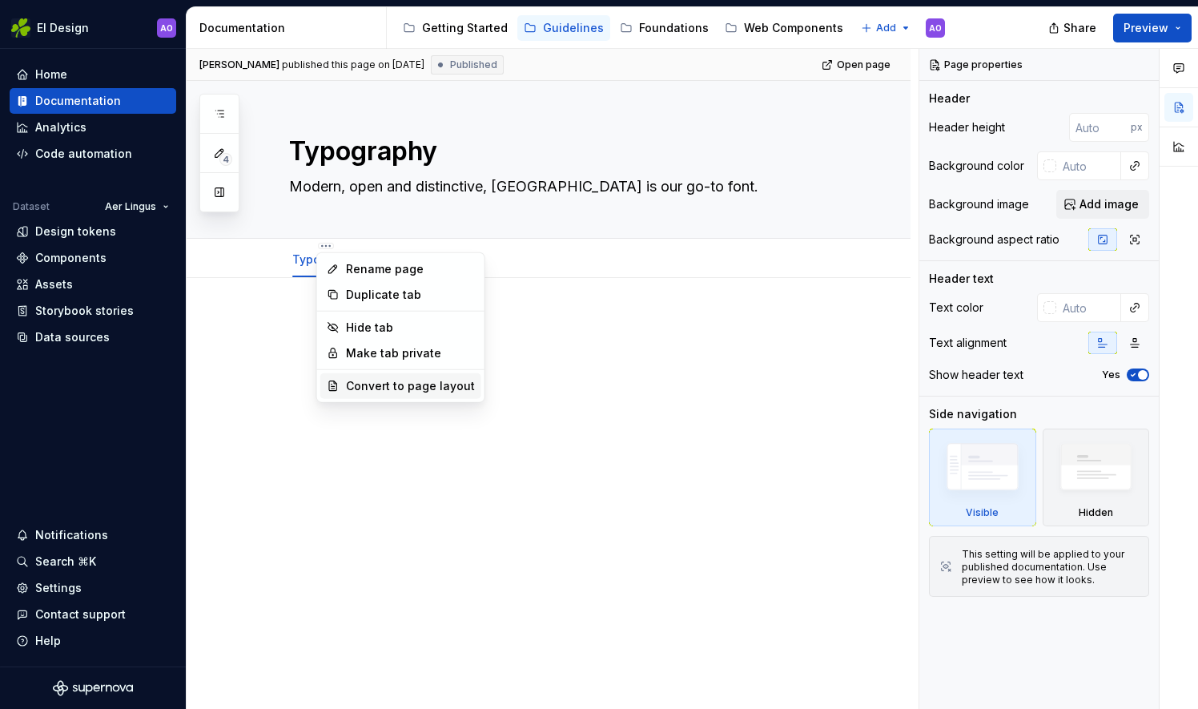
click at [401, 387] on div "Convert to page layout" at bounding box center [410, 386] width 129 height 16
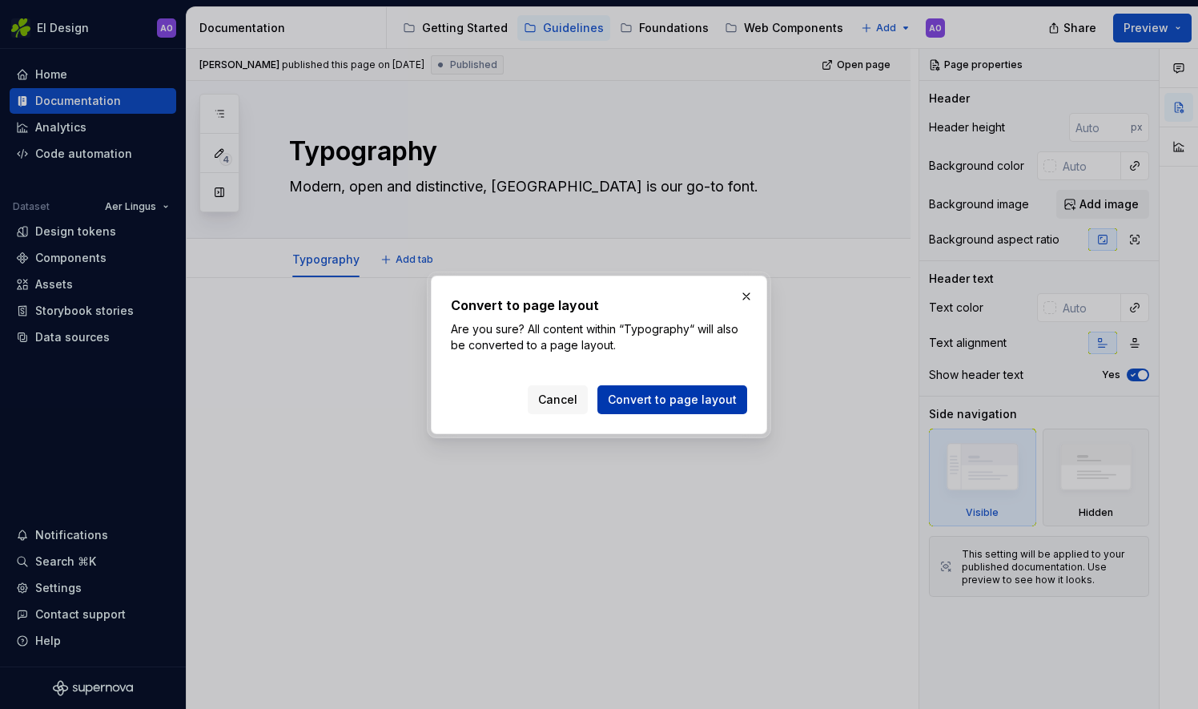
click at [693, 401] on span "Convert to page layout" at bounding box center [672, 400] width 129 height 16
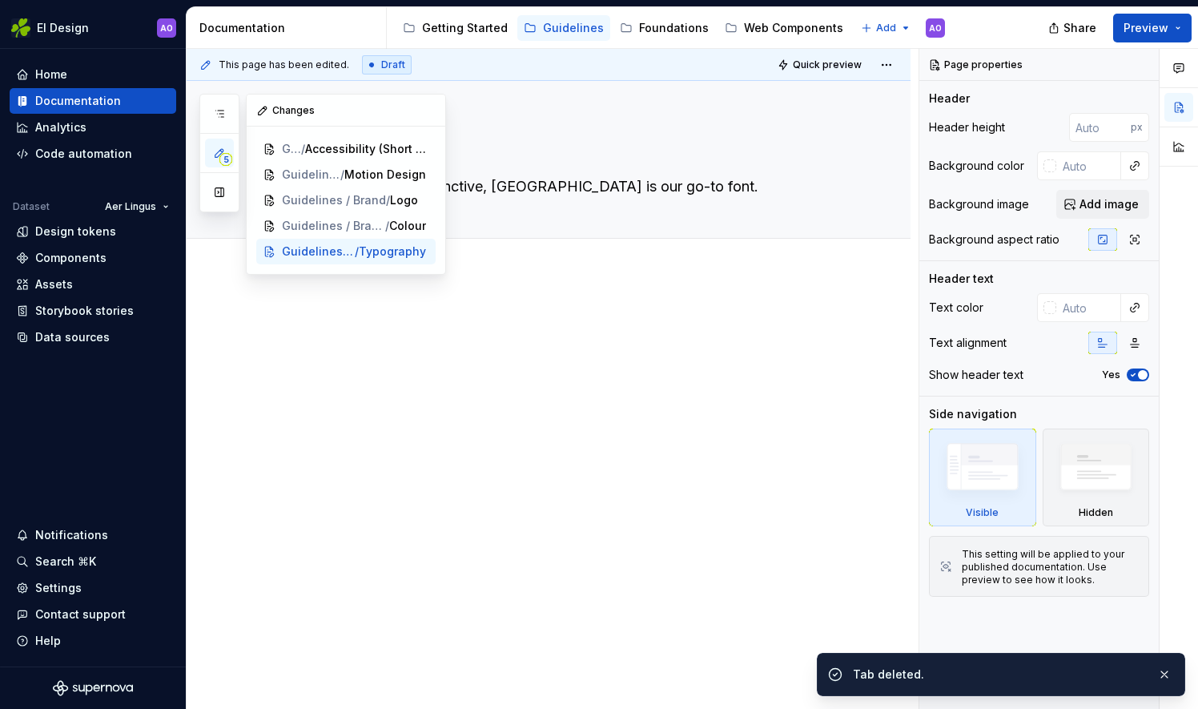
click at [221, 156] on span "5" at bounding box center [225, 159] width 13 height 13
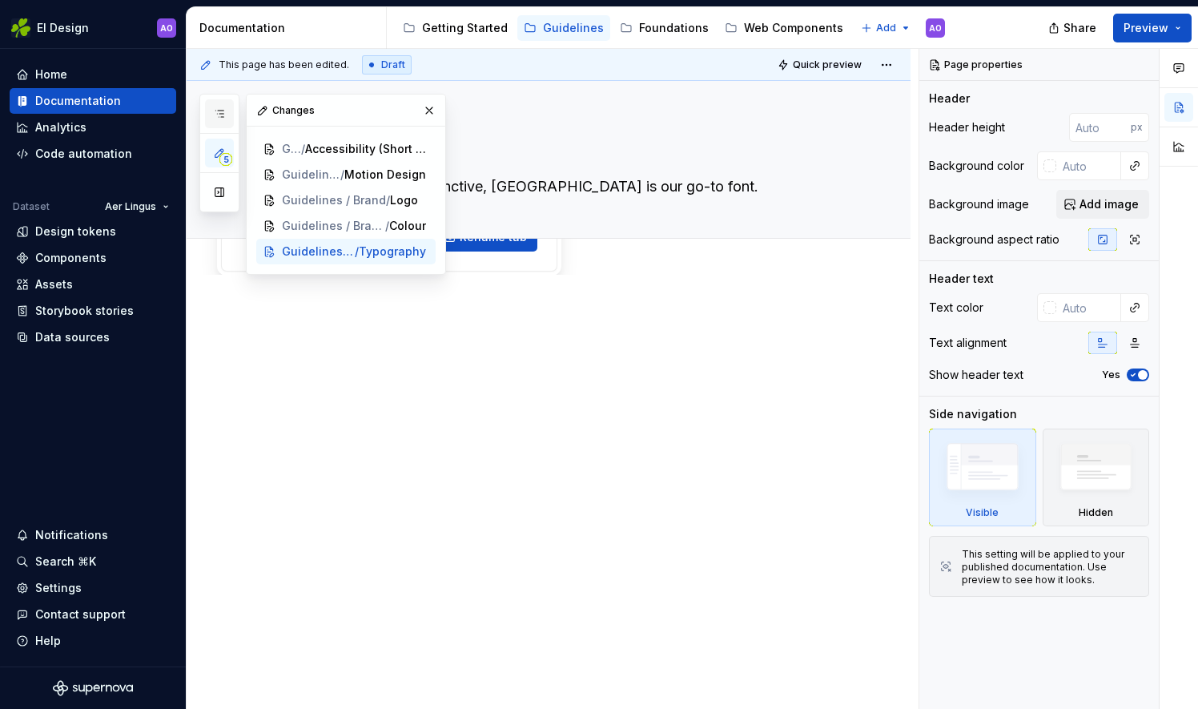
click at [223, 122] on button "button" at bounding box center [219, 113] width 29 height 29
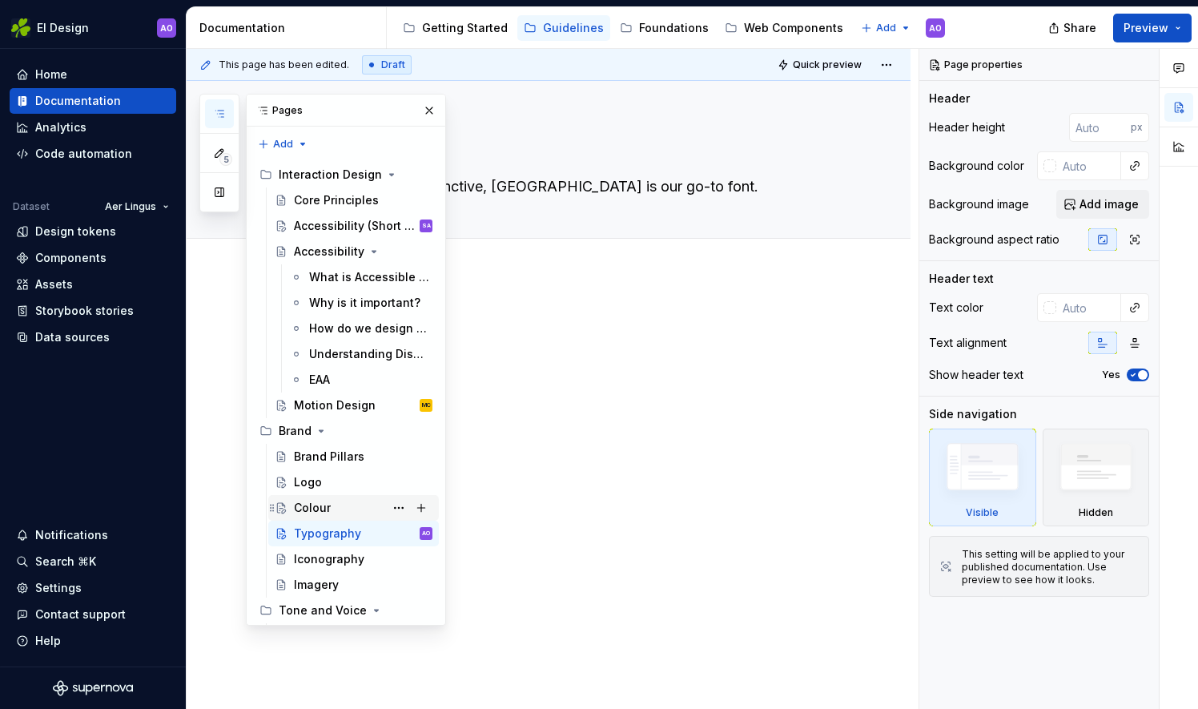
click at [364, 503] on div "Colour" at bounding box center [363, 507] width 139 height 22
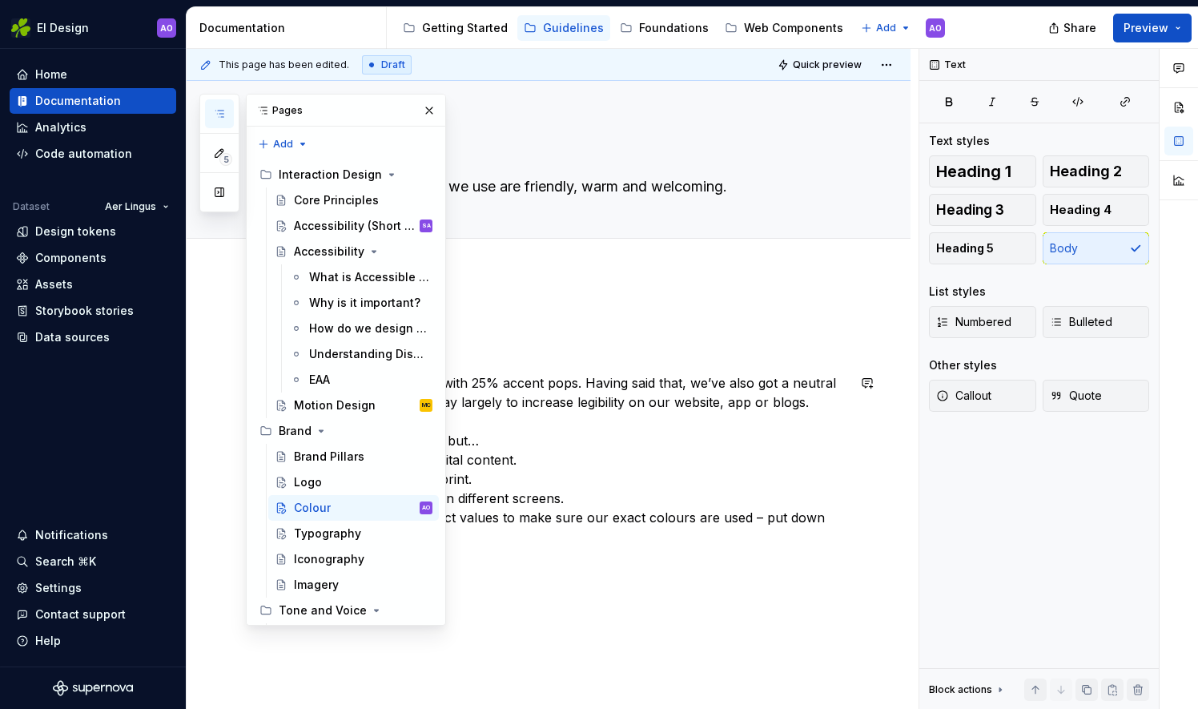
click at [538, 424] on p "Our world is 75% green, with 25% accent pops. Having said that, we’ve also got …" at bounding box center [567, 459] width 557 height 173
click at [424, 107] on button "button" at bounding box center [429, 110] width 22 height 22
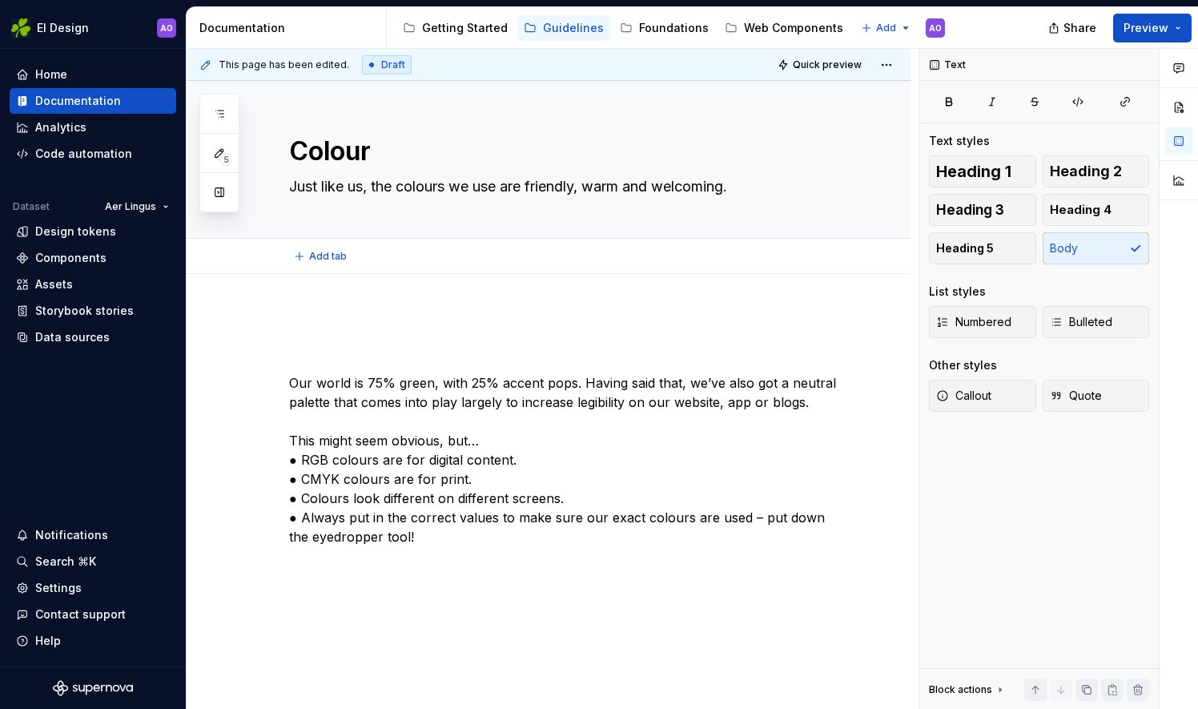
click at [368, 265] on div "Add tab" at bounding box center [567, 256] width 557 height 22
click at [344, 291] on div "Our world is 75% green, with 25% accent pops. Having said that, we’ve also got …" at bounding box center [549, 526] width 724 height 504
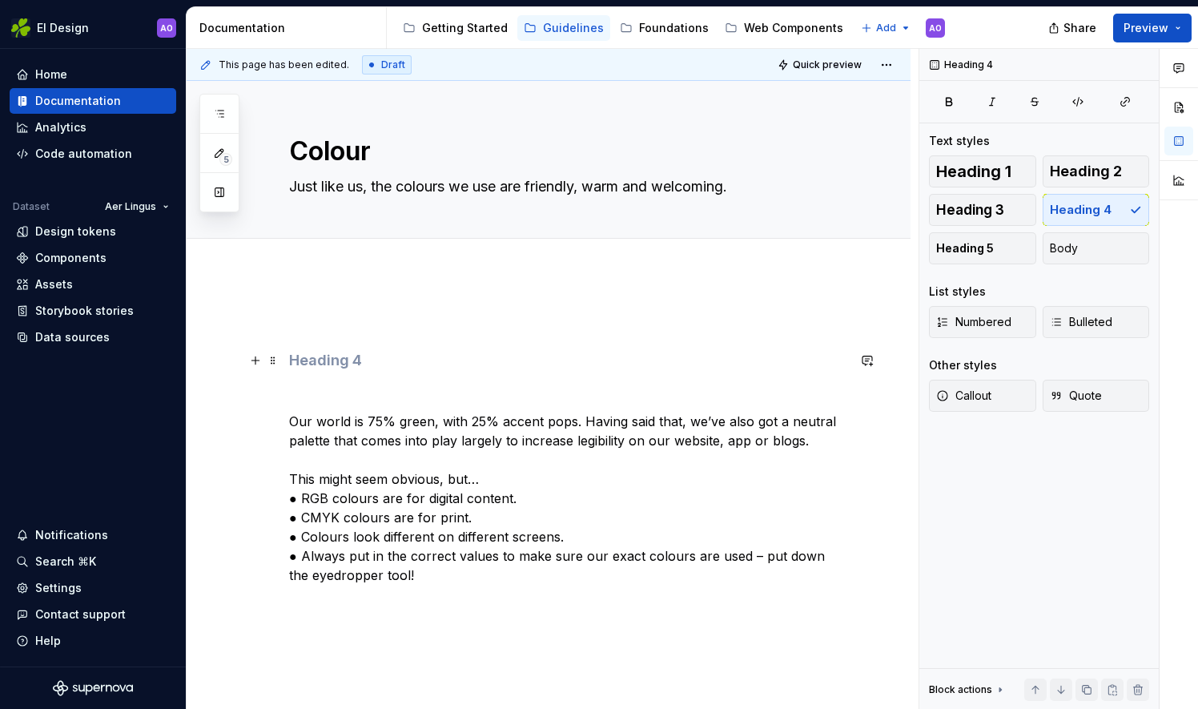
click at [338, 360] on h4 at bounding box center [567, 360] width 557 height 19
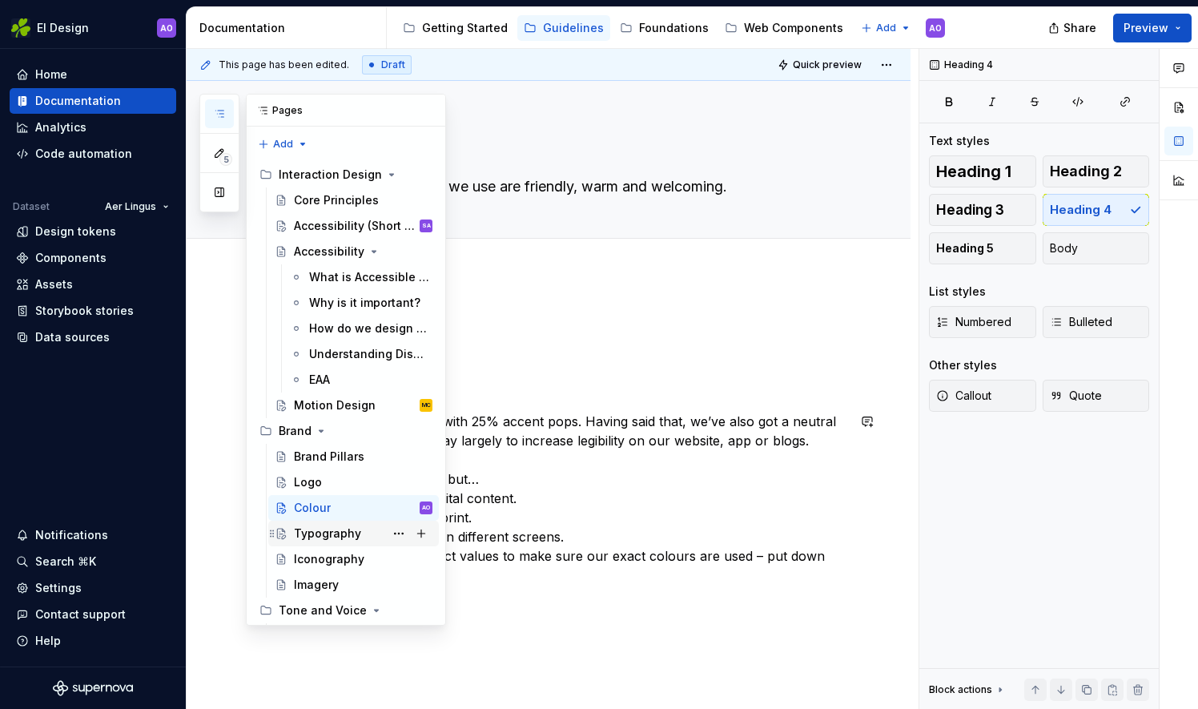
click at [303, 528] on div "Typography" at bounding box center [327, 533] width 67 height 16
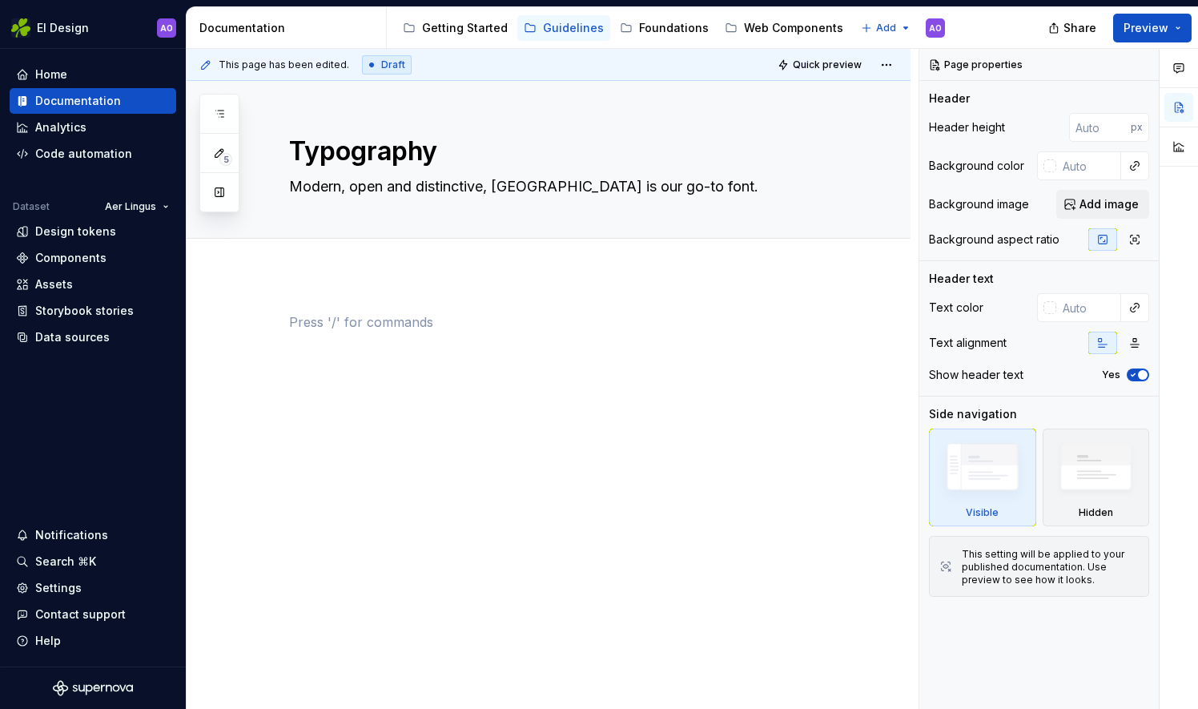
click at [325, 329] on p at bounding box center [567, 321] width 557 height 19
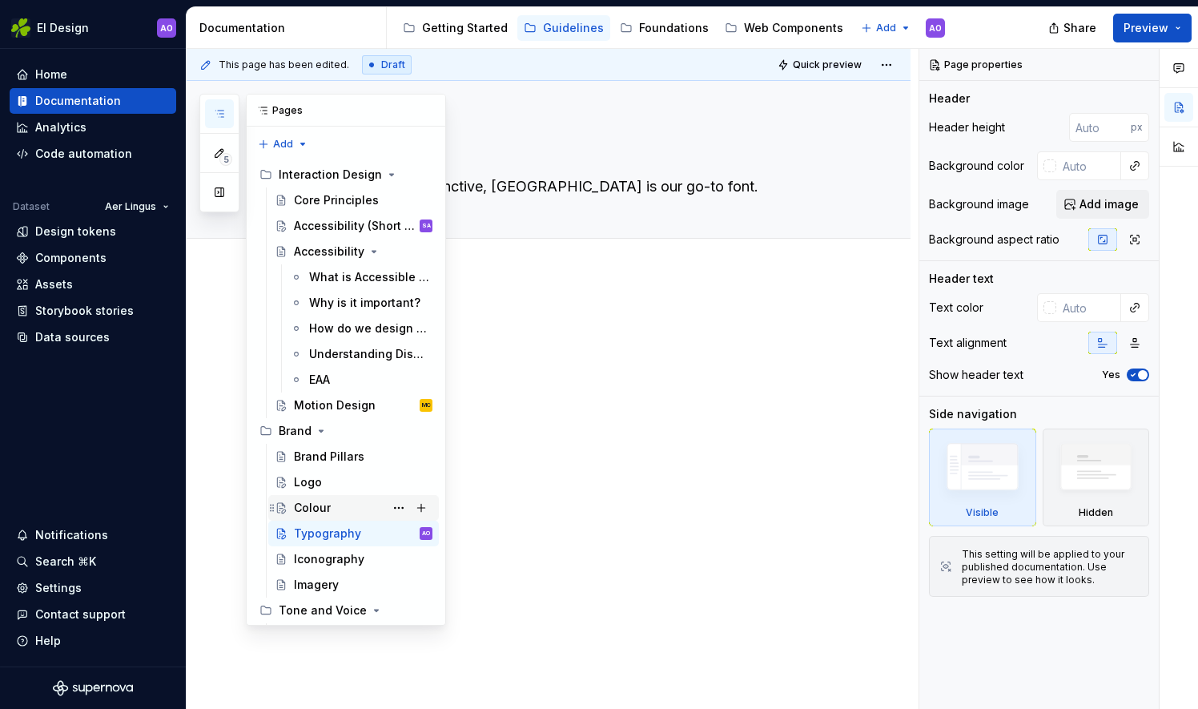
click at [306, 508] on div "Colour" at bounding box center [312, 508] width 37 height 16
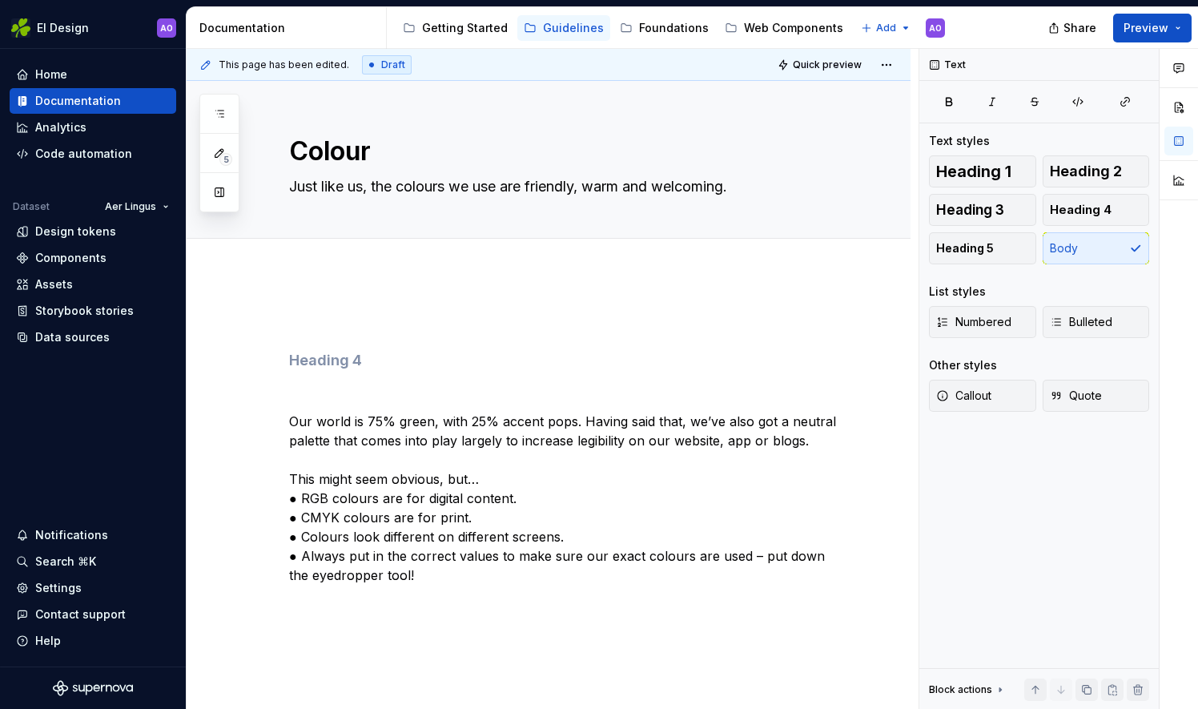
click at [585, 439] on p "Our world is 75% green, with 25% accent pops. Having said that, we’ve also got …" at bounding box center [567, 498] width 557 height 173
click at [312, 360] on h4 at bounding box center [567, 360] width 557 height 19
type textarea "*"
click at [413, 585] on div "Palette Our world is 75% green, with 25% accent pops. Having said that, we’ve a…" at bounding box center [567, 457] width 557 height 291
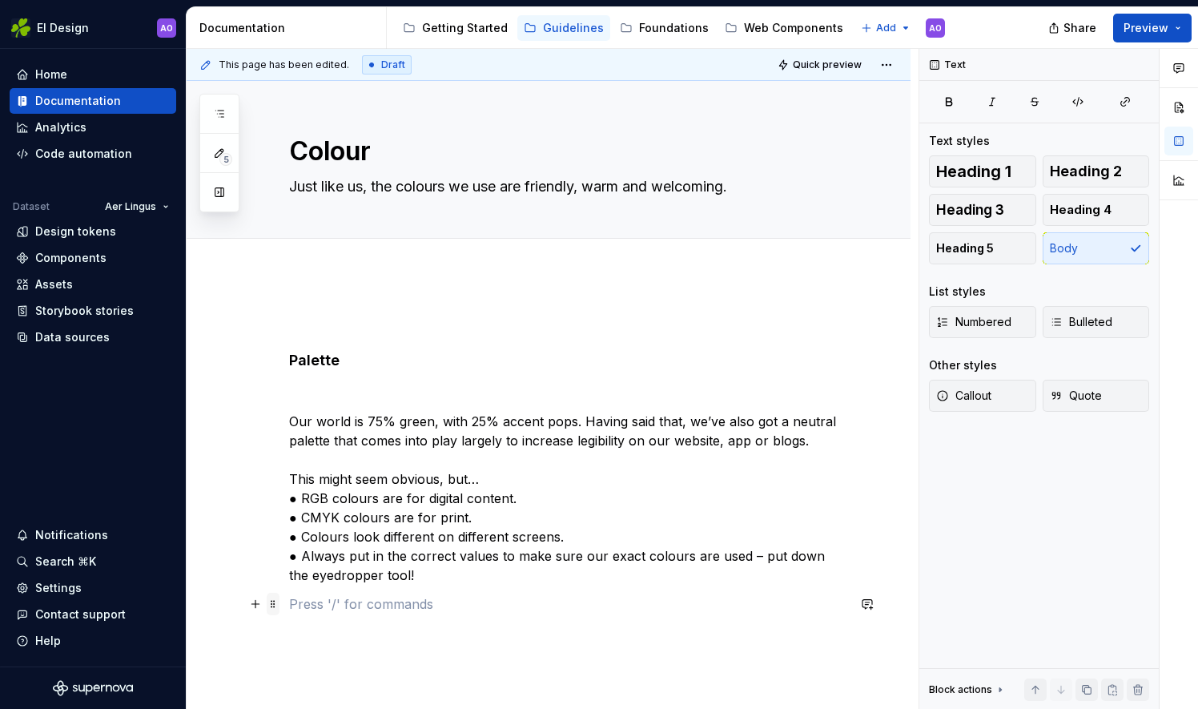
click at [275, 609] on span at bounding box center [273, 604] width 13 height 22
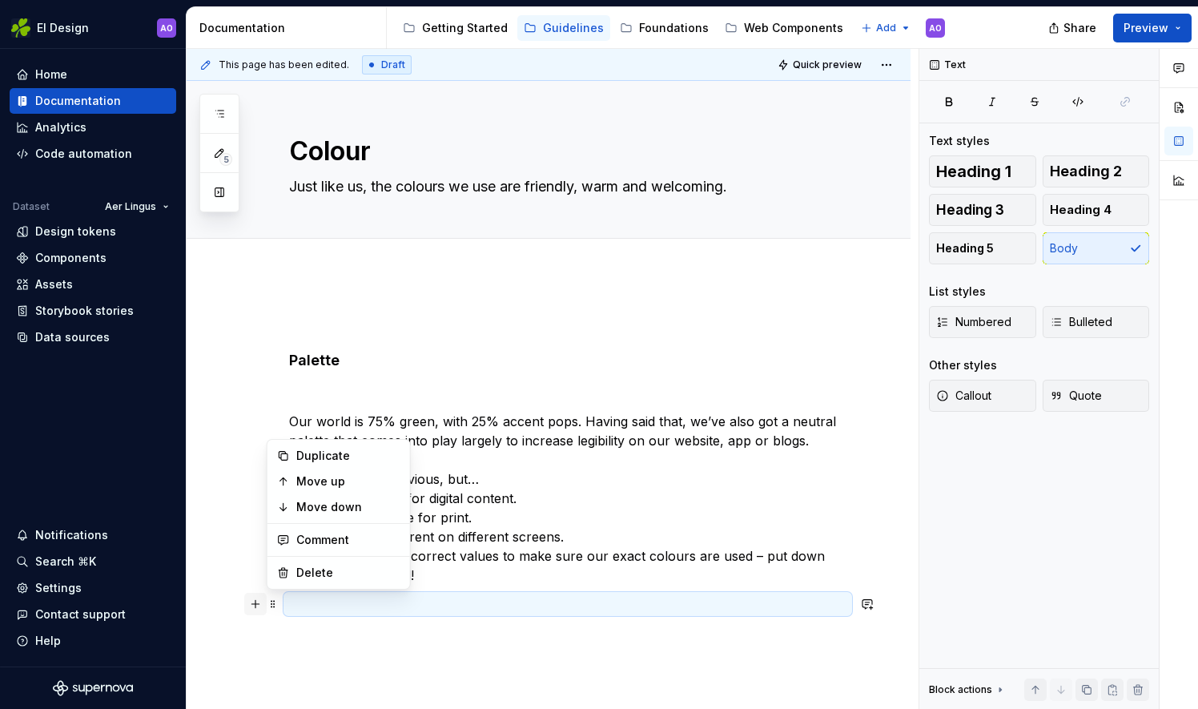
click at [251, 610] on button "button" at bounding box center [255, 604] width 22 height 22
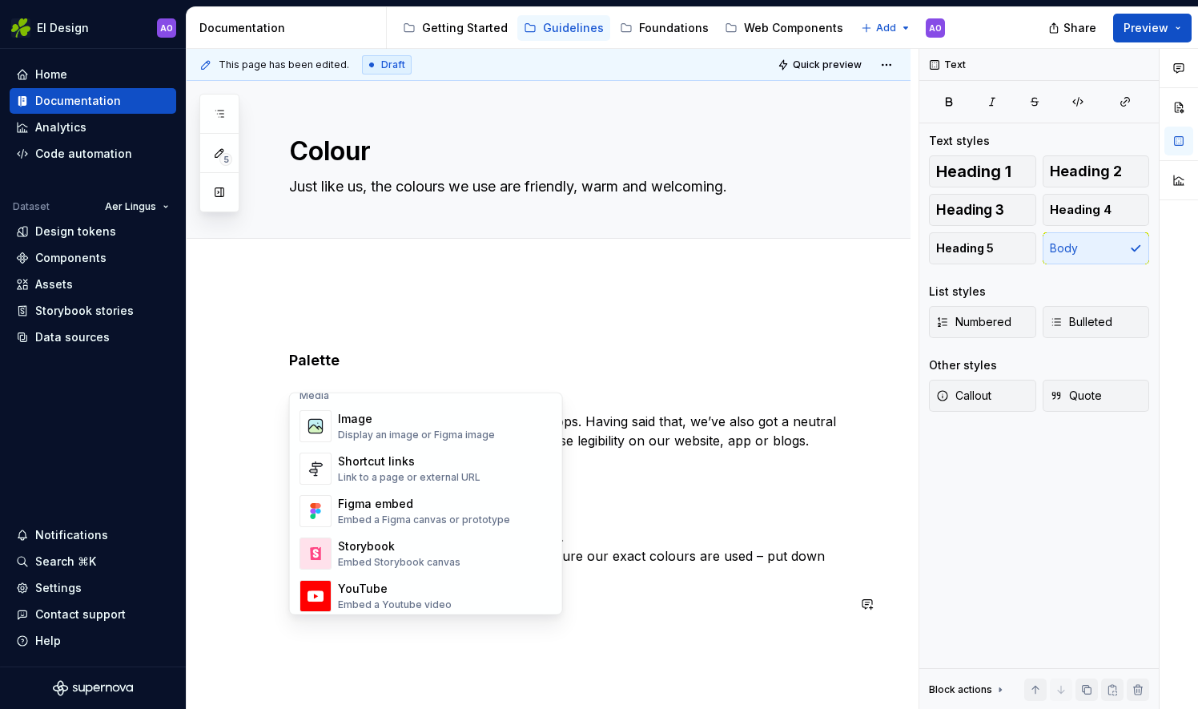
scroll to position [680, 0]
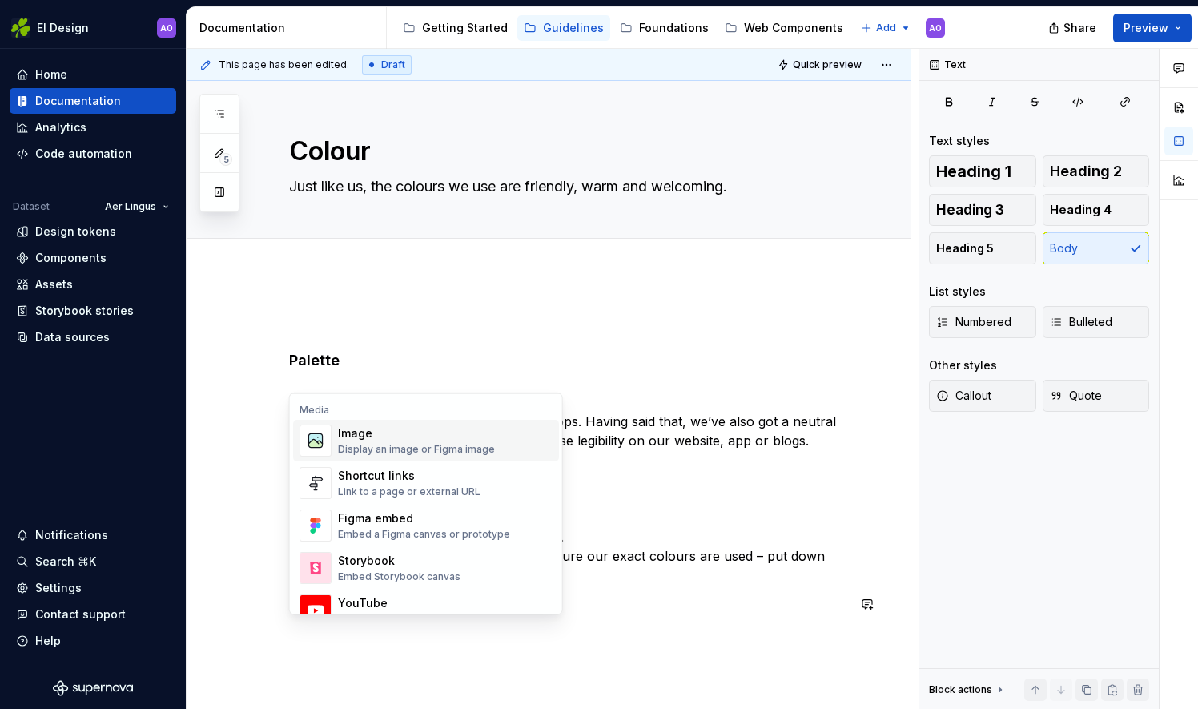
click at [437, 453] on div "Display an image or Figma image" at bounding box center [416, 449] width 157 height 13
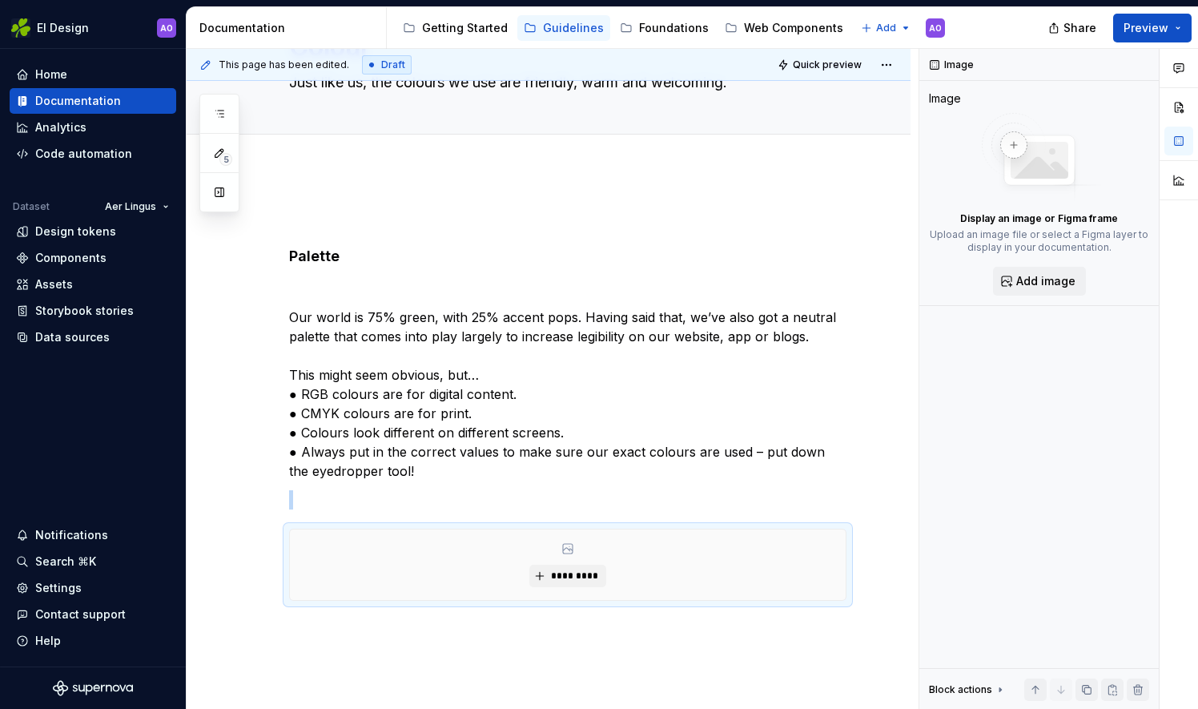
scroll to position [106, 0]
click at [542, 572] on button "*********" at bounding box center [567, 574] width 76 height 22
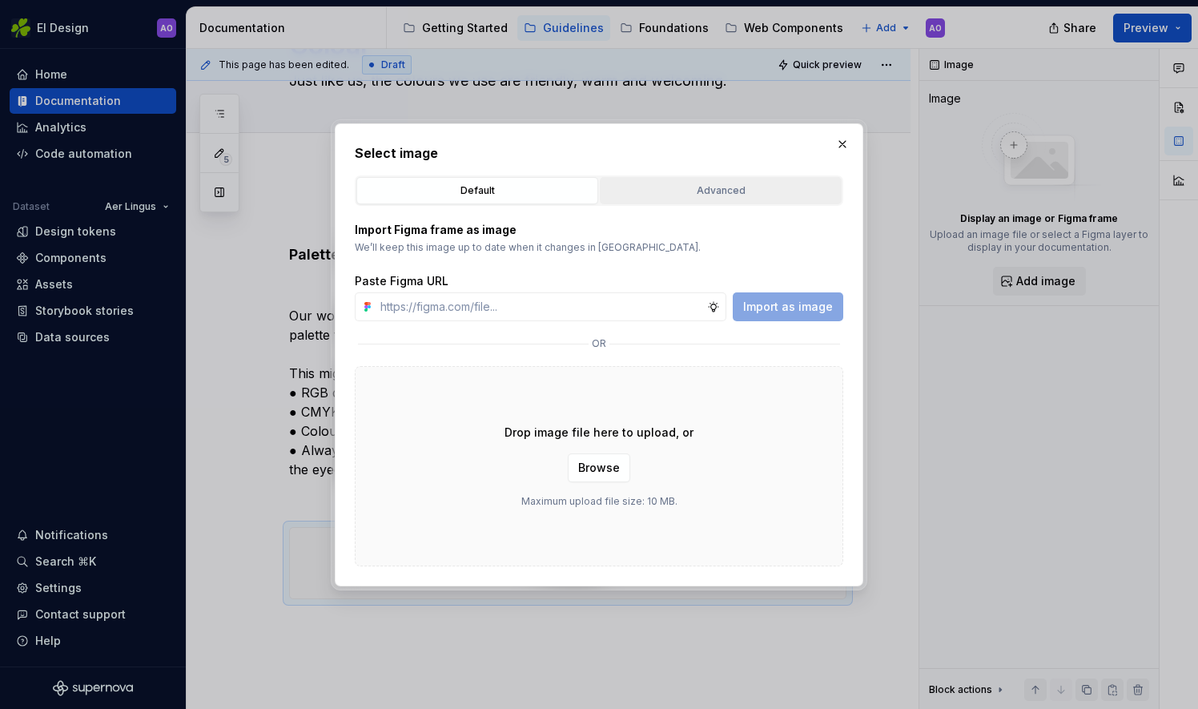
click at [649, 179] on button "Advanced" at bounding box center [721, 190] width 242 height 27
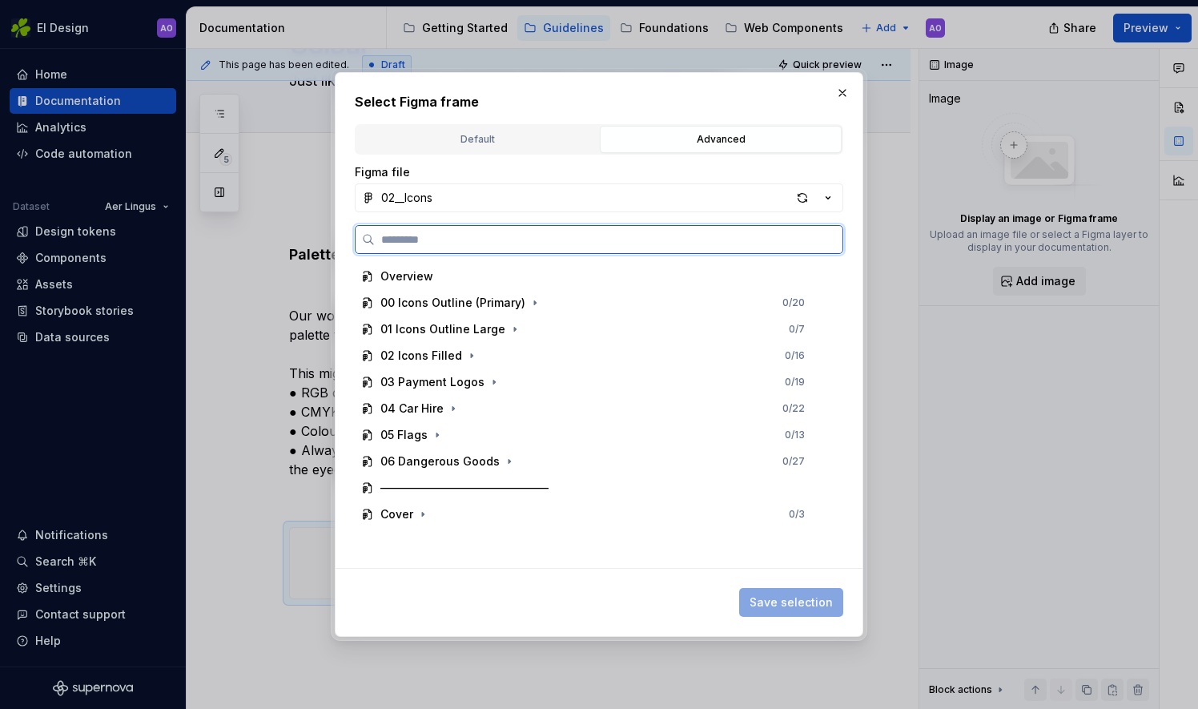
click at [560, 246] on input "search" at bounding box center [609, 239] width 468 height 16
type input "*******"
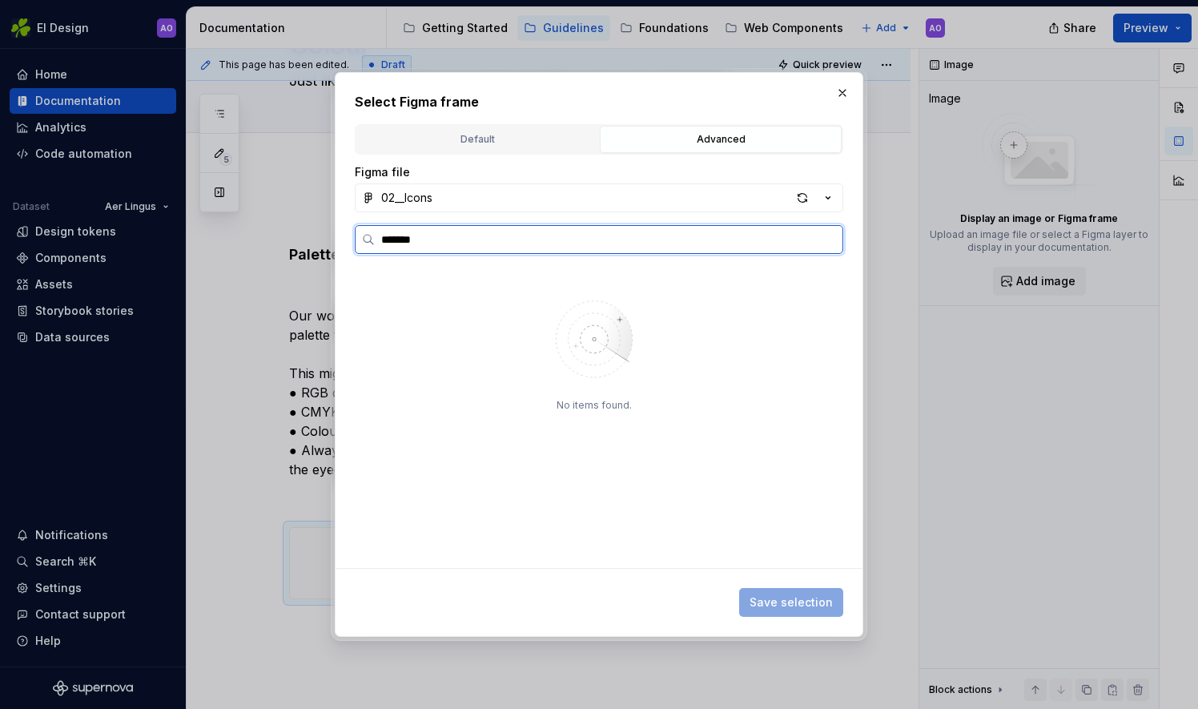
click at [560, 246] on input "*******" at bounding box center [609, 239] width 468 height 16
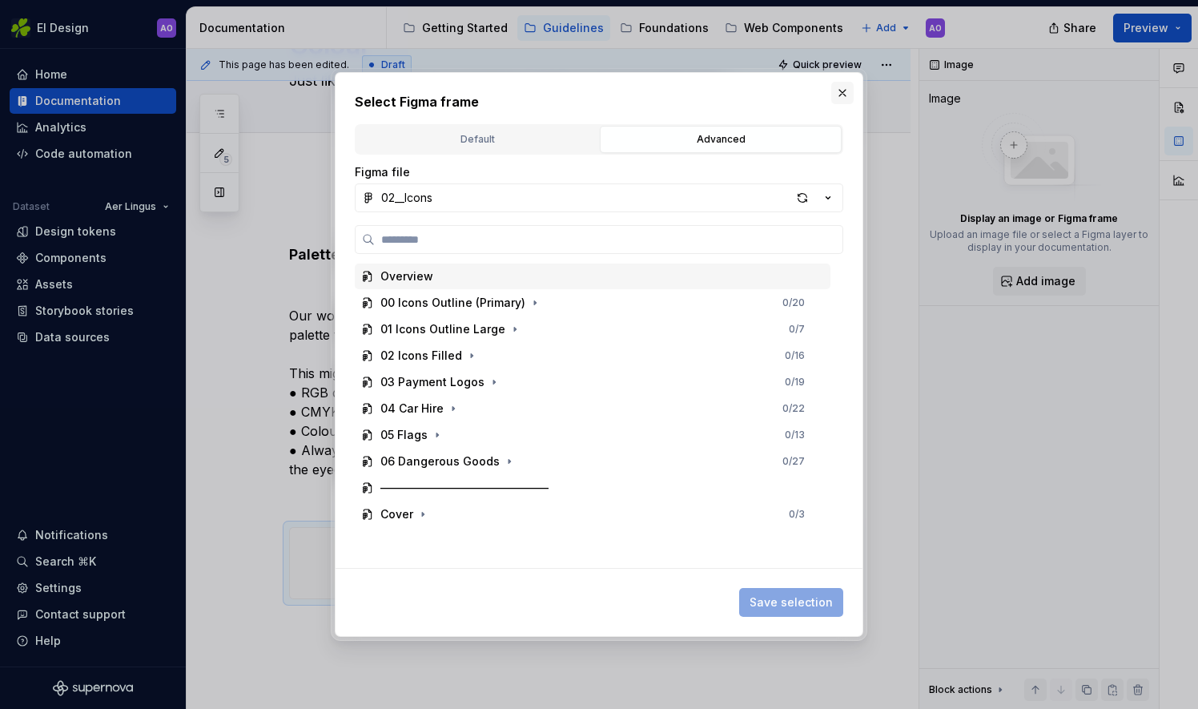
click at [842, 94] on button "button" at bounding box center [842, 93] width 22 height 22
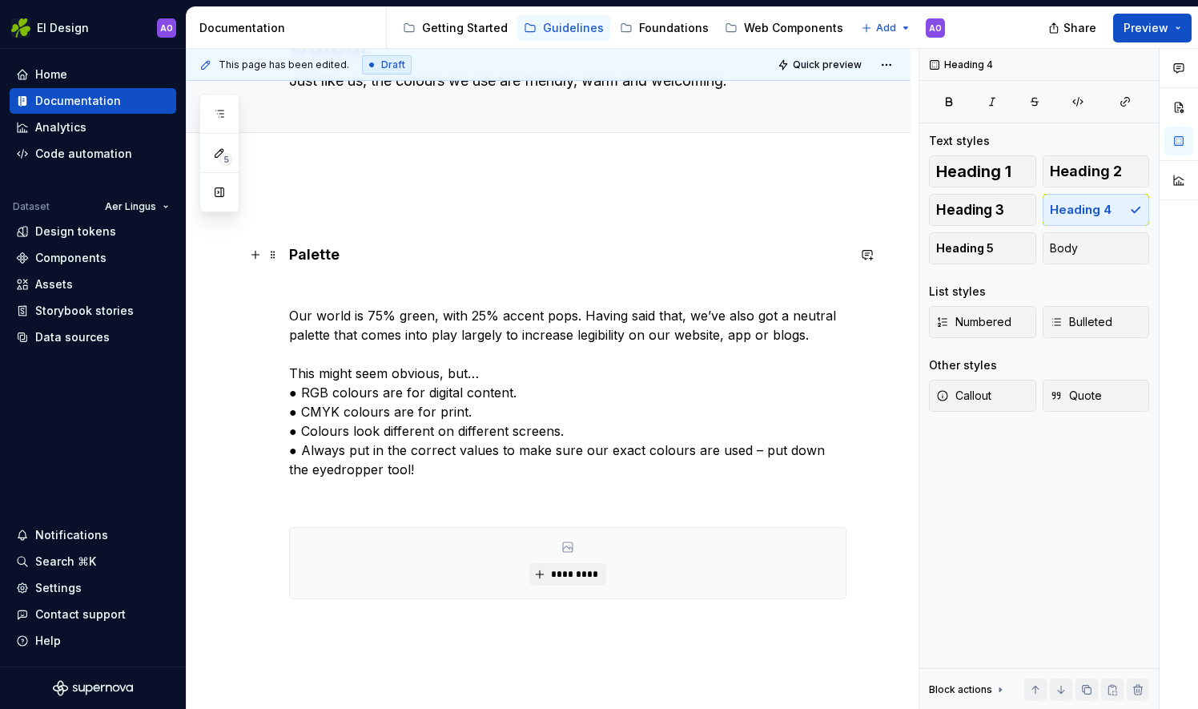
click at [330, 250] on h4 "Palette" at bounding box center [567, 254] width 557 height 19
click at [362, 315] on p "Our world is 75% green, with 25% accent pops. Having said that, we’ve also got …" at bounding box center [567, 392] width 557 height 173
click at [360, 382] on p "Our world is 75% green, with 25% accent pops. Having said that, we’ve also got …" at bounding box center [567, 392] width 557 height 173
click at [291, 255] on h4 "Palette" at bounding box center [567, 254] width 557 height 19
click at [298, 191] on div "Palette Our world is 75% green, with 25% accent pops. Having said that, we’ve a…" at bounding box center [549, 499] width 724 height 663
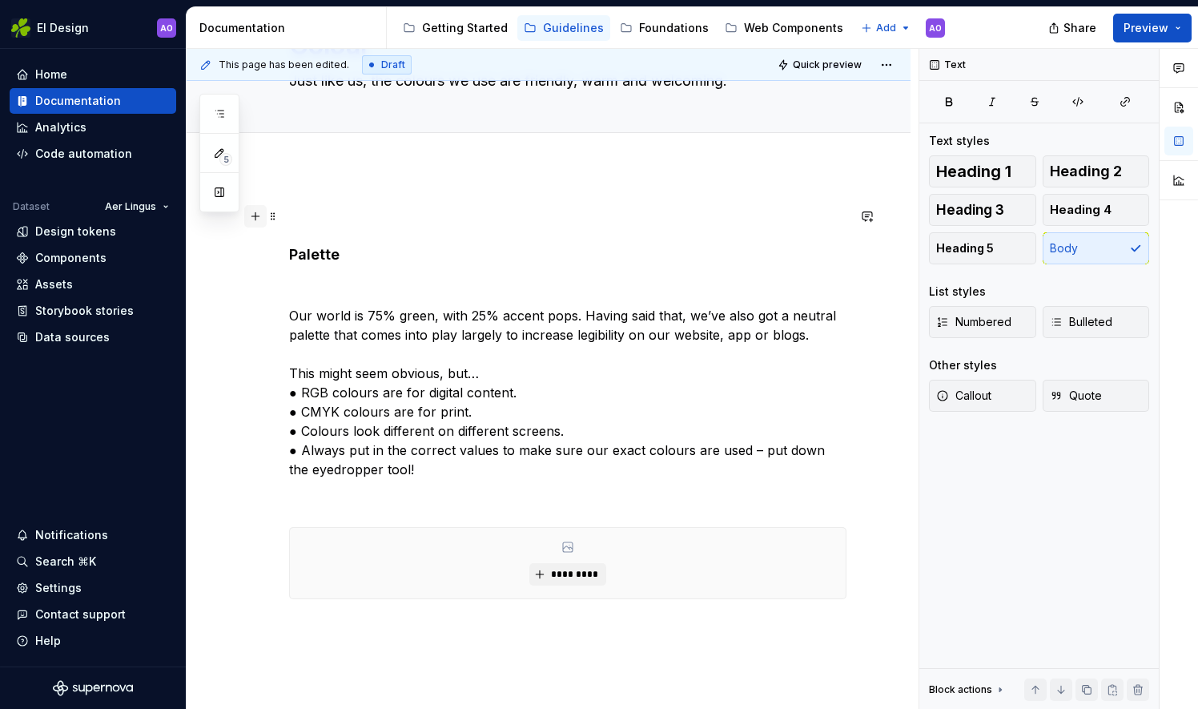
click at [259, 216] on button "button" at bounding box center [255, 216] width 22 height 22
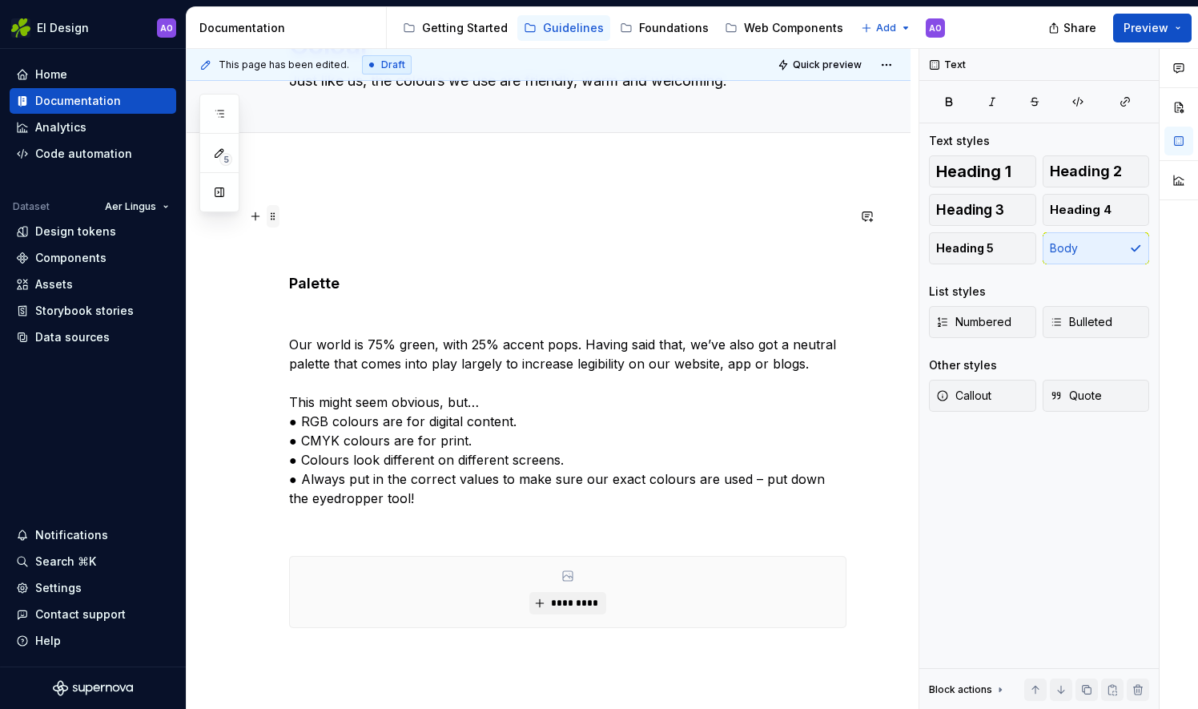
click at [275, 218] on span at bounding box center [273, 216] width 13 height 22
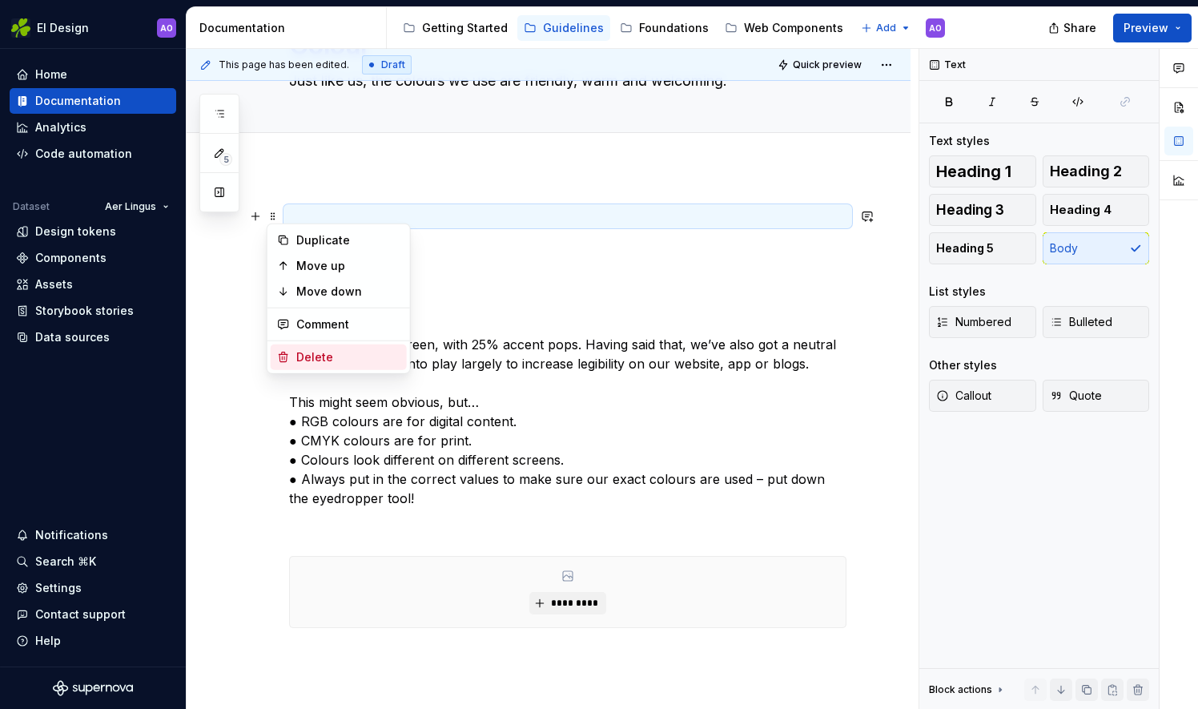
click at [333, 352] on div "Delete" at bounding box center [348, 357] width 104 height 16
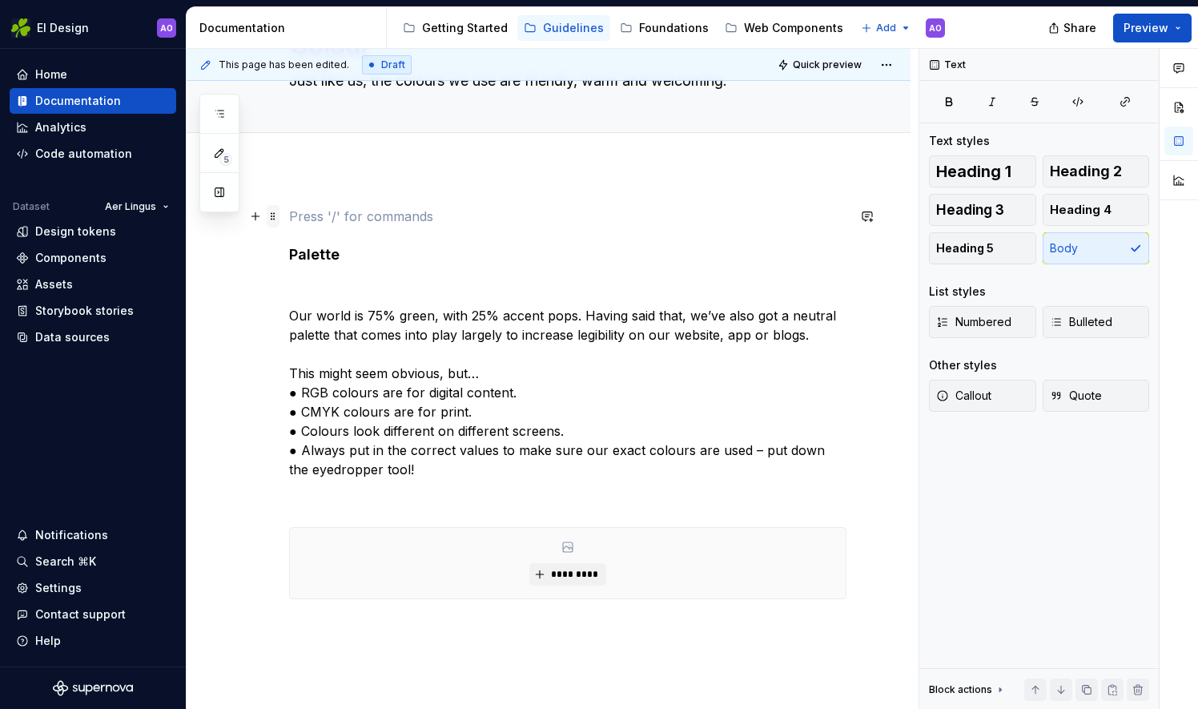
click at [278, 216] on span at bounding box center [273, 216] width 13 height 22
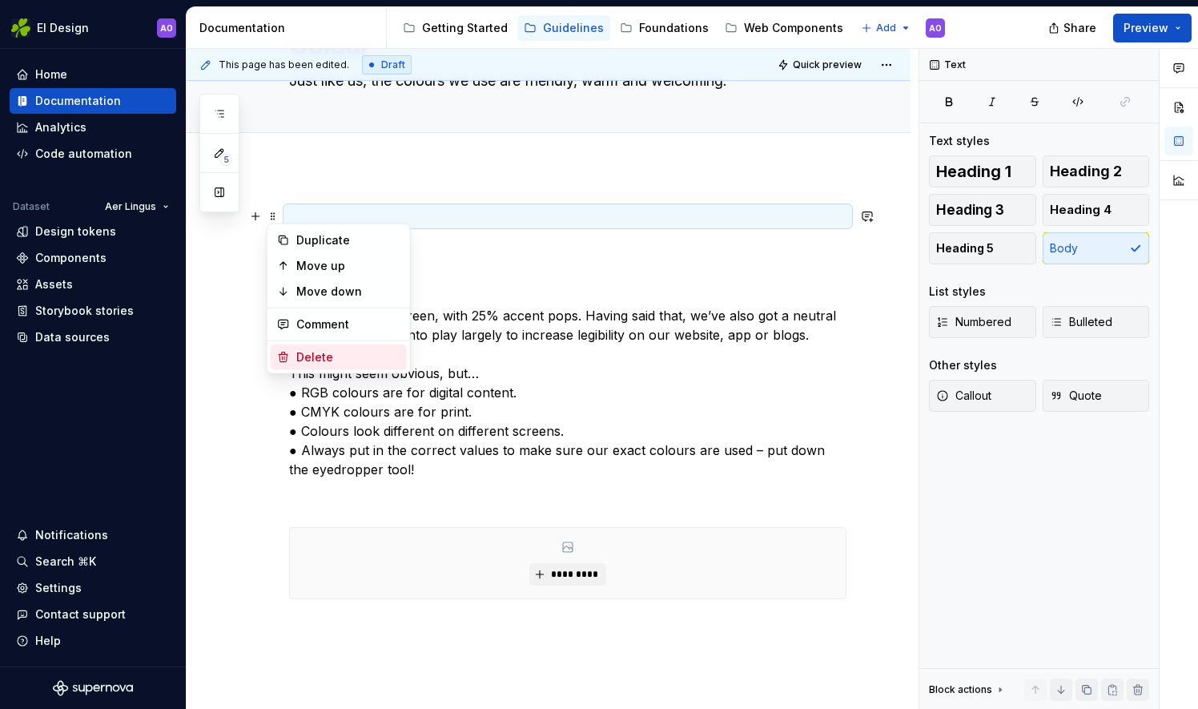
click at [301, 344] on div "Delete" at bounding box center [339, 357] width 136 height 26
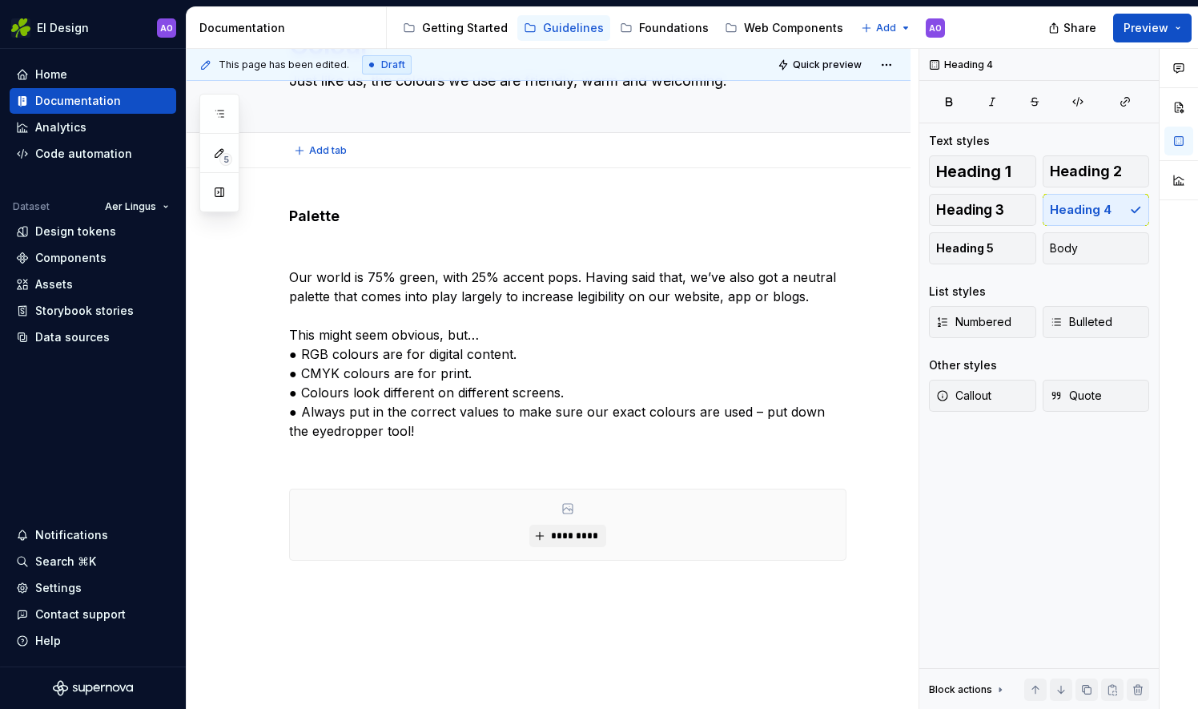
click at [339, 163] on div "Add tab" at bounding box center [549, 150] width 724 height 35
click at [331, 180] on div "Palette Our world is 75% green, with 25% accent pops. Having said that, we’ve a…" at bounding box center [549, 480] width 724 height 625
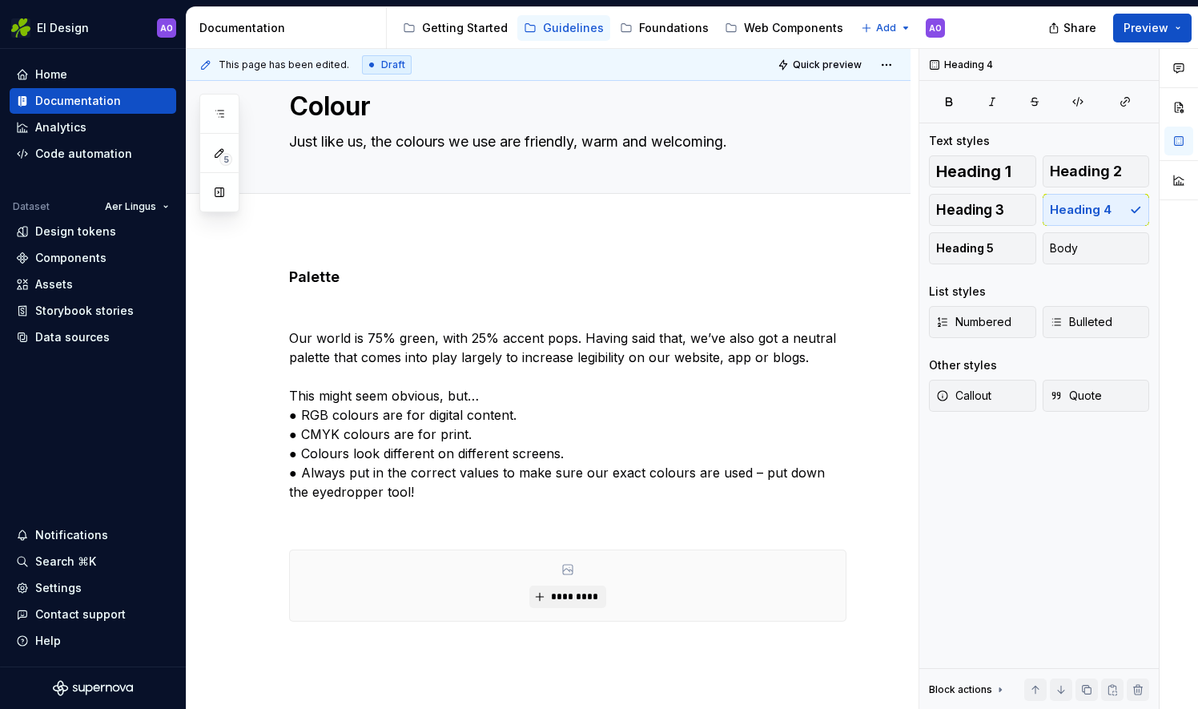
scroll to position [0, 0]
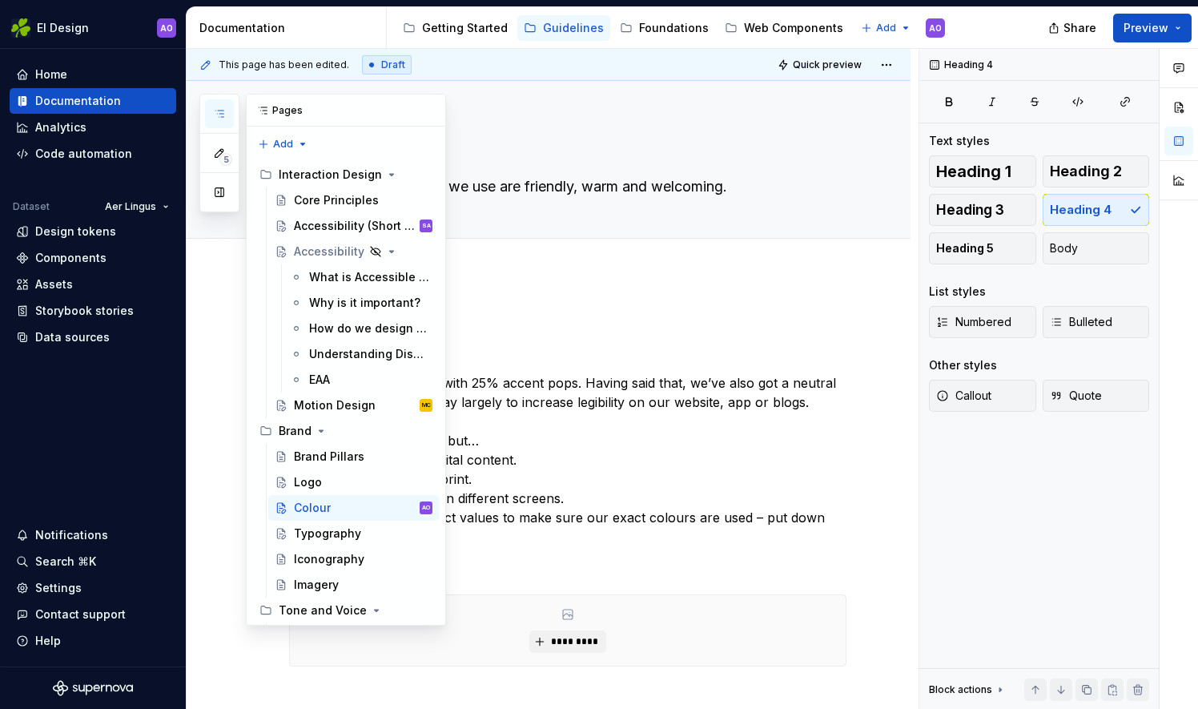
click at [223, 115] on icon "button" at bounding box center [219, 113] width 13 height 13
click at [315, 474] on div "Logo" at bounding box center [308, 482] width 28 height 16
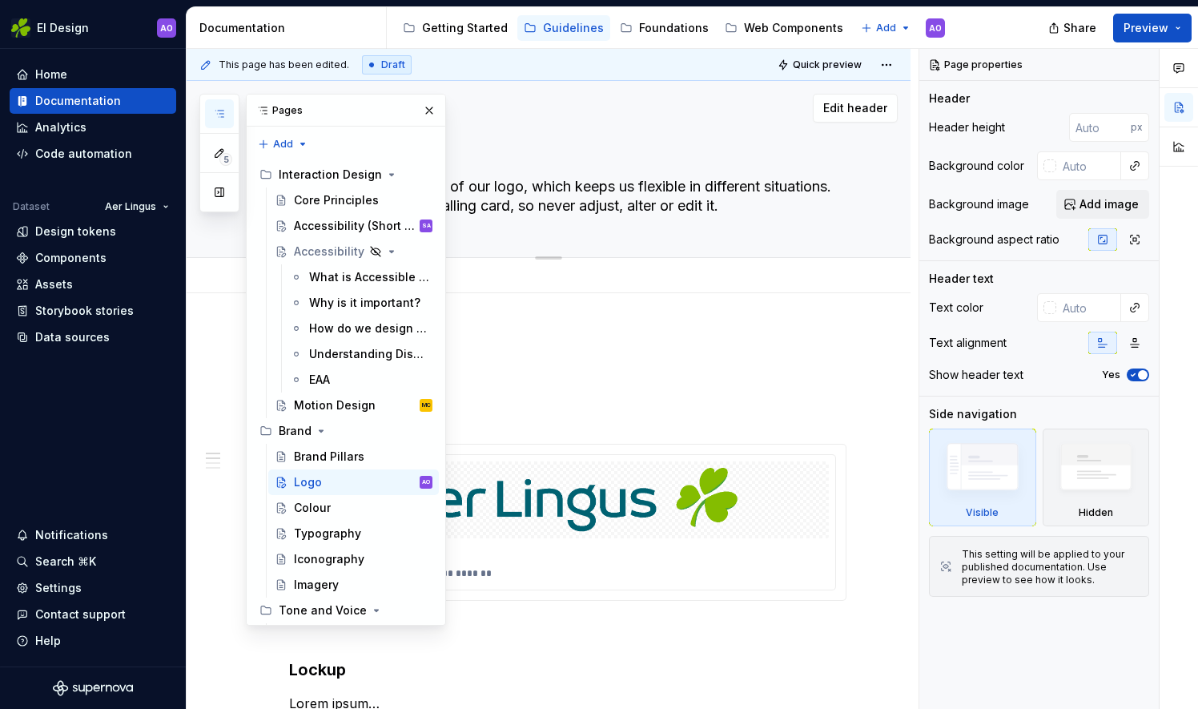
click at [884, 161] on div "Logo We’ve got two versions of our logo, which keeps us flexible in different s…" at bounding box center [549, 169] width 724 height 177
click at [418, 106] on button "button" at bounding box center [429, 110] width 22 height 22
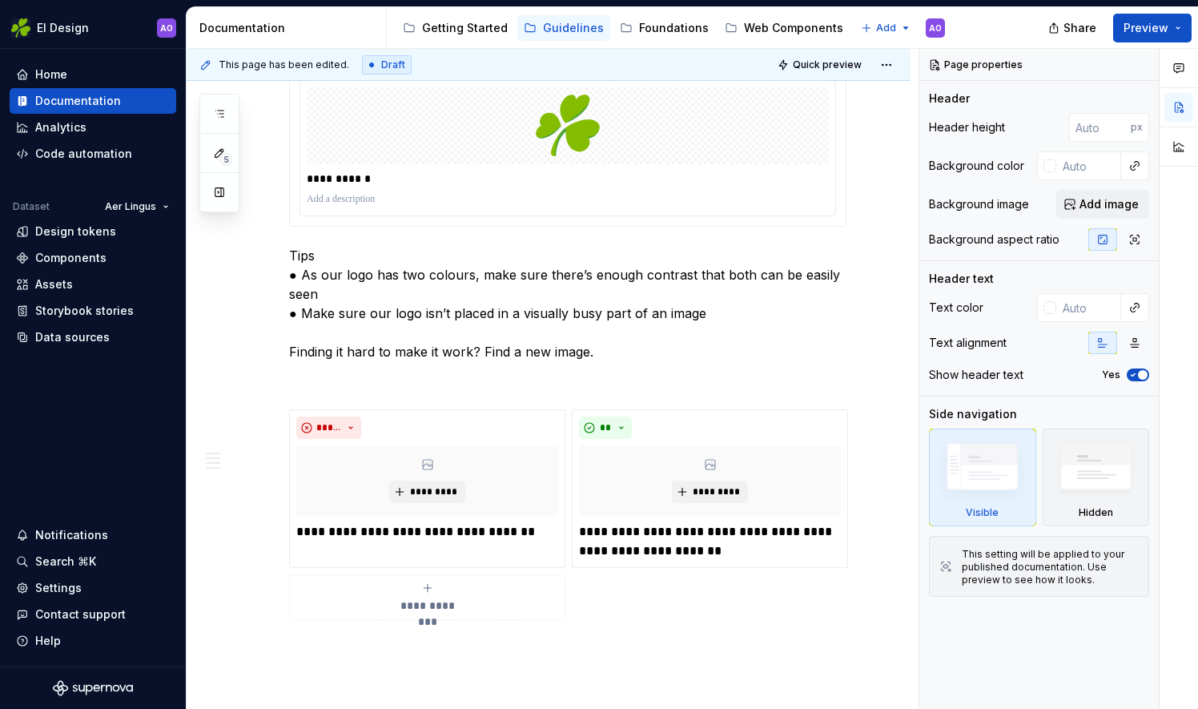
scroll to position [1252, 0]
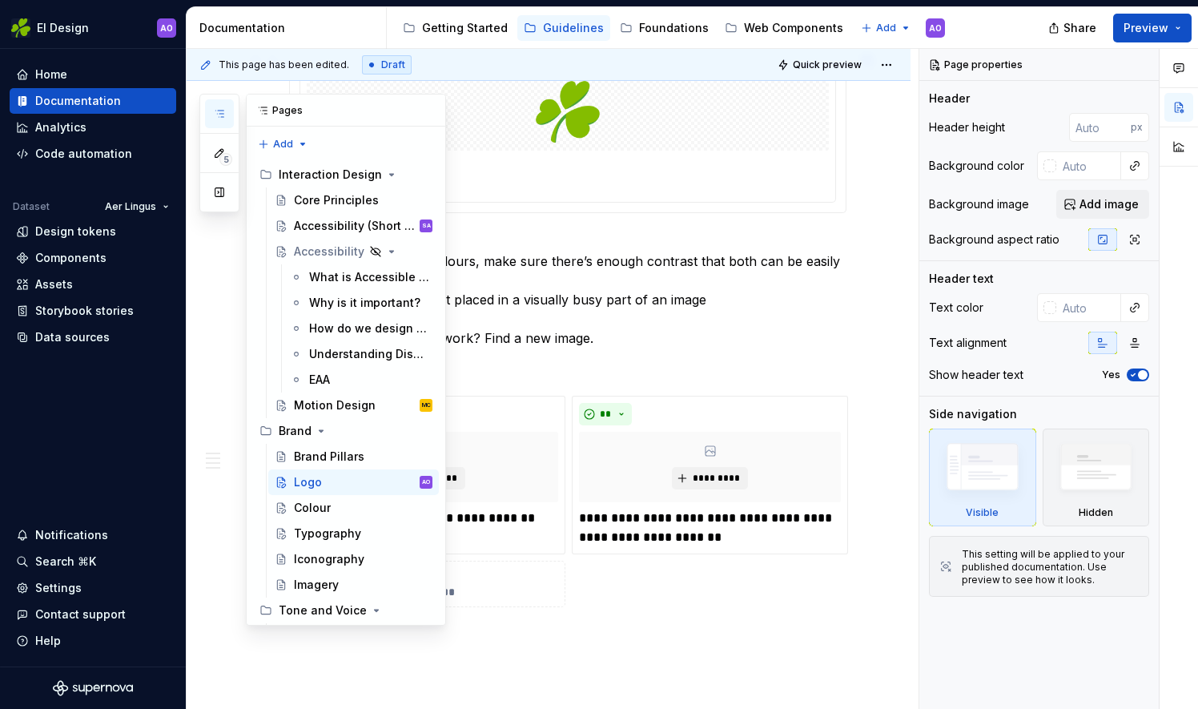
click at [221, 117] on icon "button" at bounding box center [219, 113] width 13 height 13
click at [322, 500] on div "Colour" at bounding box center [312, 508] width 37 height 16
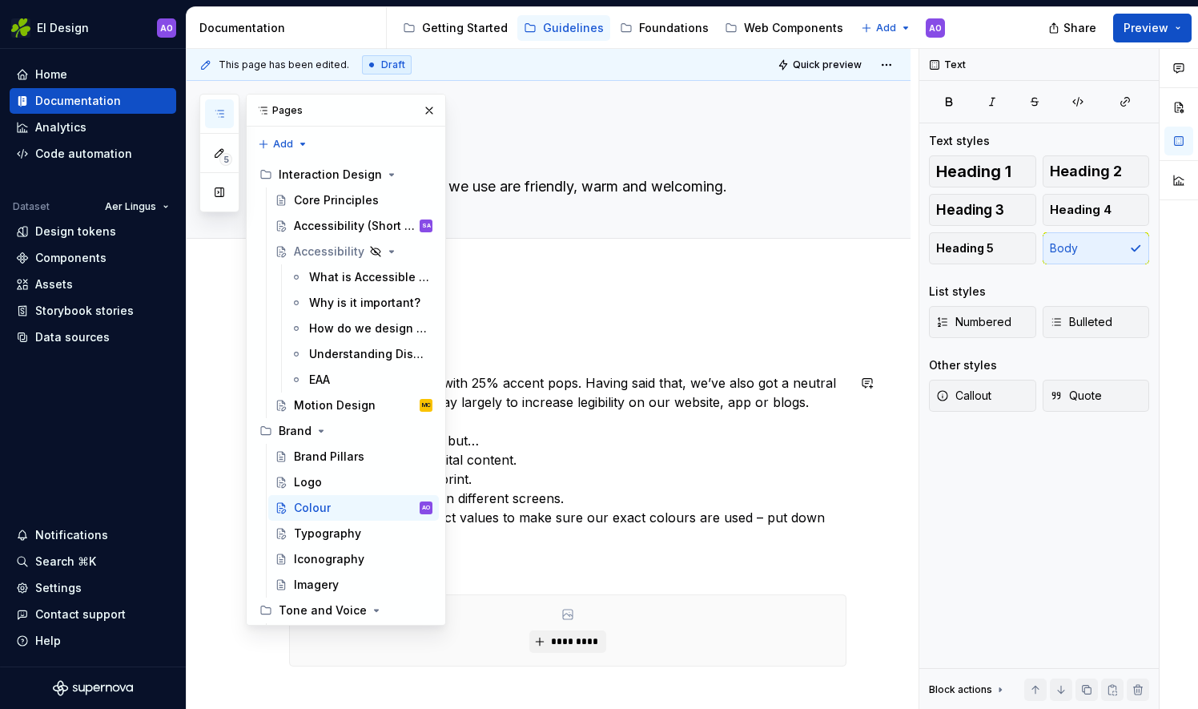
click at [618, 452] on p "Our world is 75% green, with 25% accent pops. Having said that, we’ve also got …" at bounding box center [567, 459] width 557 height 173
click at [372, 533] on div "Typography" at bounding box center [363, 533] width 139 height 22
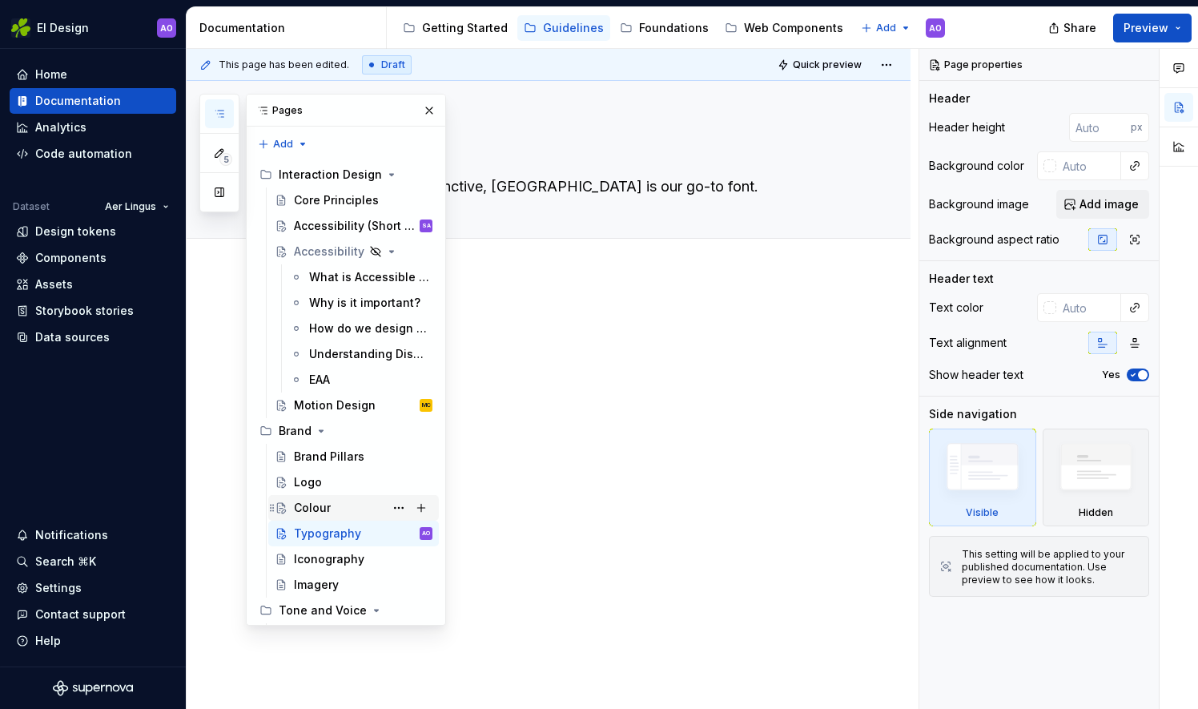
click at [358, 508] on div "Colour" at bounding box center [363, 507] width 139 height 22
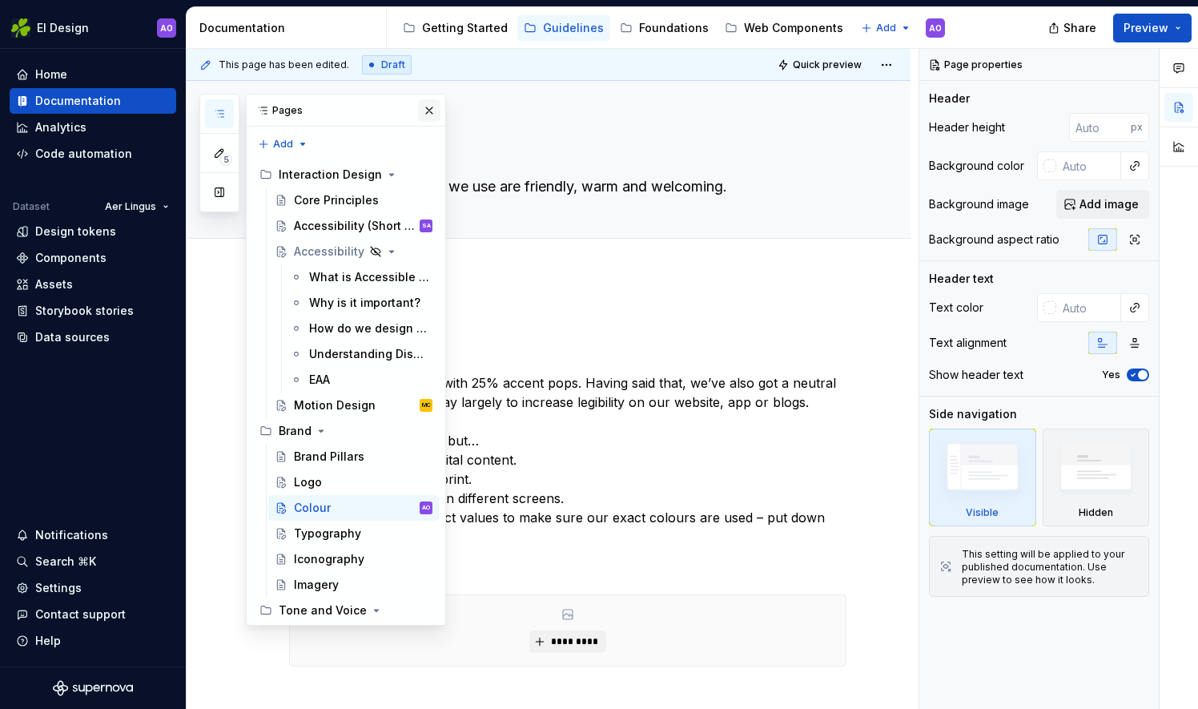
click at [424, 115] on button "button" at bounding box center [429, 110] width 22 height 22
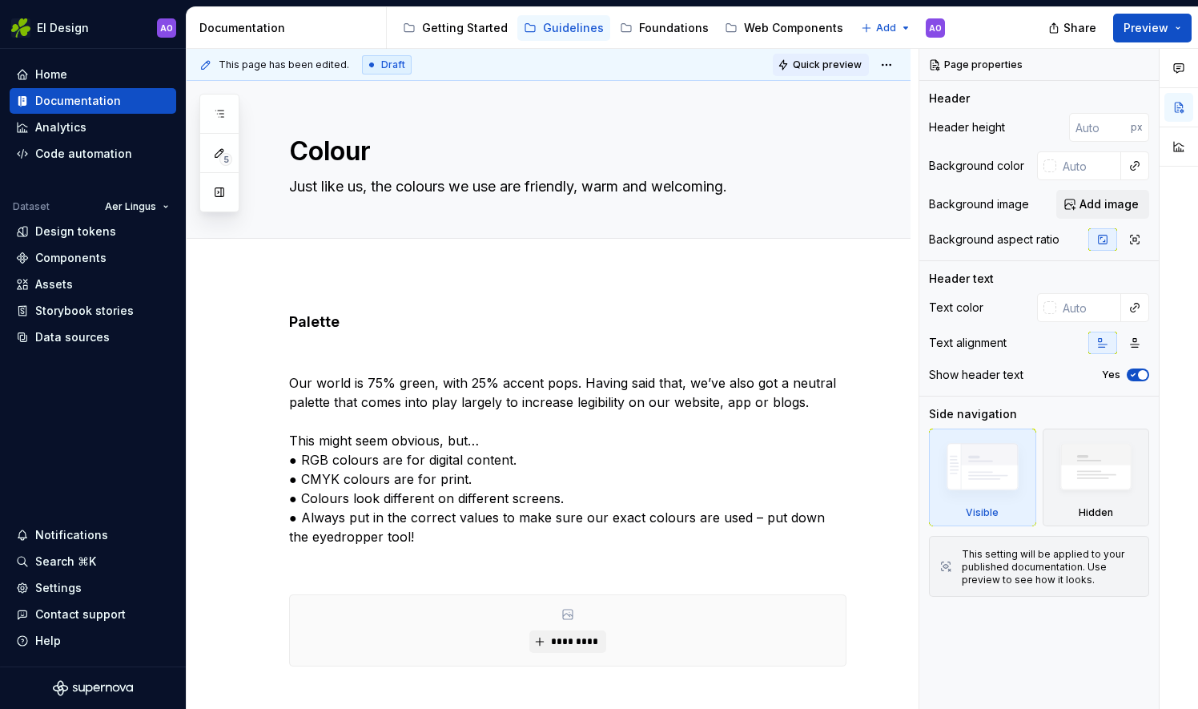
click at [842, 70] on span "Quick preview" at bounding box center [827, 64] width 69 height 13
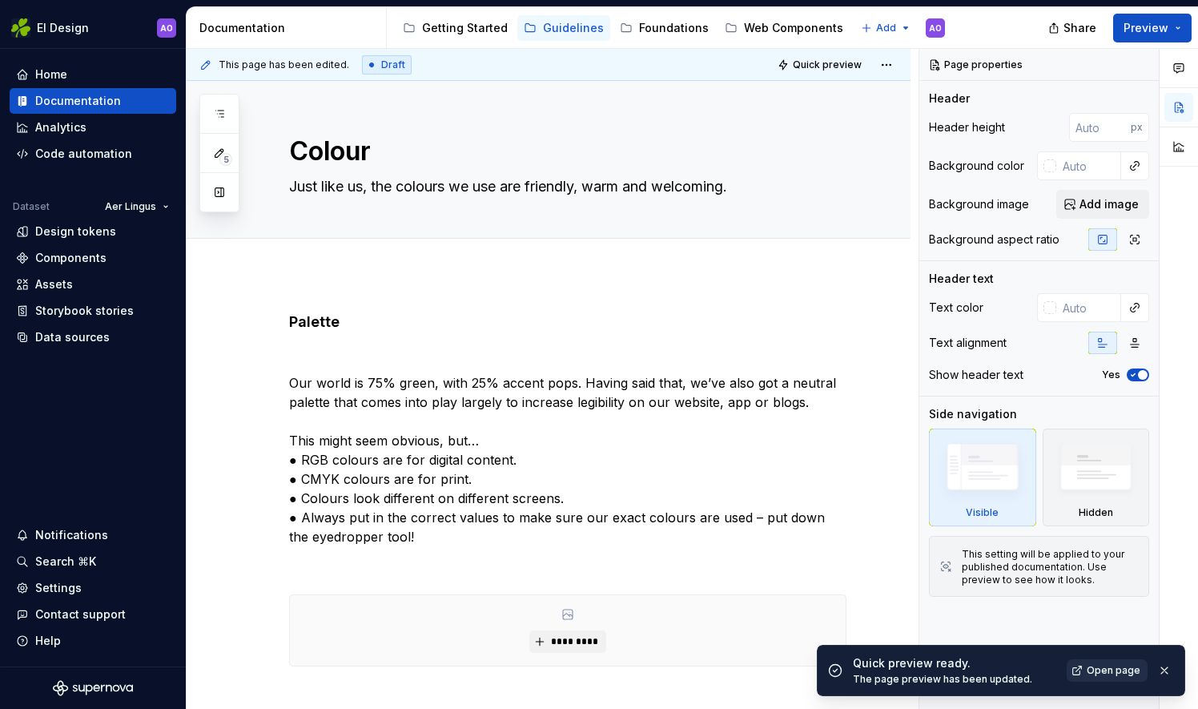
click at [1099, 668] on span "Open page" at bounding box center [1114, 670] width 54 height 13
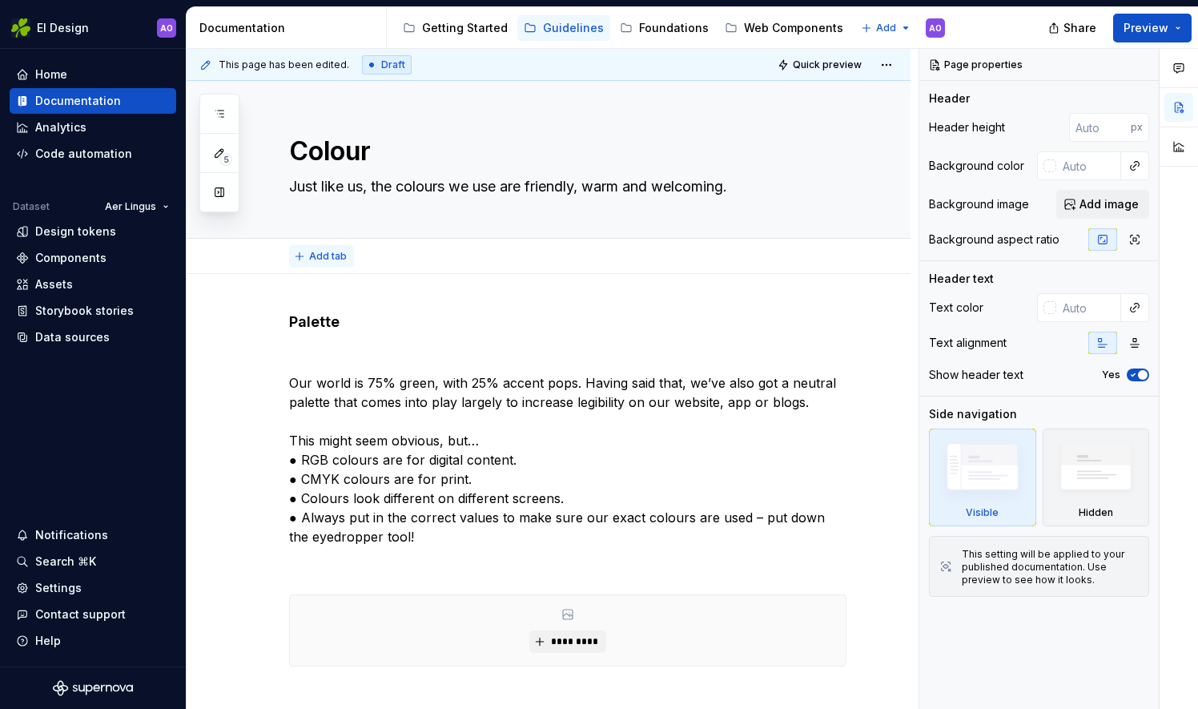
click at [328, 251] on span "Add tab" at bounding box center [328, 256] width 38 height 13
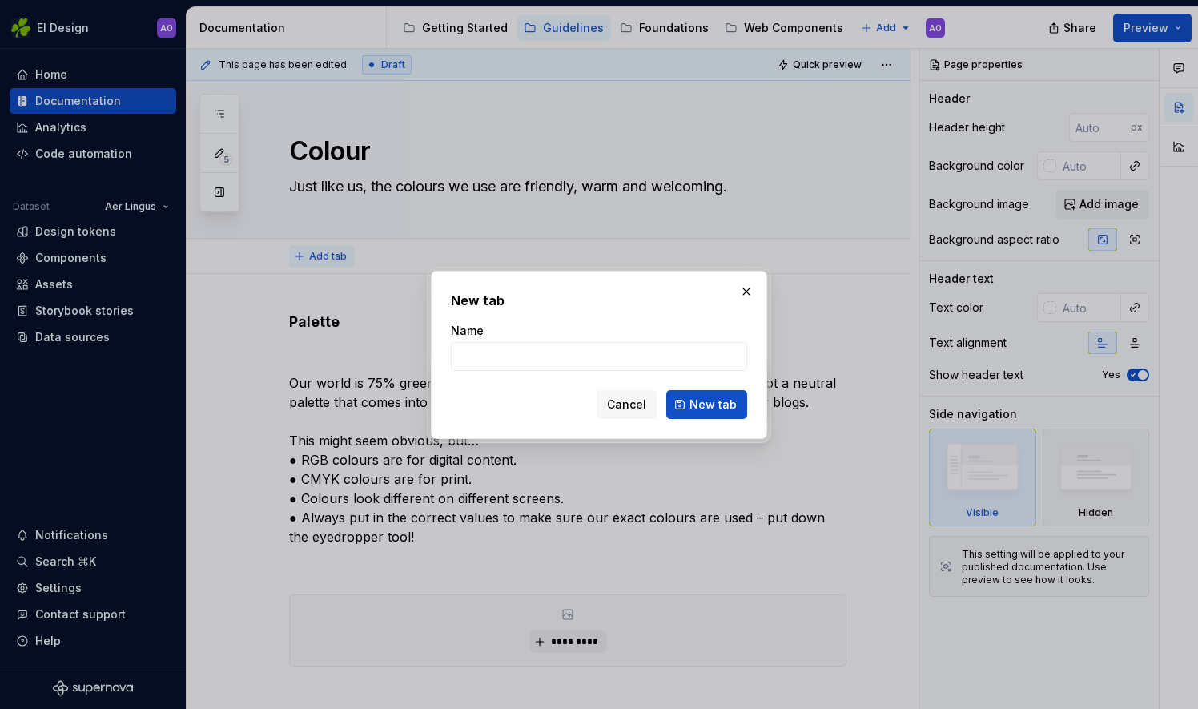
type textarea "*"
type input "P"
click at [748, 282] on button "button" at bounding box center [746, 291] width 22 height 22
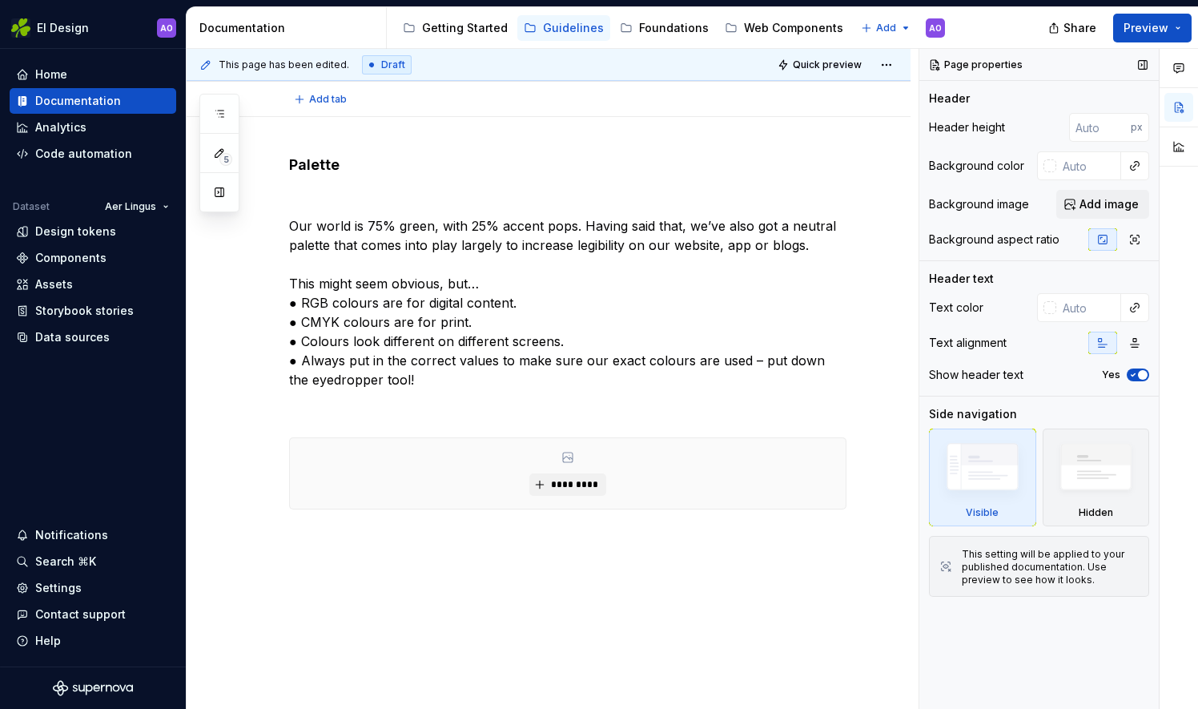
scroll to position [155, 0]
click at [317, 565] on div "Palette Our world is 75% green, with 25% accent pops. Having said that, we’ve a…" at bounding box center [549, 431] width 724 height 625
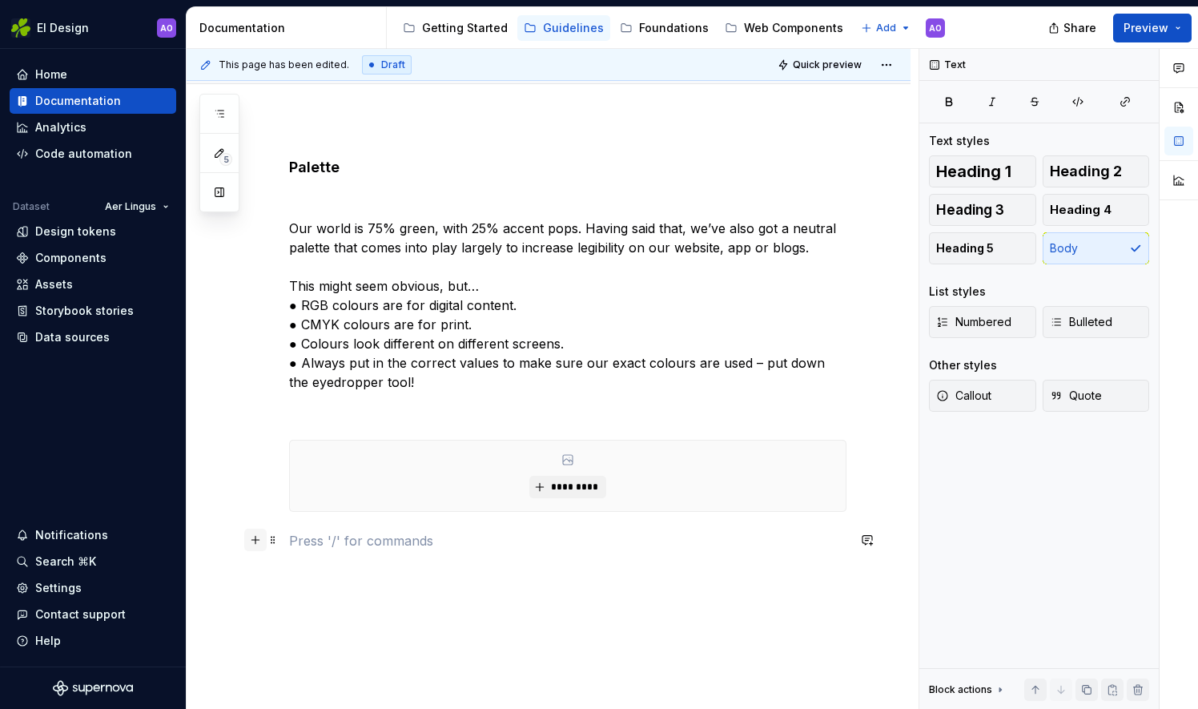
click at [261, 541] on button "button" at bounding box center [255, 539] width 22 height 22
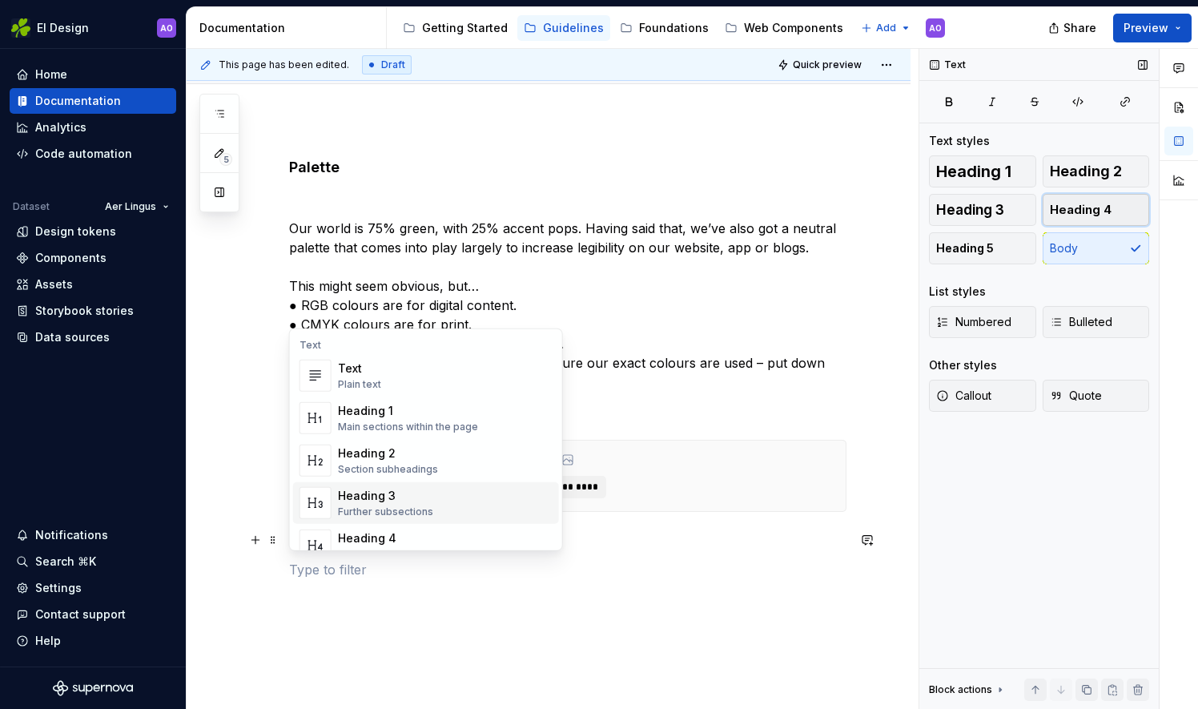
click at [1099, 211] on span "Heading 4" at bounding box center [1081, 210] width 62 height 16
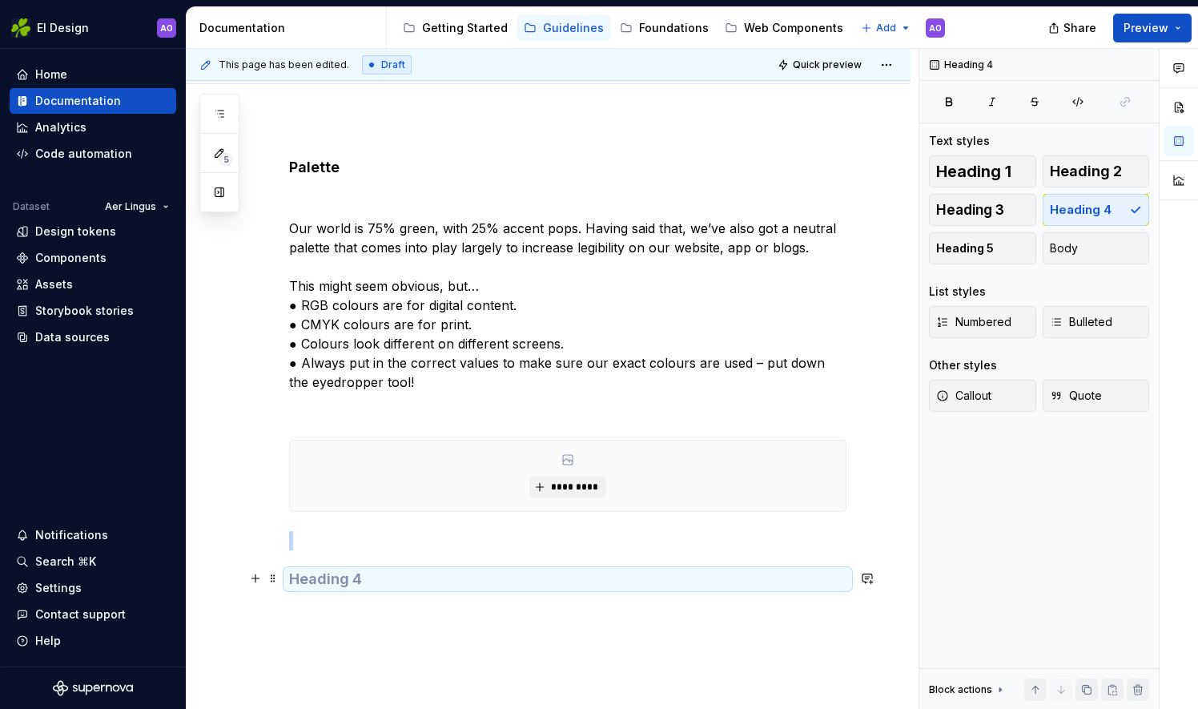
click at [408, 585] on h4 at bounding box center [567, 578] width 557 height 19
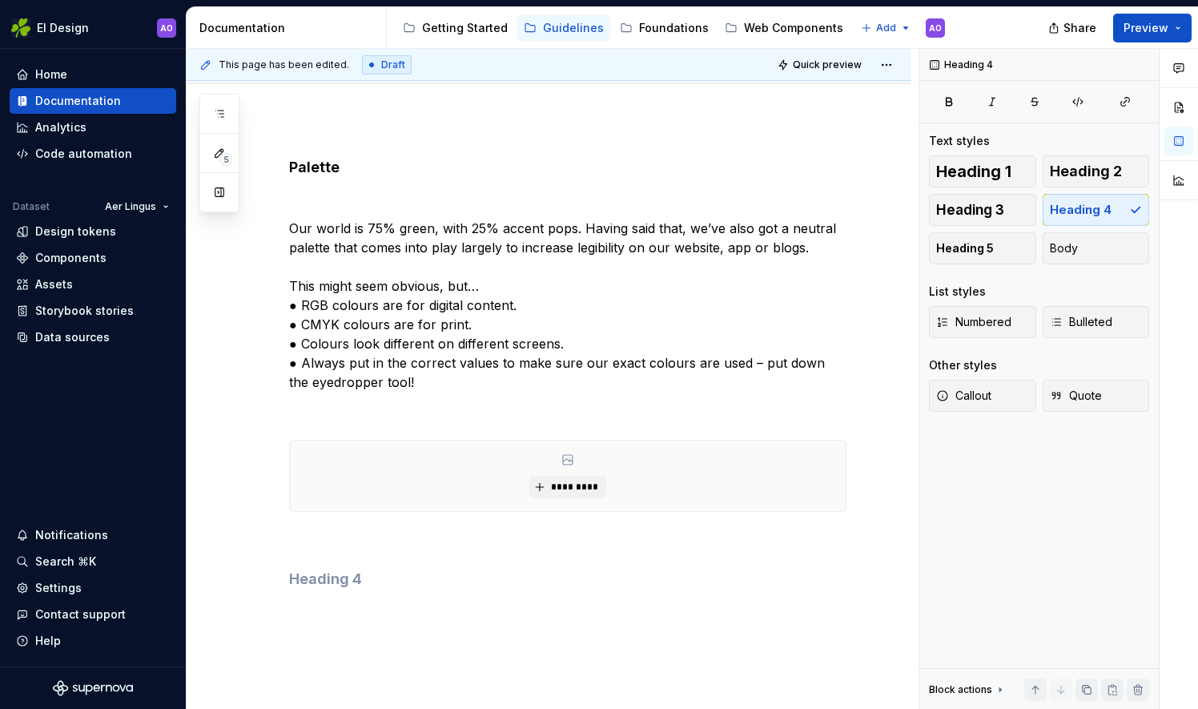
type textarea "*"
click at [331, 652] on div "Palette Our world is 75% green, with 25% accent pops. Having said that, we’ve a…" at bounding box center [549, 469] width 724 height 701
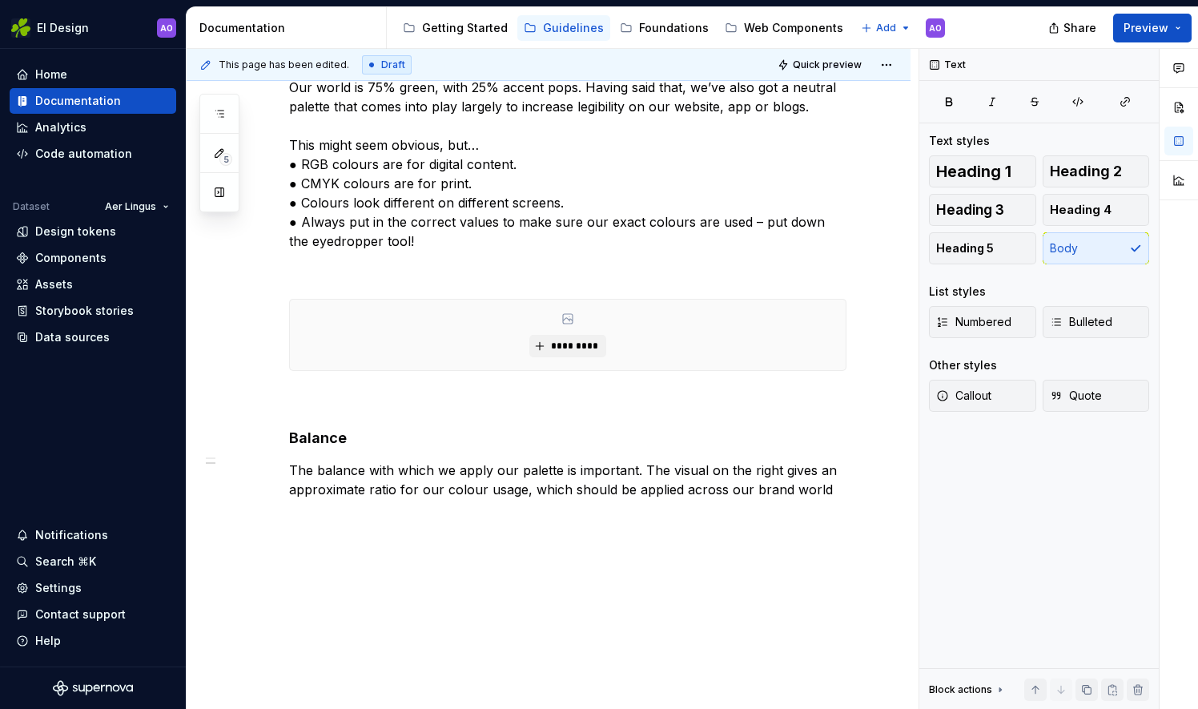
scroll to position [315, 0]
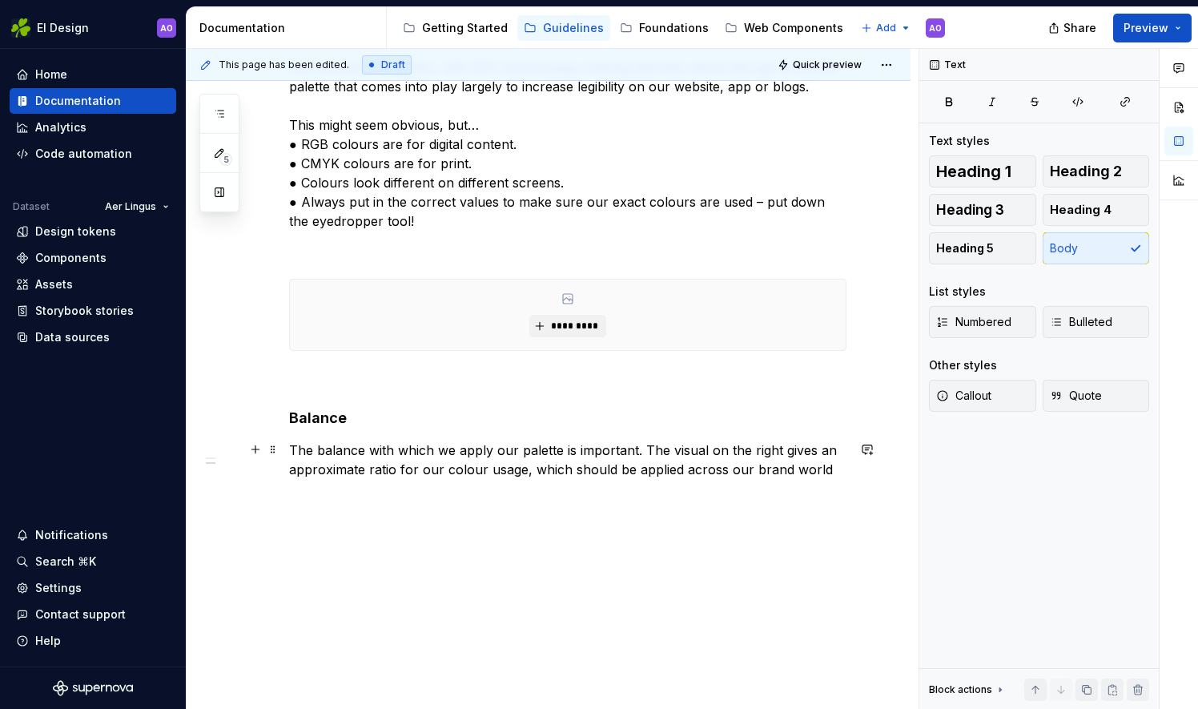
click at [773, 450] on p "The balance with which we apply our palette is important. The visual on the rig…" at bounding box center [567, 459] width 557 height 38
click at [461, 467] on p "The balance with which we apply our palette is important. The visual t gives an…" at bounding box center [567, 459] width 557 height 38
drag, startPoint x: 461, startPoint y: 467, endPoint x: 472, endPoint y: 516, distance: 50.9
click at [472, 516] on div "This page has been edited. Draft Quick preview Colour Just like us, the colours…" at bounding box center [553, 379] width 732 height 661
click at [823, 467] on p "The balance with which we apply our palette is important. The visual t gives an…" at bounding box center [567, 459] width 557 height 38
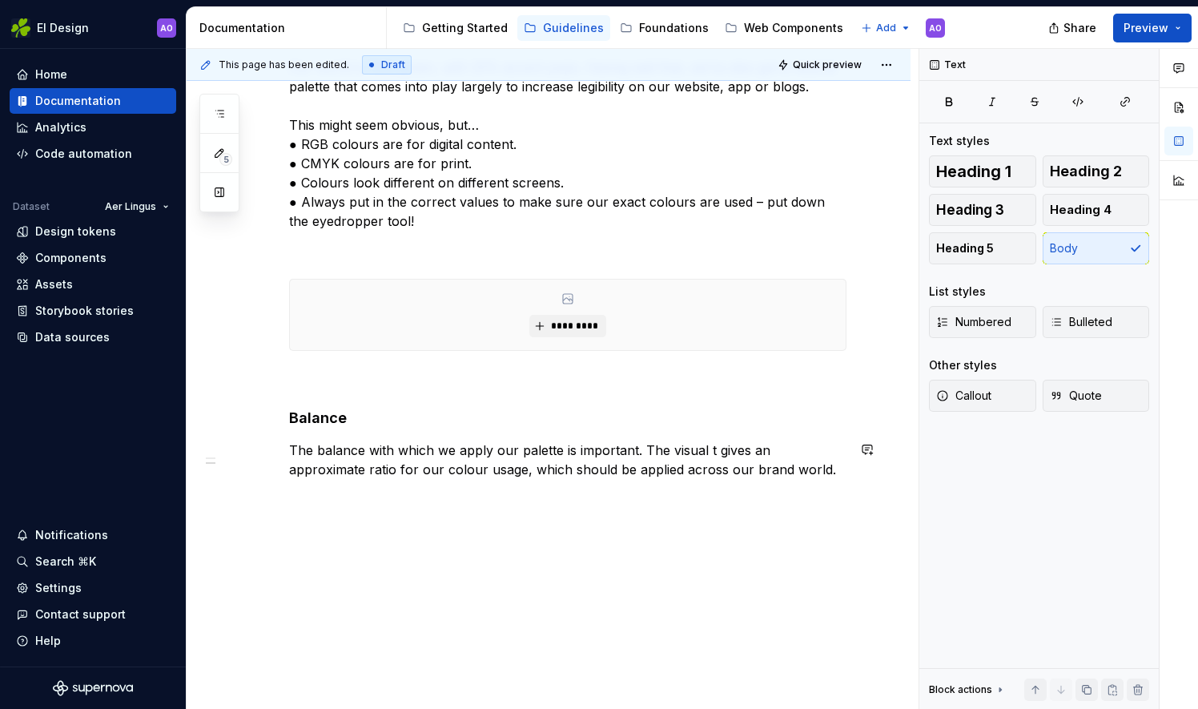
click at [482, 523] on div "Palette Our world is 75% green, with 25% accent pops. Having said that, we’ve a…" at bounding box center [549, 334] width 724 height 753
click at [255, 452] on button "button" at bounding box center [255, 449] width 22 height 22
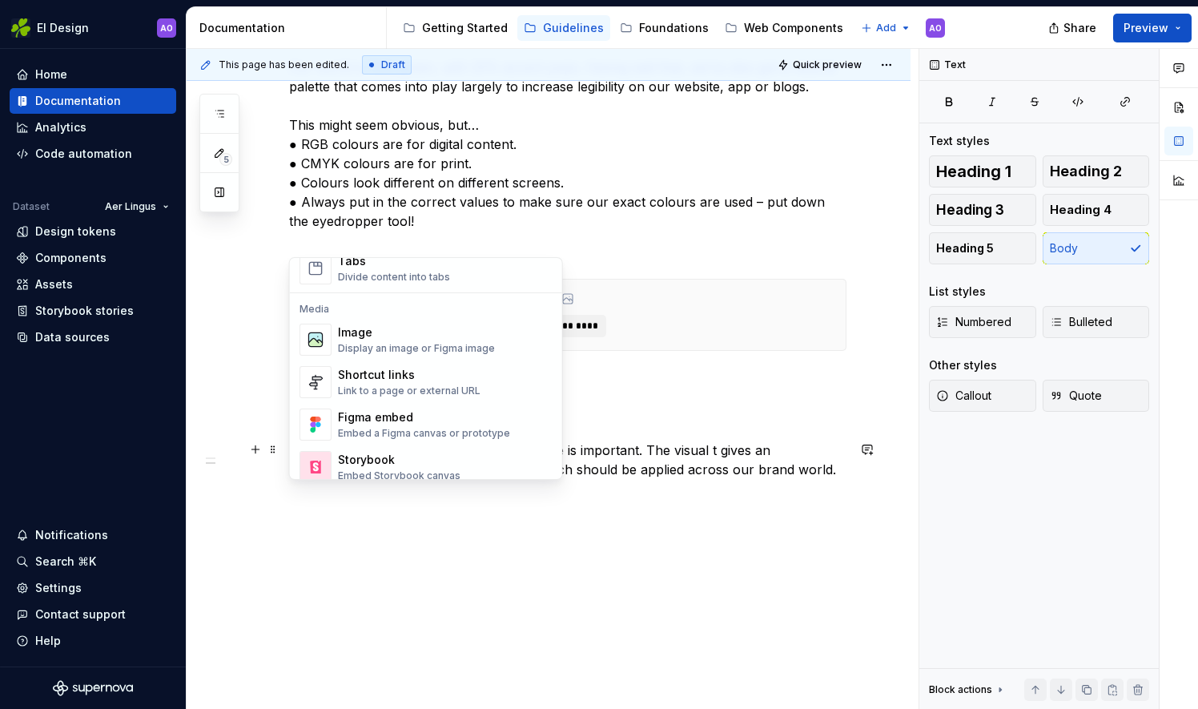
scroll to position [650, 0]
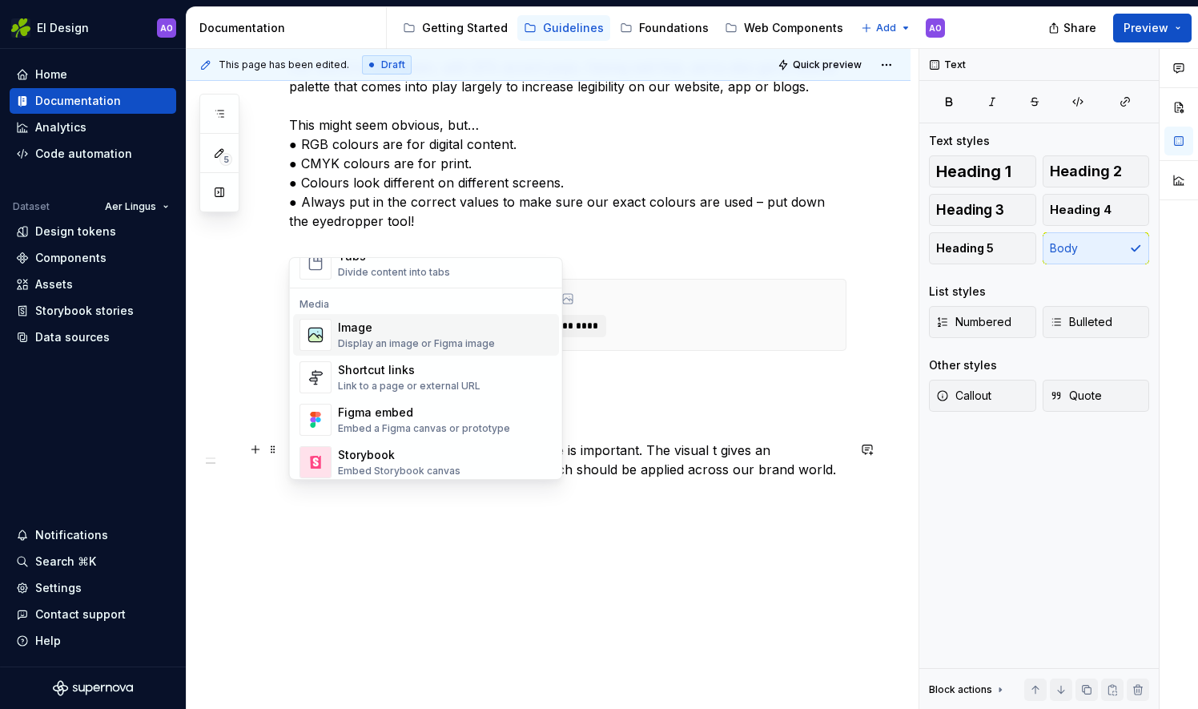
click at [448, 341] on div "Display an image or Figma image" at bounding box center [416, 343] width 157 height 13
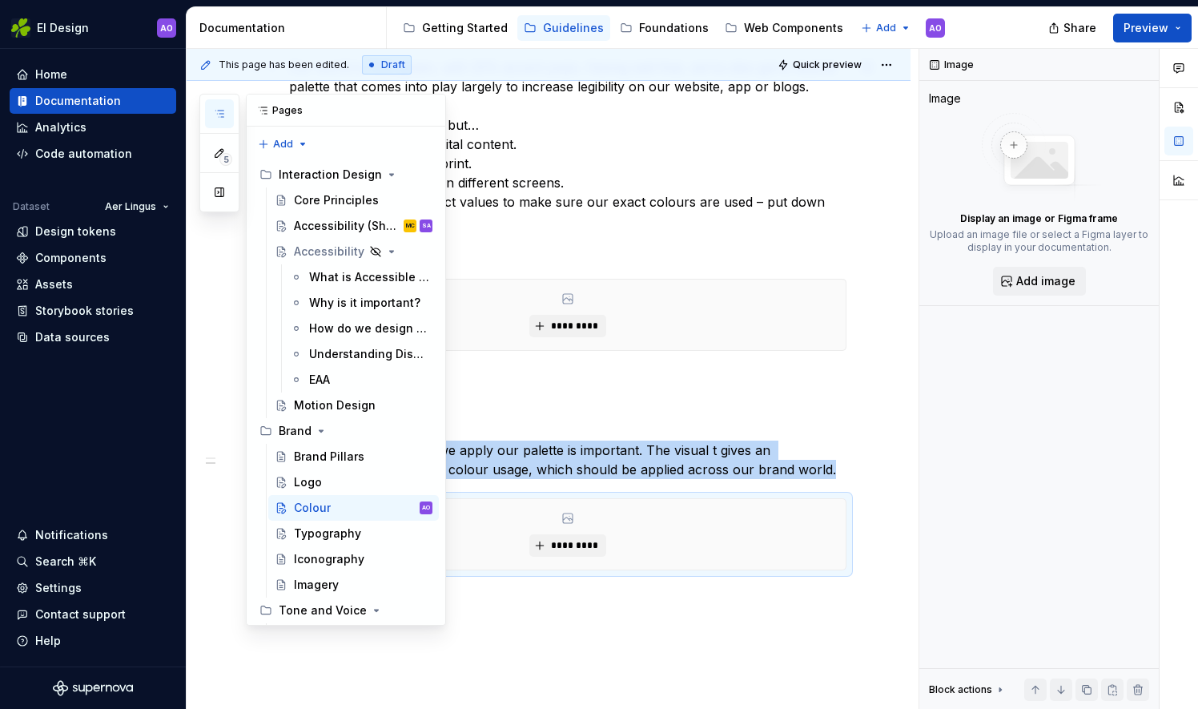
click at [226, 114] on button "button" at bounding box center [219, 113] width 29 height 29
click at [328, 535] on div "Typography" at bounding box center [327, 533] width 67 height 16
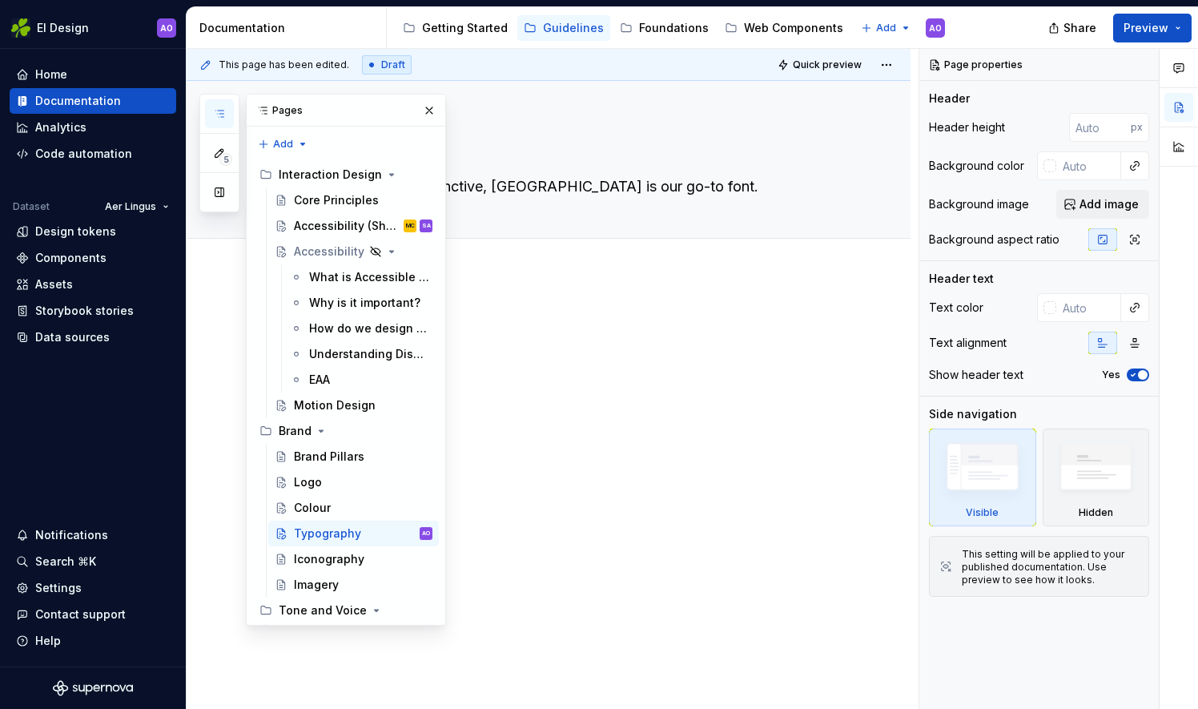
click at [547, 383] on div at bounding box center [567, 352] width 557 height 80
click at [422, 106] on button "button" at bounding box center [429, 110] width 22 height 22
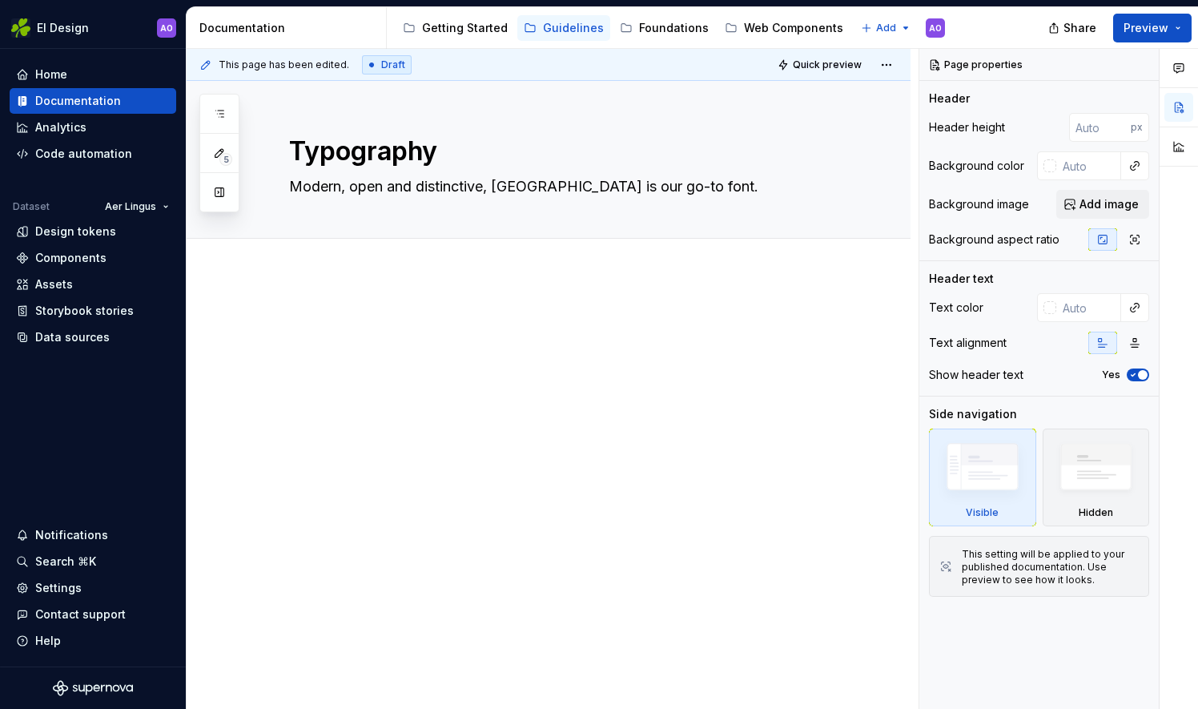
click at [330, 298] on div at bounding box center [549, 439] width 724 height 331
click at [328, 293] on div at bounding box center [549, 439] width 724 height 331
click at [290, 323] on p at bounding box center [567, 321] width 557 height 19
click at [294, 323] on p at bounding box center [567, 321] width 557 height 19
click at [337, 381] on div at bounding box center [567, 352] width 557 height 80
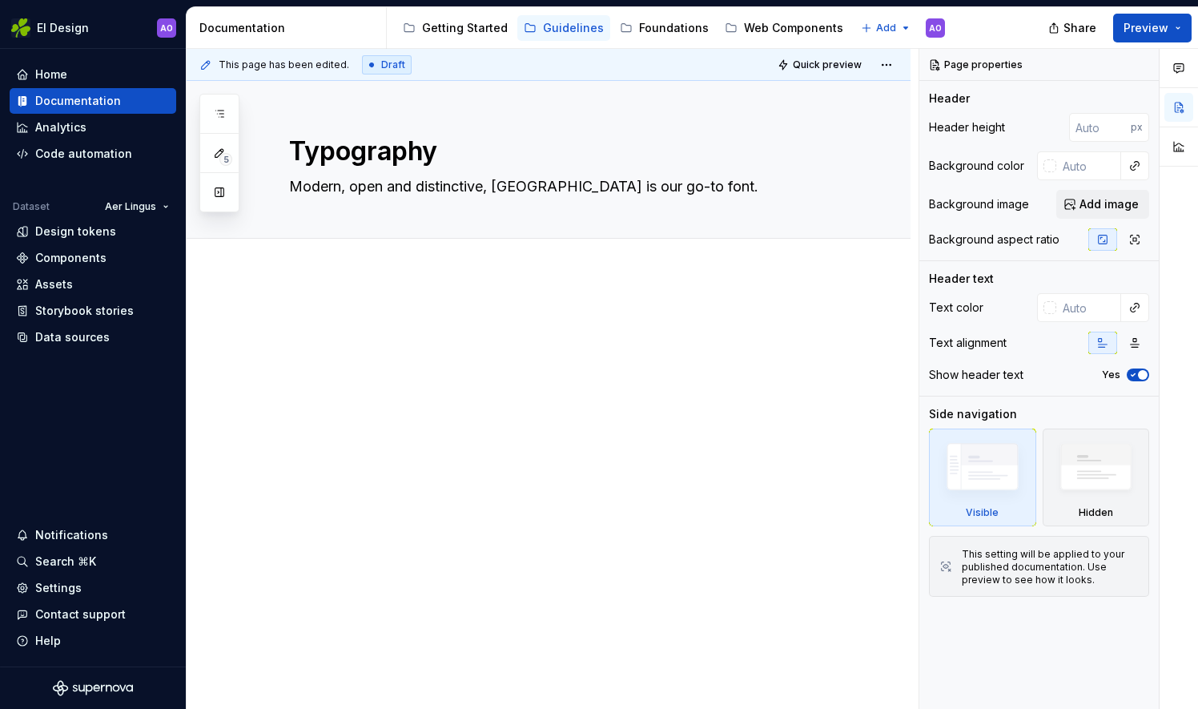
click at [317, 328] on p at bounding box center [567, 321] width 557 height 19
click at [275, 316] on div at bounding box center [549, 439] width 724 height 331
click at [361, 322] on p at bounding box center [567, 321] width 557 height 19
drag, startPoint x: 361, startPoint y: 322, endPoint x: 576, endPoint y: 311, distance: 215.7
click at [576, 311] on div "This page has been edited. Draft Quick preview Typography Modern, open and dist…" at bounding box center [553, 379] width 732 height 661
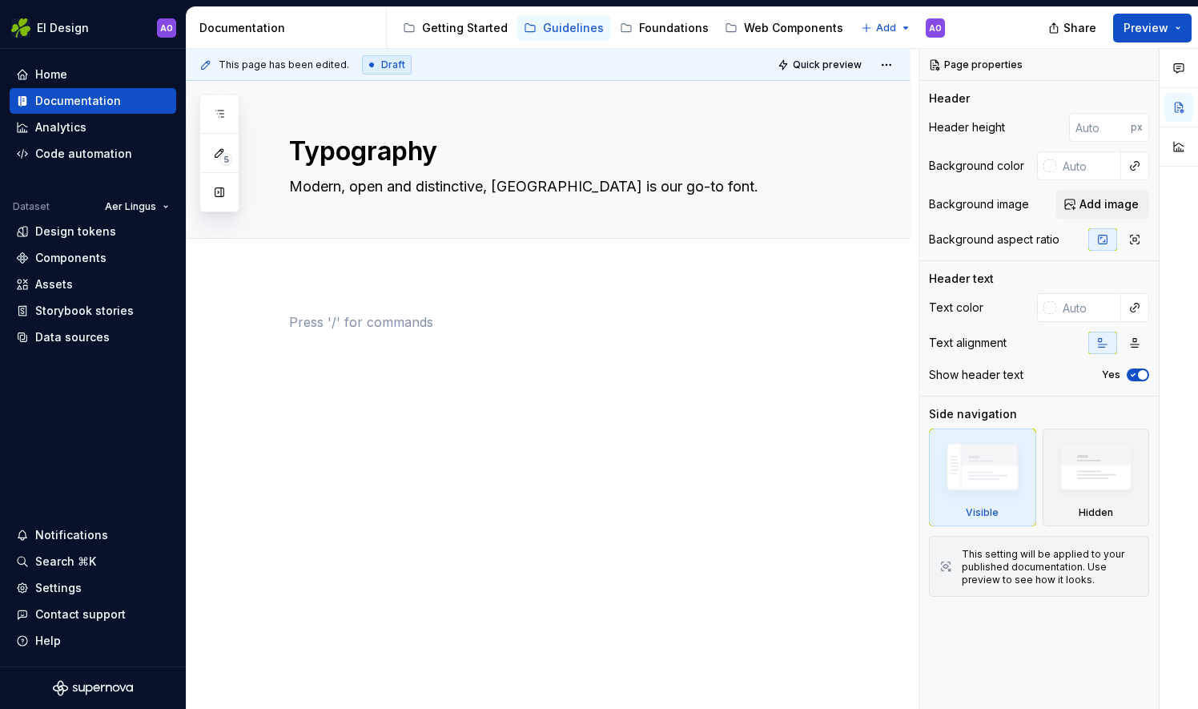
click at [623, 333] on div at bounding box center [567, 342] width 557 height 61
click at [259, 323] on div at bounding box center [549, 439] width 724 height 331
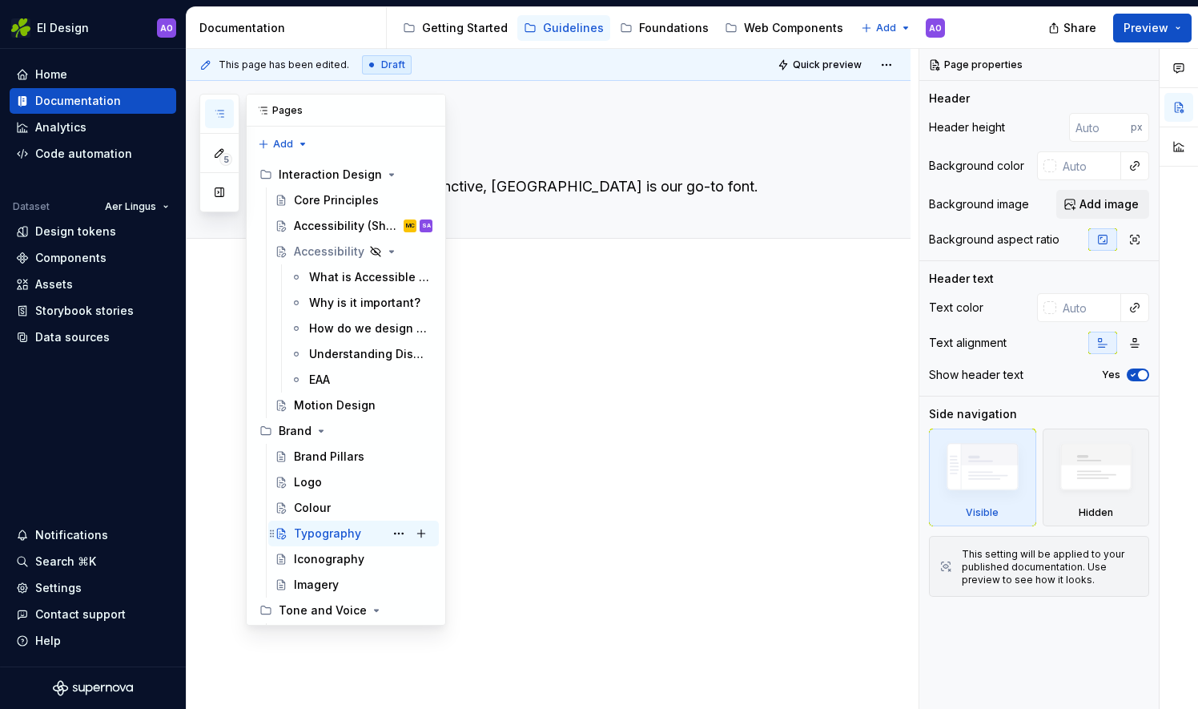
click at [318, 522] on div "Typography AO" at bounding box center [363, 533] width 139 height 22
click at [331, 531] on div "Typography" at bounding box center [327, 533] width 67 height 16
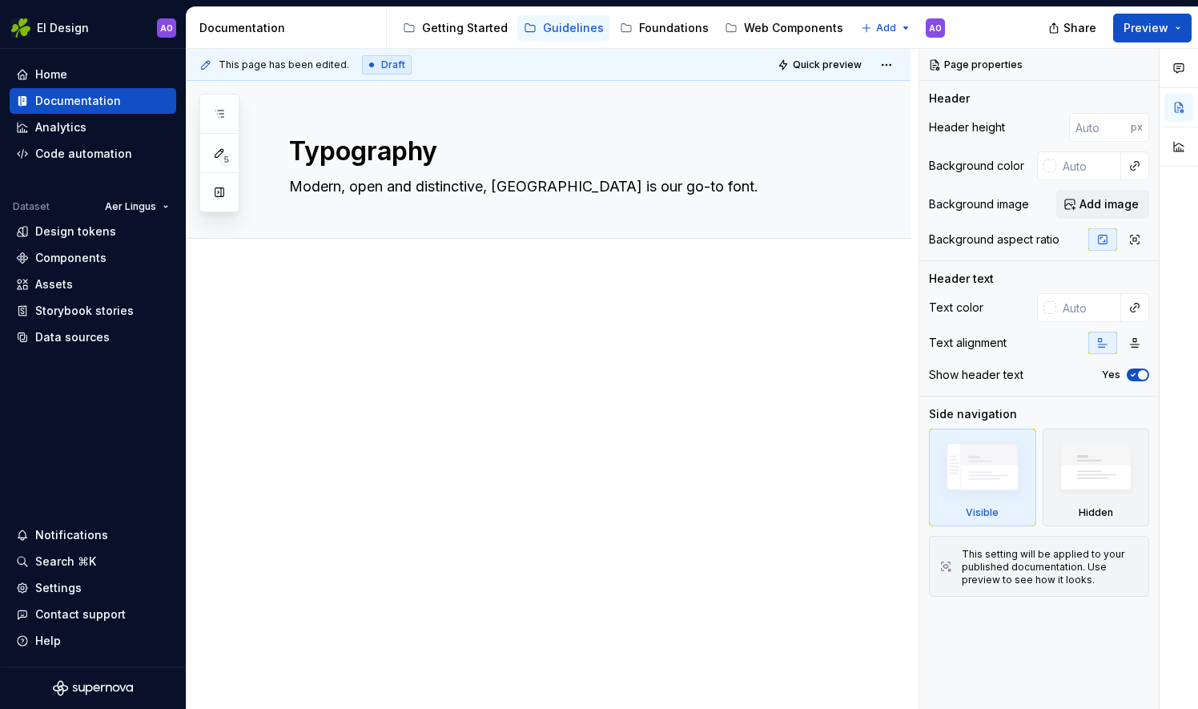
click at [496, 495] on div at bounding box center [549, 439] width 724 height 331
type textarea "*"
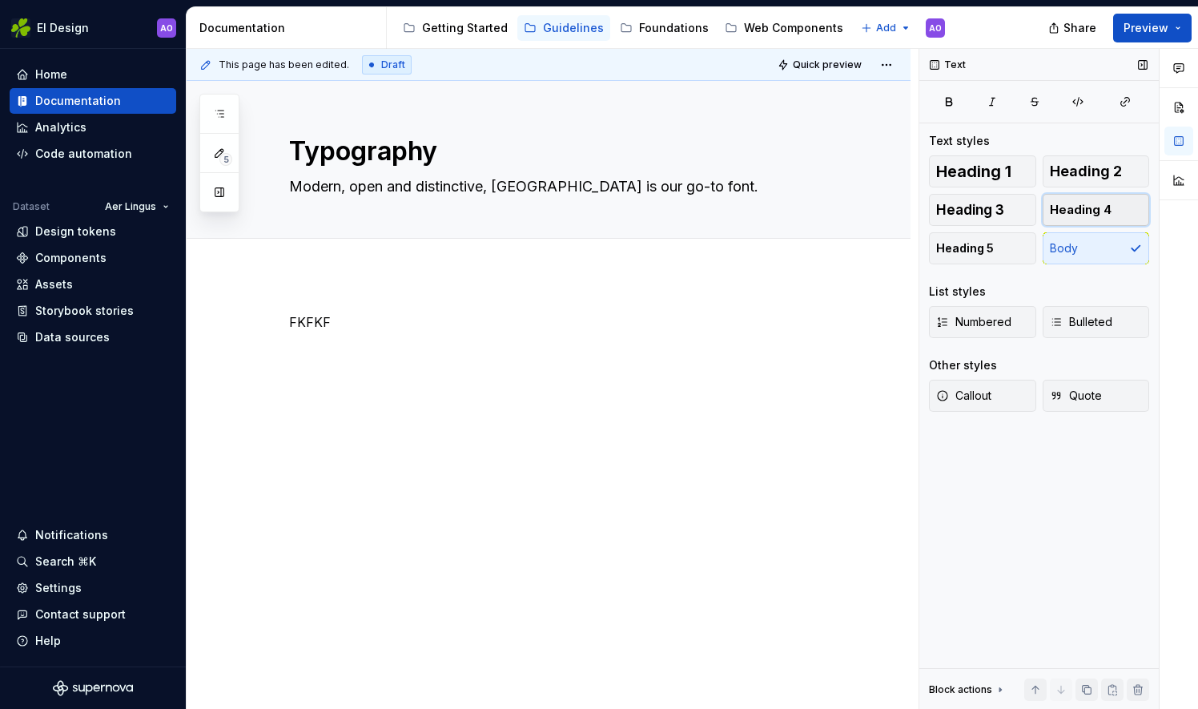
click at [1083, 204] on span "Heading 4" at bounding box center [1081, 210] width 62 height 16
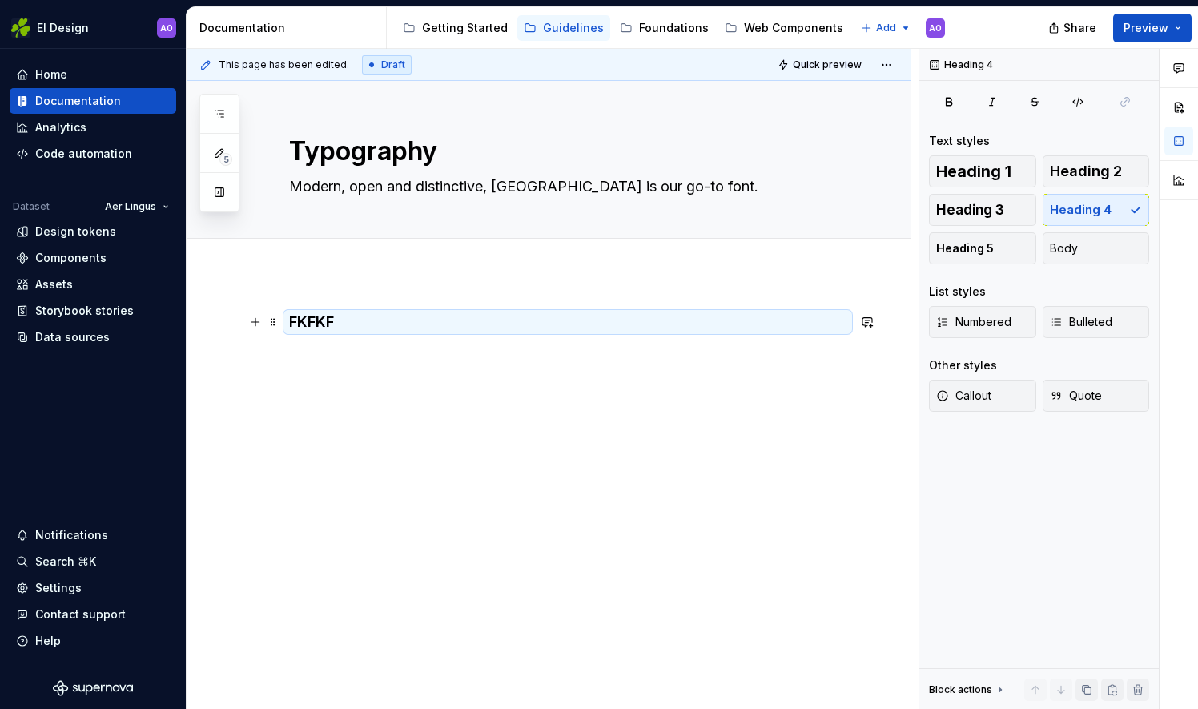
click at [458, 321] on h4 "FKFKF" at bounding box center [567, 321] width 557 height 19
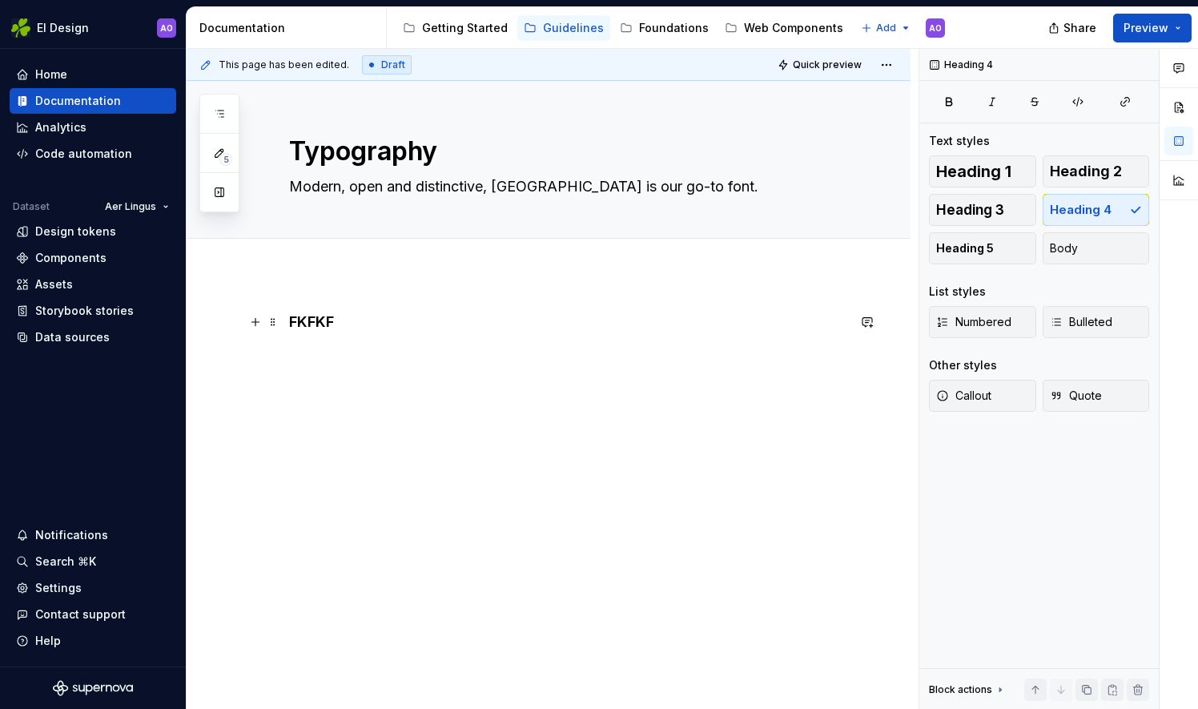
click at [458, 321] on h4 "FKFKF" at bounding box center [567, 321] width 557 height 19
click at [323, 376] on div "Font" at bounding box center [567, 352] width 557 height 80
click at [325, 380] on div "Font" at bounding box center [567, 352] width 557 height 80
click at [449, 323] on h4 "Font" at bounding box center [567, 321] width 557 height 19
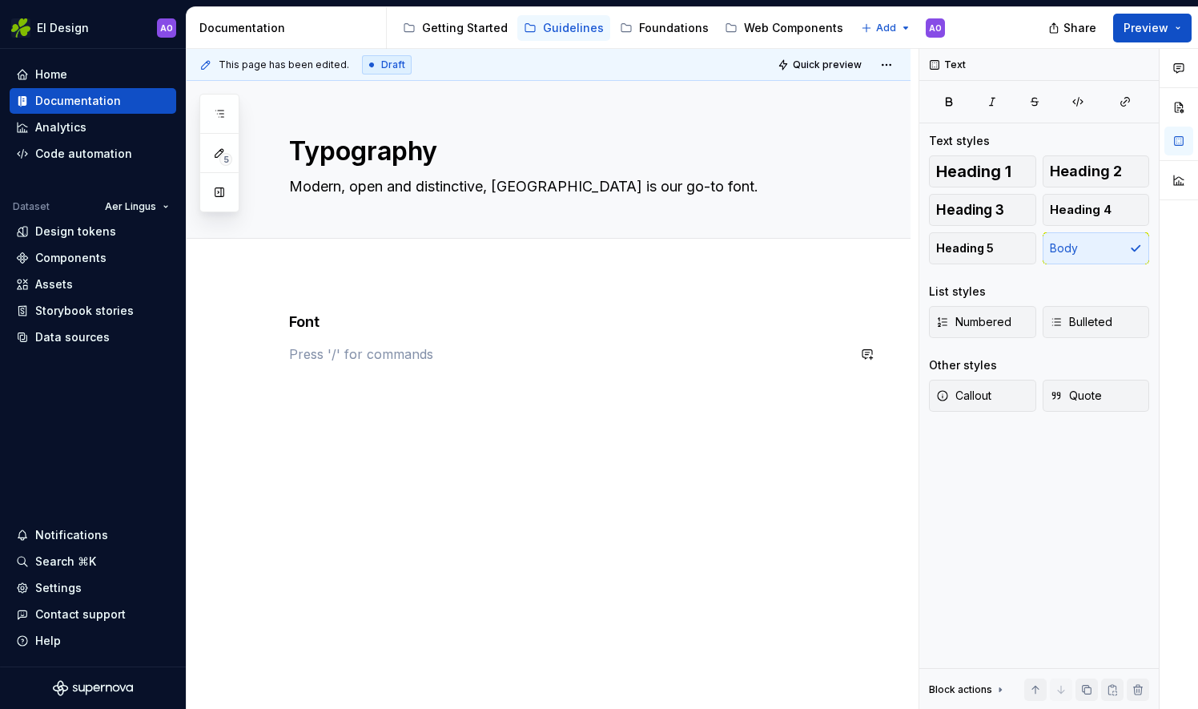
click at [311, 368] on div "Font" at bounding box center [567, 342] width 557 height 61
type textarea "*"
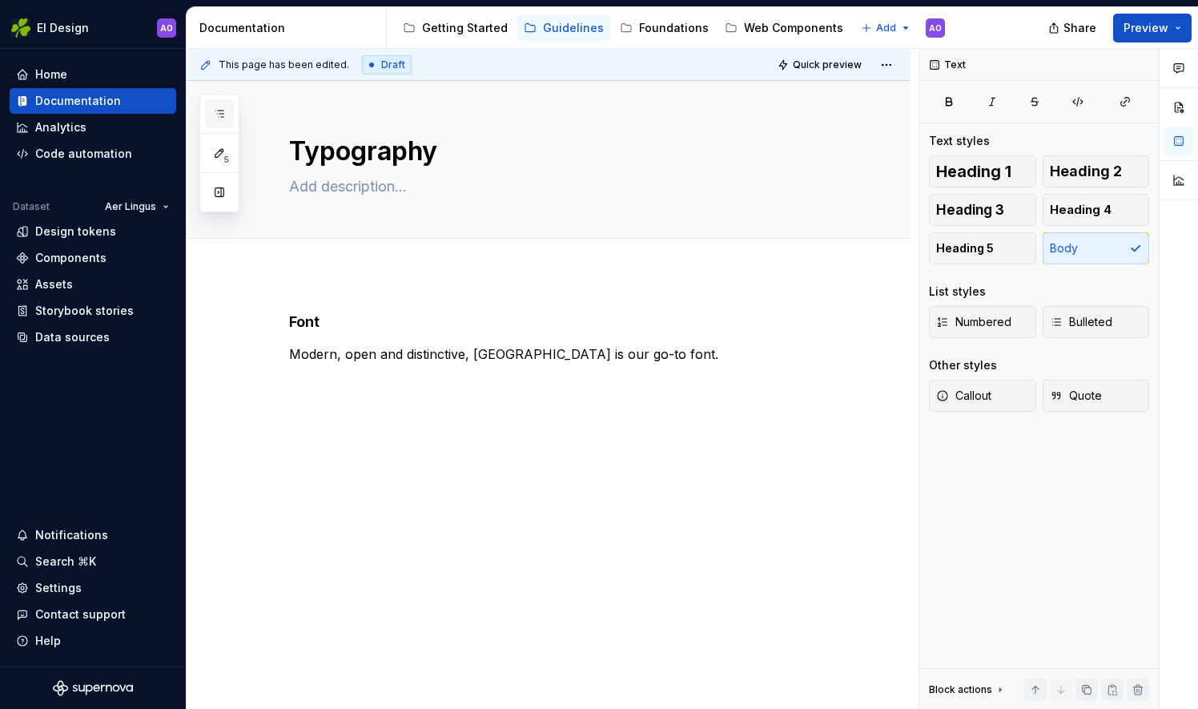
type textarea "*"
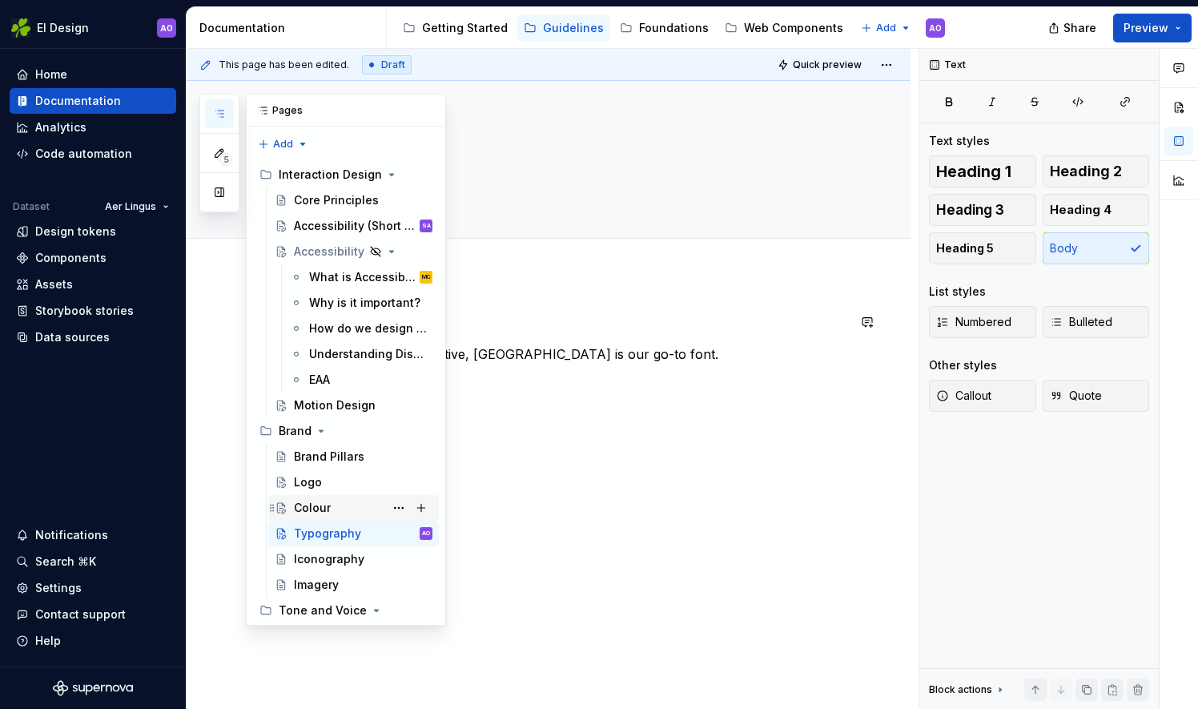
click at [304, 501] on div "Colour" at bounding box center [312, 508] width 37 height 16
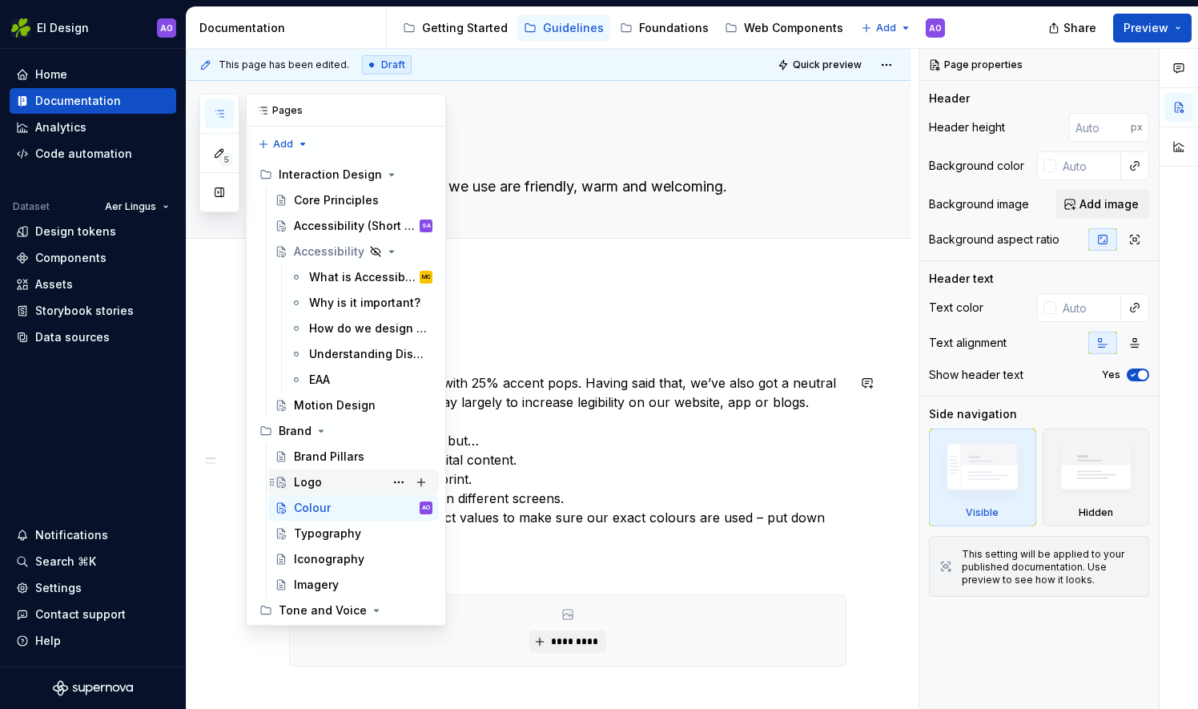
click at [326, 476] on div "Logo" at bounding box center [363, 482] width 139 height 22
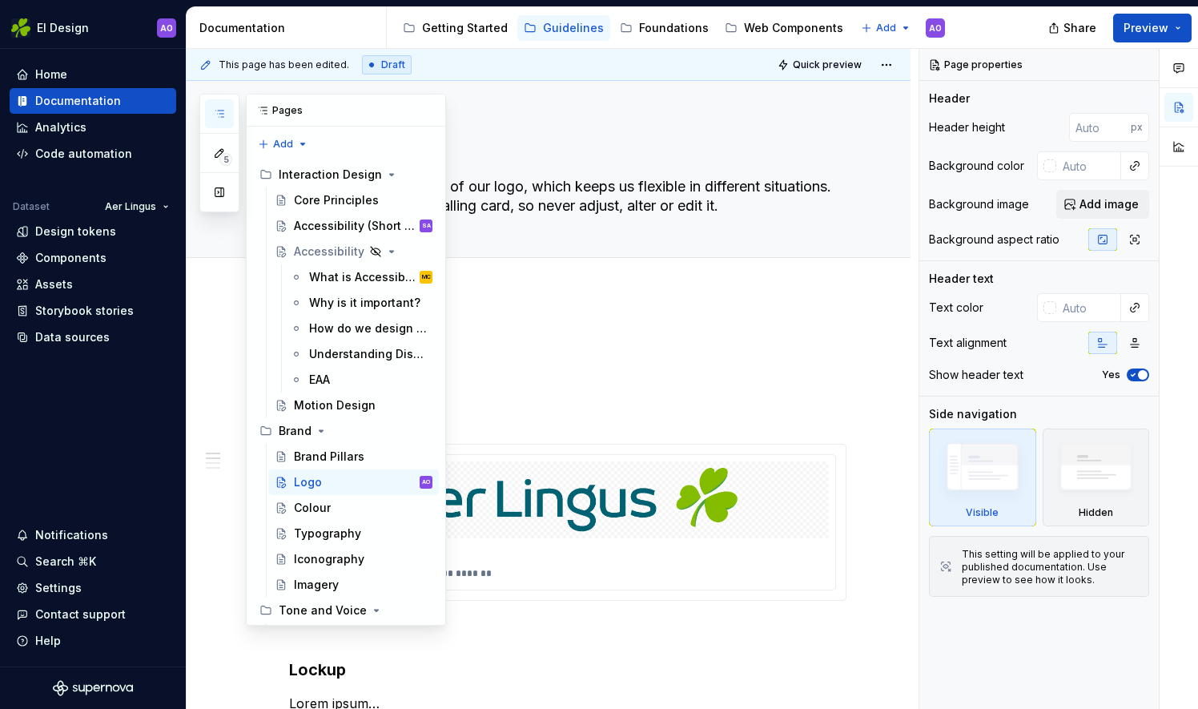
click at [210, 99] on button "button" at bounding box center [219, 113] width 29 height 29
click at [225, 110] on button "button" at bounding box center [219, 113] width 29 height 29
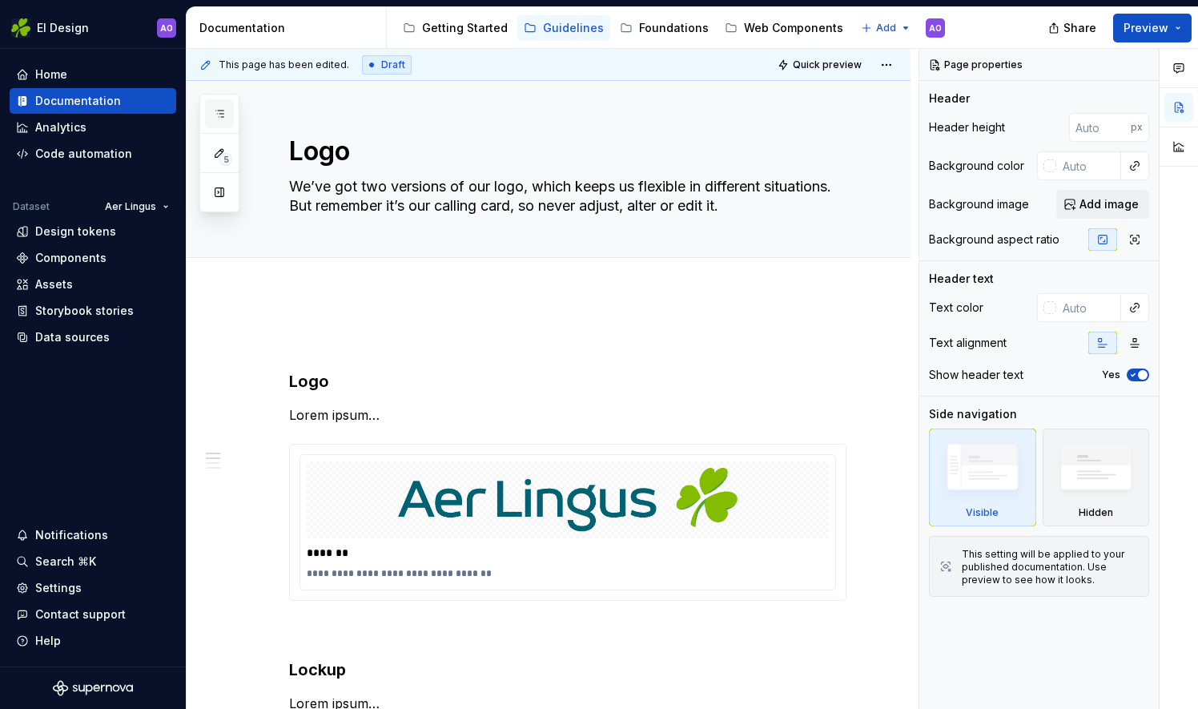
click at [225, 110] on button "button" at bounding box center [219, 113] width 29 height 29
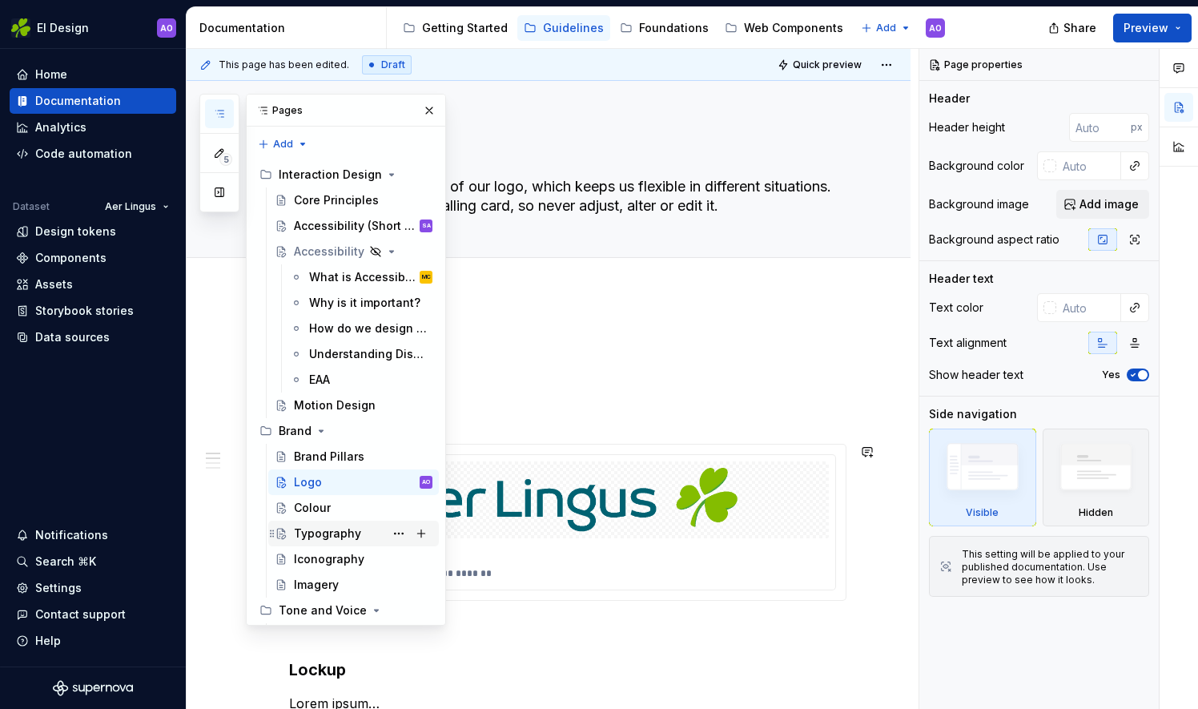
click at [317, 525] on div "Typography" at bounding box center [327, 533] width 67 height 16
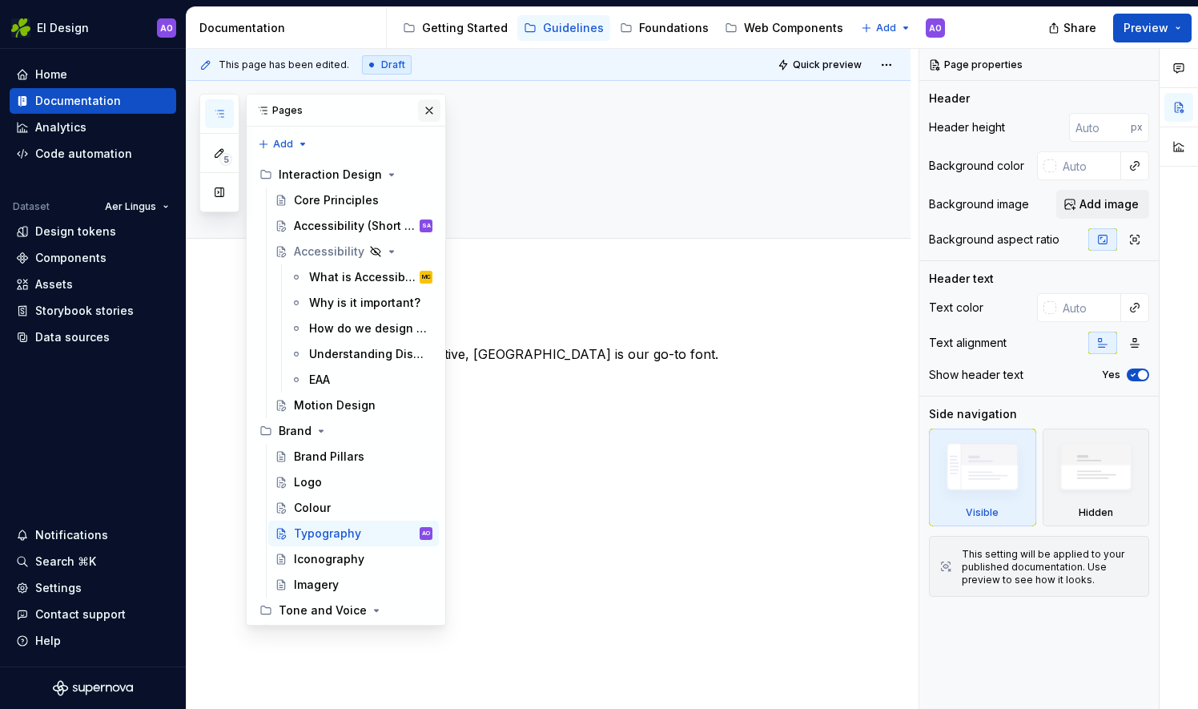
click at [423, 113] on button "button" at bounding box center [429, 110] width 22 height 22
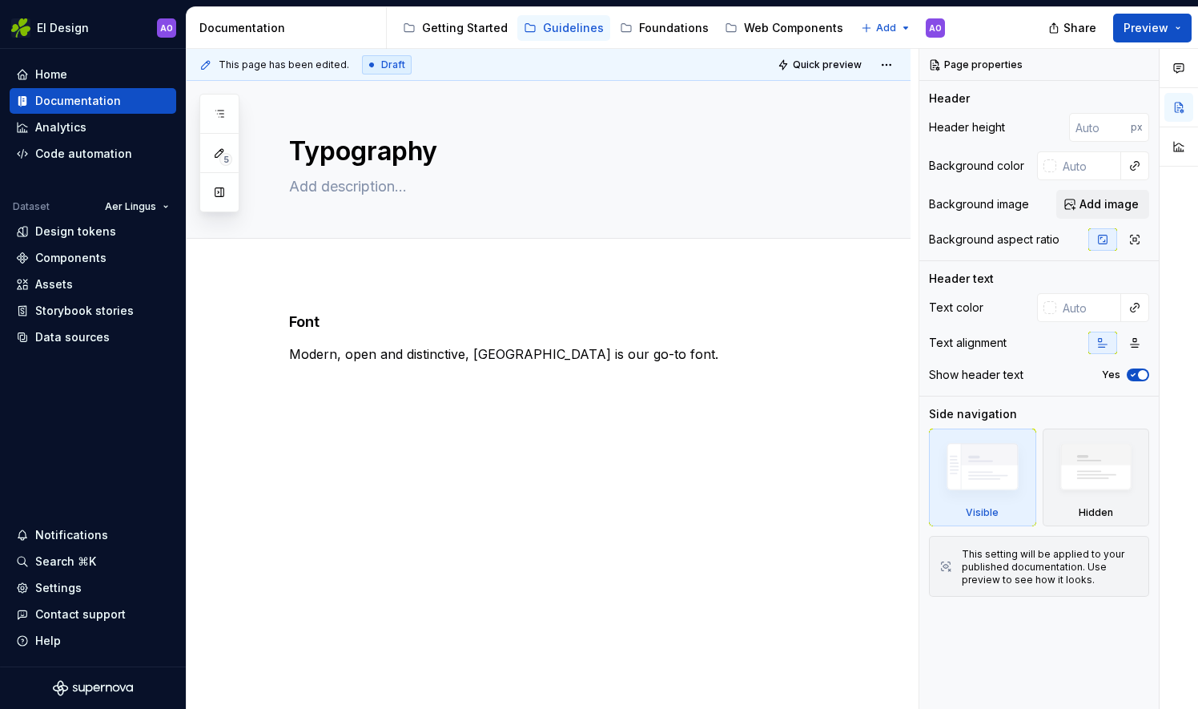
type textarea "*"
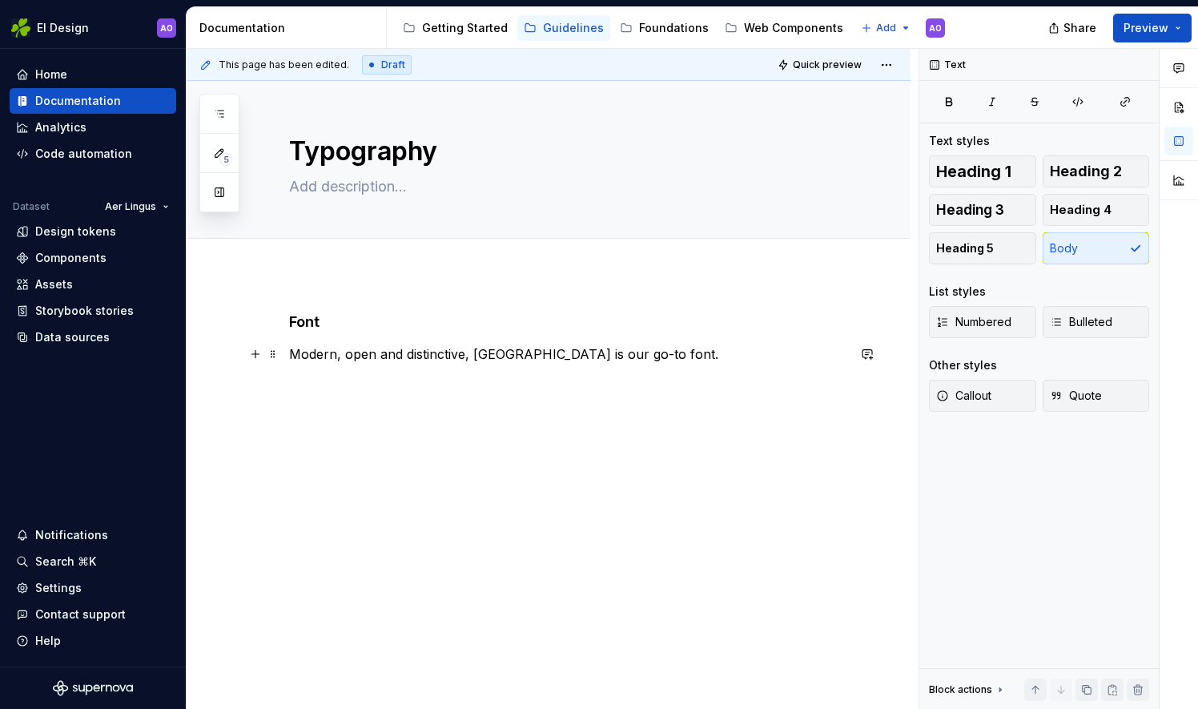
click at [655, 360] on p "Modern, open and distinctive, [GEOGRAPHIC_DATA] is our go-to font." at bounding box center [567, 353] width 557 height 19
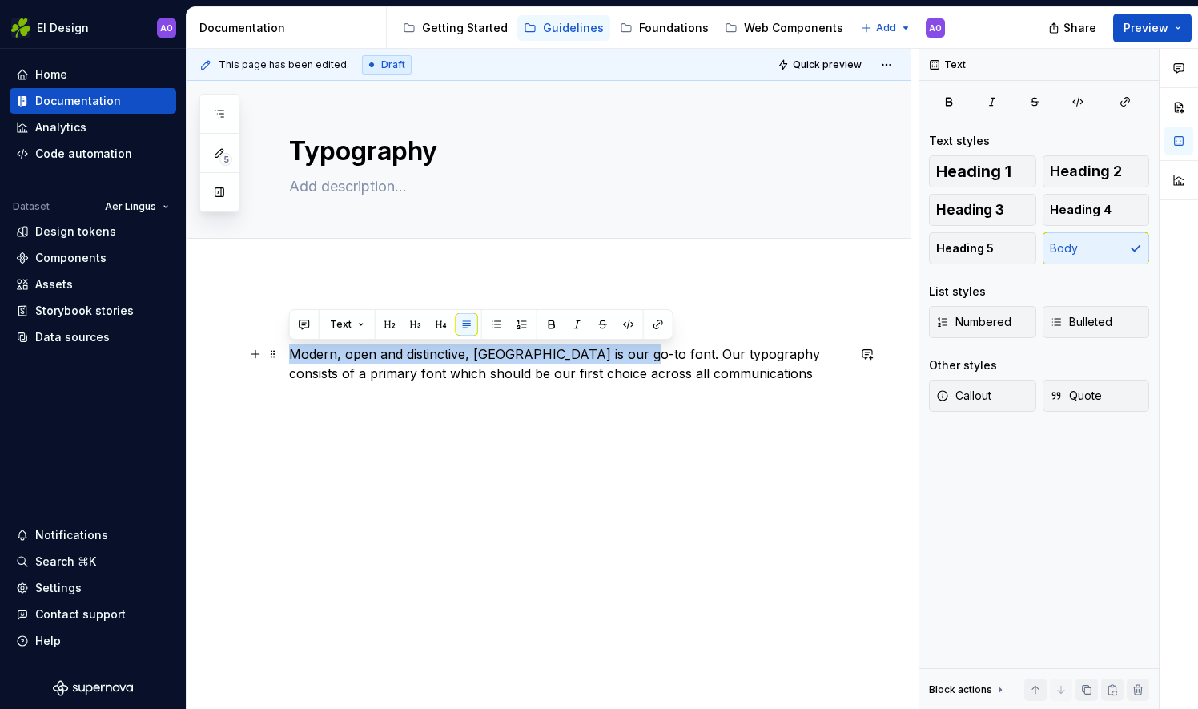
drag, startPoint x: 629, startPoint y: 354, endPoint x: 285, endPoint y: 352, distance: 344.3
click at [285, 352] on div "Font Modern, open and distinctive, [GEOGRAPHIC_DATA] is our go-to font. Our typ…" at bounding box center [549, 444] width 724 height 341
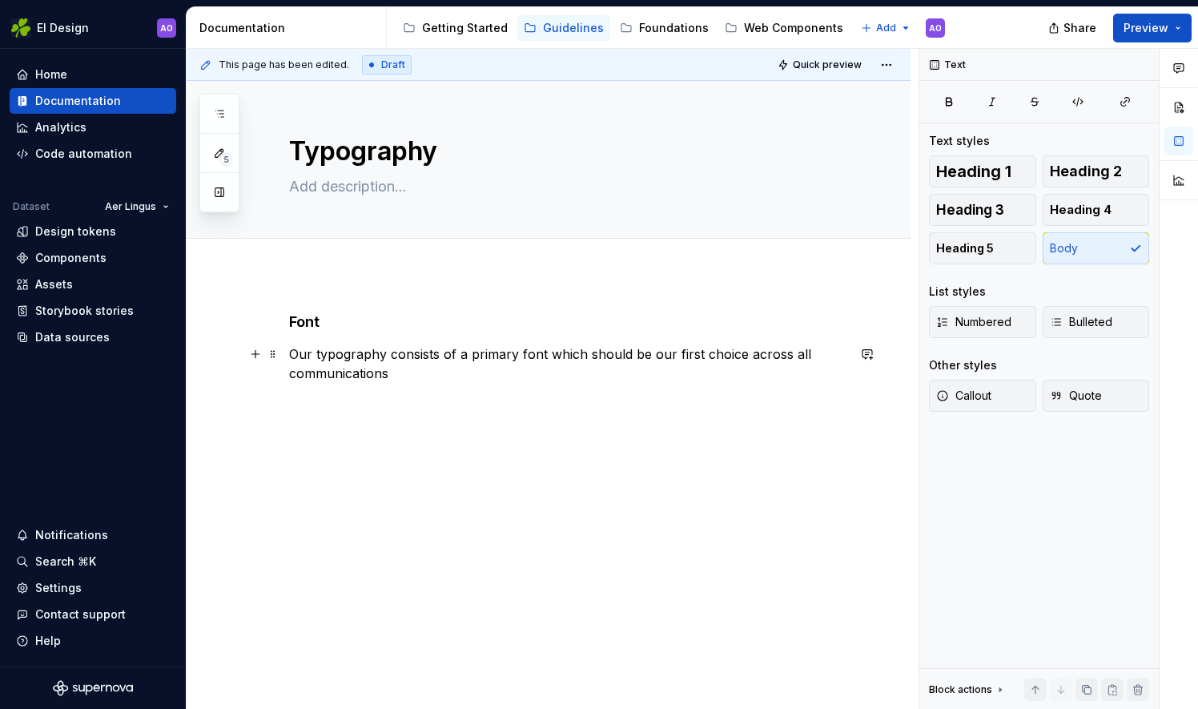
click at [294, 351] on p "Our typography consists of a primary font which should be our first choice acro…" at bounding box center [567, 363] width 557 height 38
click at [327, 179] on textarea at bounding box center [564, 187] width 557 height 26
paste textarea "Modern, open and distinctive, [GEOGRAPHIC_DATA] is our go-to font."
type textarea "*"
type textarea "Modern, open and distinctive, [GEOGRAPHIC_DATA] is our go-to font."
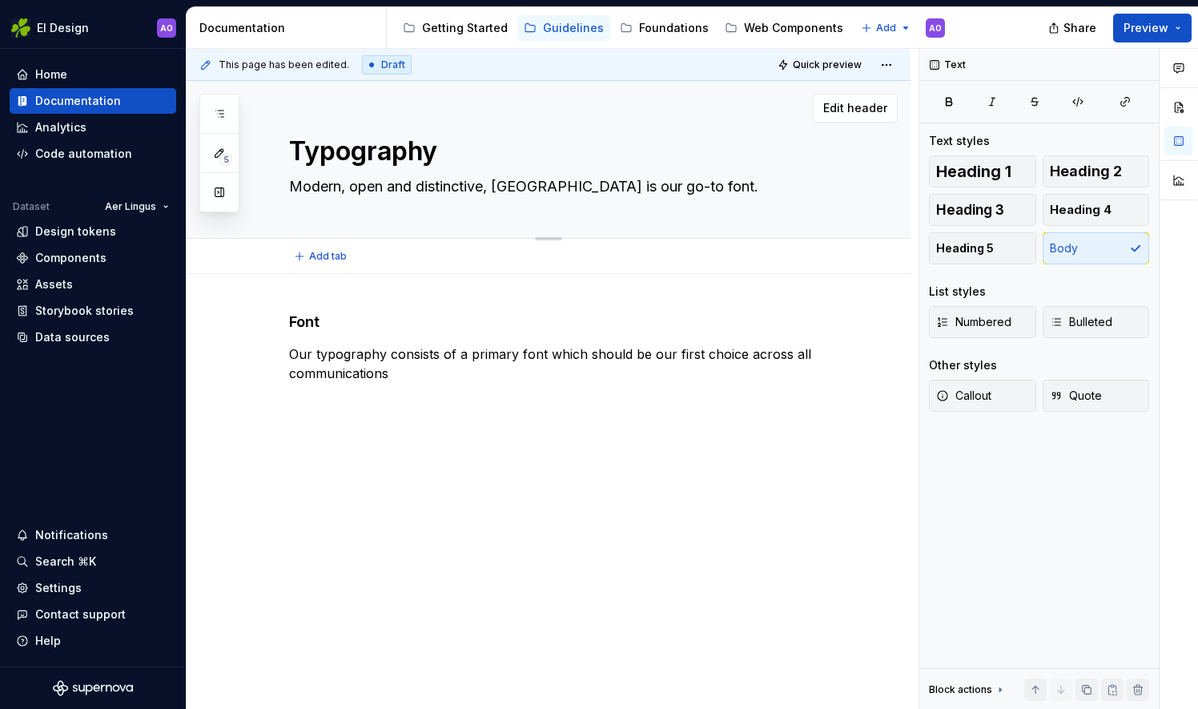
click at [535, 187] on textarea "Modern, open and distinctive, [GEOGRAPHIC_DATA] is our go-to font." at bounding box center [564, 187] width 557 height 26
type textarea "*"
type textarea "Modern, open and distinctive, [GEOGRAPHIC_DATA] is our go-to font."
click at [392, 374] on p "Our typography consists of a primary font which should be our first choice acro…" at bounding box center [567, 363] width 557 height 38
click at [809, 67] on span "Quick preview" at bounding box center [827, 64] width 69 height 13
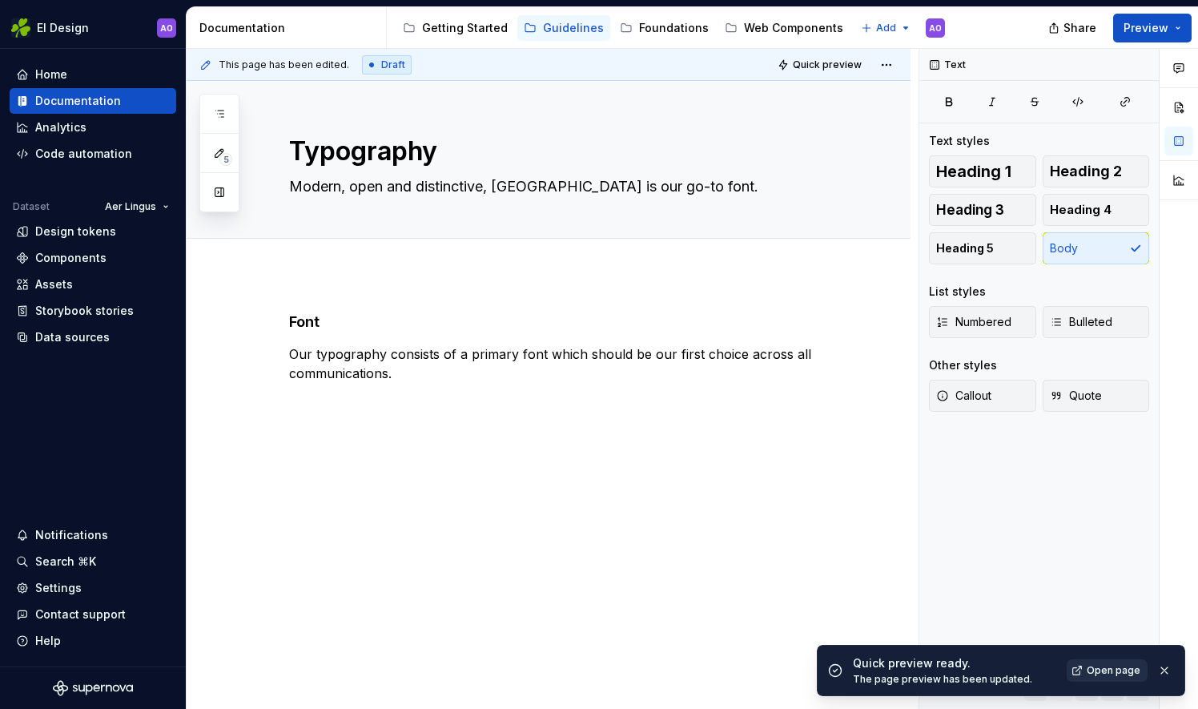
click at [1116, 671] on span "Open page" at bounding box center [1114, 670] width 54 height 13
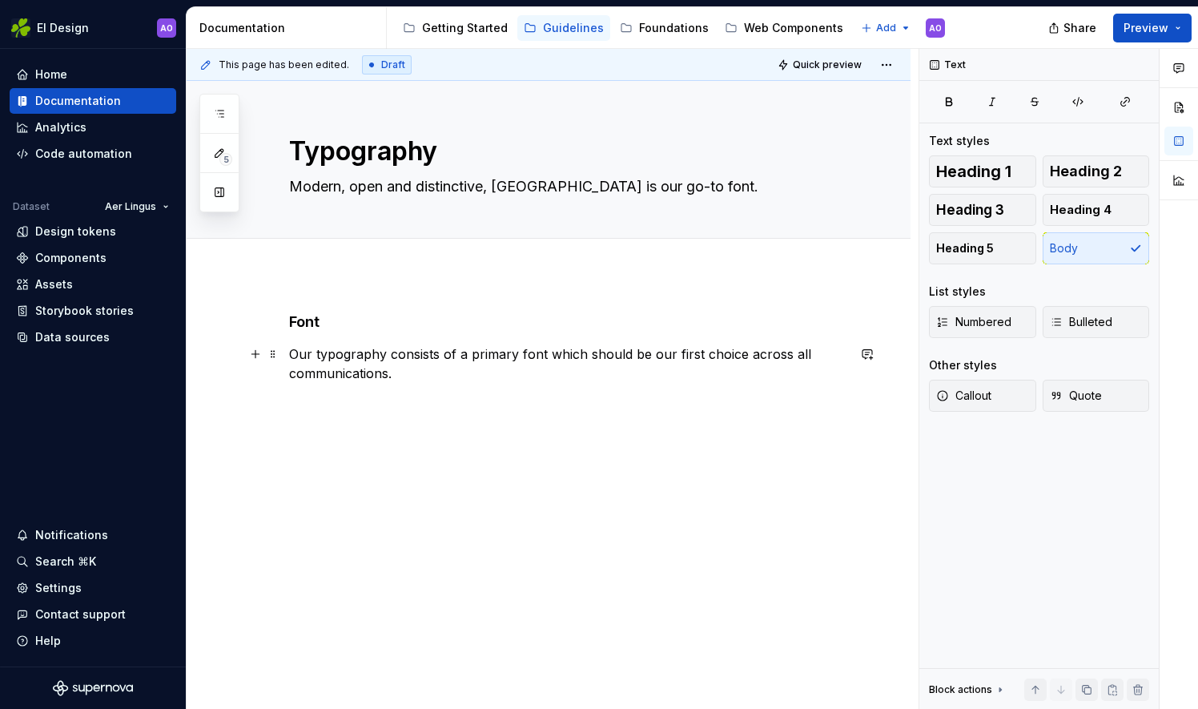
click at [456, 370] on p "Our typography consists of a primary font which should be our first choice acro…" at bounding box center [567, 363] width 557 height 38
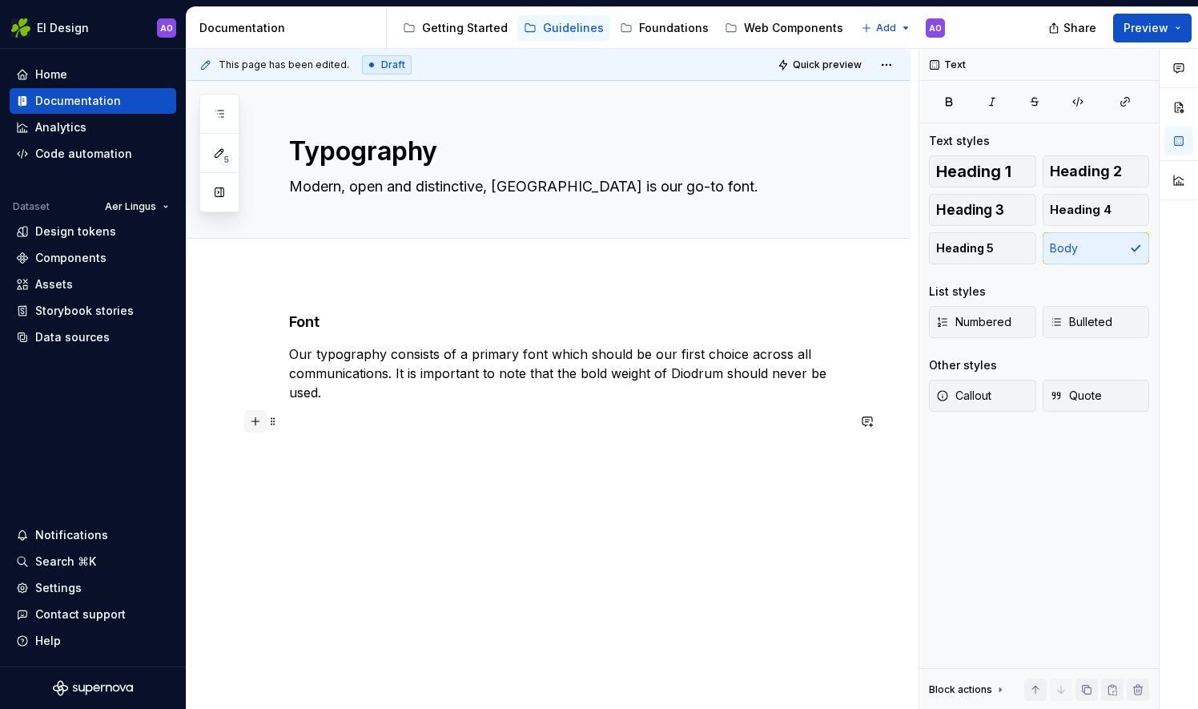
click at [250, 422] on button "button" at bounding box center [255, 421] width 22 height 22
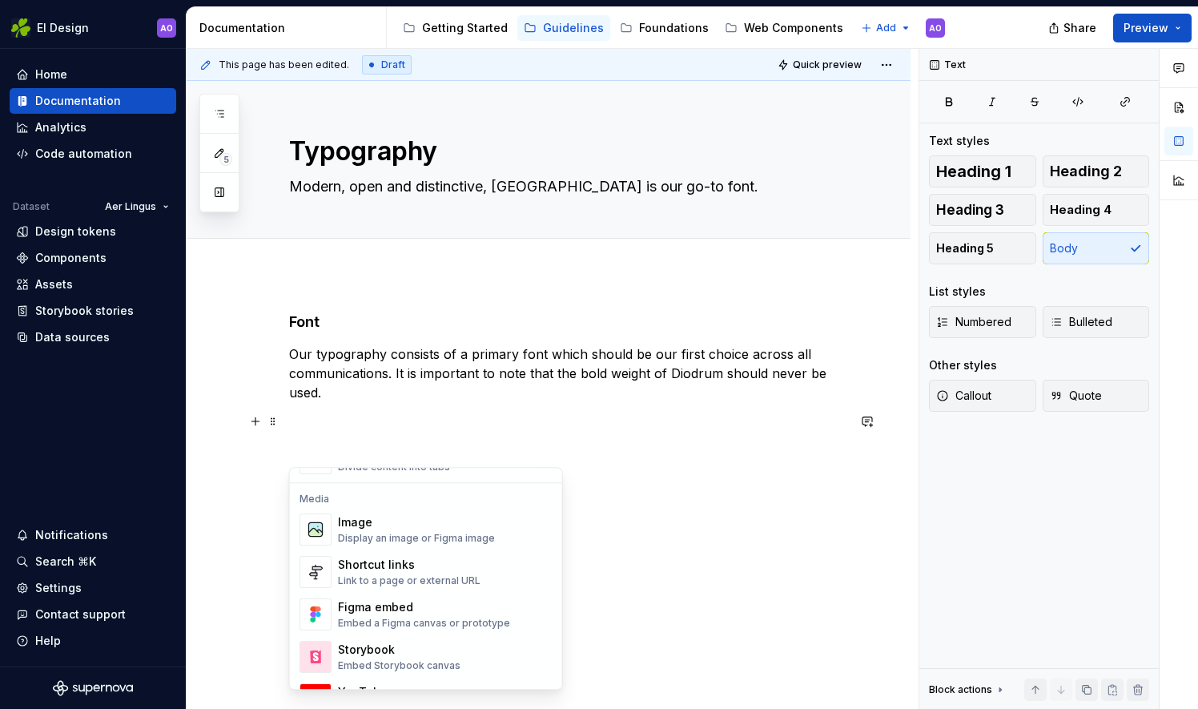
scroll to position [695, 0]
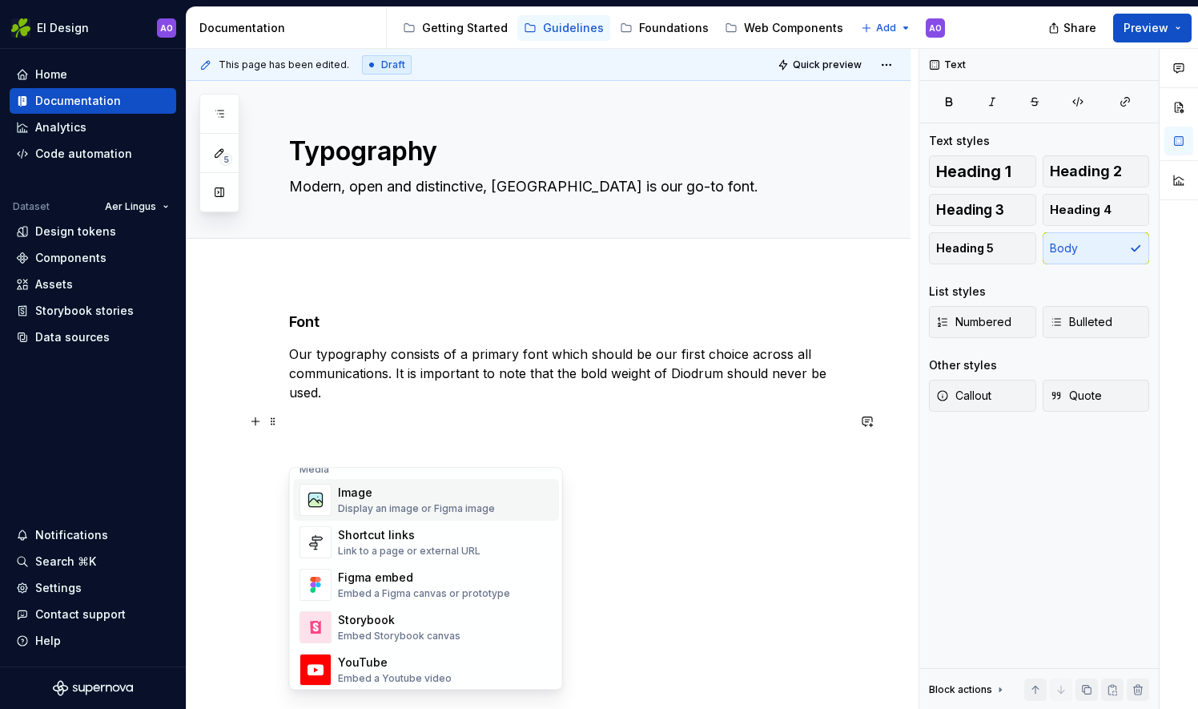
click at [480, 502] on div "Display an image or Figma image" at bounding box center [416, 508] width 157 height 13
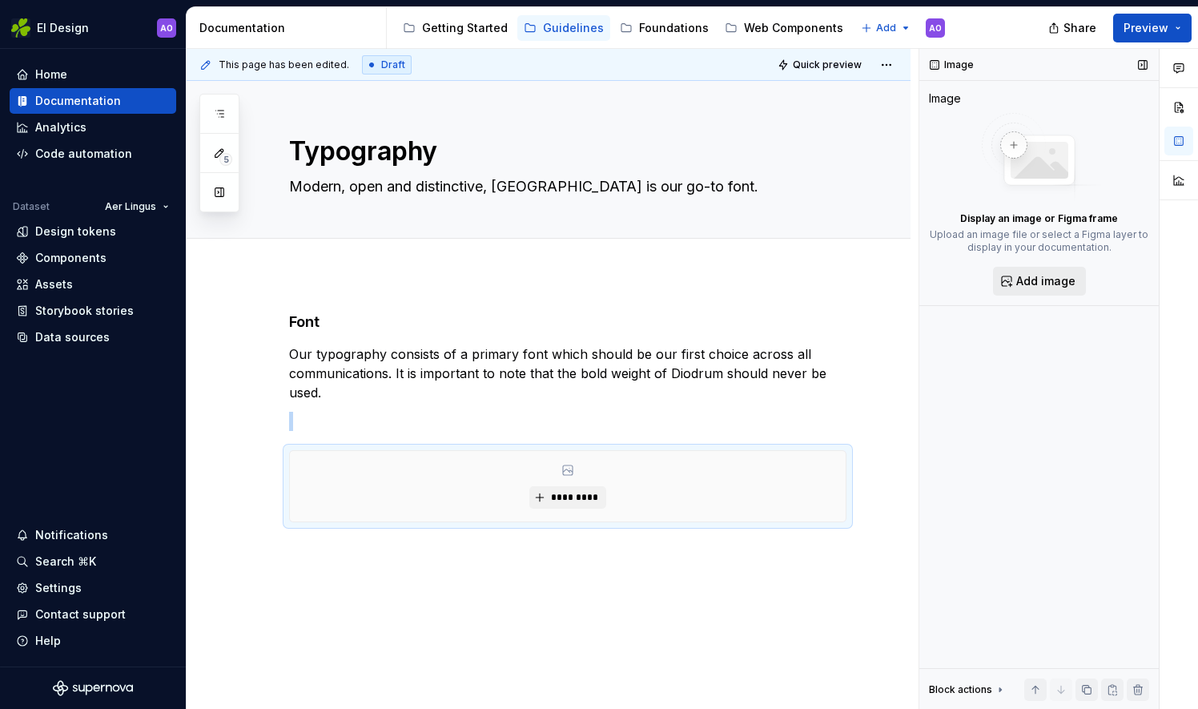
click at [1018, 281] on span "Add image" at bounding box center [1045, 281] width 59 height 16
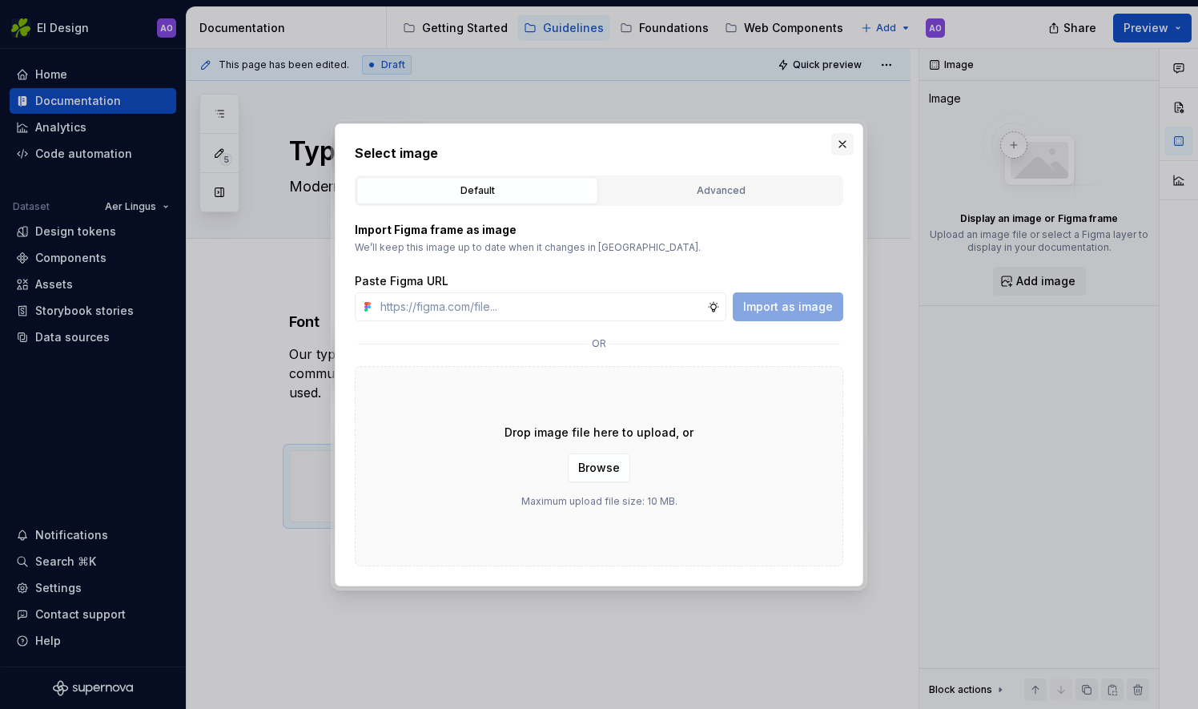
click at [842, 142] on button "button" at bounding box center [842, 144] width 22 height 22
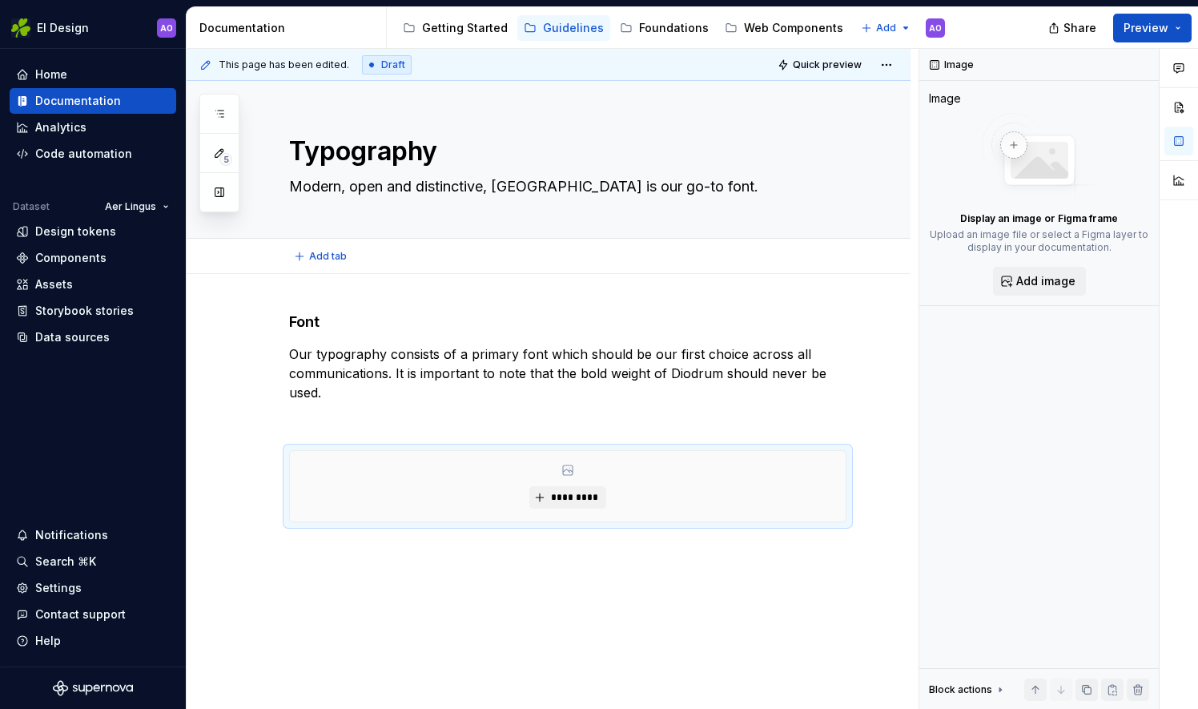
type textarea "*"
click at [130, 78] on div "Home" at bounding box center [93, 74] width 154 height 16
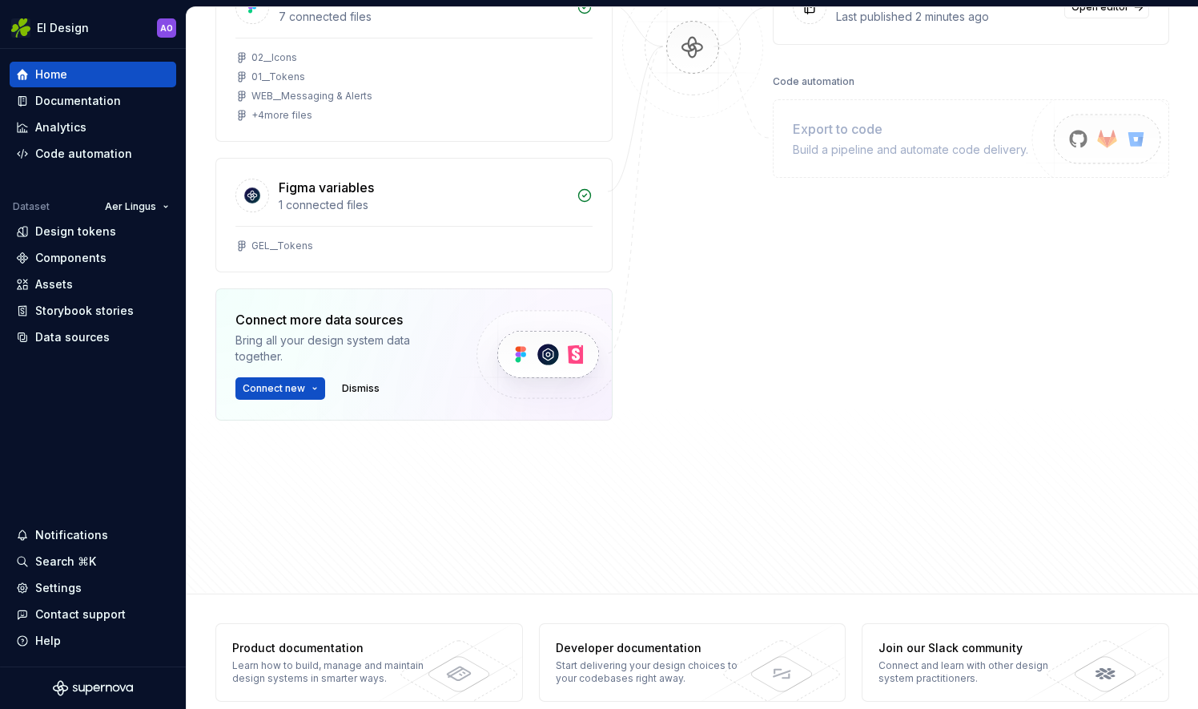
scroll to position [304, 0]
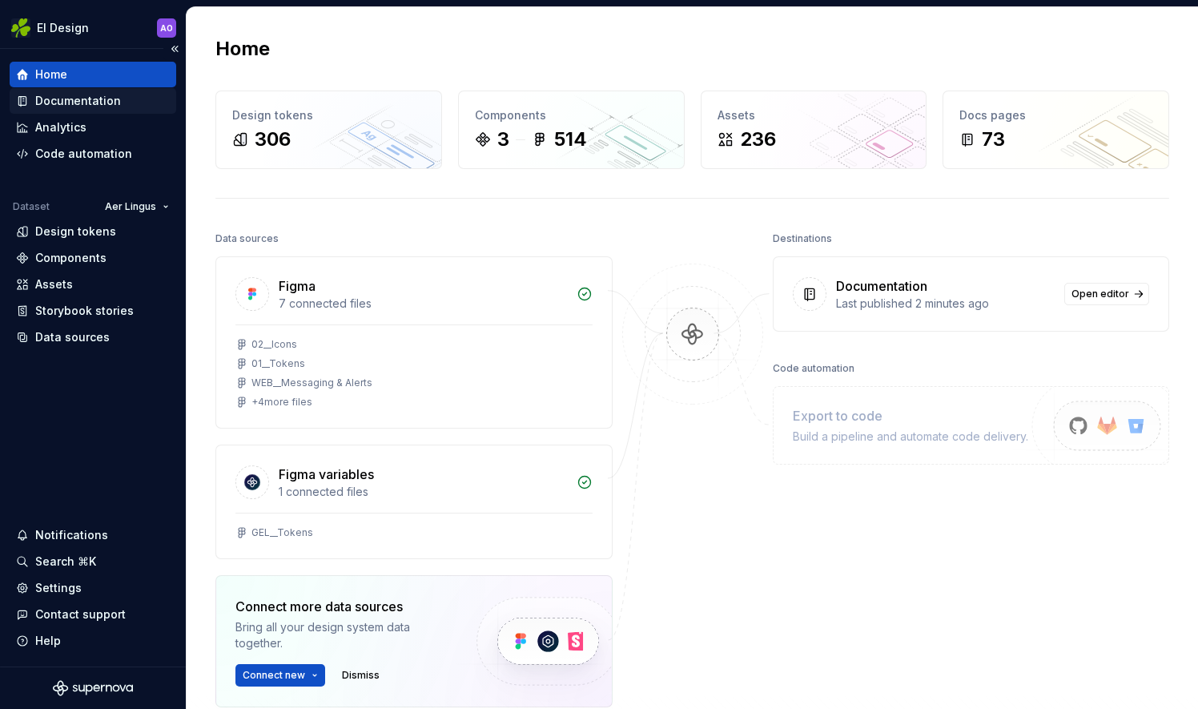
click at [121, 95] on div "Documentation" at bounding box center [93, 101] width 154 height 16
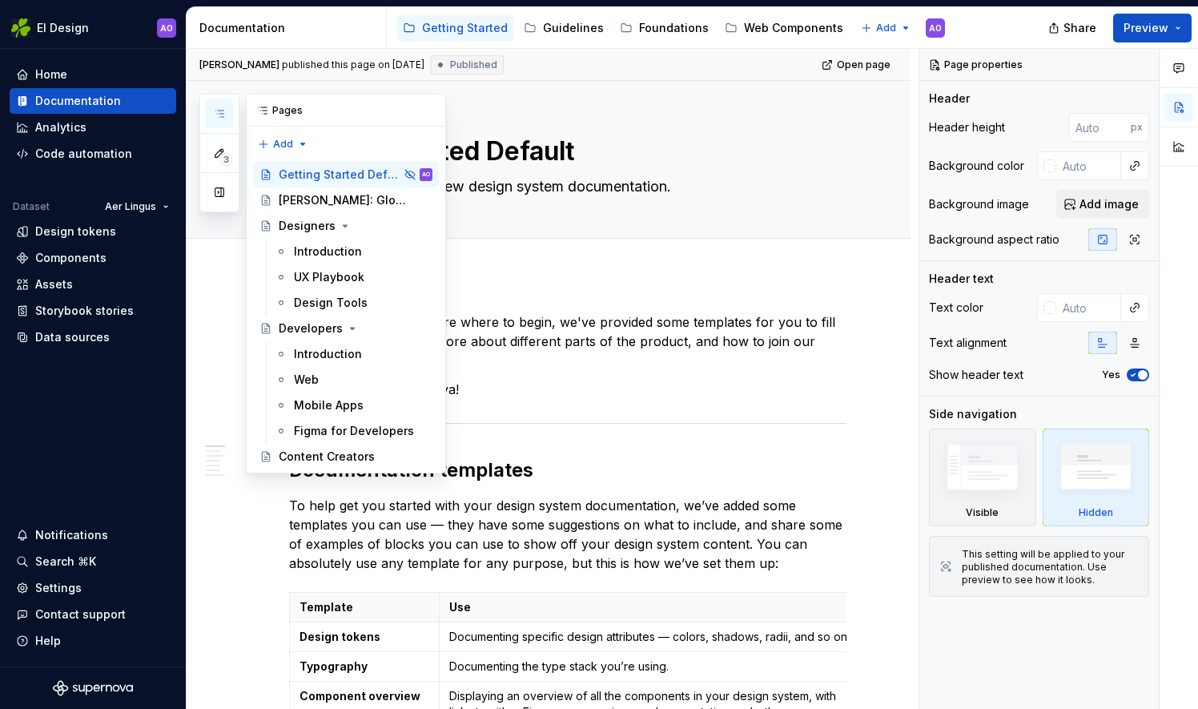
click at [223, 108] on icon "button" at bounding box center [219, 113] width 13 height 13
click at [548, 27] on div "Guidelines" at bounding box center [573, 28] width 61 height 16
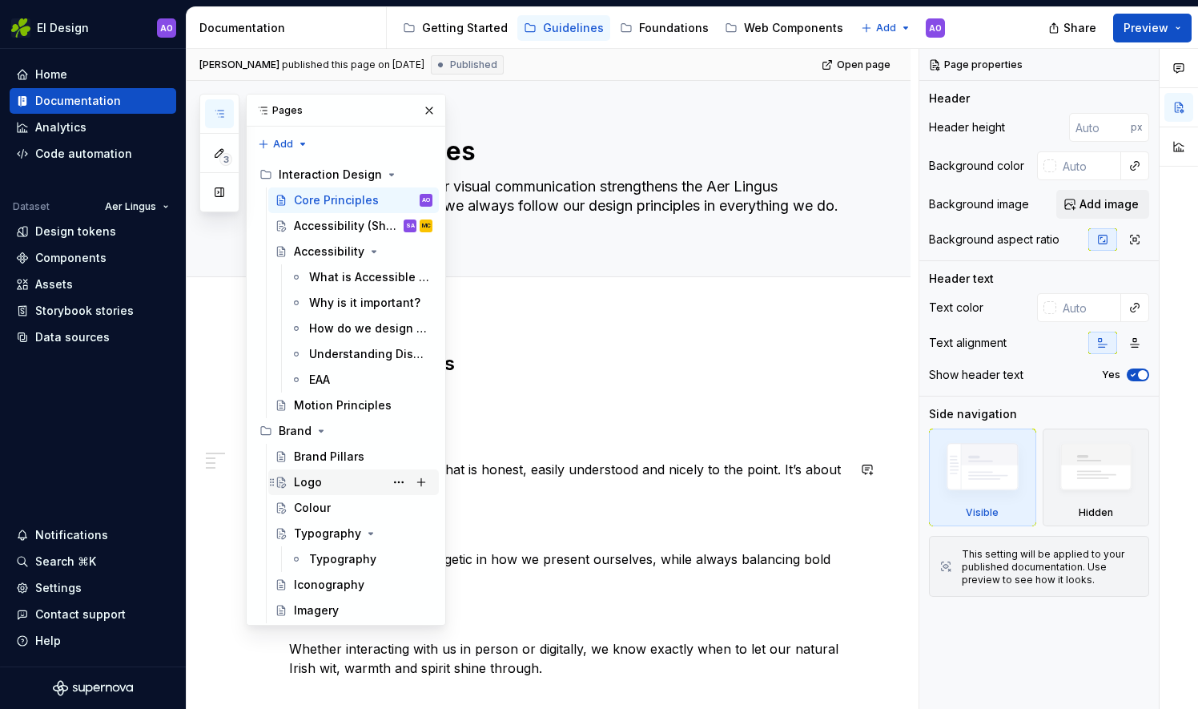
click at [354, 477] on div "Logo AO" at bounding box center [363, 482] width 139 height 22
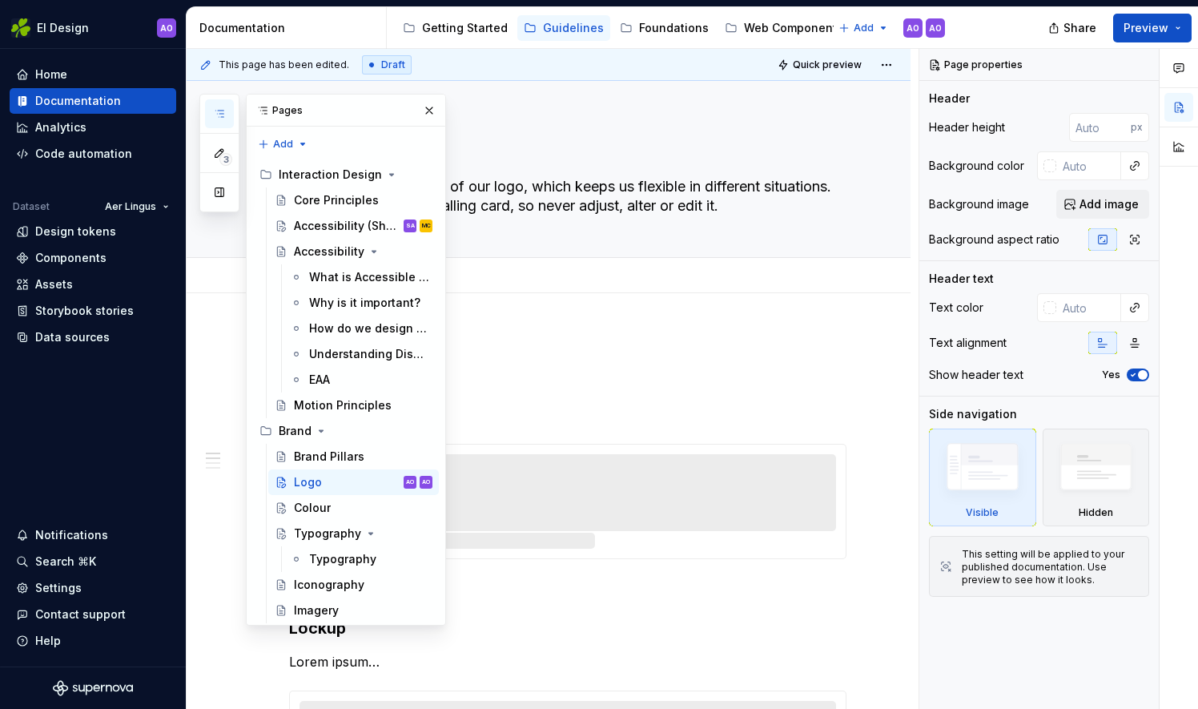
click at [660, 265] on div "Add tab" at bounding box center [567, 275] width 557 height 22
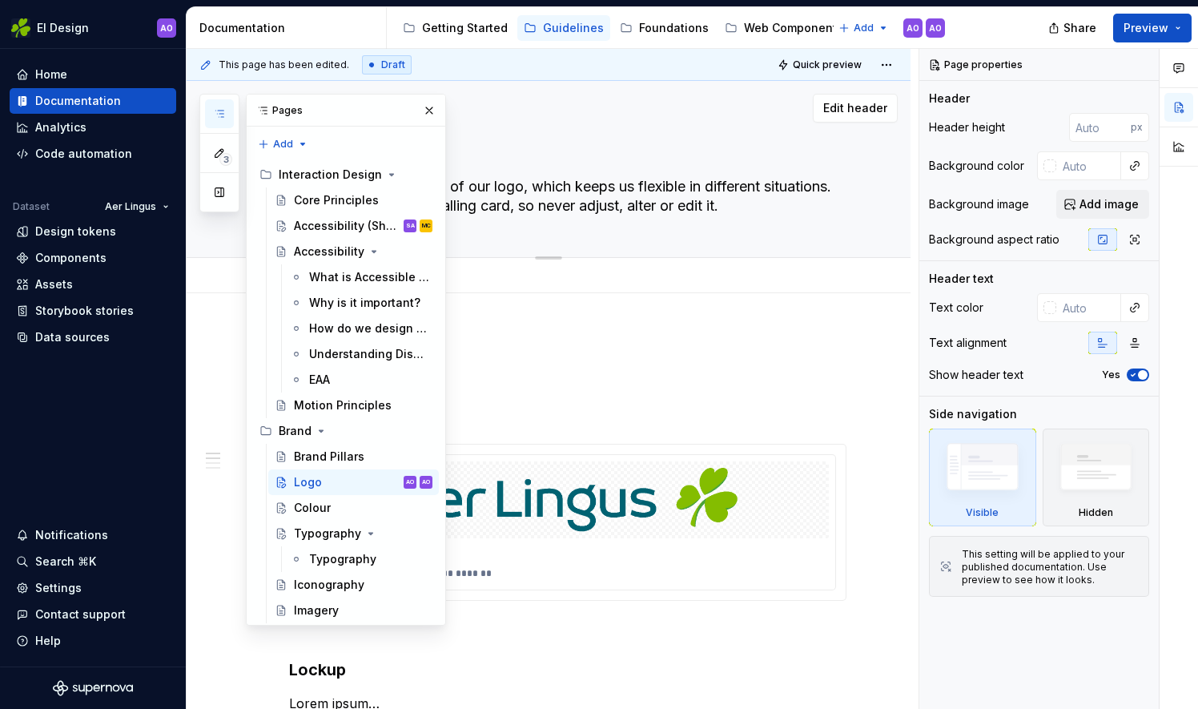
click at [552, 205] on textarea "We’ve got two versions of our logo, which keeps us flexible in different situat…" at bounding box center [564, 196] width 557 height 45
click at [424, 111] on button "button" at bounding box center [429, 110] width 22 height 22
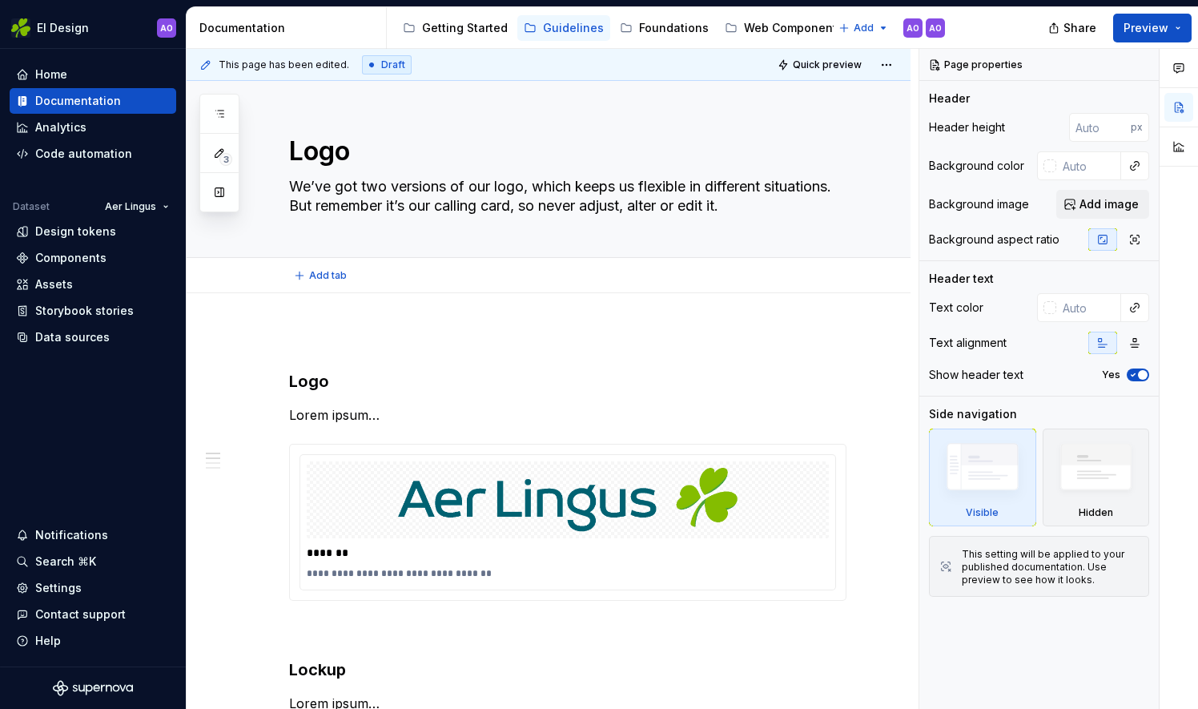
type textarea "*"
